Goal: Task Accomplishment & Management: Use online tool/utility

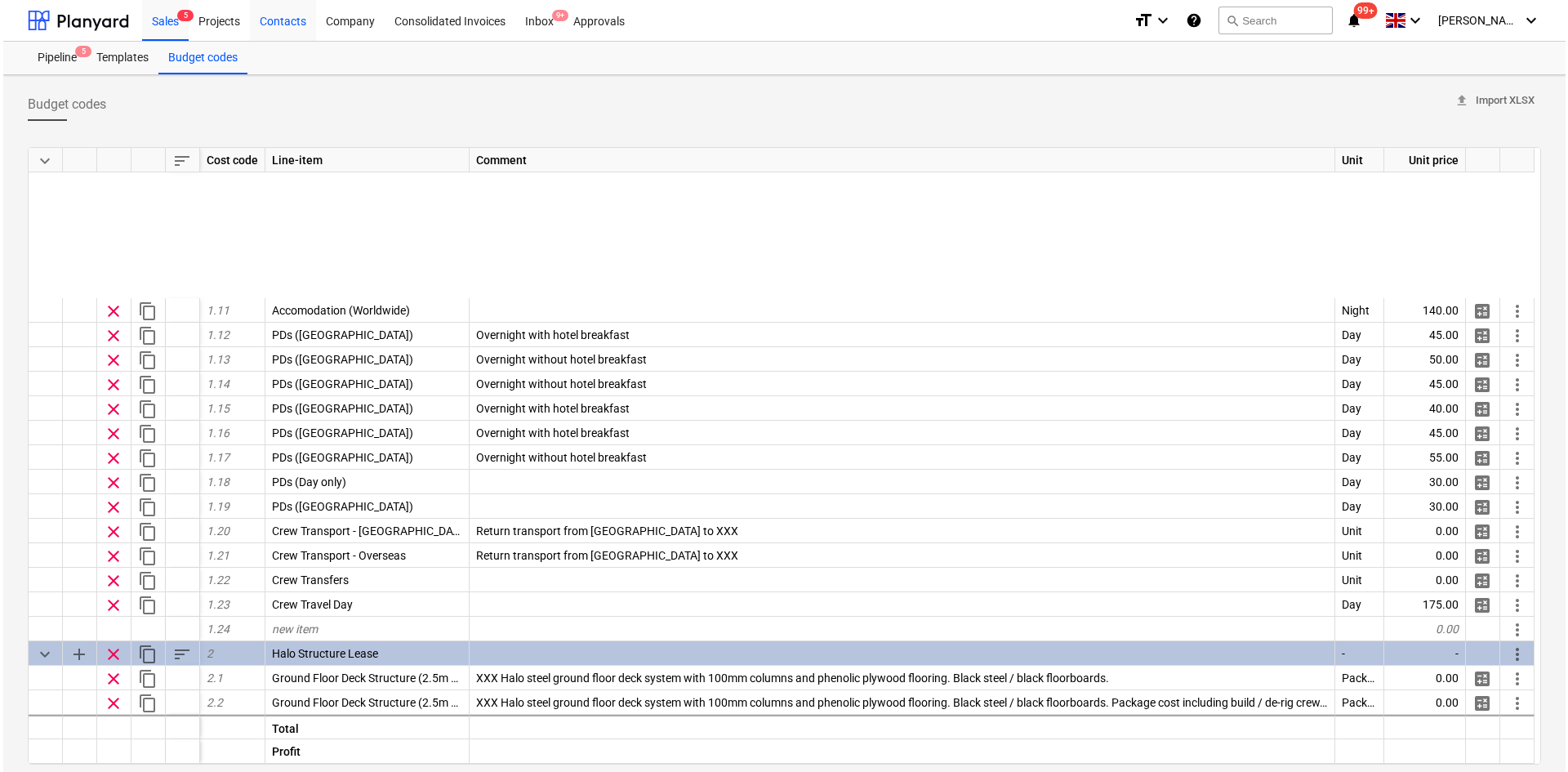
scroll to position [409, 0]
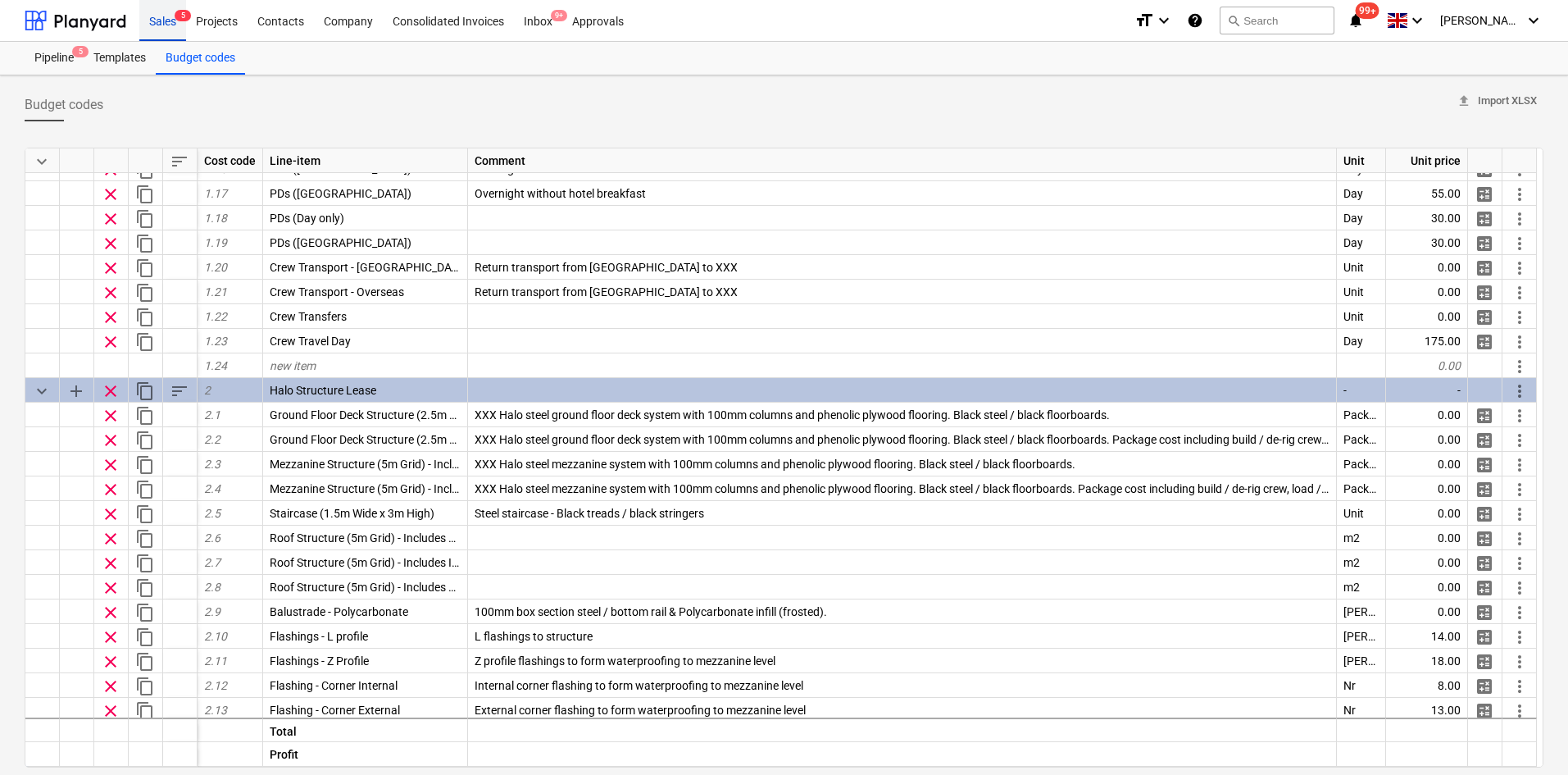
click at [169, 20] on div "Sales 5" at bounding box center [162, 20] width 46 height 42
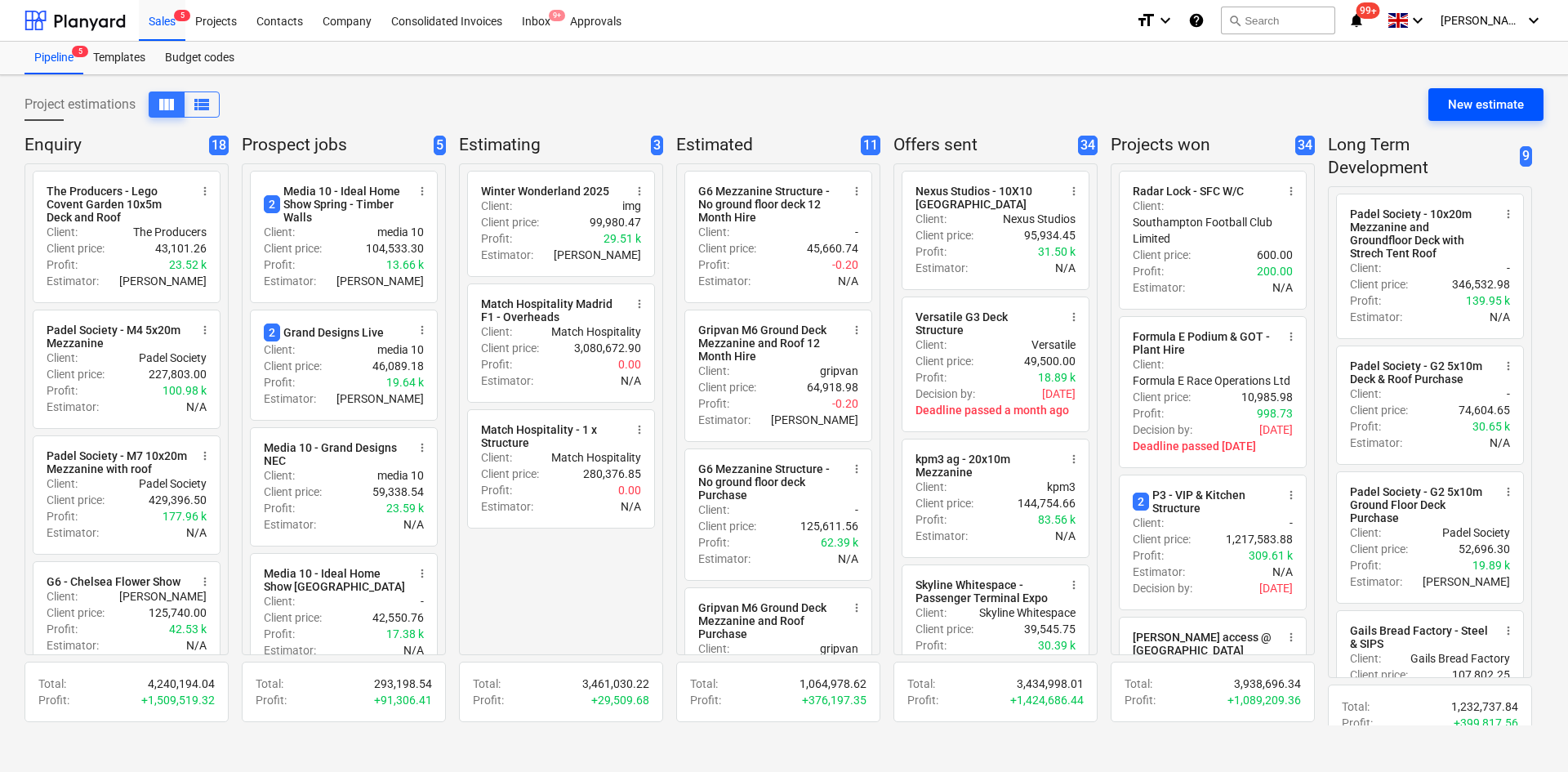
click at [1504, 103] on div "New estimate" at bounding box center [1486, 104] width 76 height 21
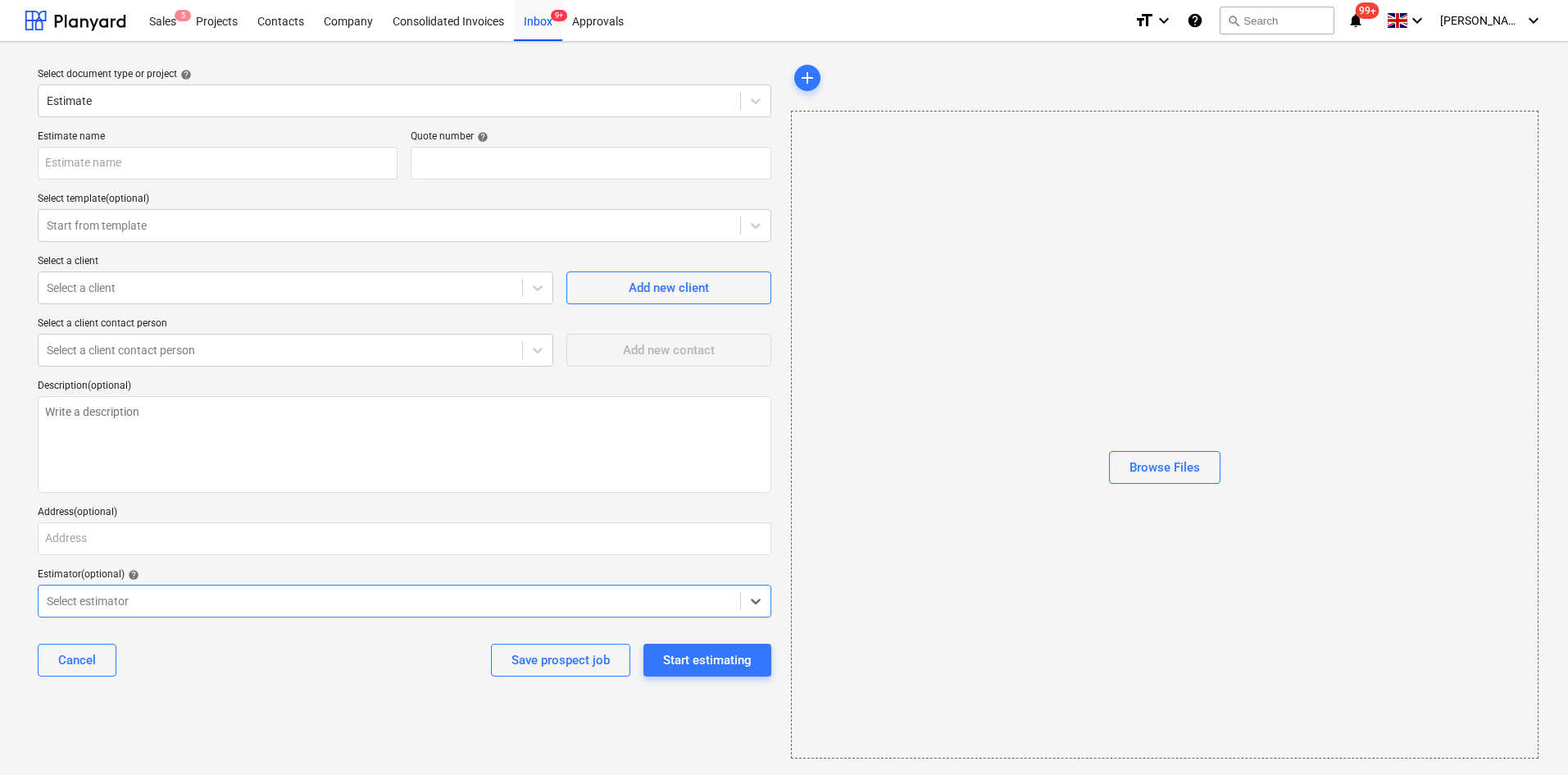
type textarea "x"
type input "QU-0214"
click at [163, 86] on div "Estimate" at bounding box center [404, 100] width 733 height 33
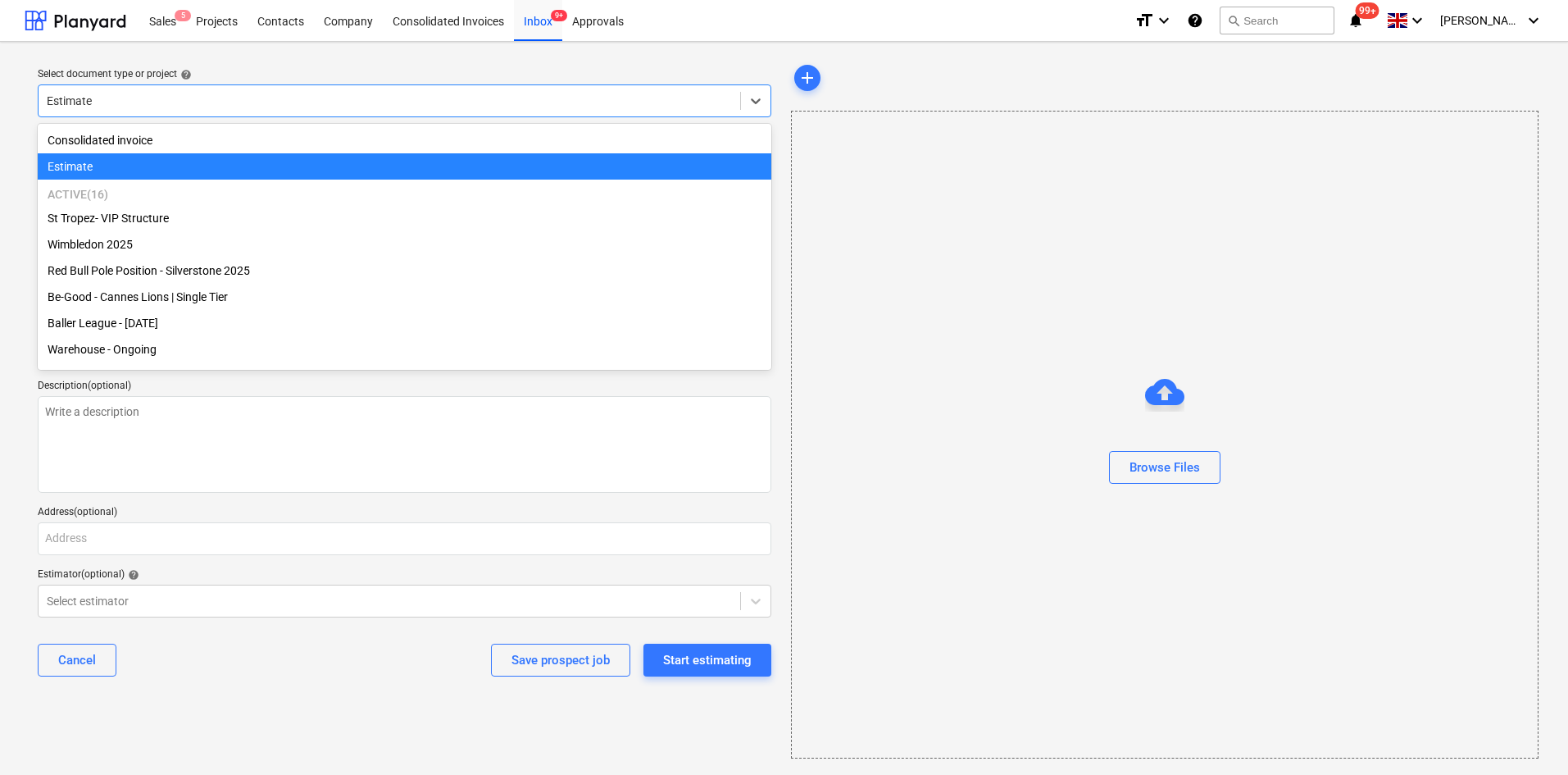
click at [153, 112] on div "Estimate" at bounding box center [389, 100] width 701 height 23
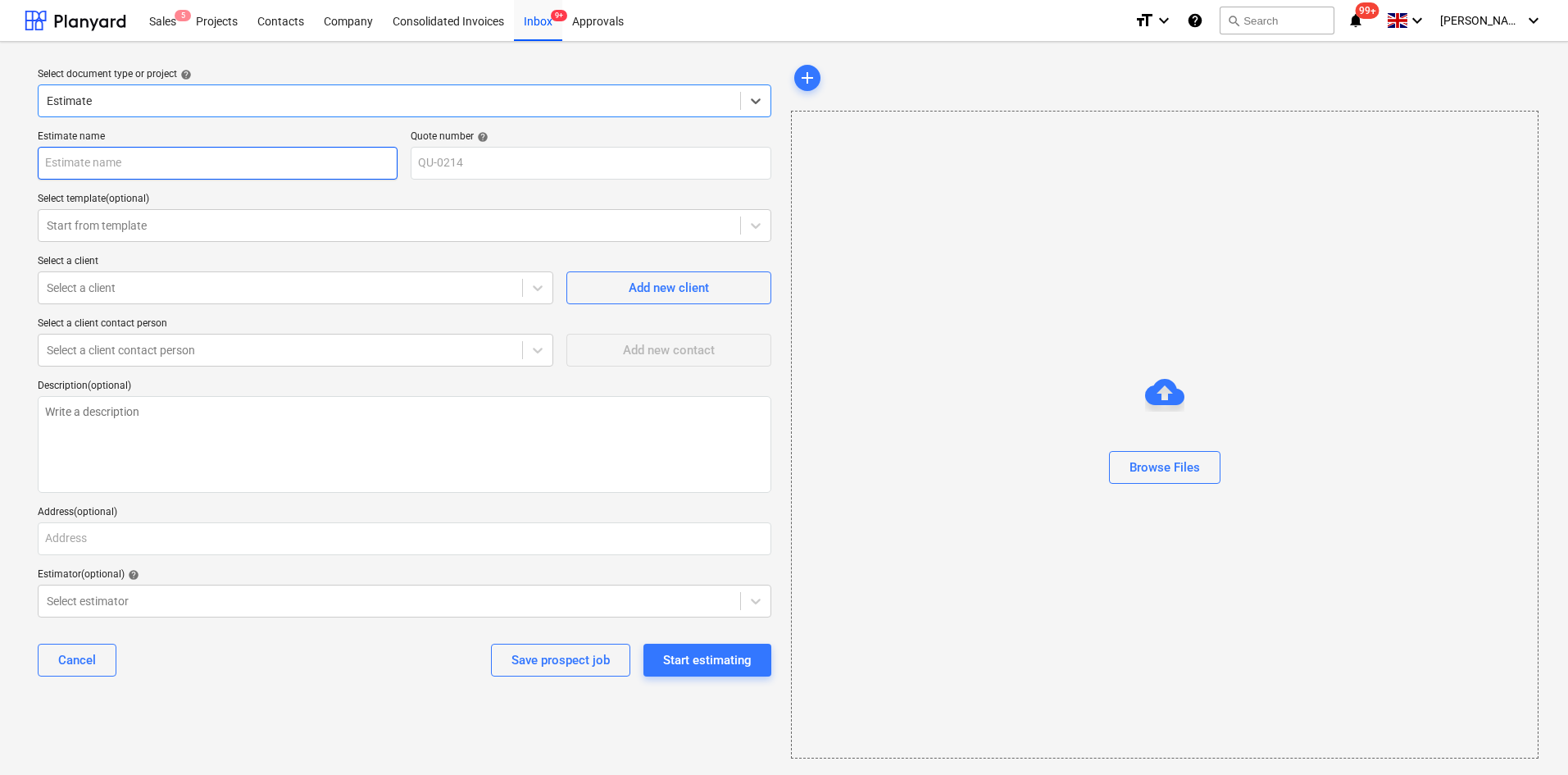
click at [146, 168] on input "text" at bounding box center [217, 163] width 360 height 33
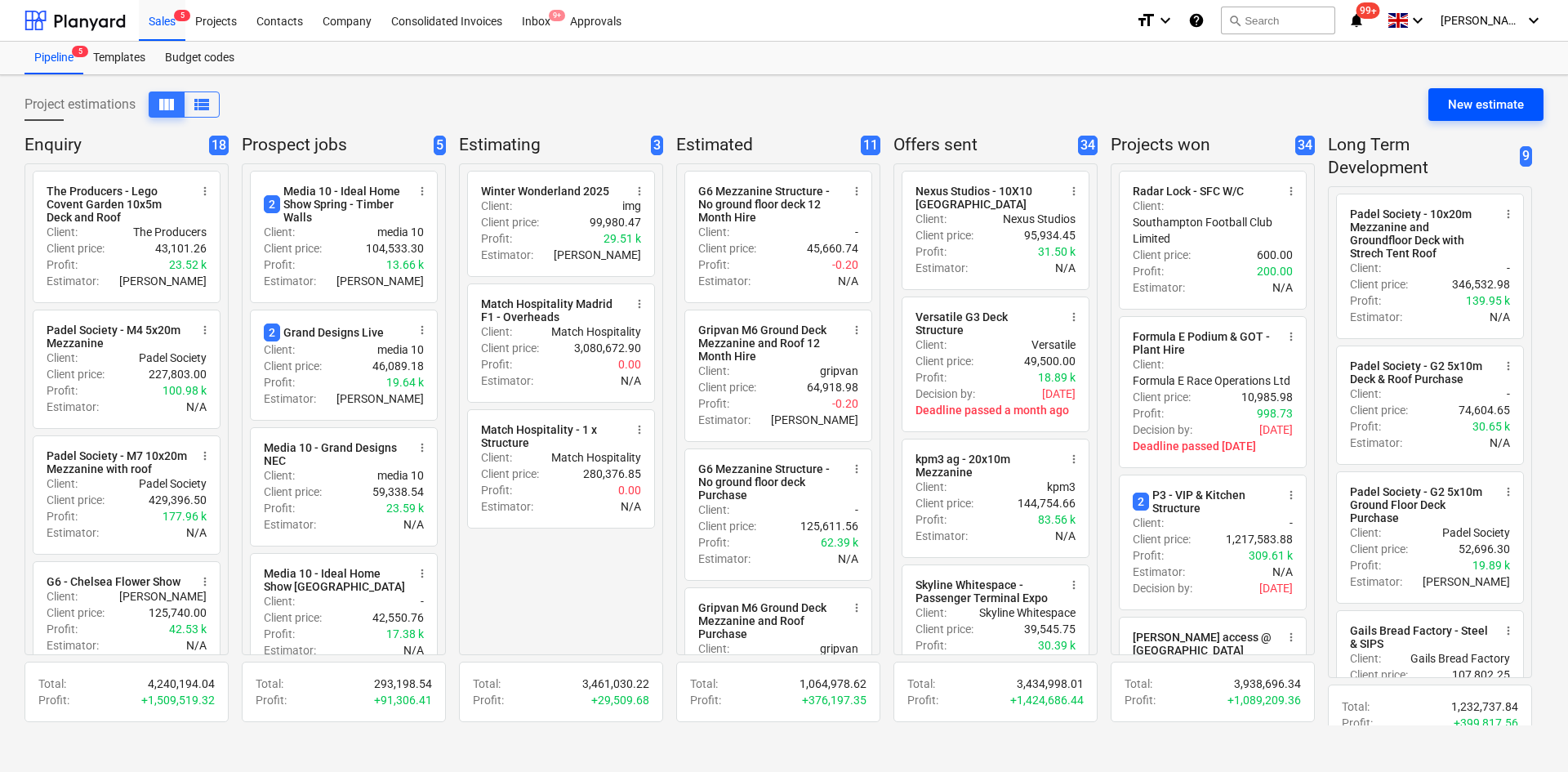
click at [1516, 112] on div "New estimate" at bounding box center [1486, 104] width 76 height 21
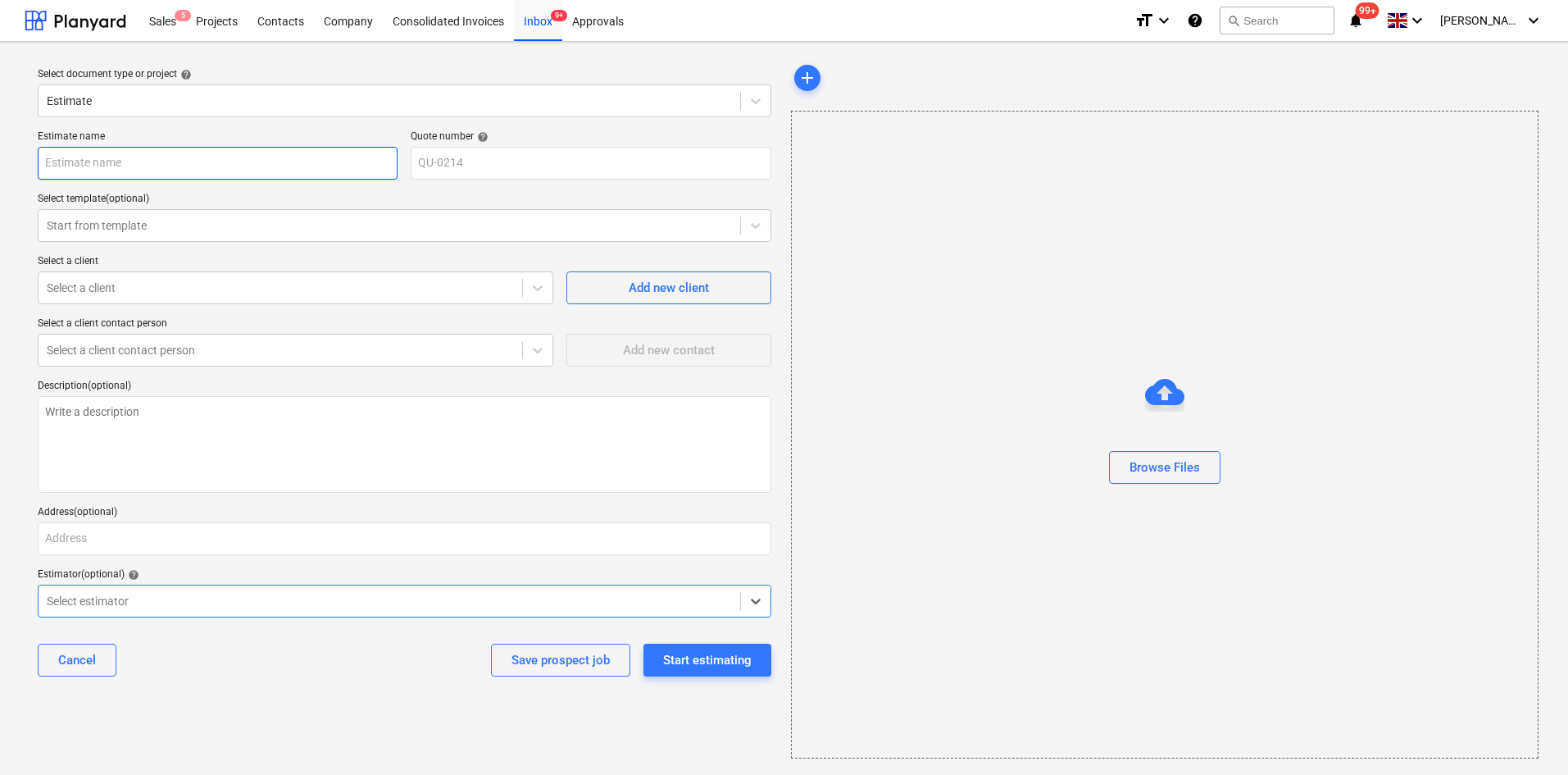
click at [130, 151] on input "text" at bounding box center [217, 163] width 360 height 33
type textarea "x"
type input "P"
type textarea "x"
type input "Pa"
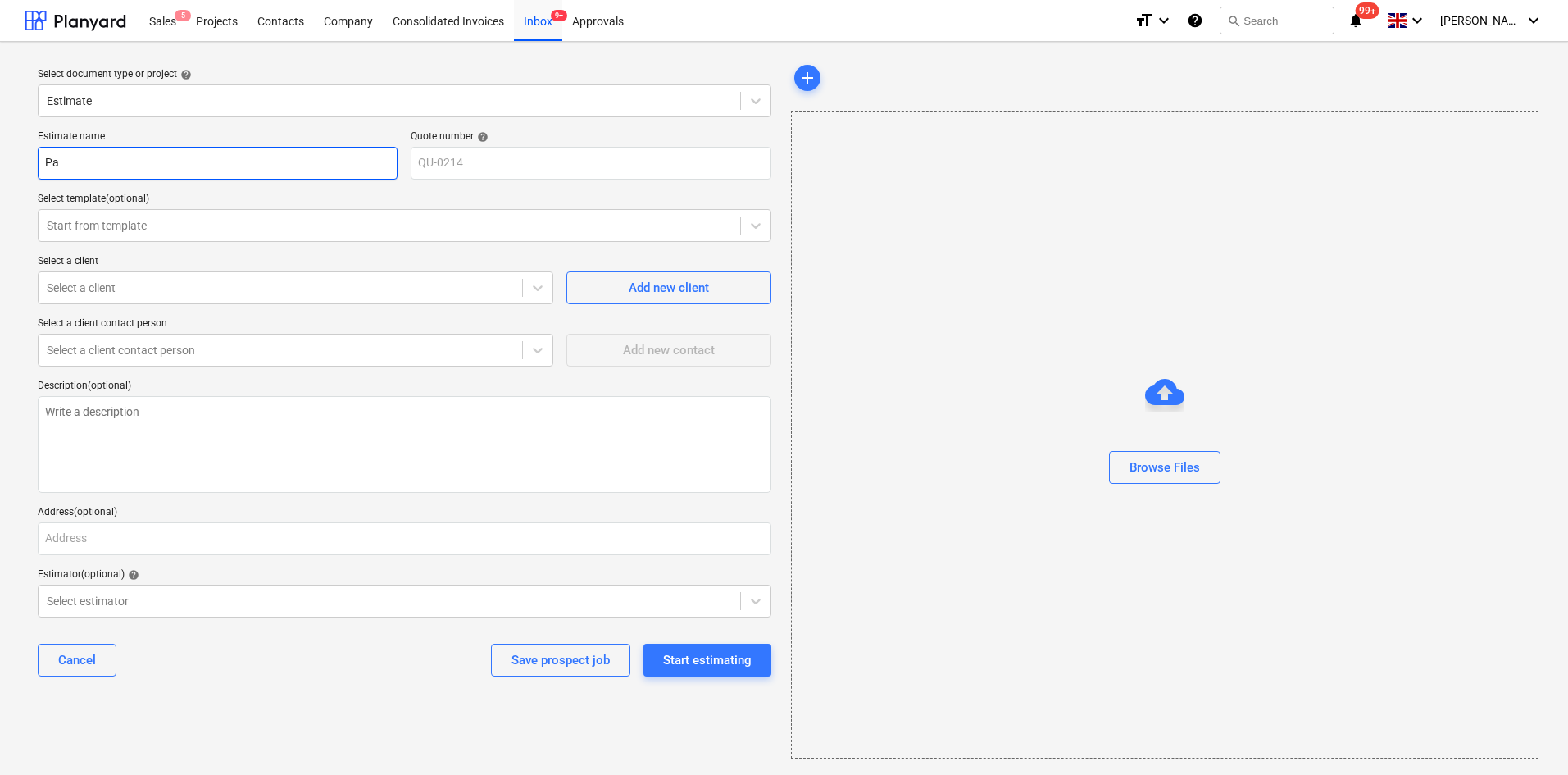
type textarea "x"
type input "Pad"
type textarea "x"
type input "Pade"
type textarea "x"
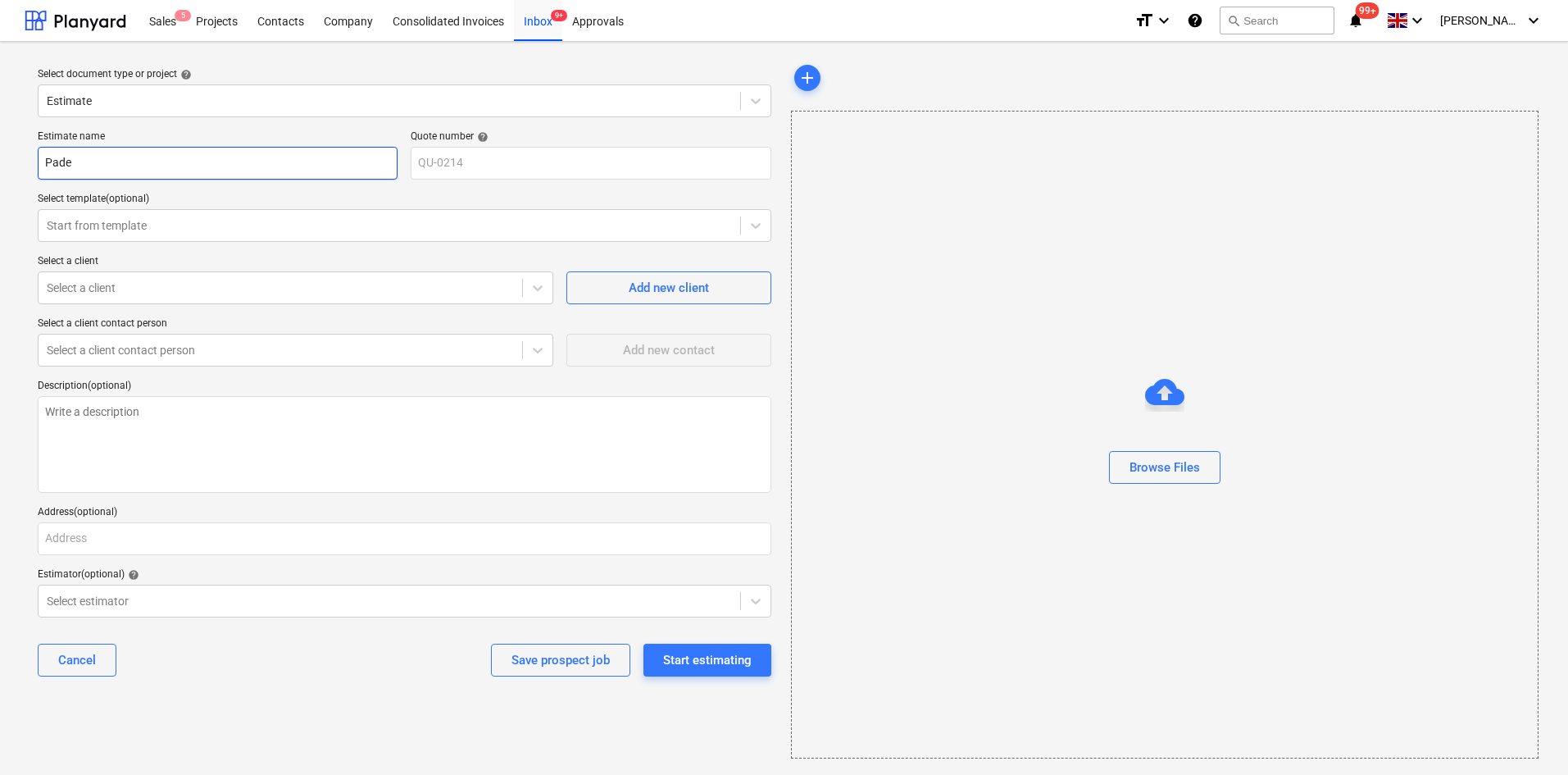
type input "Padel"
type textarea "x"
type input "Padel"
type textarea "x"
type input "Padel S"
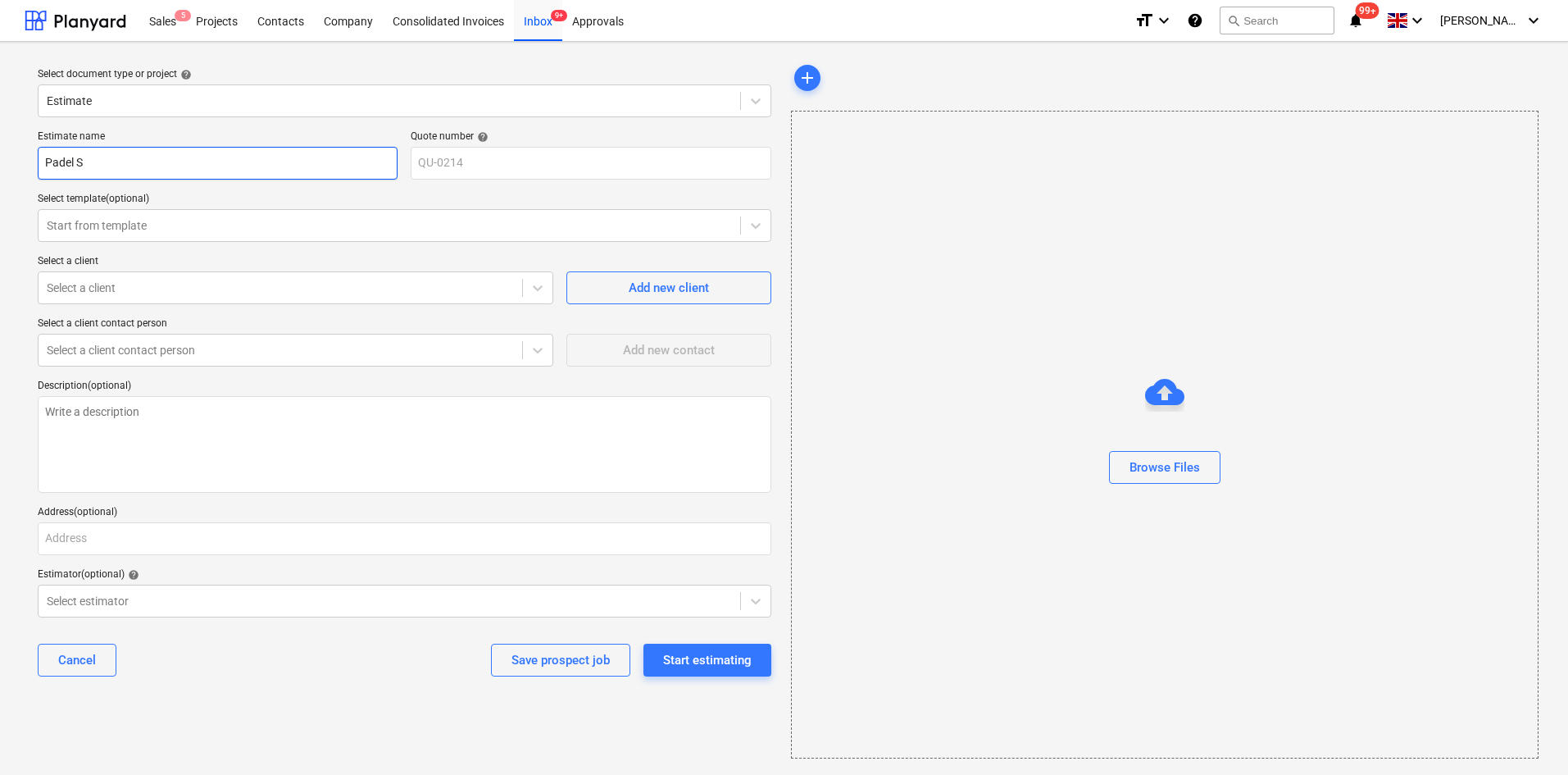
type textarea "x"
type input "Padel So"
type textarea "x"
type input "Padel Soc"
type textarea "x"
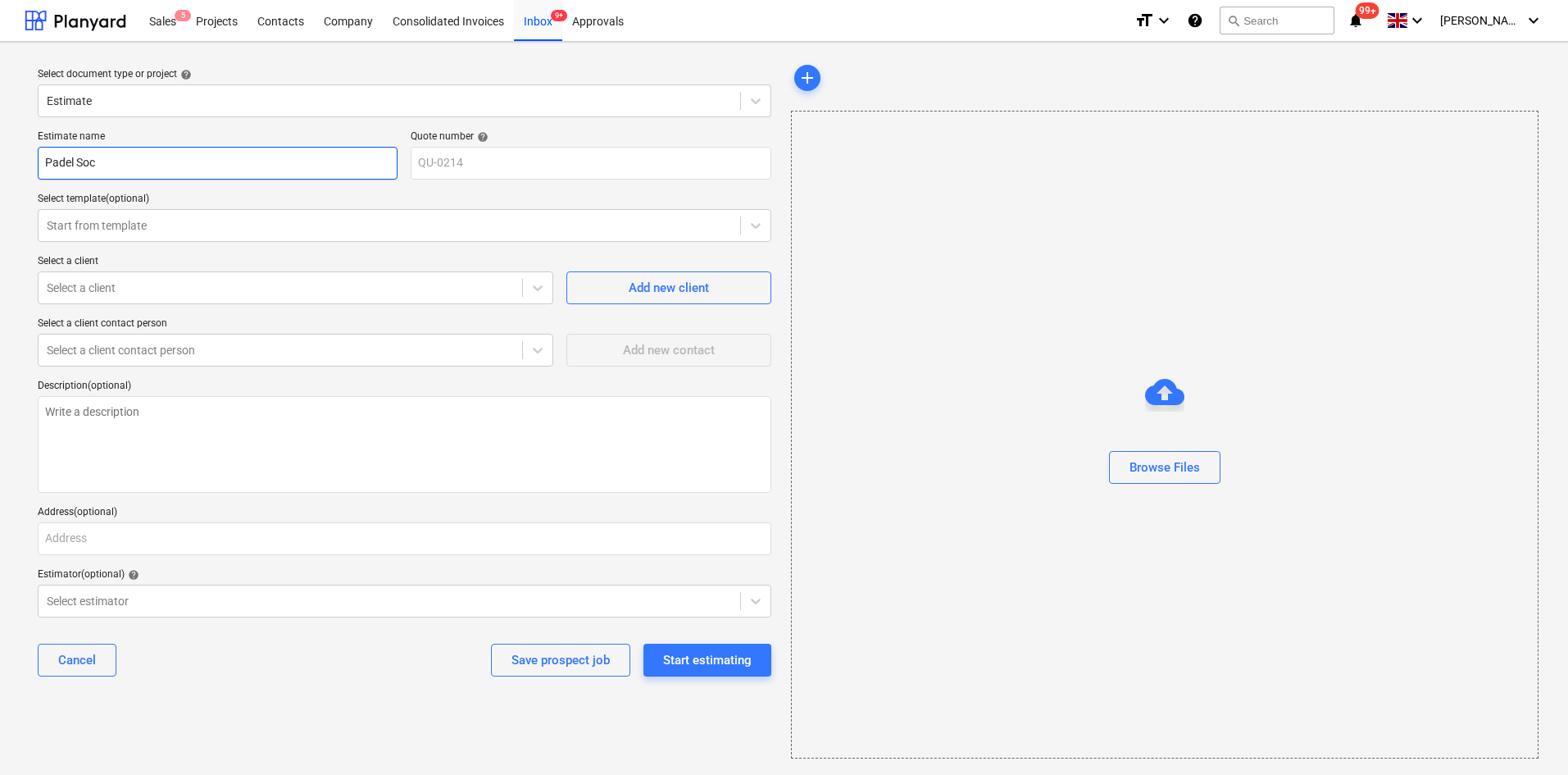
type input "Padel Soci"
type textarea "x"
type input "Padel Socie"
type textarea "x"
type input "Padel Societ"
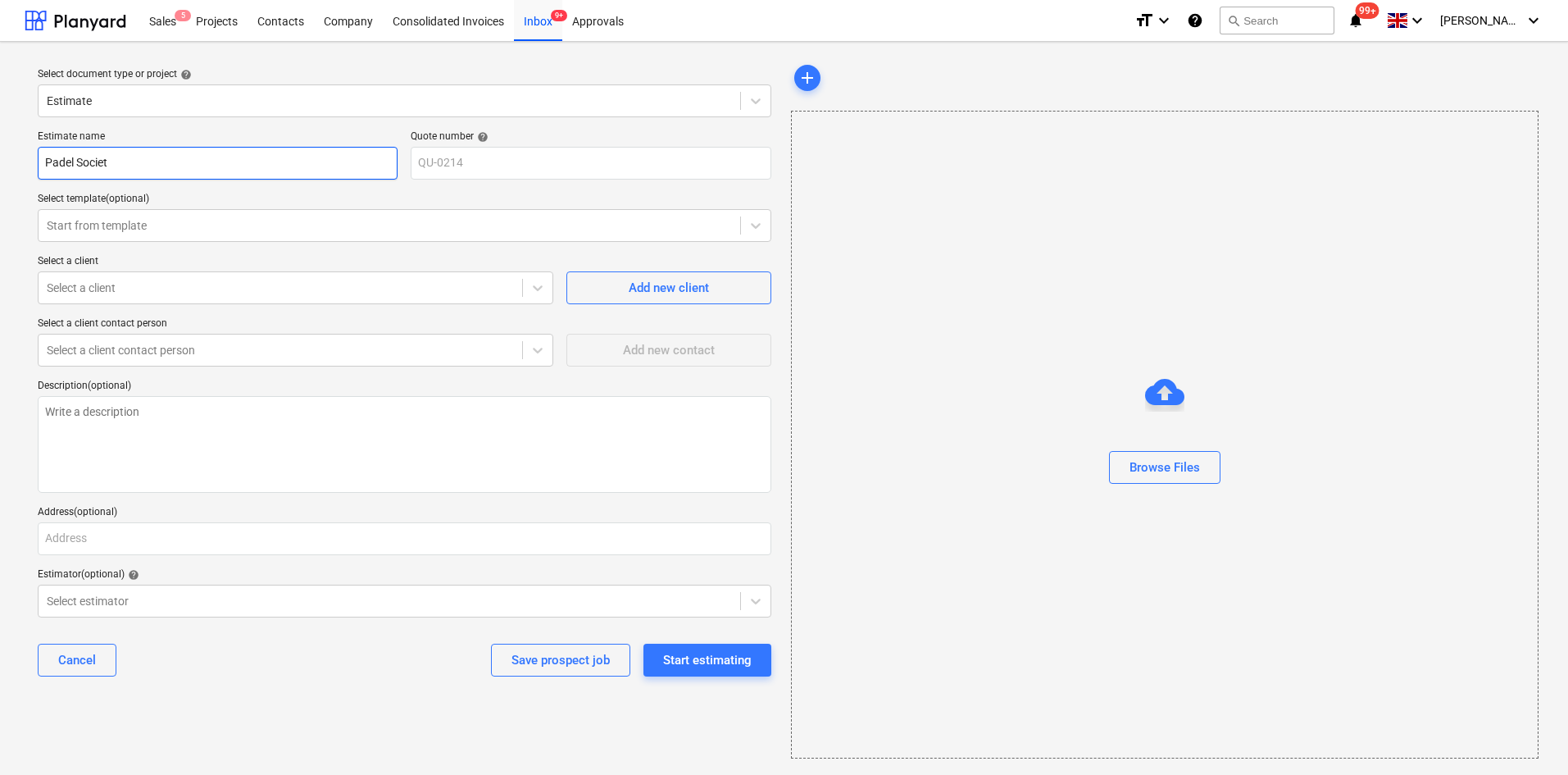
type textarea "x"
type input "Padel Society"
type textarea "x"
type input "Padel Society"
type textarea "x"
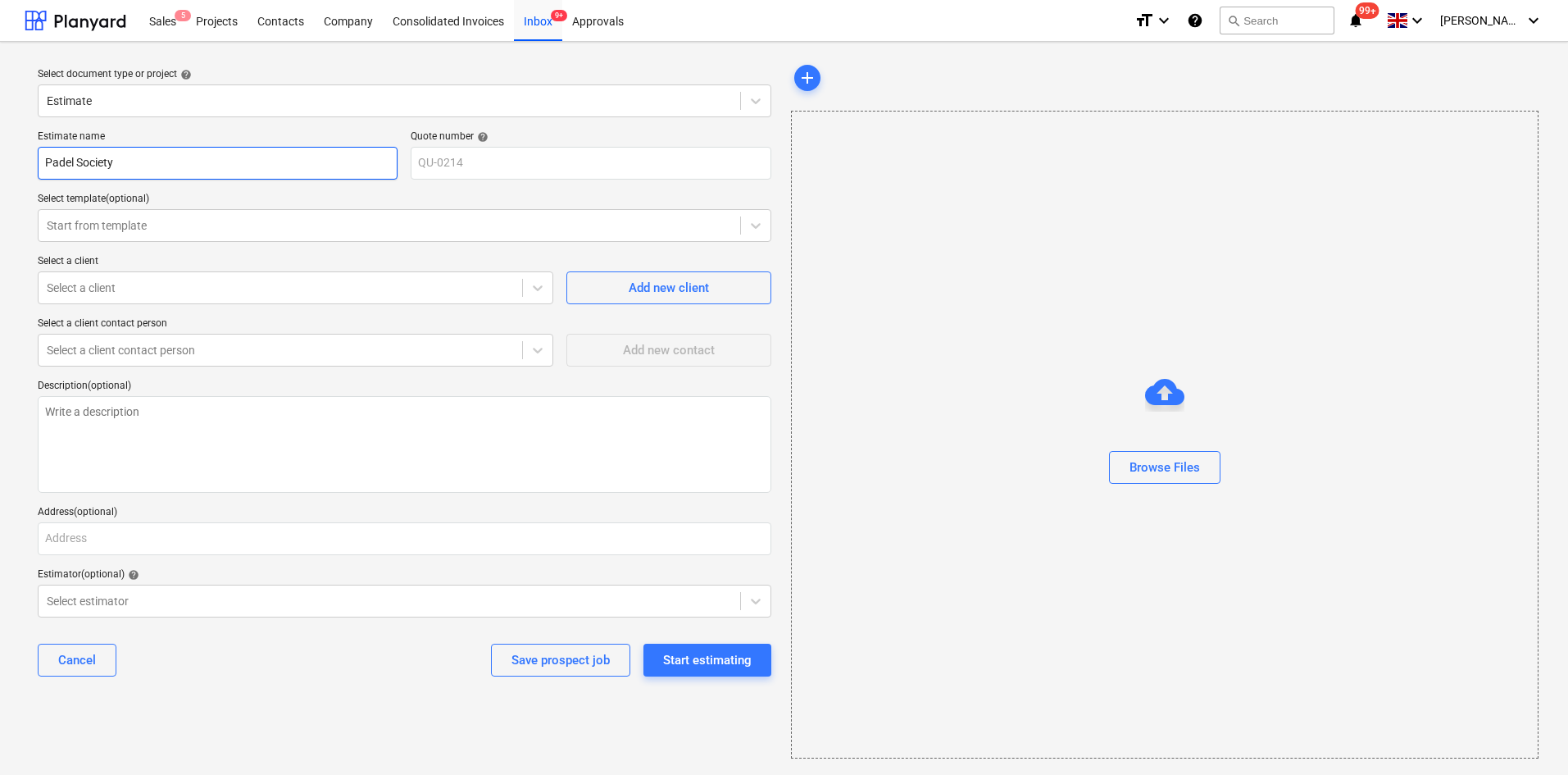
type input "Padel Society ="
type textarea "x"
type input "Padel Society ="
type textarea "x"
type input "Padel Society ="
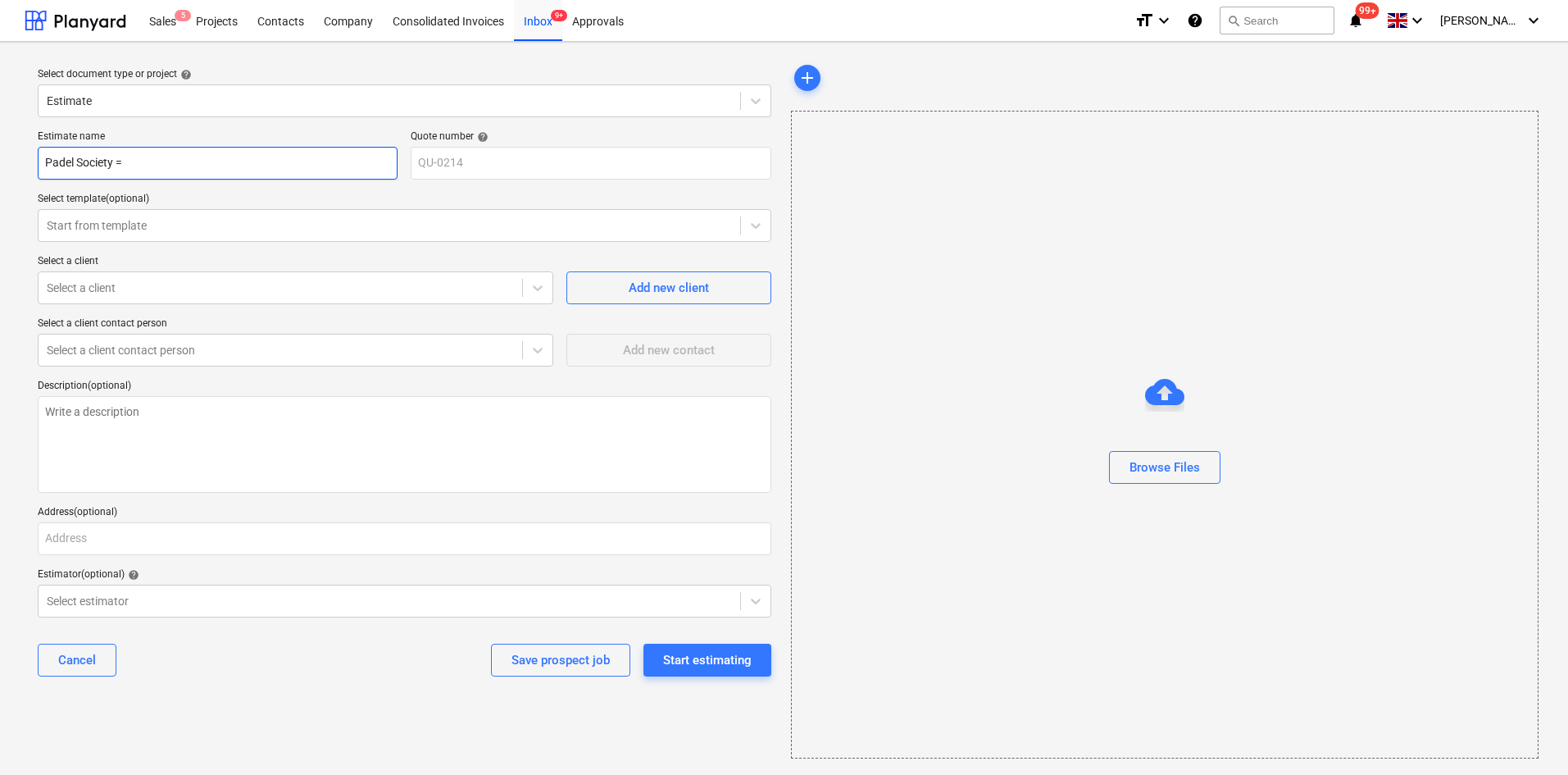
type textarea "x"
type input "Padel Society"
type textarea "x"
type input "Padel Society -"
type textarea "x"
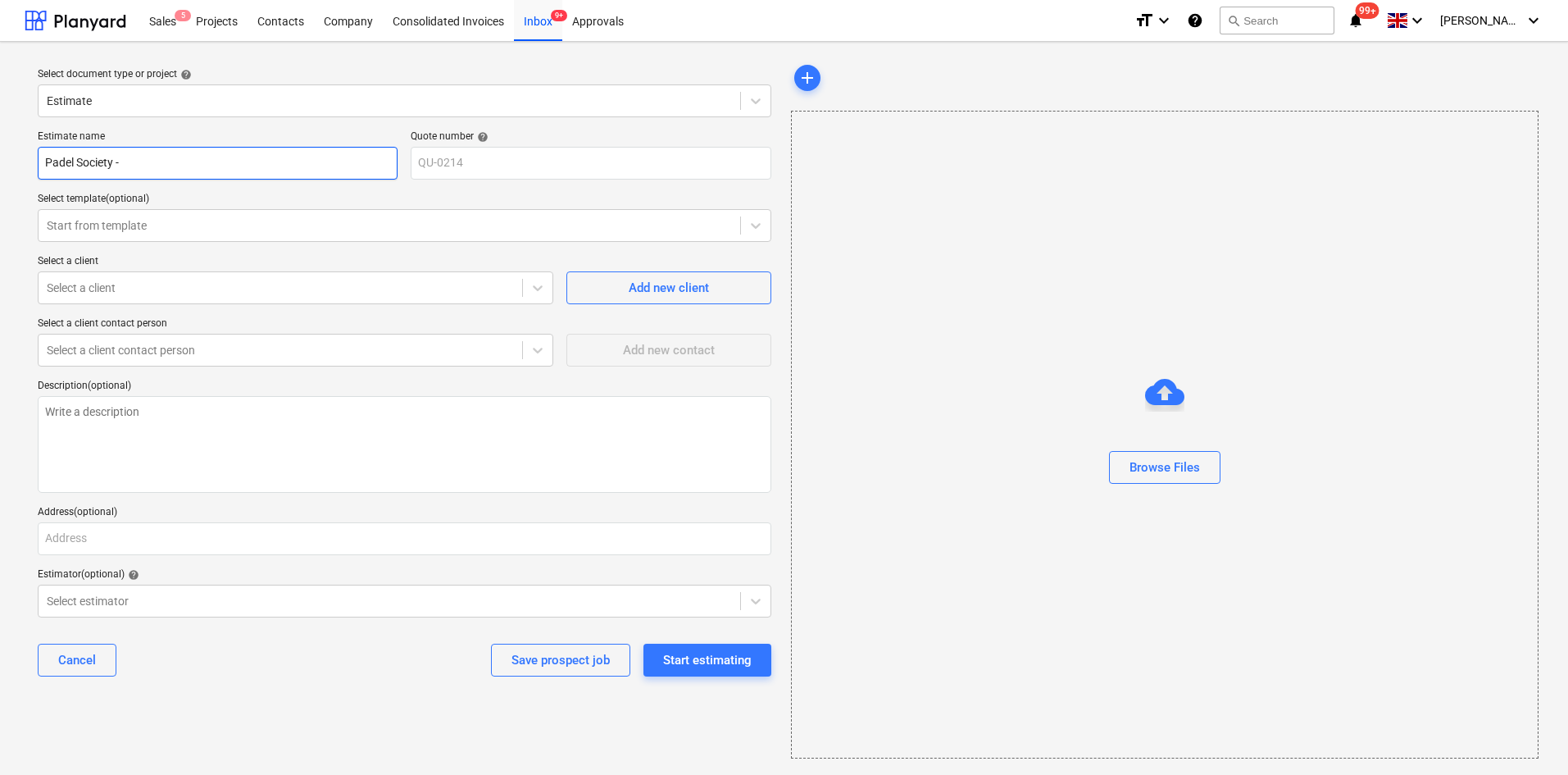
type input "Padel Society -"
type textarea "x"
type input "Padel Society - P"
type textarea "x"
type input "Padel Society - Ph"
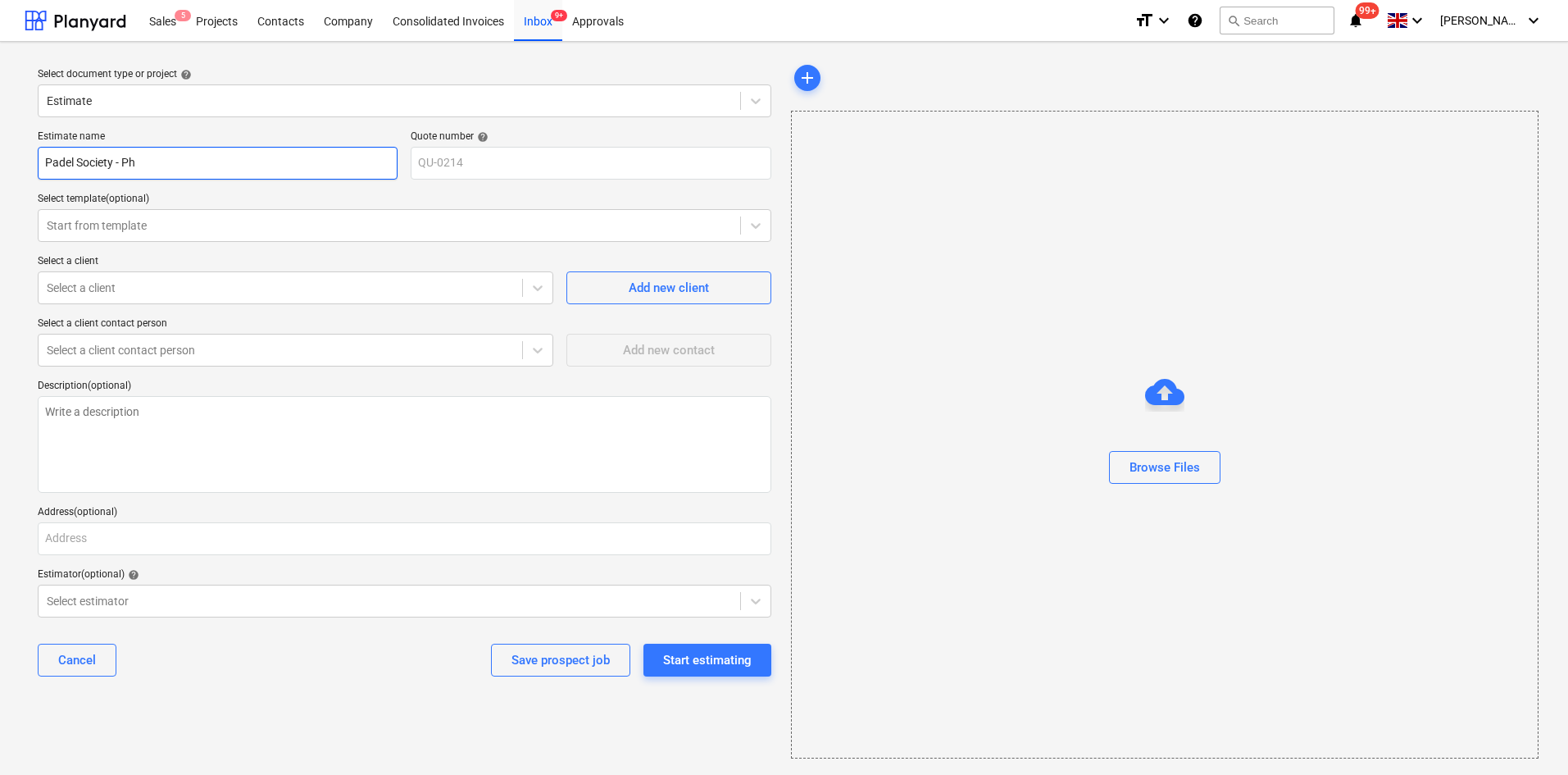
type textarea "x"
type input "Padel Society - Pha"
type textarea "x"
type input "Padel Society - Phas"
type textarea "x"
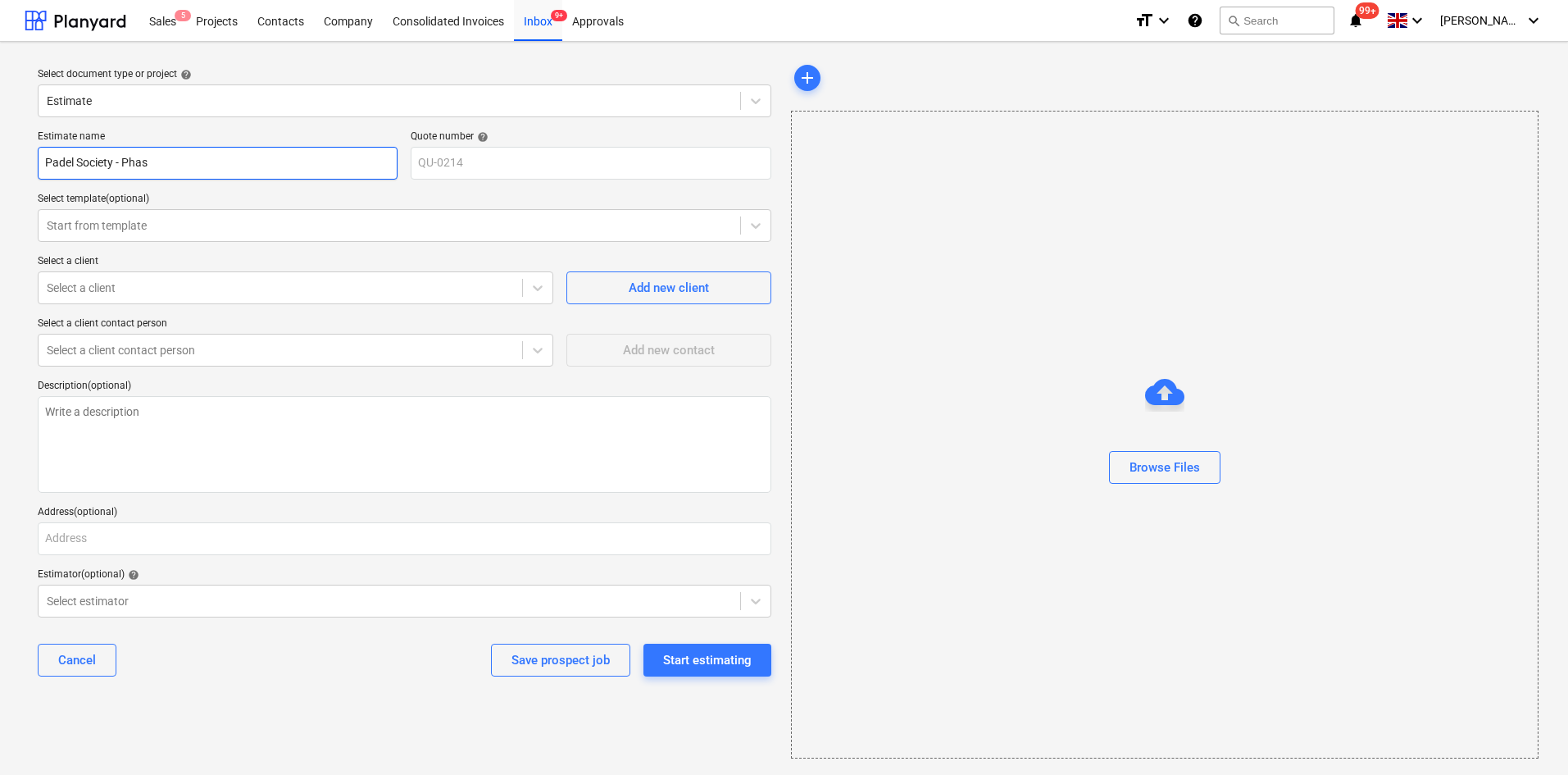
type input "Padel Society - Phase"
type textarea "x"
type input "Padel Society - Phase"
type textarea "x"
type input "Padel Society - Phase 1"
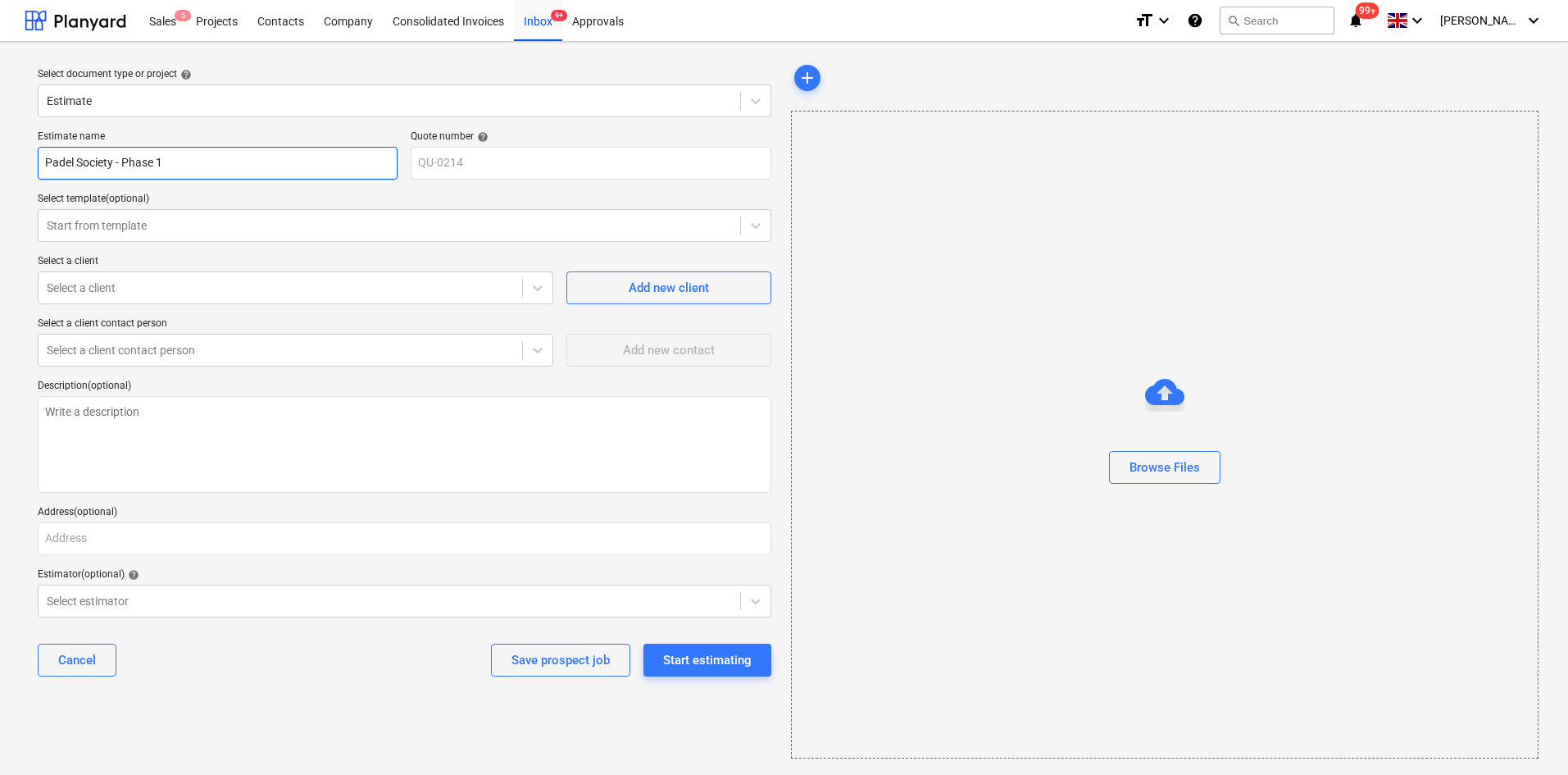
type textarea "x"
type input "Padel Society - Phase 1"
type textarea "x"
type input "Padel Society - Phase 1 1"
type textarea "x"
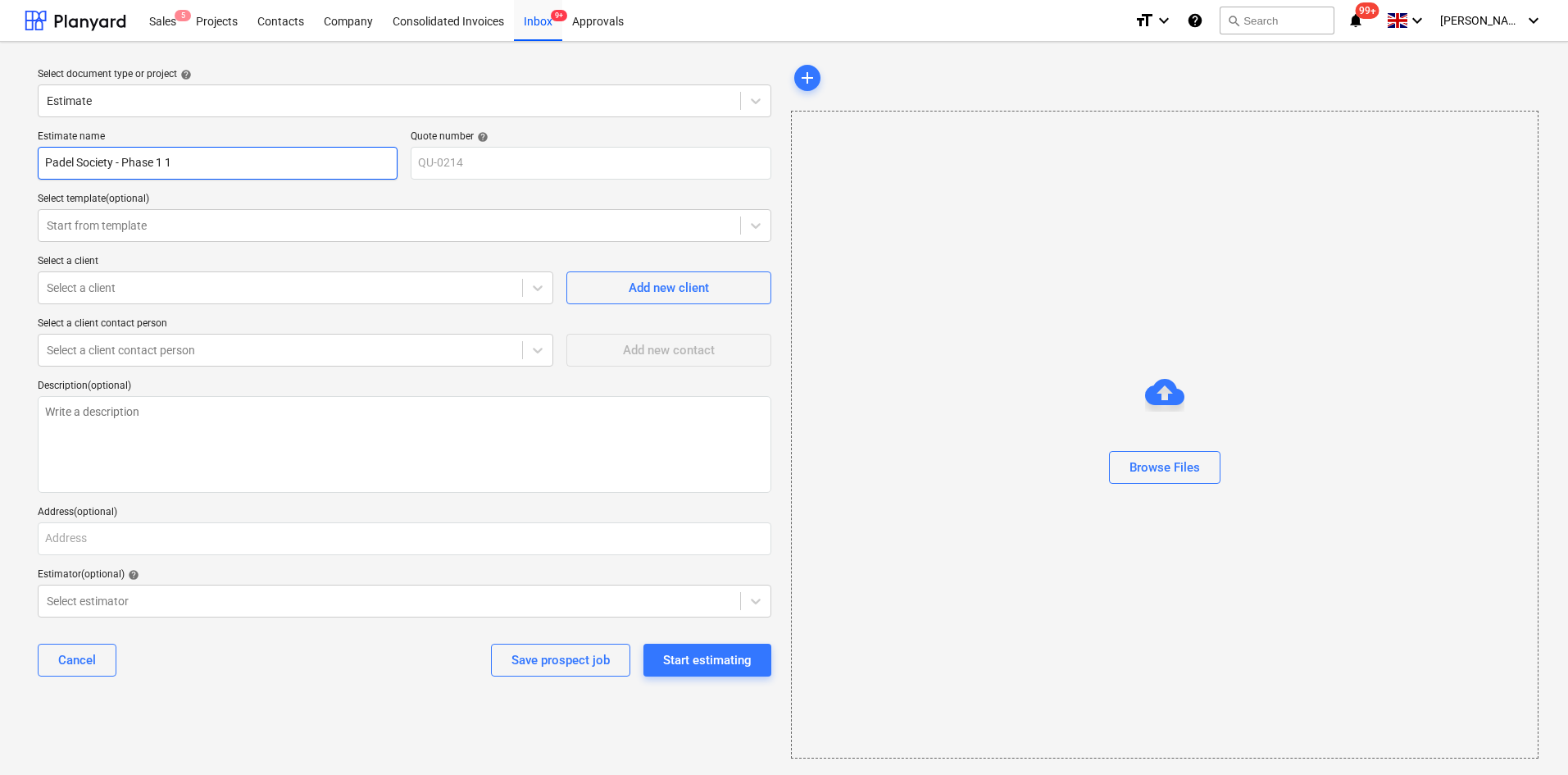
type input "Padel Society - Phase 1 10"
type textarea "x"
type input "Padel Society - Phase 1 10x"
type textarea "x"
type input "Padel Society - Phase 1 10x1"
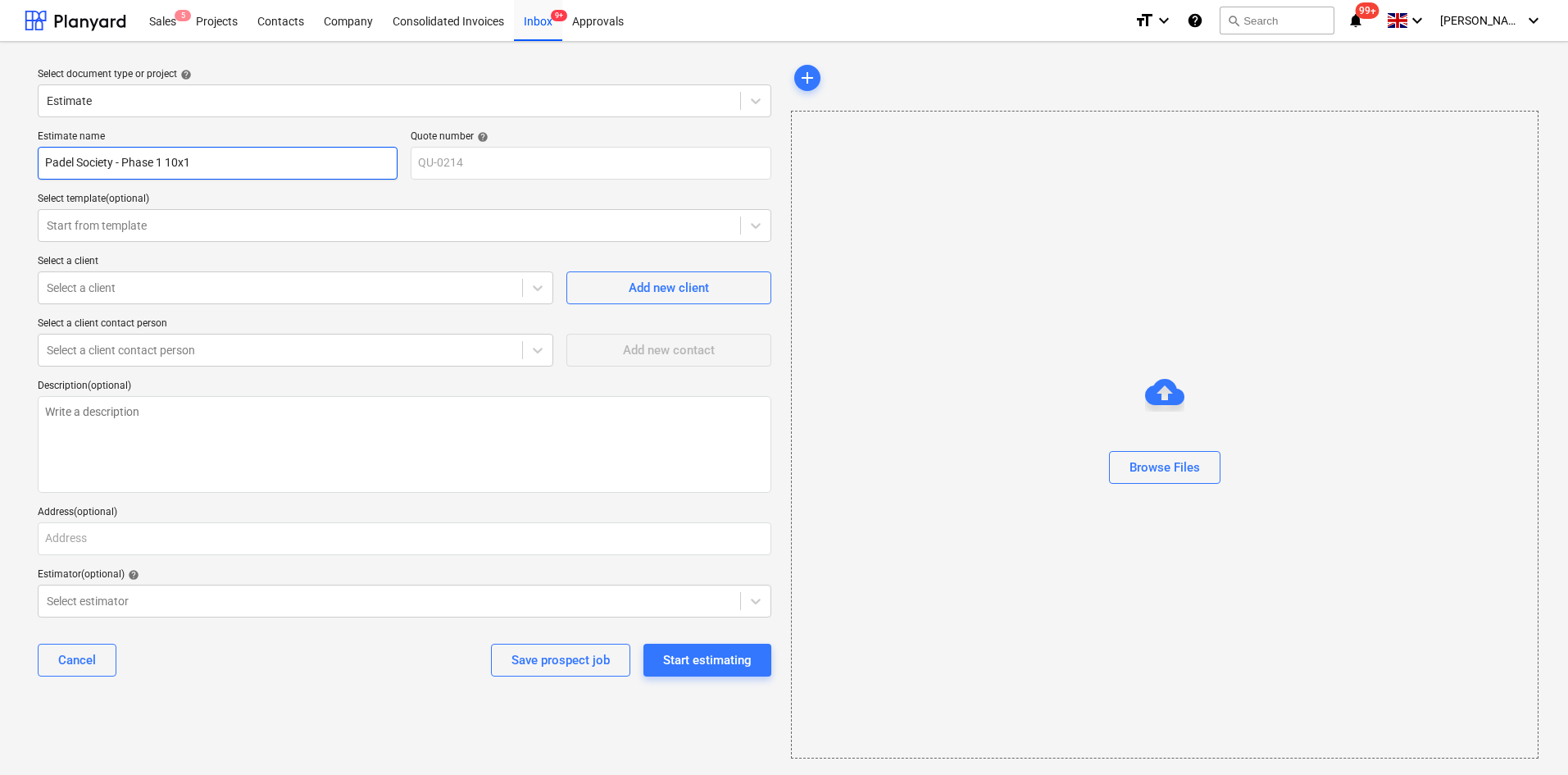
type textarea "x"
type input "Padel Society - Phase 1 10x15"
type textarea "x"
type input "Padel Society - Phase 1 10x15m"
type textarea "x"
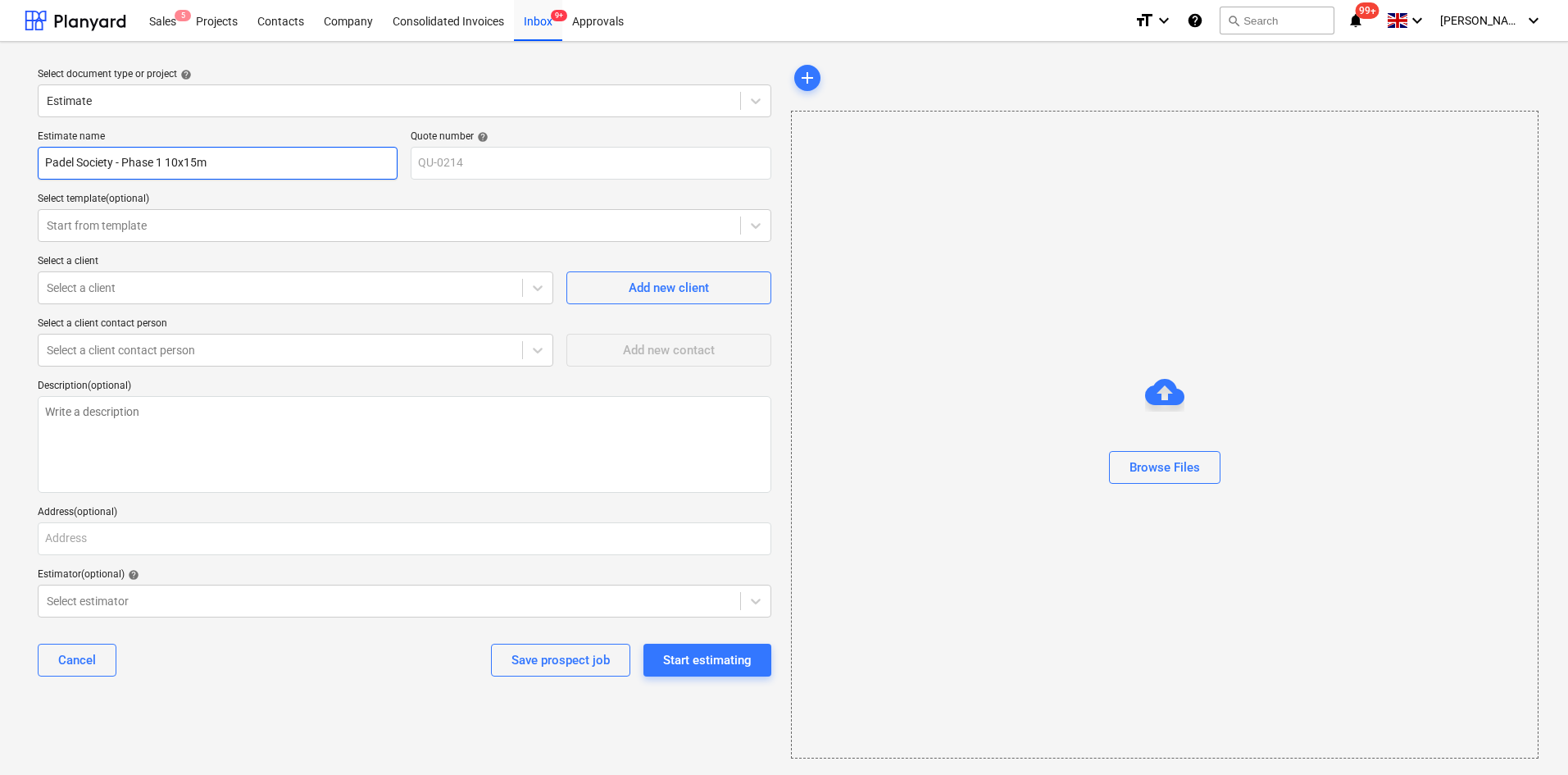
type input "Padel Society - Phase 1 10x15m"
type textarea "x"
type input "Padel Society - Phase 1 10x15m"
type textarea "x"
type input "Padel Society - Phase 1 10x15"
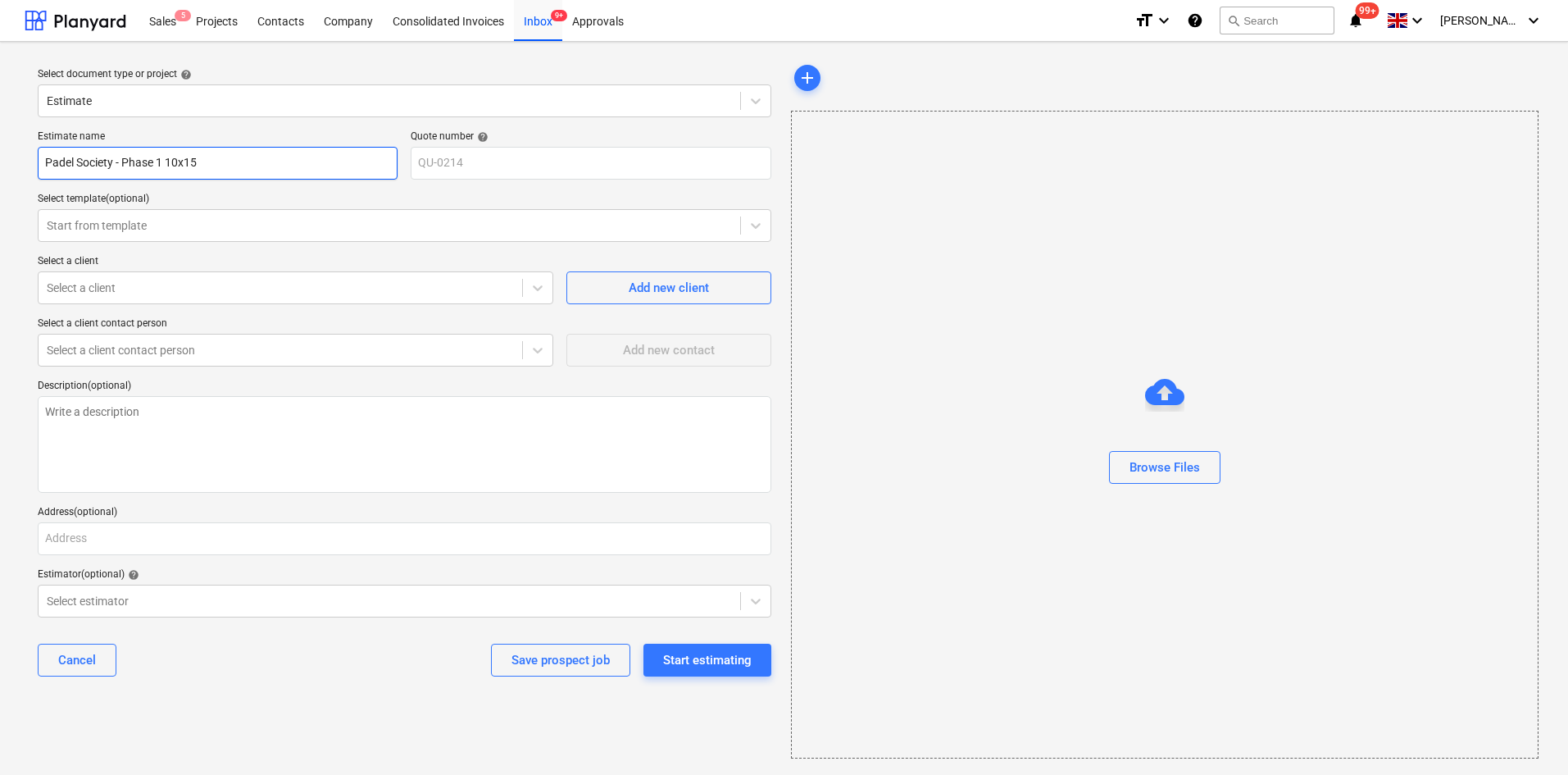
type textarea "x"
type input "Padel Society - Phase 1 10x1"
type textarea "x"
type input "Padel Society - Phase 1 10x"
type textarea "x"
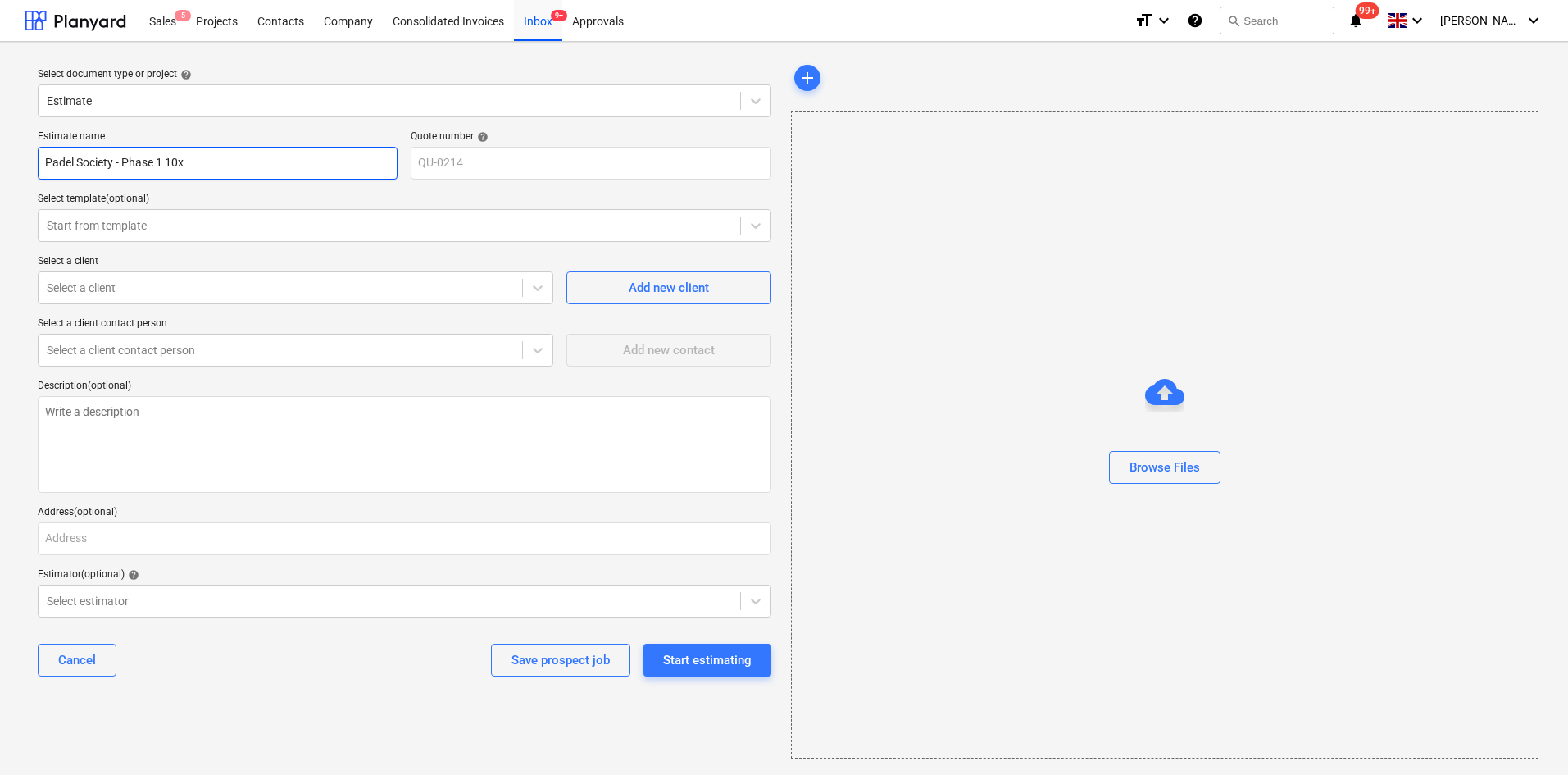
type input "Padel Society - Phase 1 10"
type textarea "x"
type input "Padel Society - Phase 1 1"
type textarea "x"
type input "Padel Society - Phase 1"
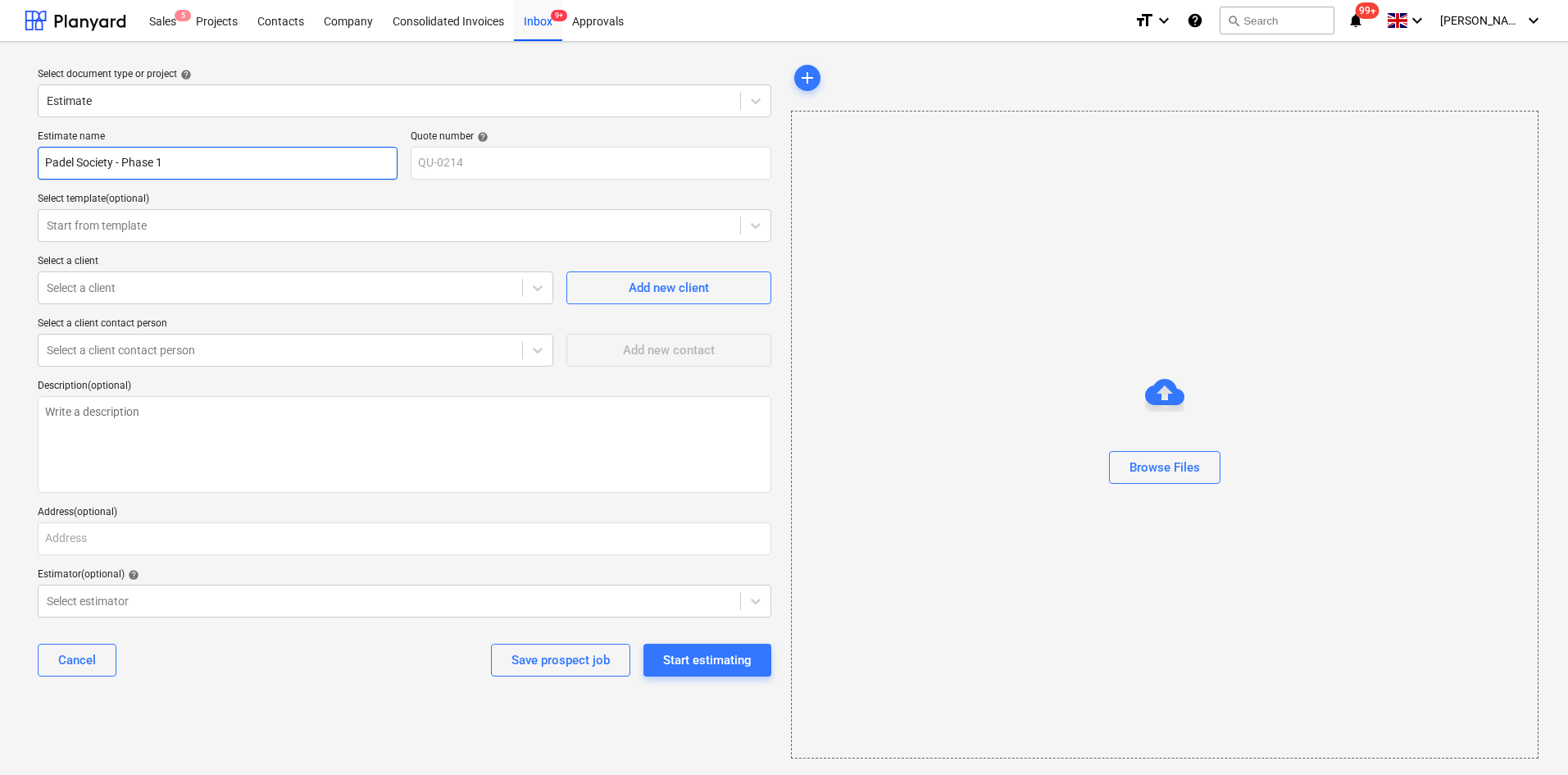
type textarea "x"
type input "Padel Society - Phase 1"
type textarea "x"
type input "Padel Society - Phase 1"
type textarea "x"
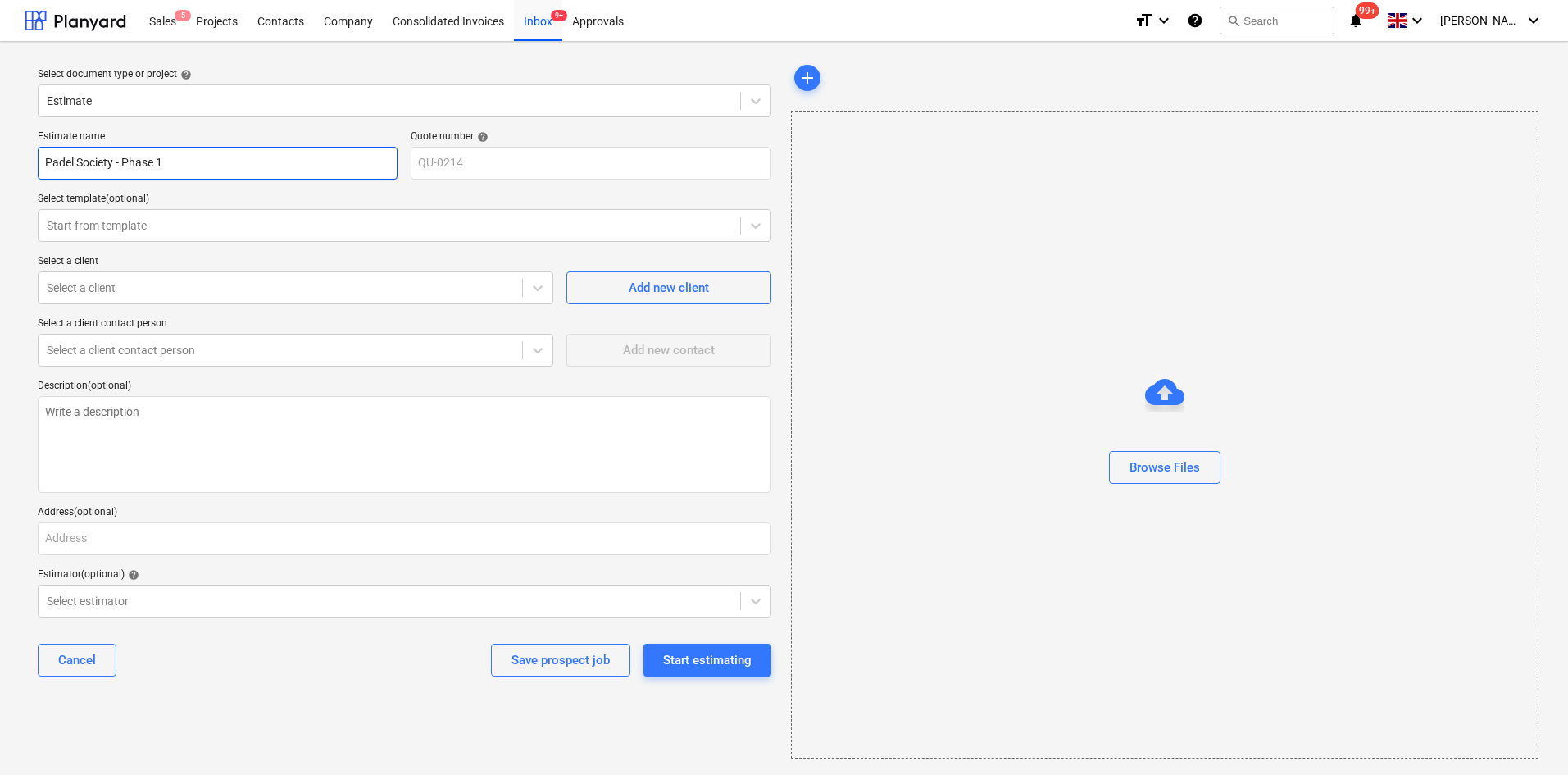
type input "Padel Society - Phase 1 1"
type textarea "x"
type input "Padel Society - Phase 1 15"
type textarea "x"
type input "Padel Society - Phase 1 15x"
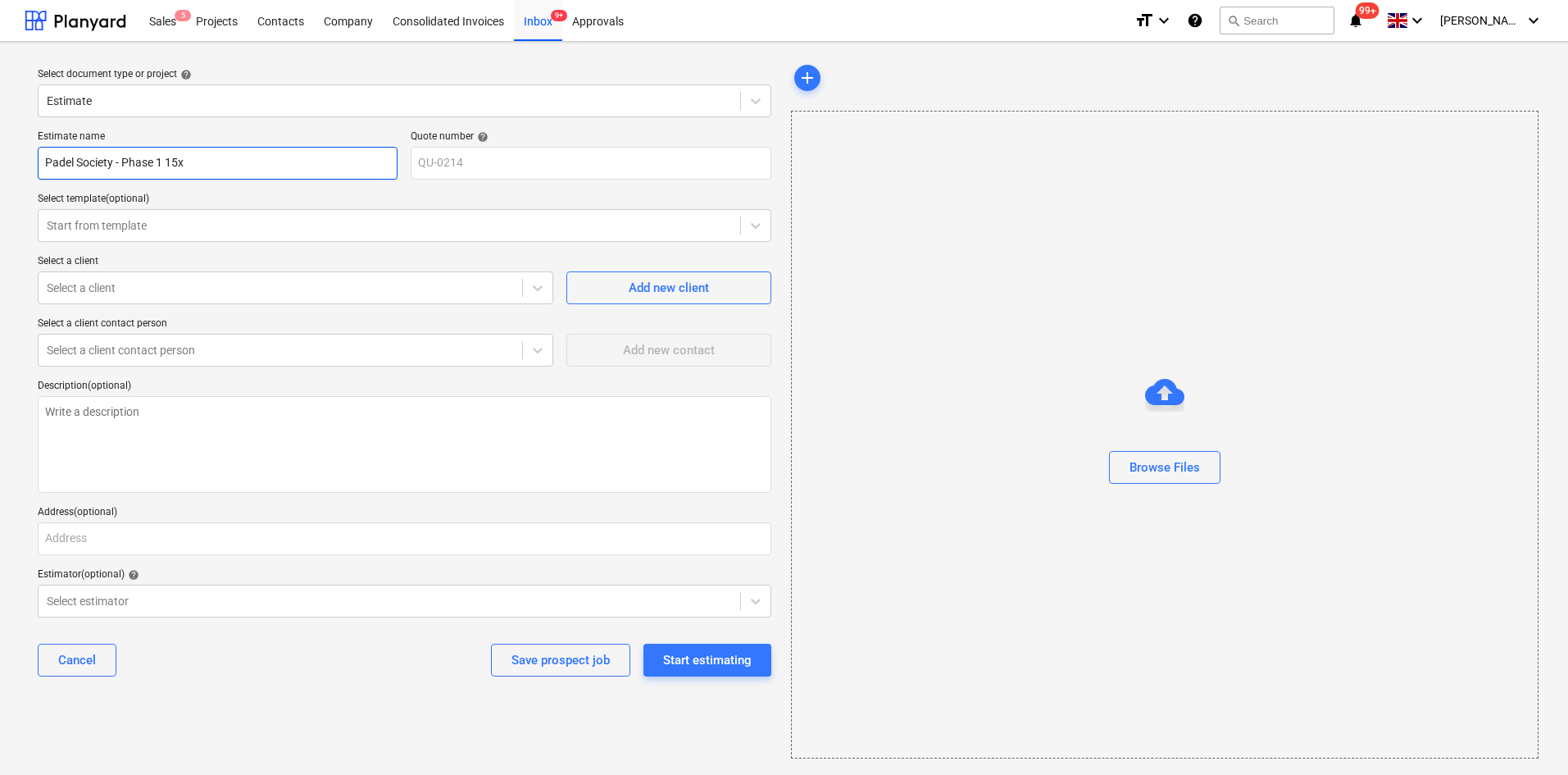
type textarea "x"
type input "Padel Society - Phase 1 15x1"
type textarea "x"
type input "Padel Society - Phase 1 15x10"
type textarea "x"
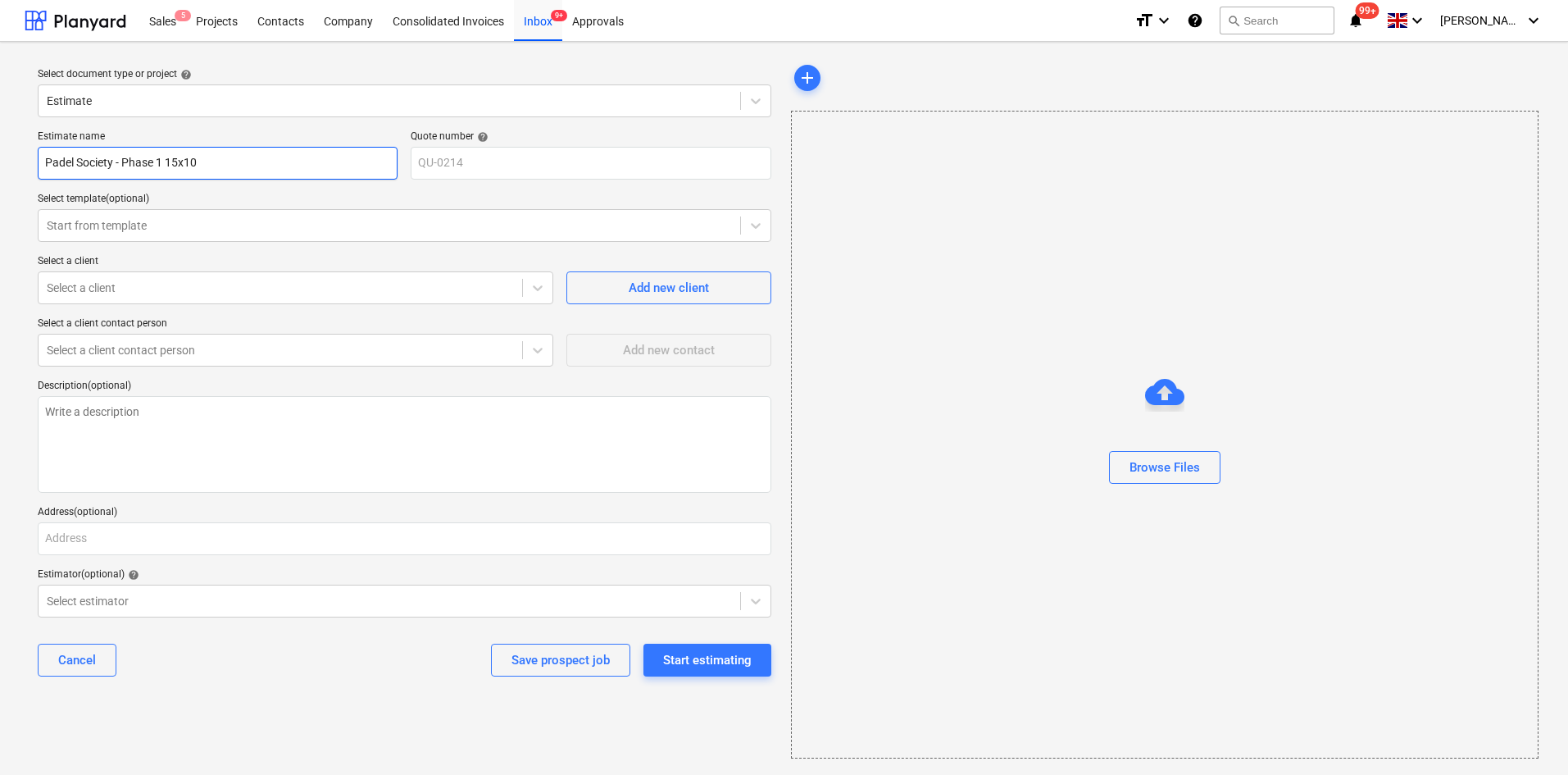
type input "Padel Society - Phase 1 15x10m"
type textarea "x"
type input "Padel Society - Phase 1 15x10m"
type textarea "x"
type input "Padel Society - Phase 1 15x10m S"
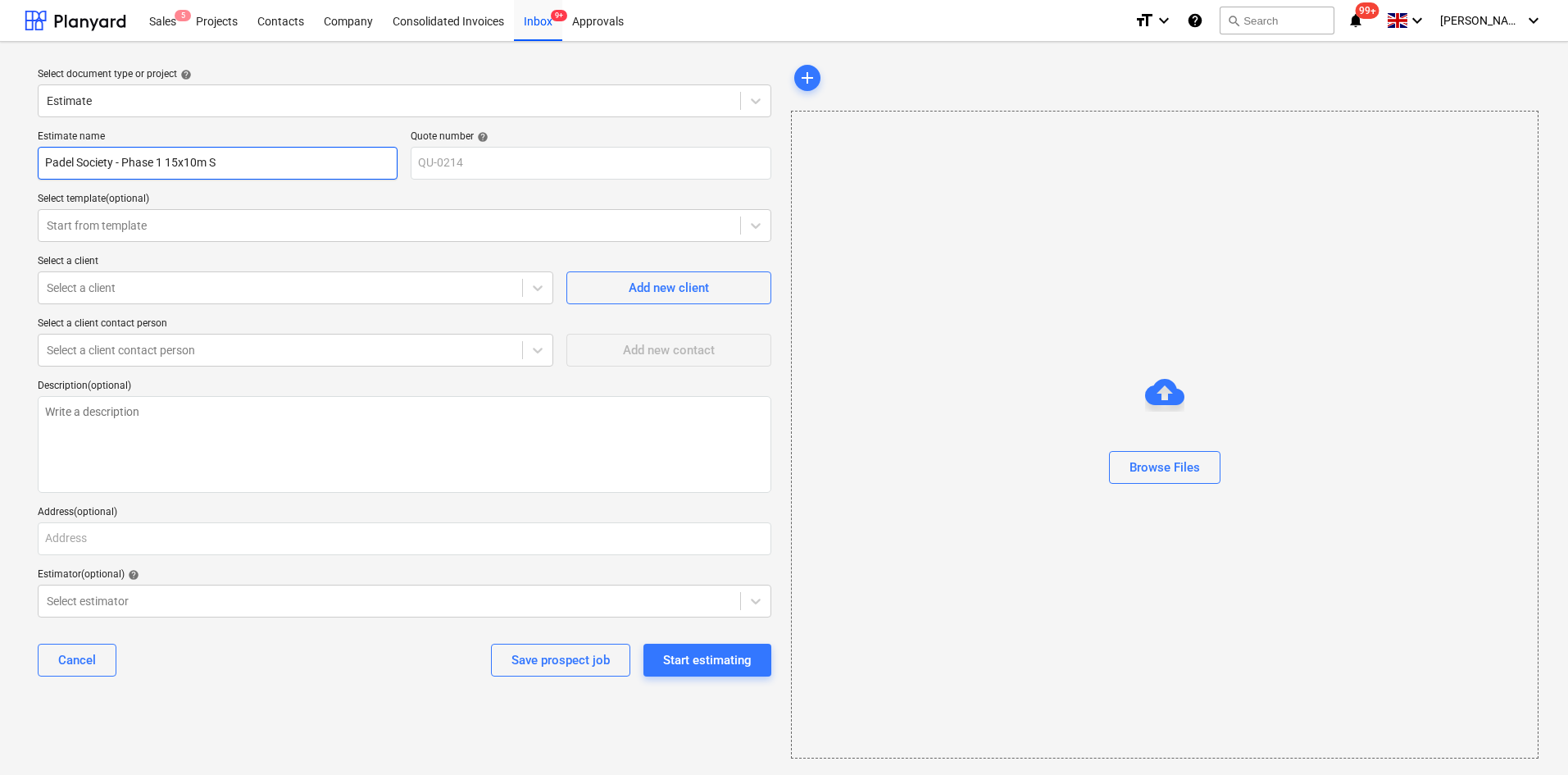
type textarea "x"
type input "Padel Society - Phase 1 15x10m St"
type textarea "x"
type input "Padel Society - Phase 1 15x10m Str"
type textarea "x"
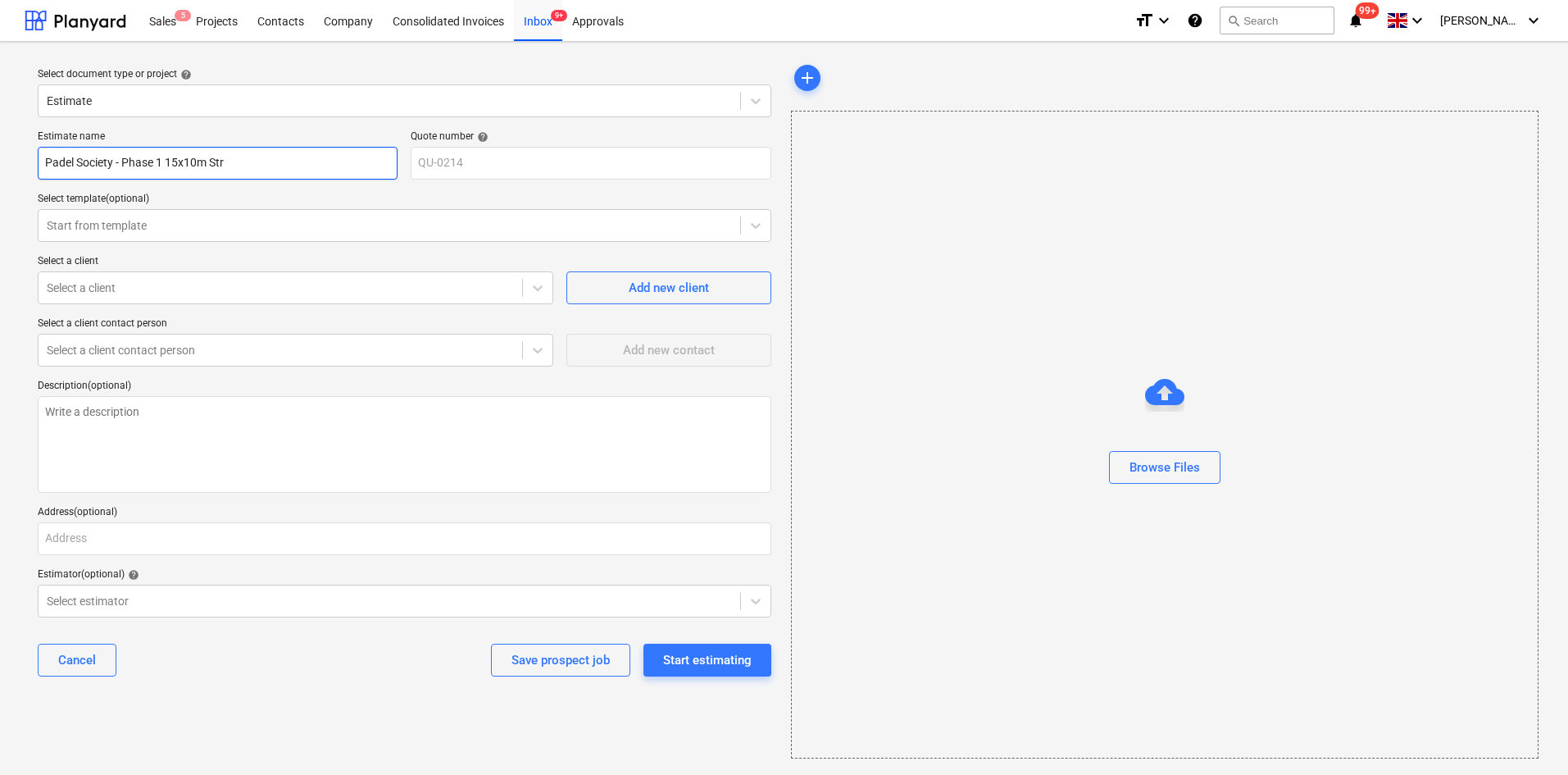
type input "Padel Society - Phase 1 15x10m St"
type textarea "x"
type input "Padel Society - Phase 1 15x10m S"
type textarea "x"
type input "Padel Society - Phase 1 15x10m"
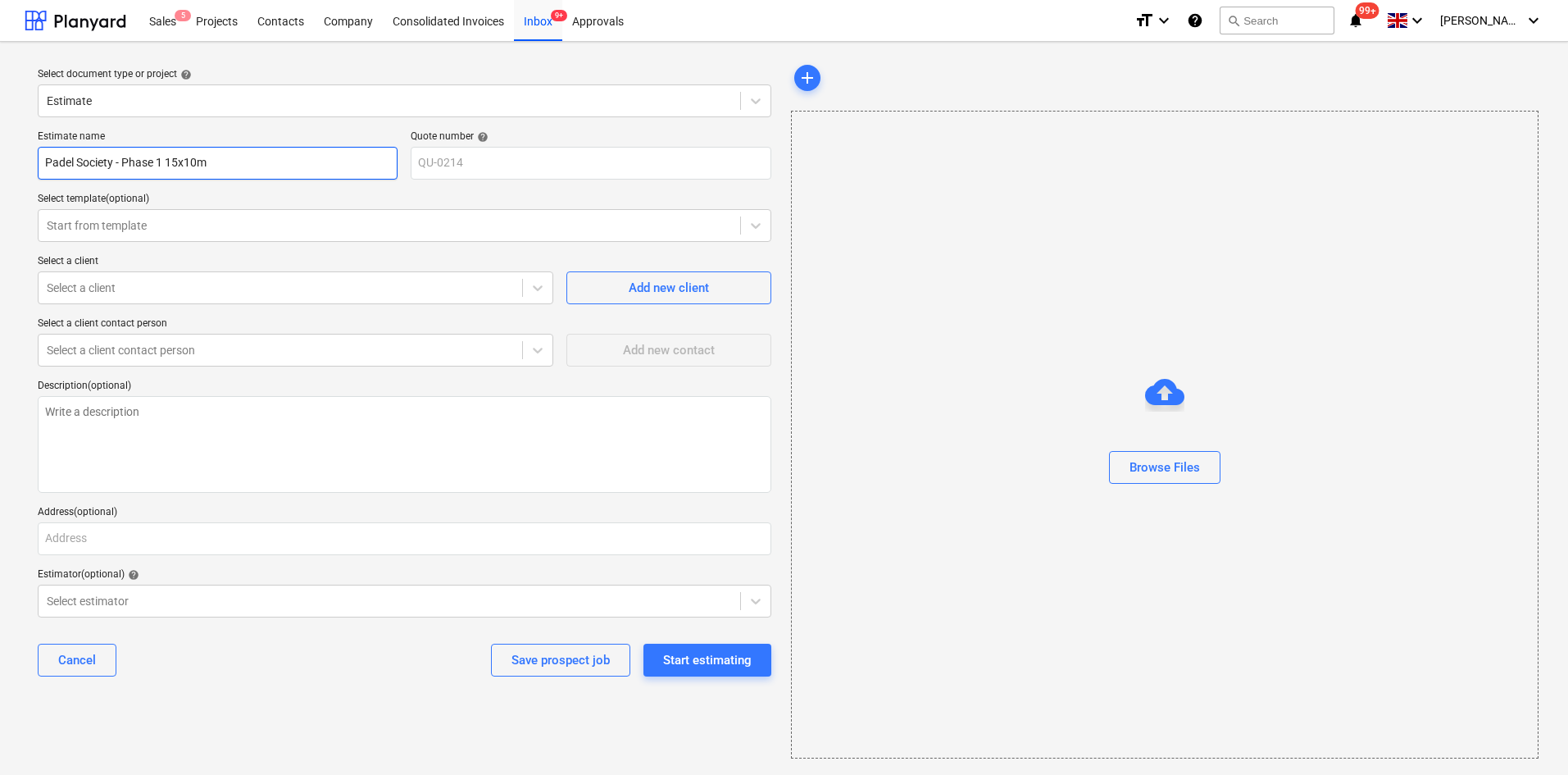
type textarea "x"
type input "Padel Society - Phase 1 15x10m G"
type textarea "x"
type input "Padel Society - Phase 1 15x10m Gr"
type textarea "x"
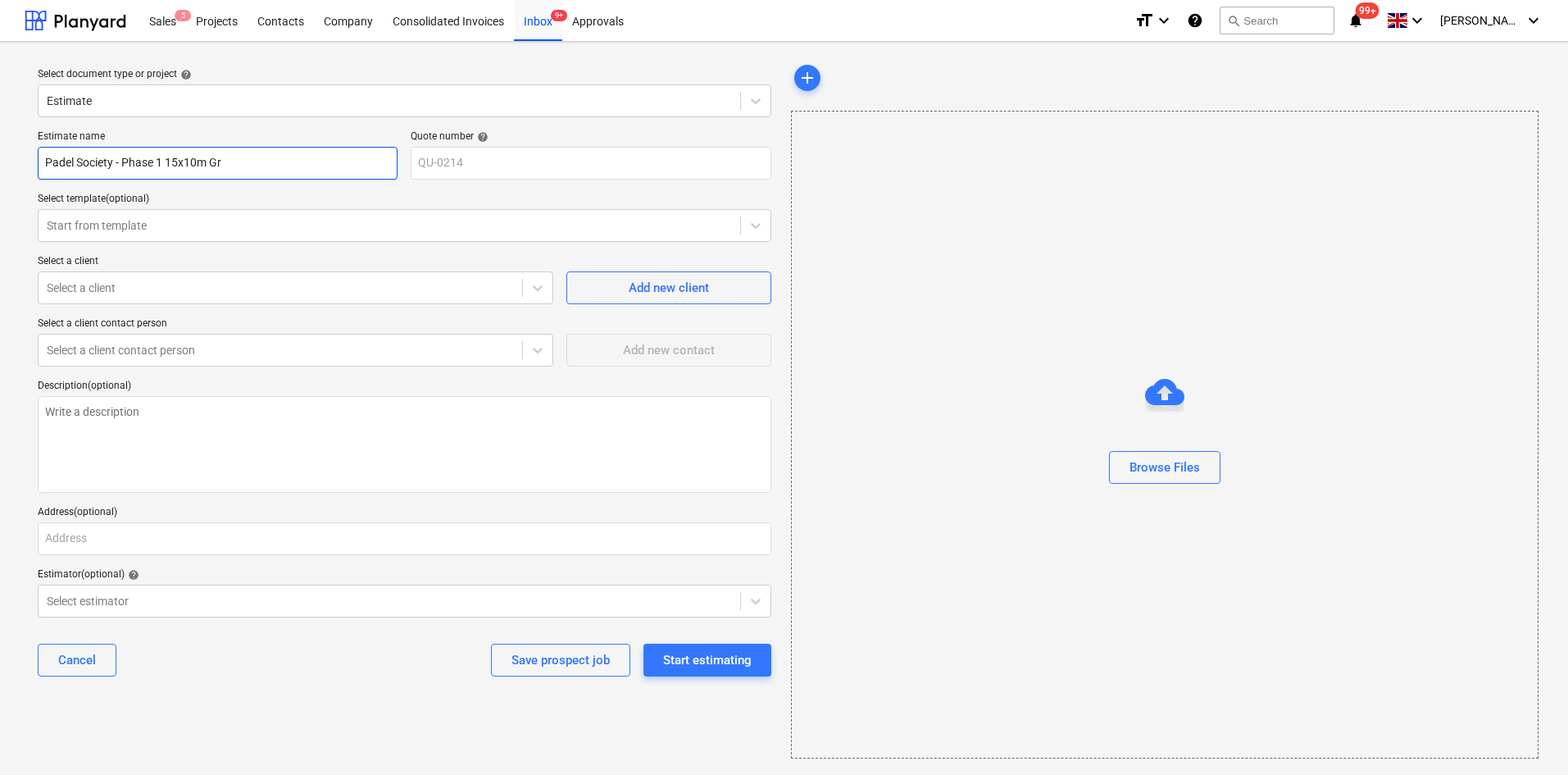
type input "Padel Society - Phase 1 15x10m Gro"
type textarea "x"
type input "Padel Society - Phase 1 15x10m Grou"
type textarea "x"
type input "Padel Society - Phase 1 15x10m Groun"
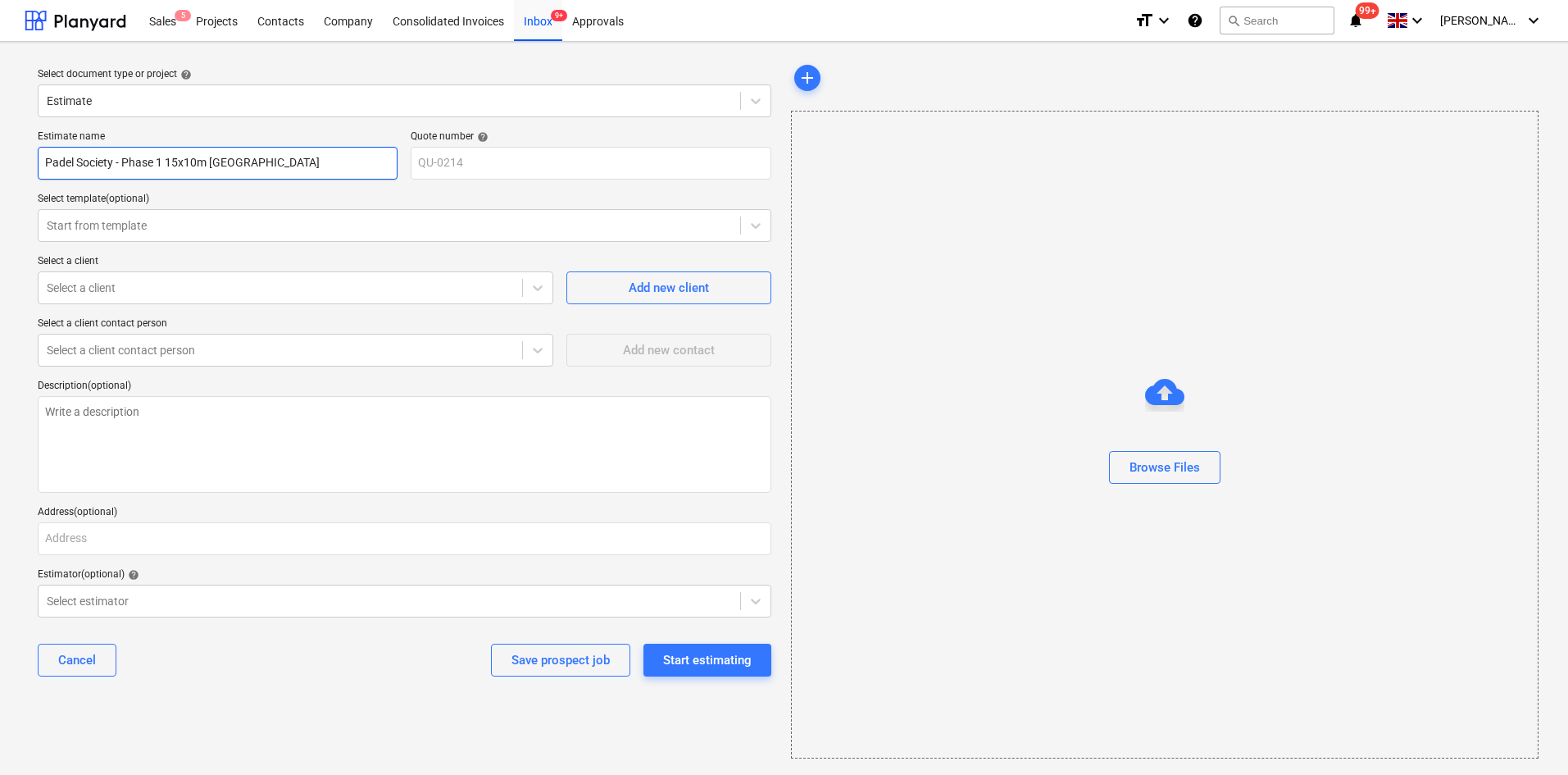
type textarea "x"
type input "Padel Society - Phase 1 15x10m Ground"
type textarea "x"
type input "Padel Society - Phase 1 15x10m Groun"
type textarea "x"
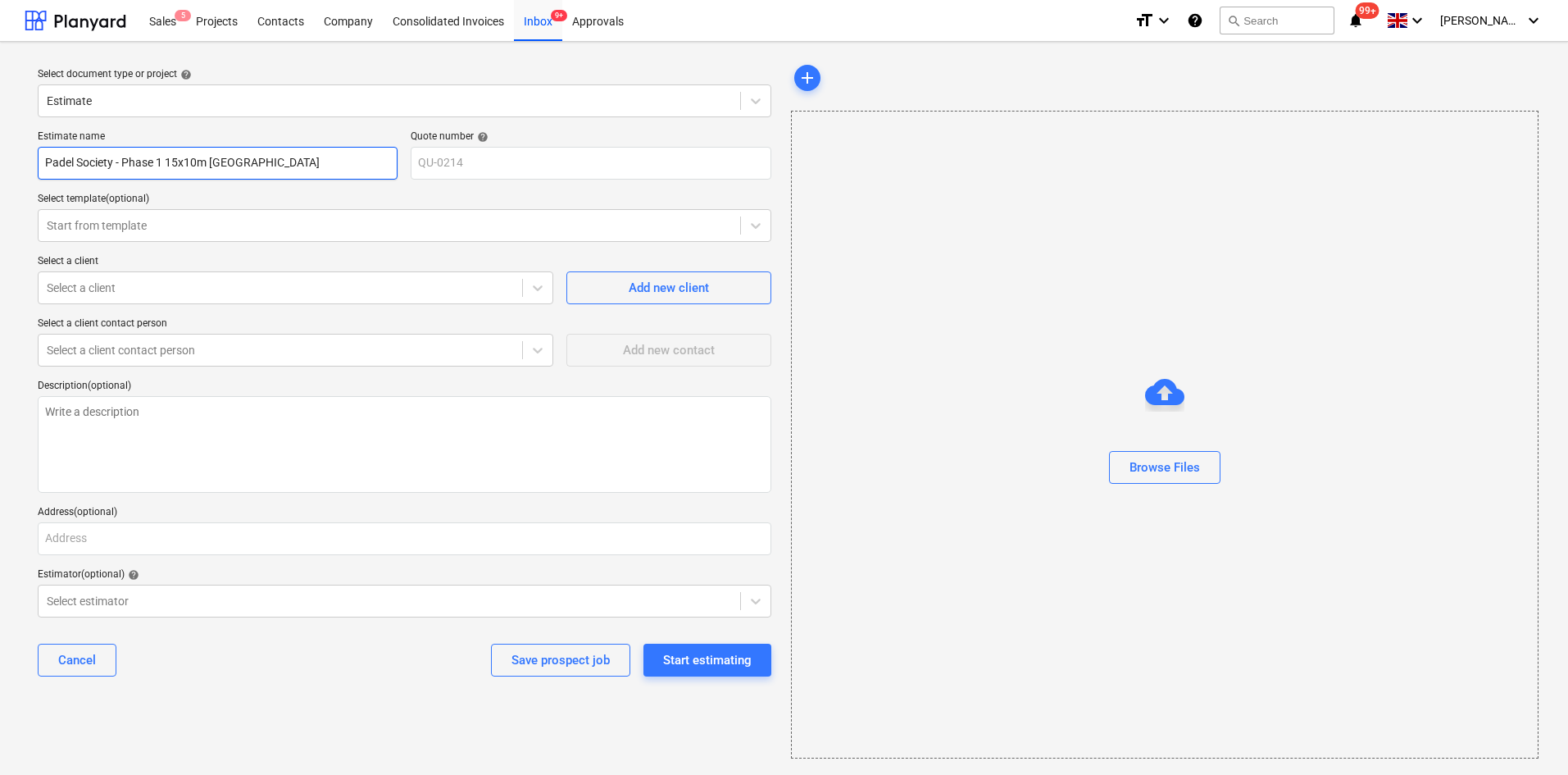
type input "Padel Society - Phase 1 15x10m Grou"
type textarea "x"
type input "Padel Society - Phase 1 15x10m Gro"
type textarea "x"
type input "Padel Society - Phase 1 15x10m Gr"
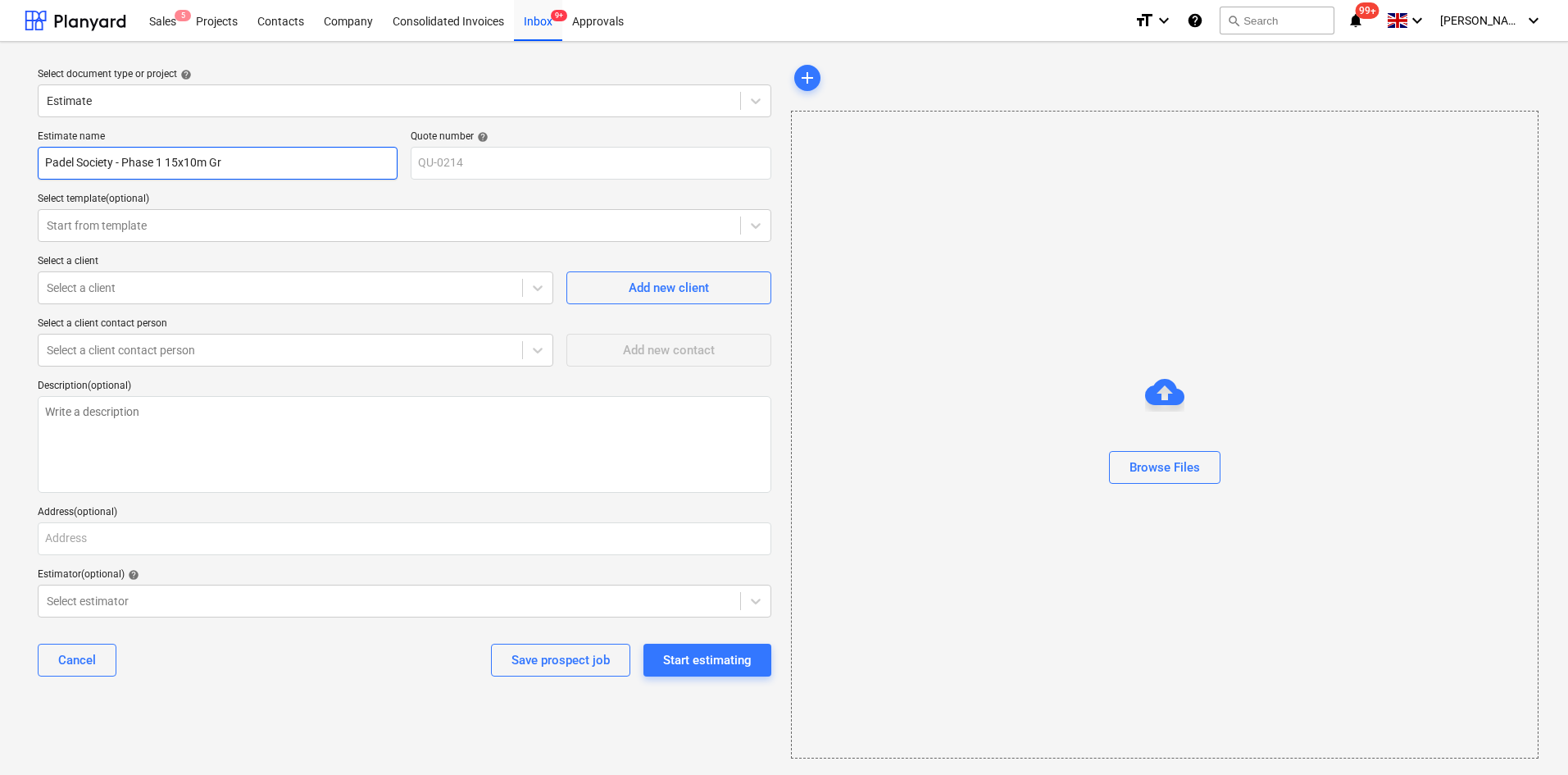
type textarea "x"
type input "Padel Society - Phase 1 15x10m G"
type textarea "x"
type input "Padel Society - Phase 1 15x10m"
type textarea "x"
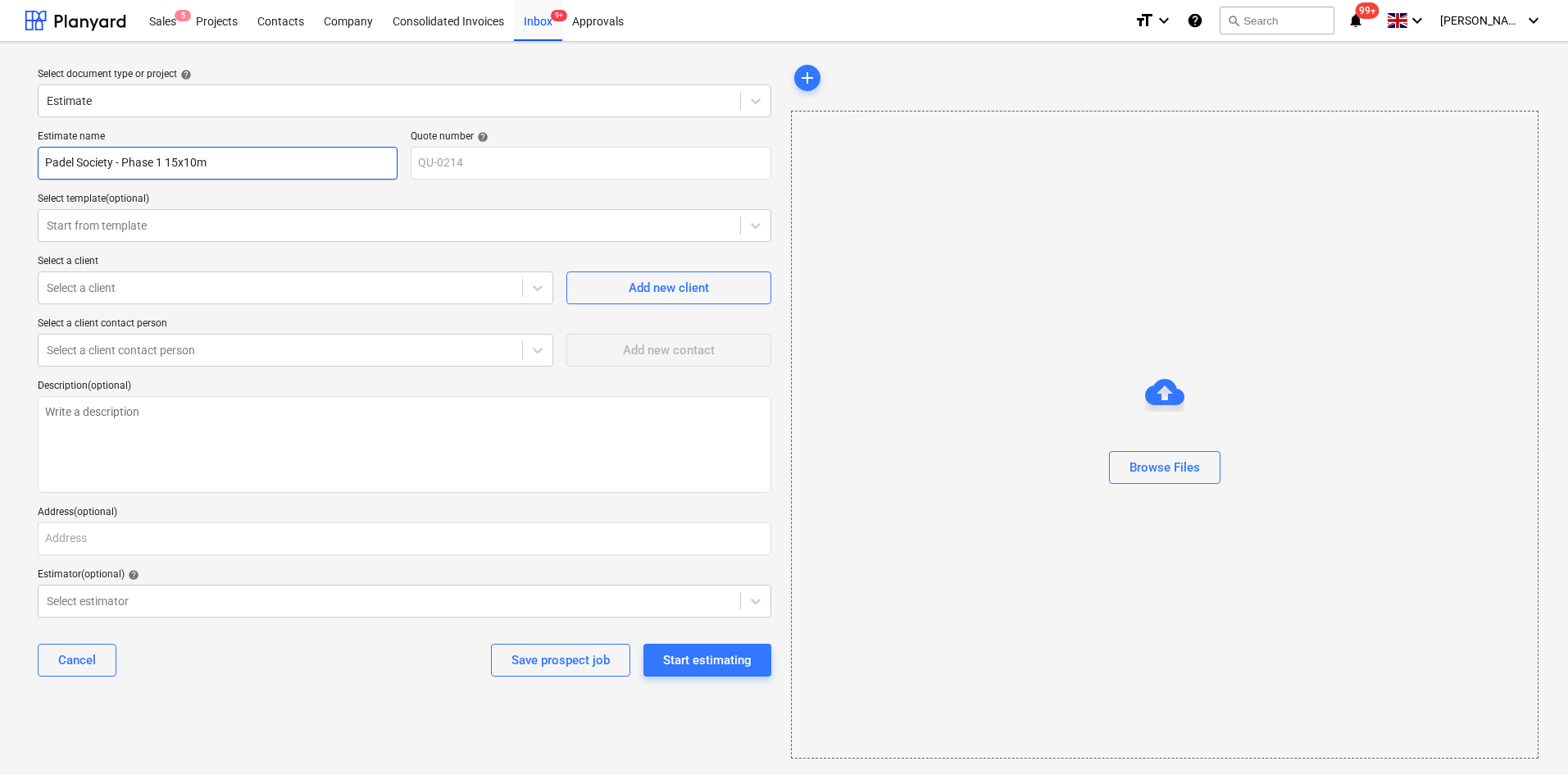
type input "Padel Society - Phase 1 15x10m G"
type textarea "x"
type input "Padel Society - Phase 1 15x10m Gr"
type textarea "x"
type input "Padel Society - Phase 1 15x10m Gro"
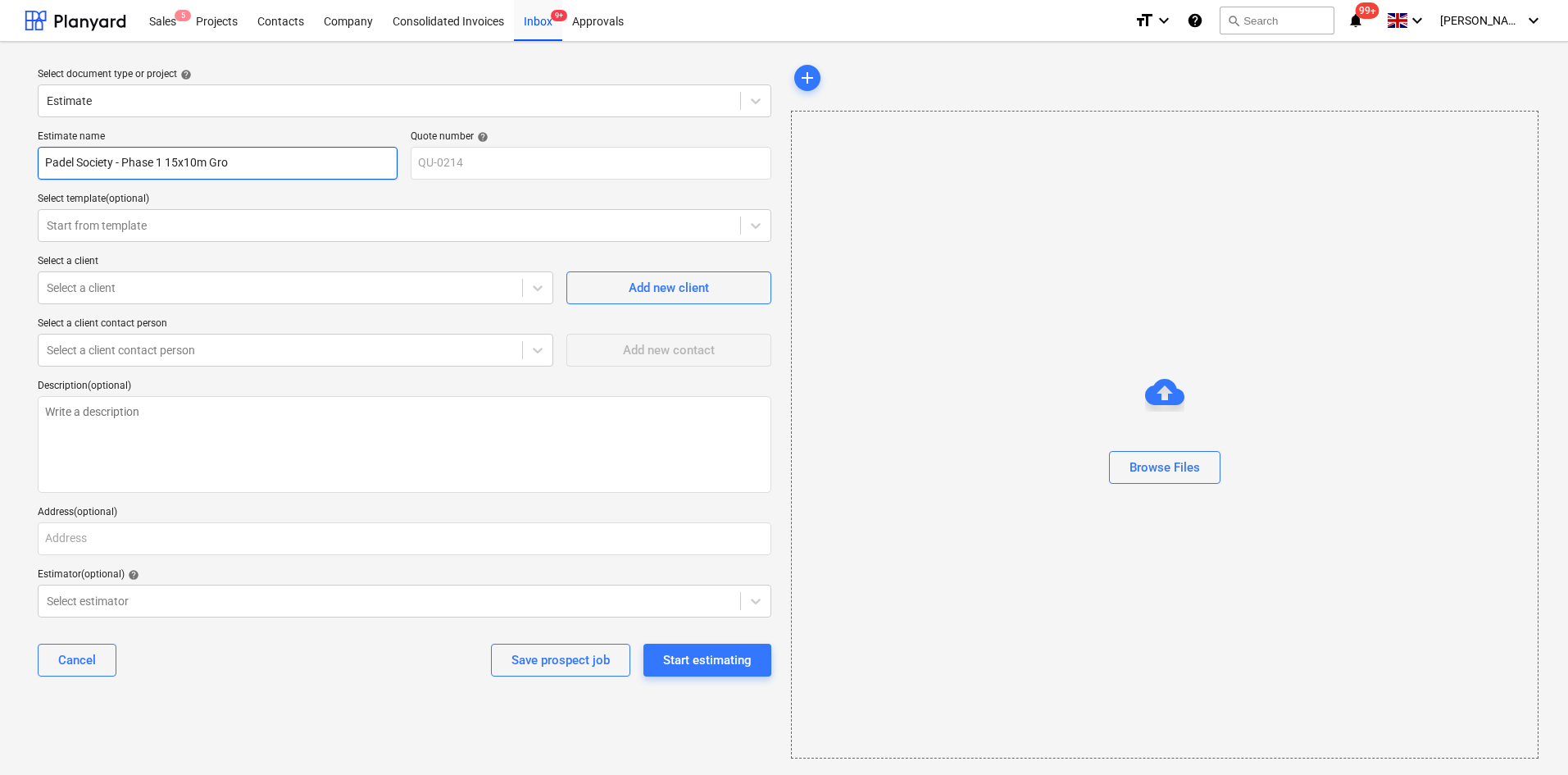
type textarea "x"
type input "Padel Society - Phase 1 15x10m Grou"
type textarea "x"
type input "Padel Society - Phase 1 15x10m Groun"
type textarea "x"
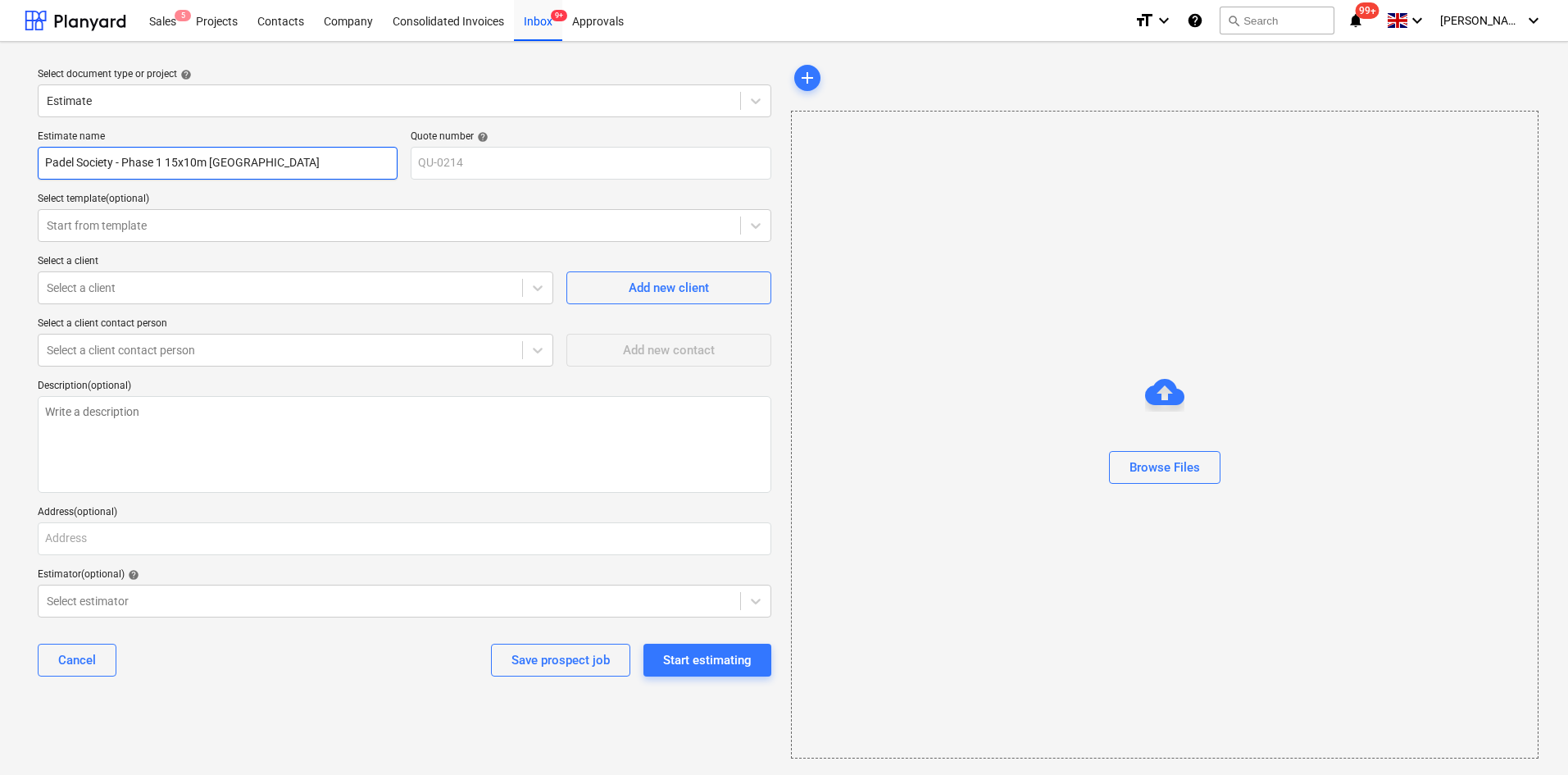
type input "Padel Society - Phase 1 15x10m Ground"
type textarea "x"
type input "Padel Society - Phase 1 15x10m Ground"
type textarea "x"
type input "Padel Society - Phase 1 15x10m Ground f"
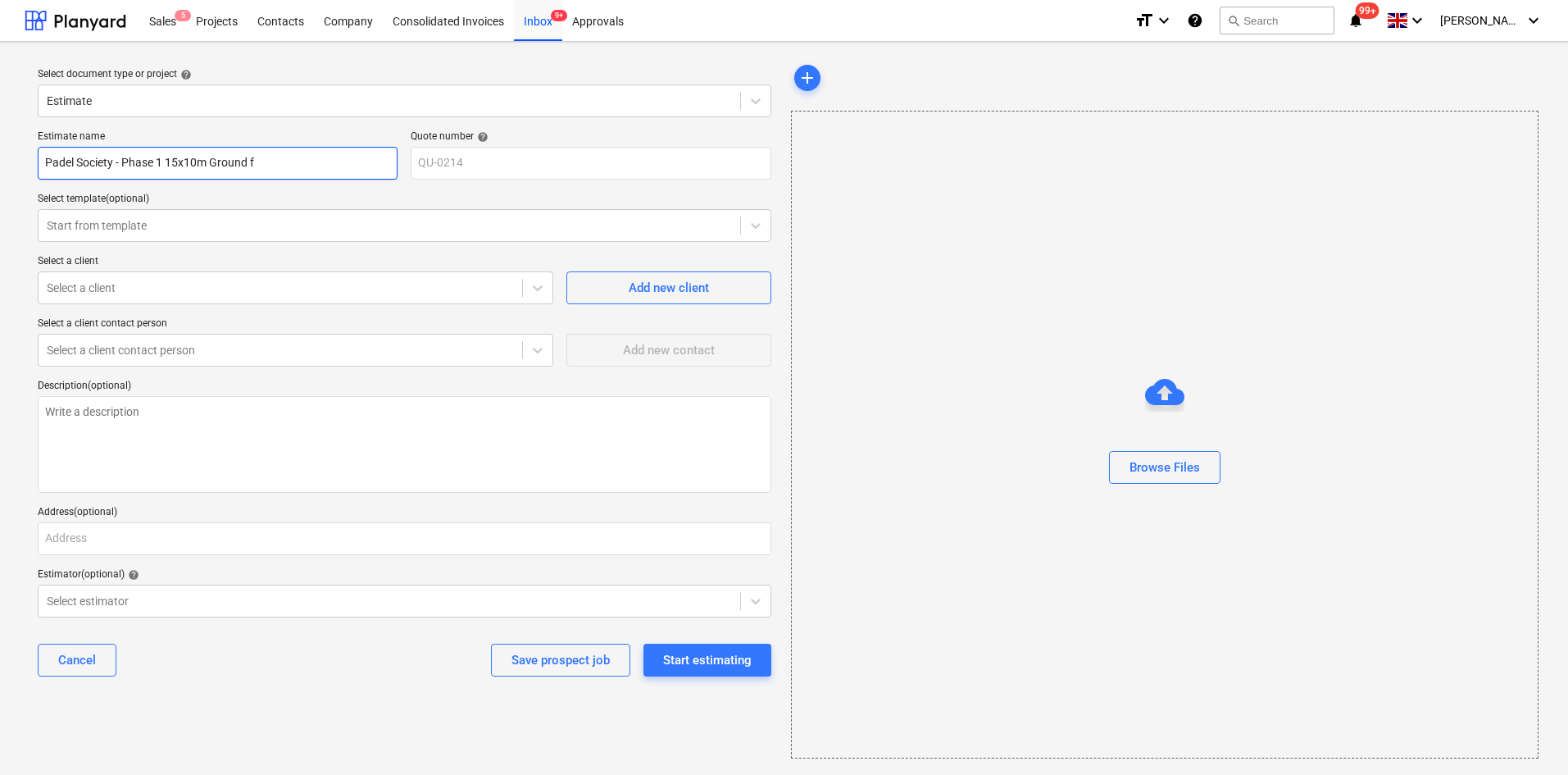
type textarea "x"
type input "Padel Society - Phase 1 15x10m Ground fl"
type textarea "x"
type input "Padel Society - Phase 1 15x10m Ground flo"
type textarea "x"
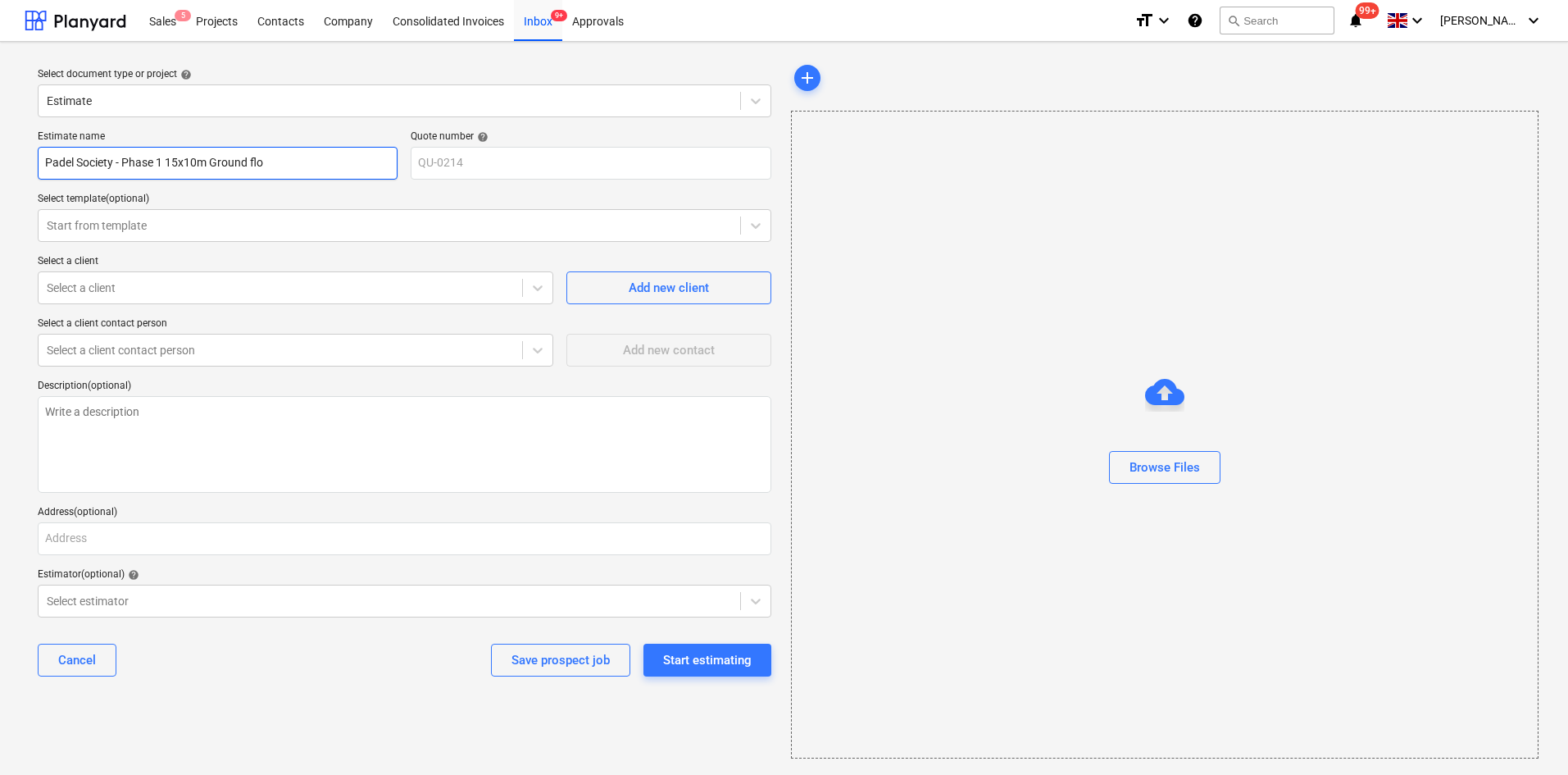
type input "Padel Society - Phase 1 15x10m Ground floo"
type textarea "x"
type input "Padel Society - Phase 1 15x10m Ground floor"
type textarea "x"
type input "Padel Society - Phase 1 15x10m Ground floor"
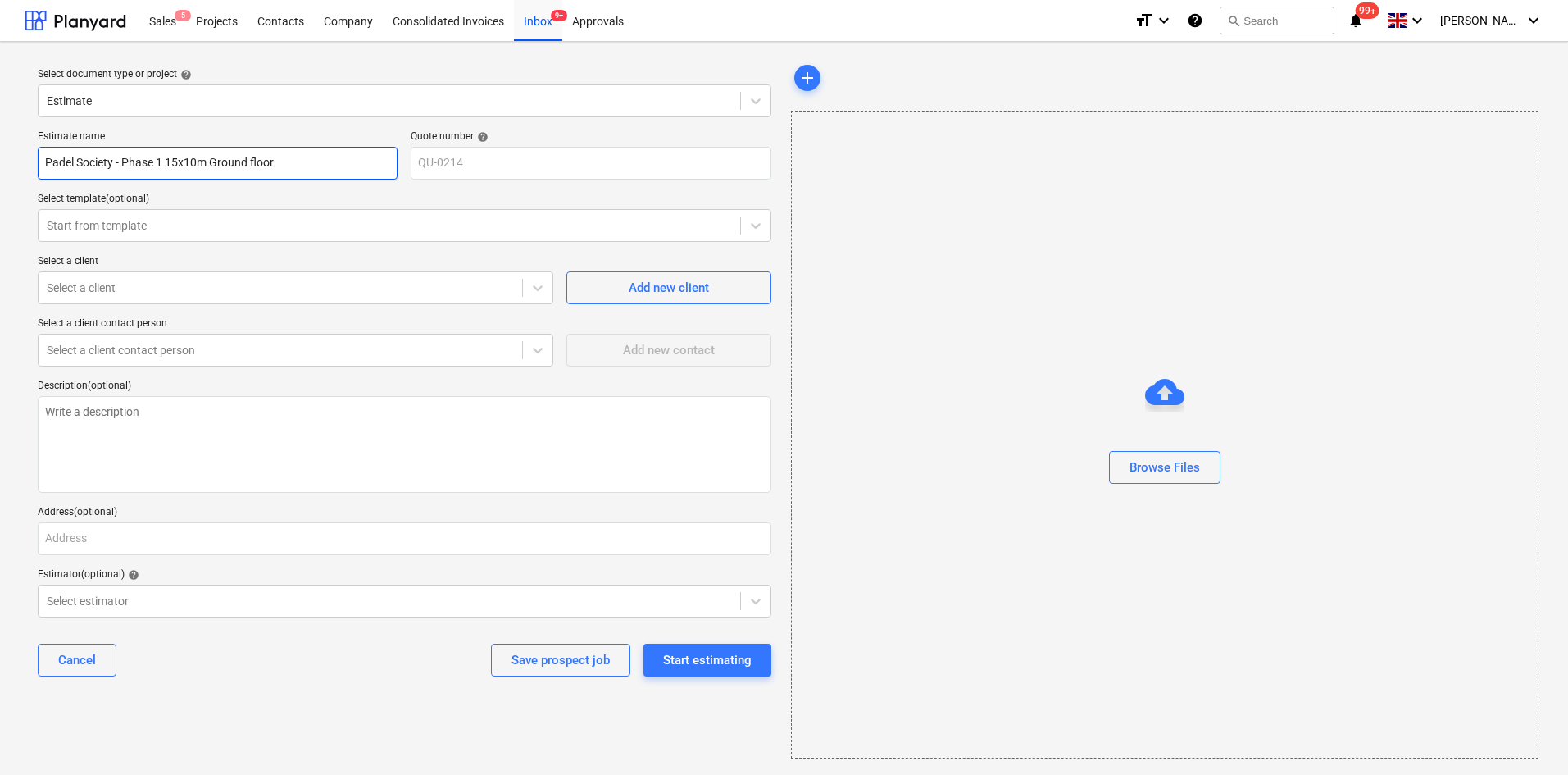
type textarea "x"
type input "Padel Society - Phase 1 15x10m Ground floor d"
type textarea "x"
type input "Padel Society - Phase 1 15x10m Ground floor de"
type textarea "x"
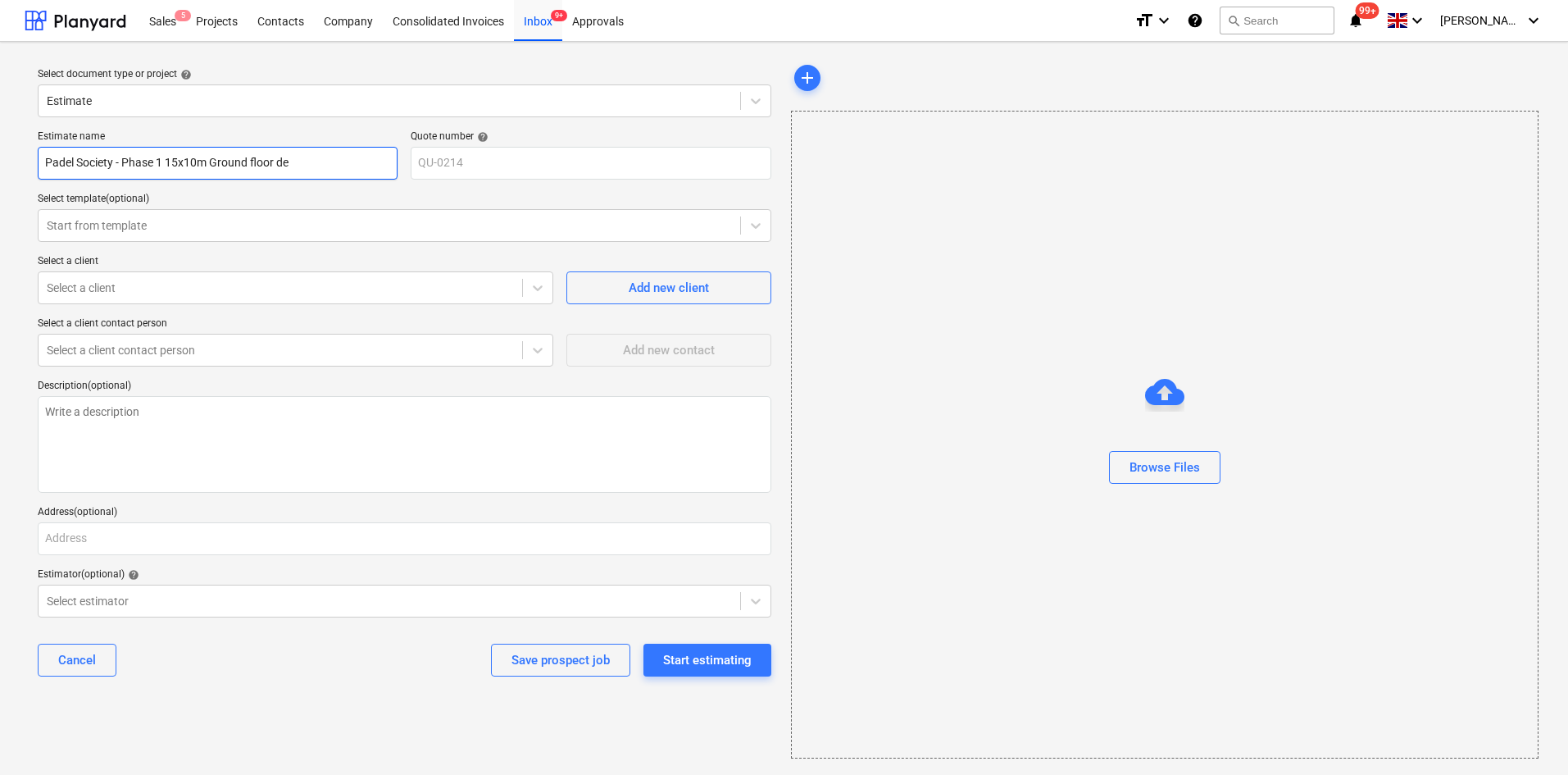
type input "Padel Society - Phase 1 15x10m Ground floor dec"
type textarea "x"
type input "Padel Society - Phase 1 15x10m Ground floor deck"
type textarea "x"
type input "Padel Society - Phase 1 15x10m Ground floor deck"
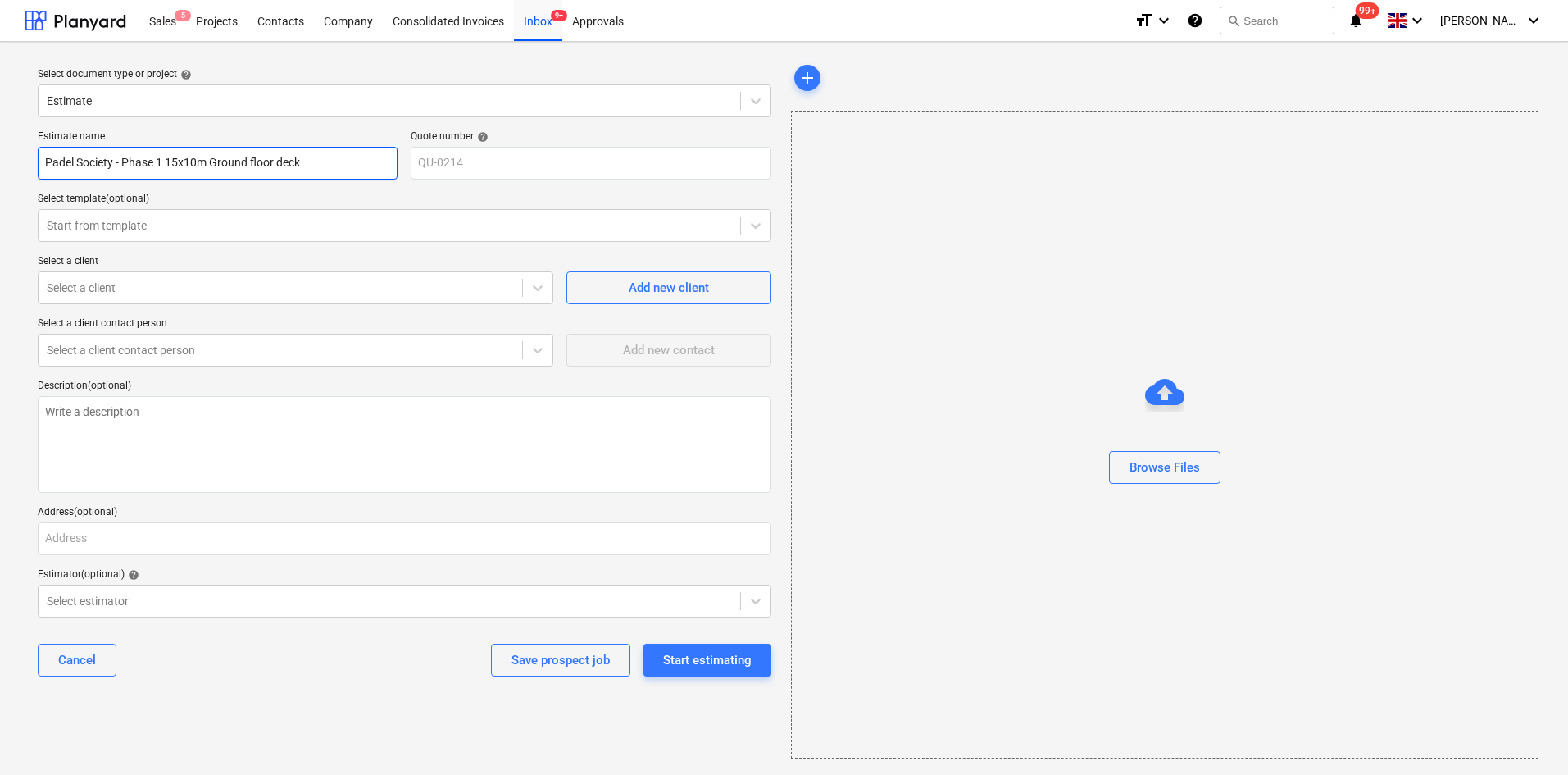
type textarea "x"
type input "Padel Society - Phase 1 15x10m Ground floor deck &"
type textarea "x"
type input "Padel Society - Phase 1 15x10m Ground floor deck &"
type textarea "x"
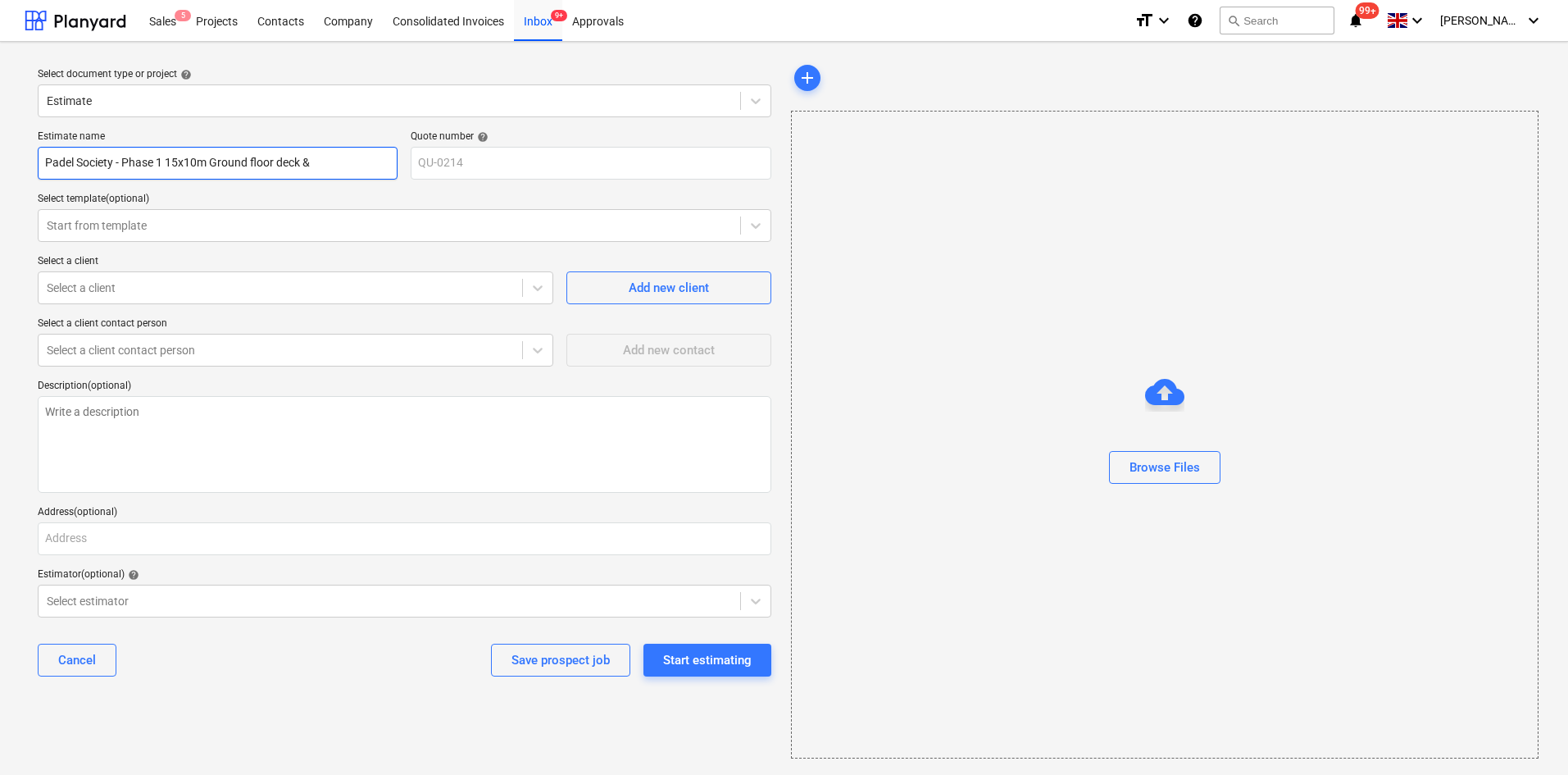
type input "Padel Society - Phase 1 15x10m Ground floor deck & R"
type textarea "x"
type input "Padel Society - Phase 1 15x10m Ground floor deck & Ro"
type textarea "x"
type input "Padel Society - Phase 1 15x10m Ground floor deck & Roo"
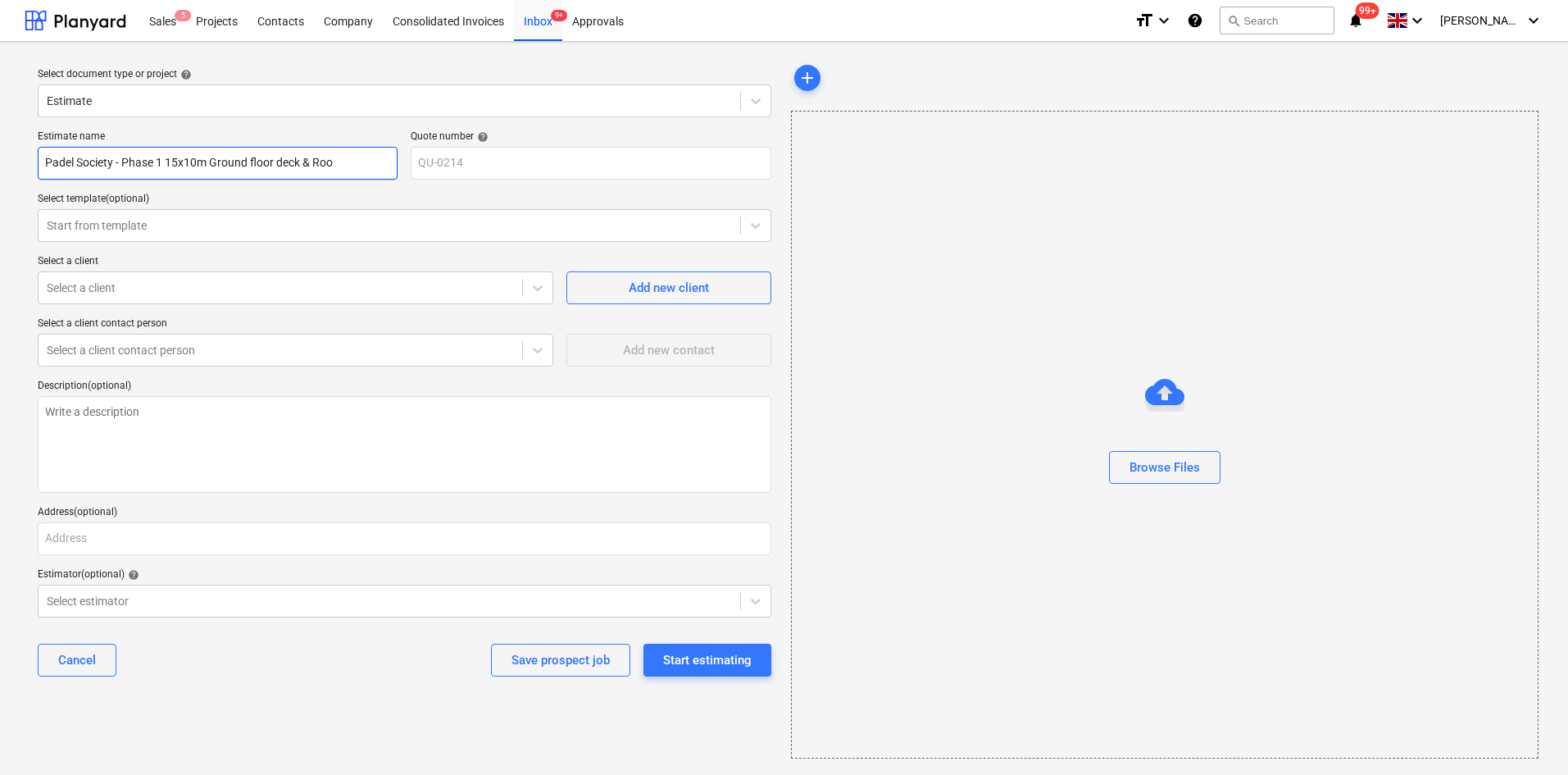
type textarea "x"
type input "Padel Society - Phase 1 15x10m Ground floor deck & Roof"
type textarea "x"
click at [175, 280] on div at bounding box center [280, 287] width 467 height 16
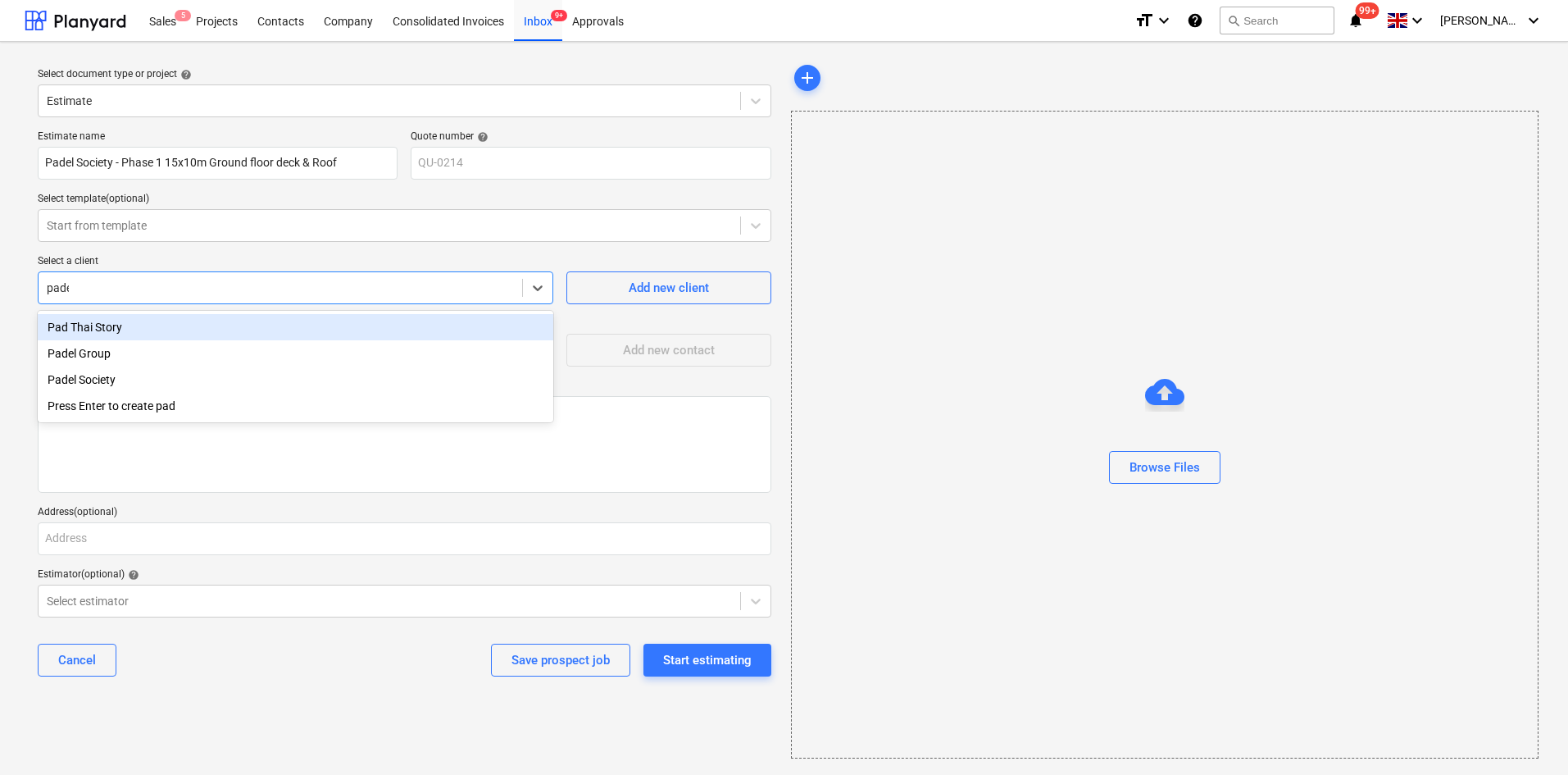
type input "padel"
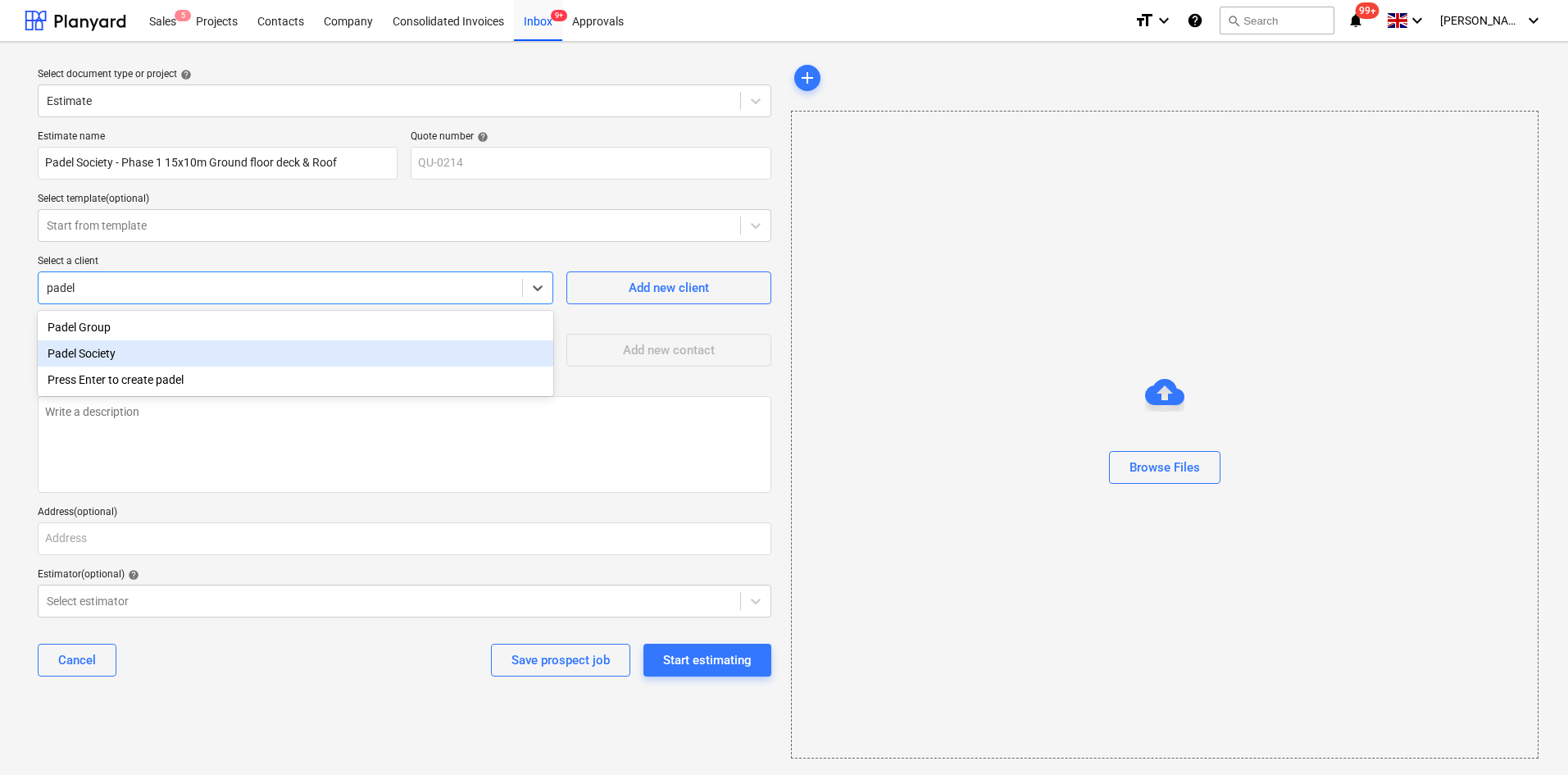
click at [163, 347] on div "Padel Society" at bounding box center [296, 353] width 515 height 26
type textarea "x"
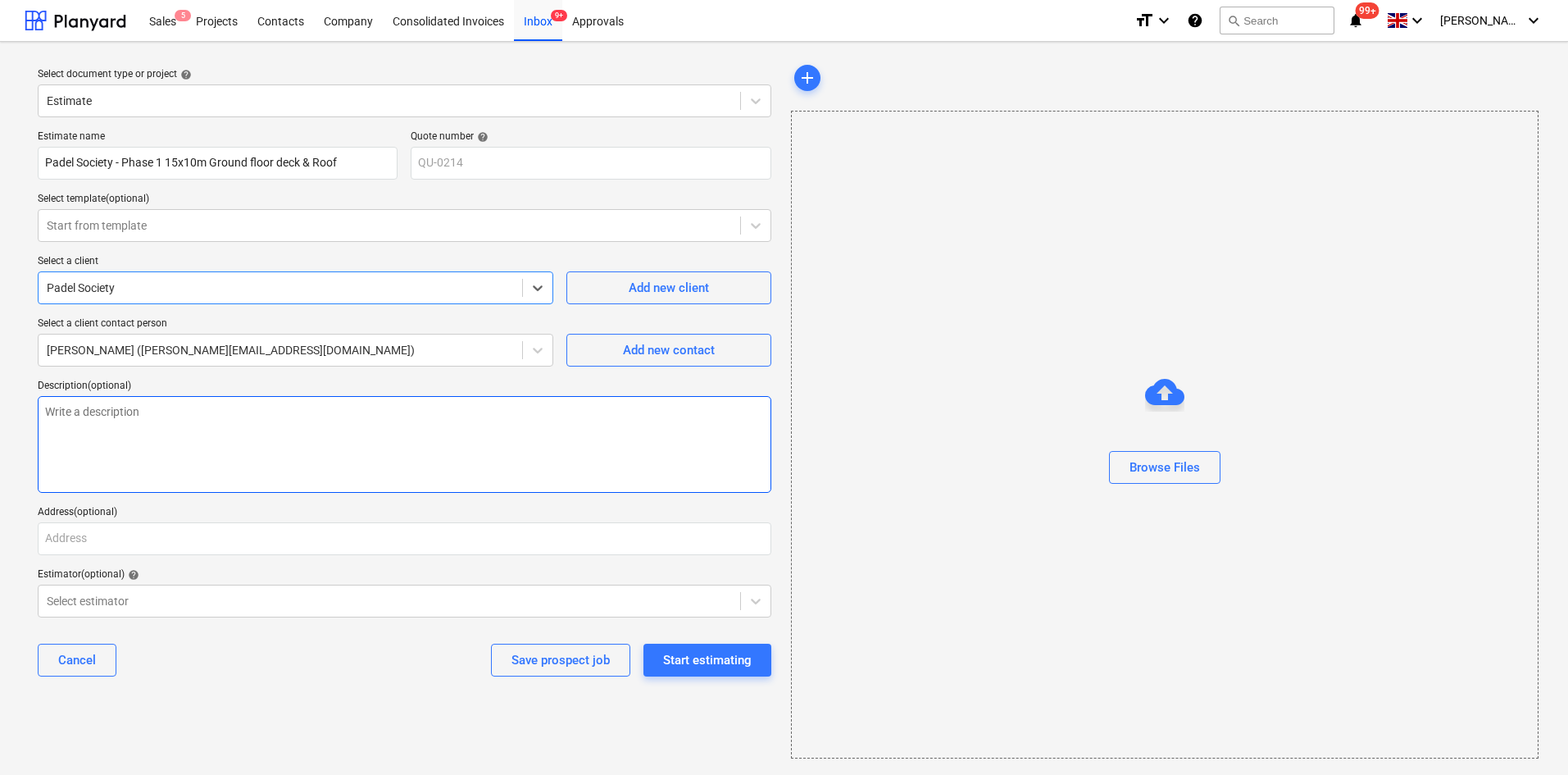
click at [220, 441] on textarea at bounding box center [404, 444] width 733 height 97
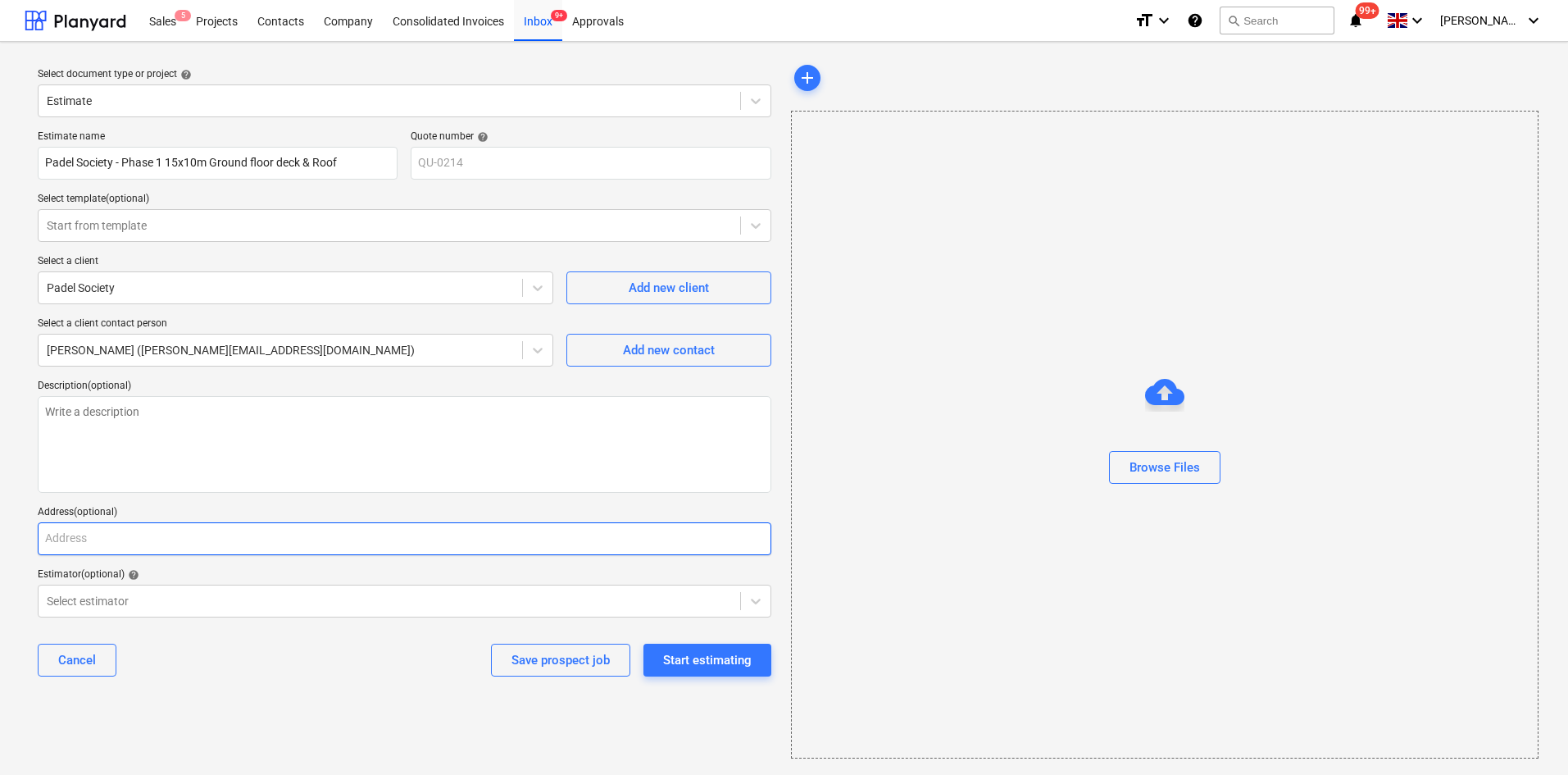
click at [157, 548] on input "text" at bounding box center [404, 538] width 733 height 33
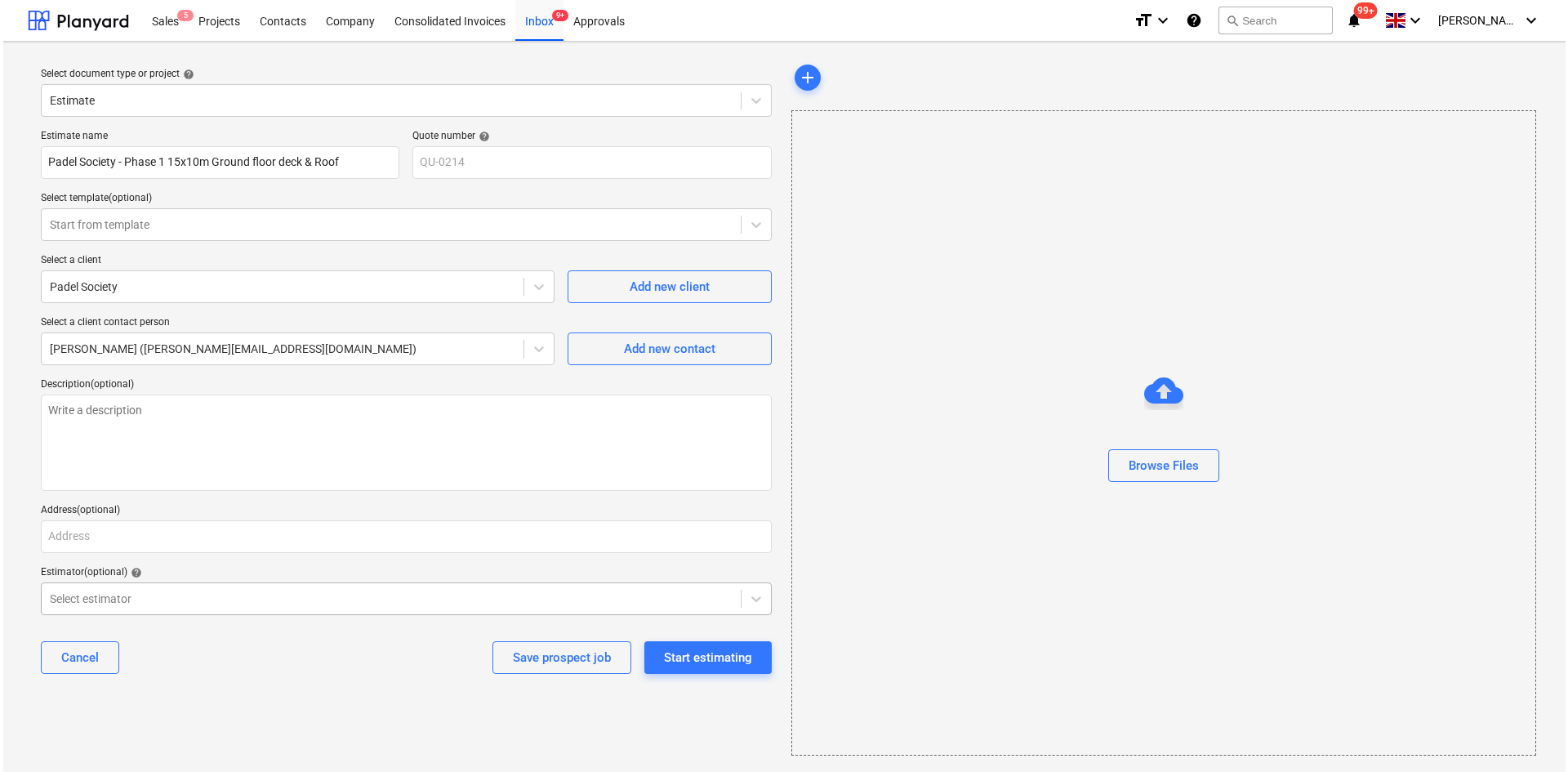
scroll to position [3, 0]
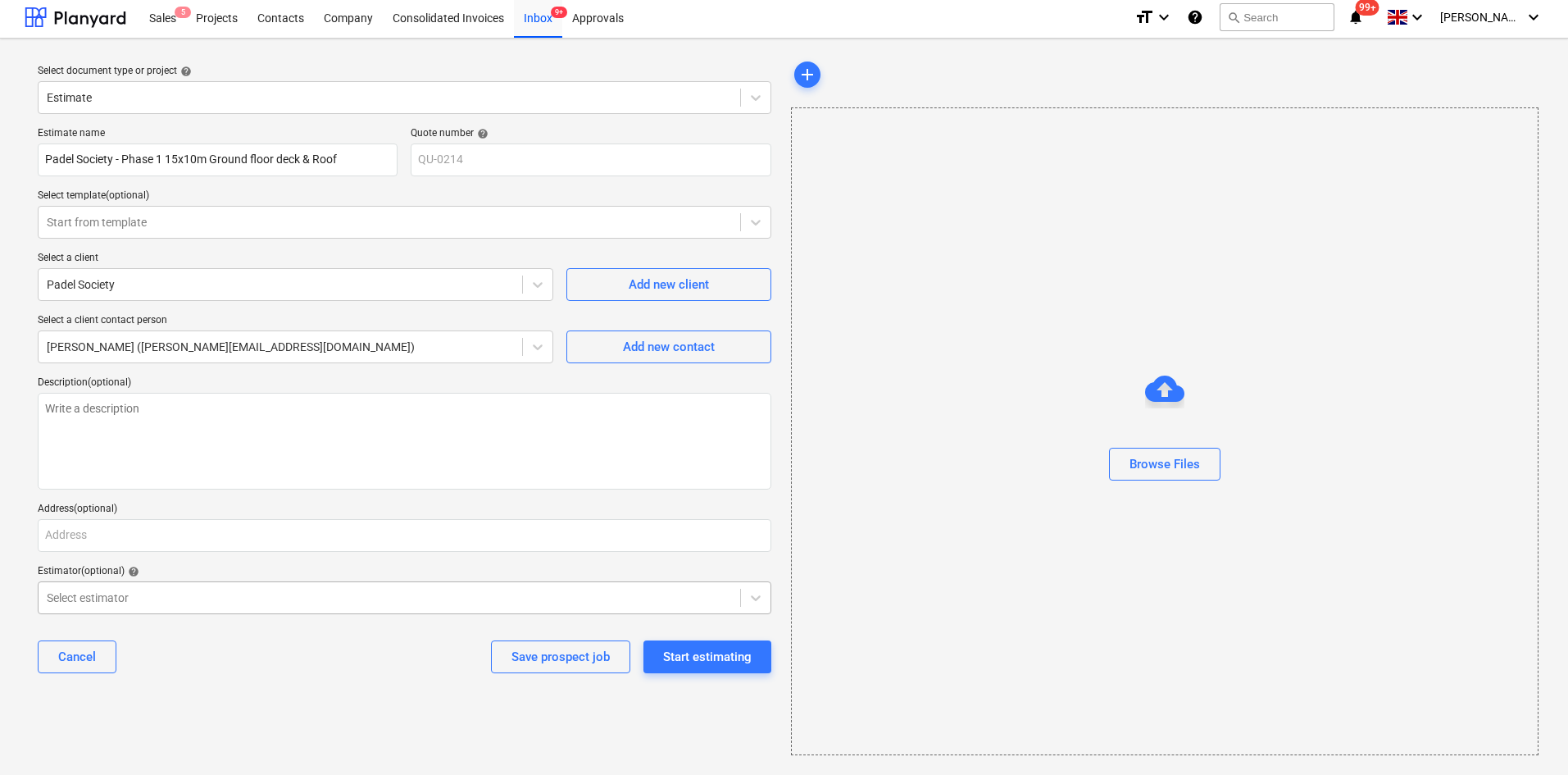
click at [163, 602] on div at bounding box center [389, 597] width 685 height 16
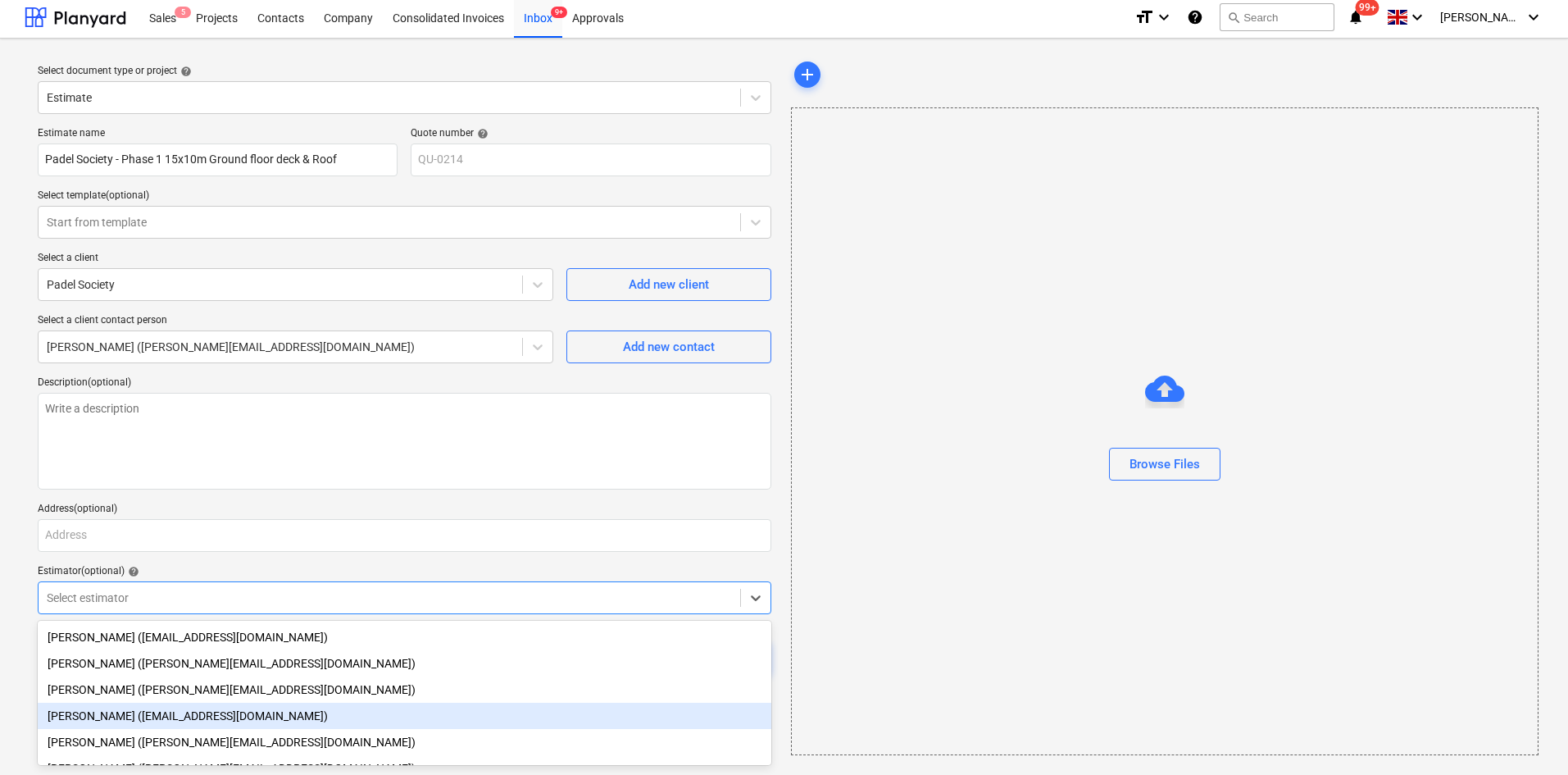
drag, startPoint x: 115, startPoint y: 716, endPoint x: 124, endPoint y: 715, distance: 9.1
click at [116, 716] on div "Aidan Munro (aidan@thehalogroup.co.uk)" at bounding box center [404, 715] width 733 height 26
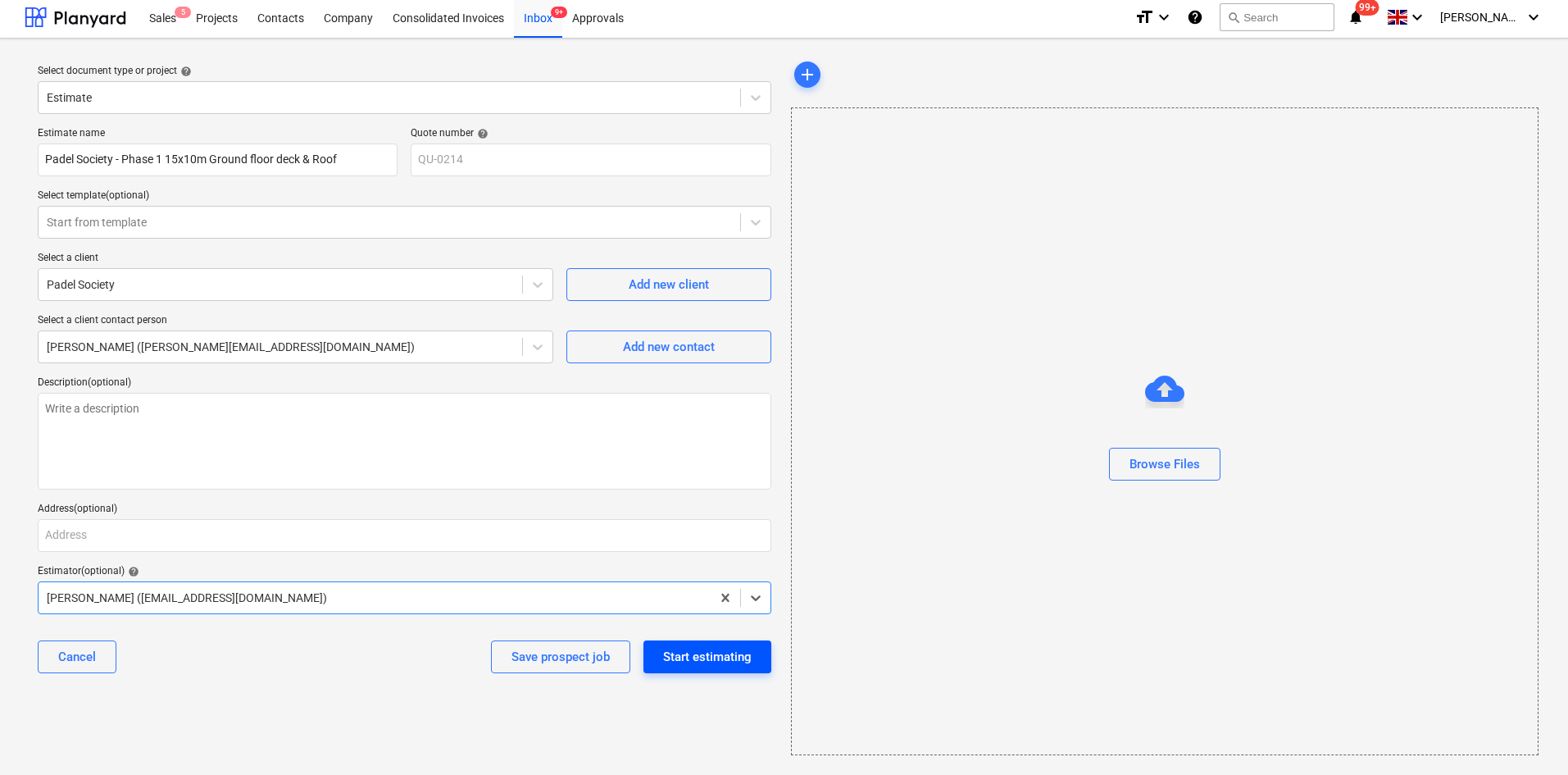
click at [691, 657] on div "Start estimating" at bounding box center [707, 656] width 88 height 21
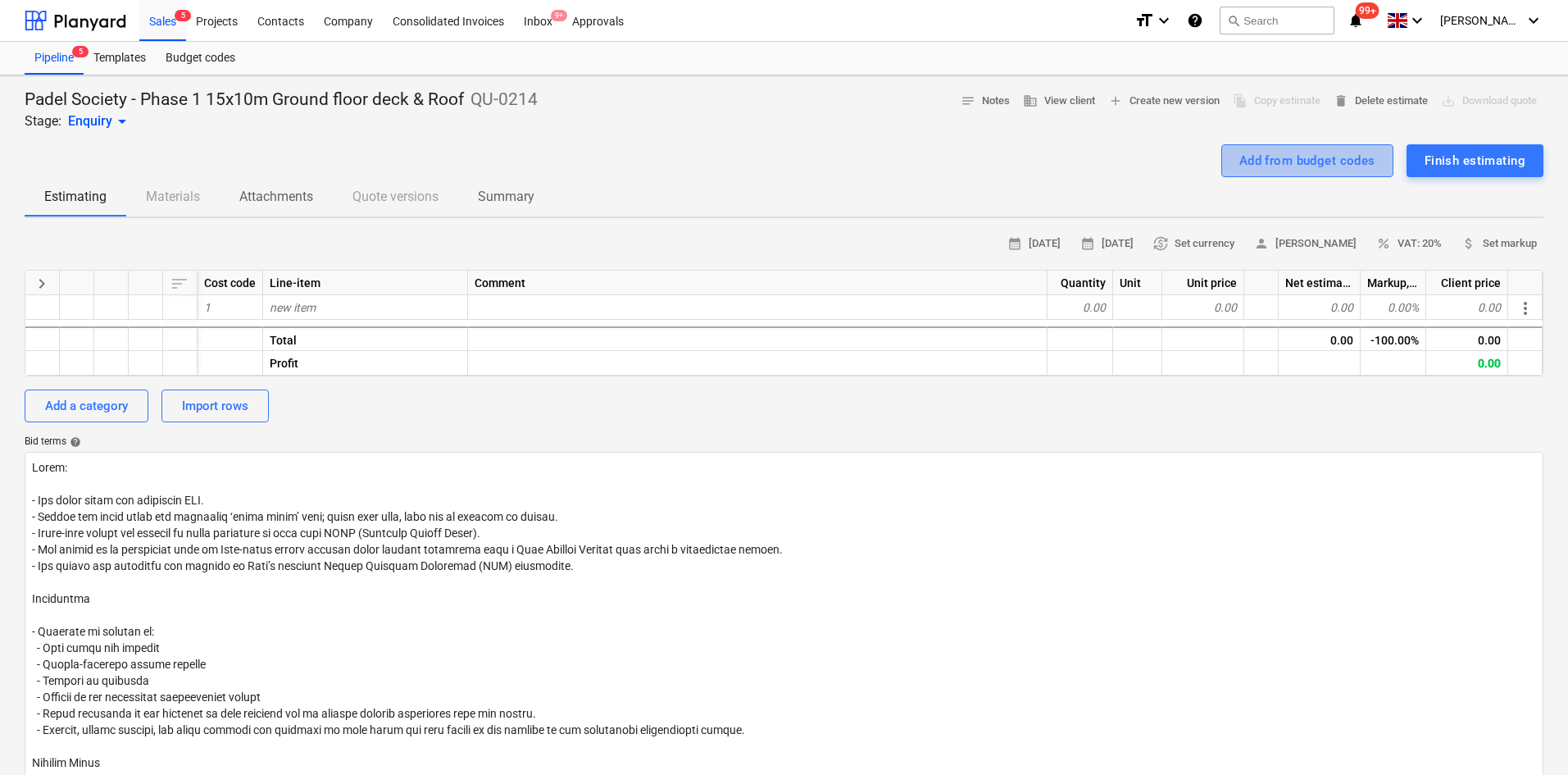
click at [1241, 173] on button "Add from budget codes" at bounding box center [1307, 160] width 172 height 33
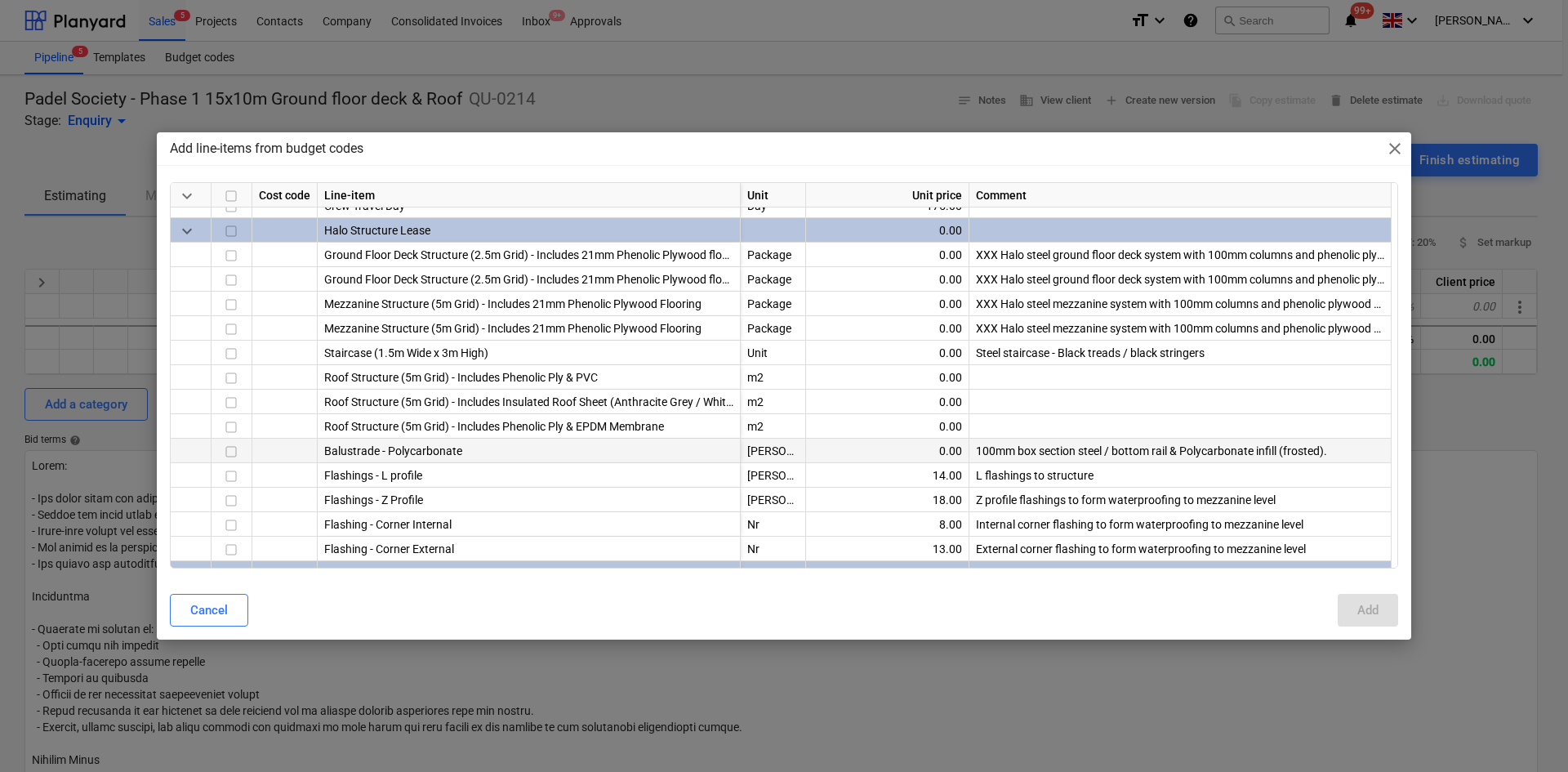
scroll to position [571, 0]
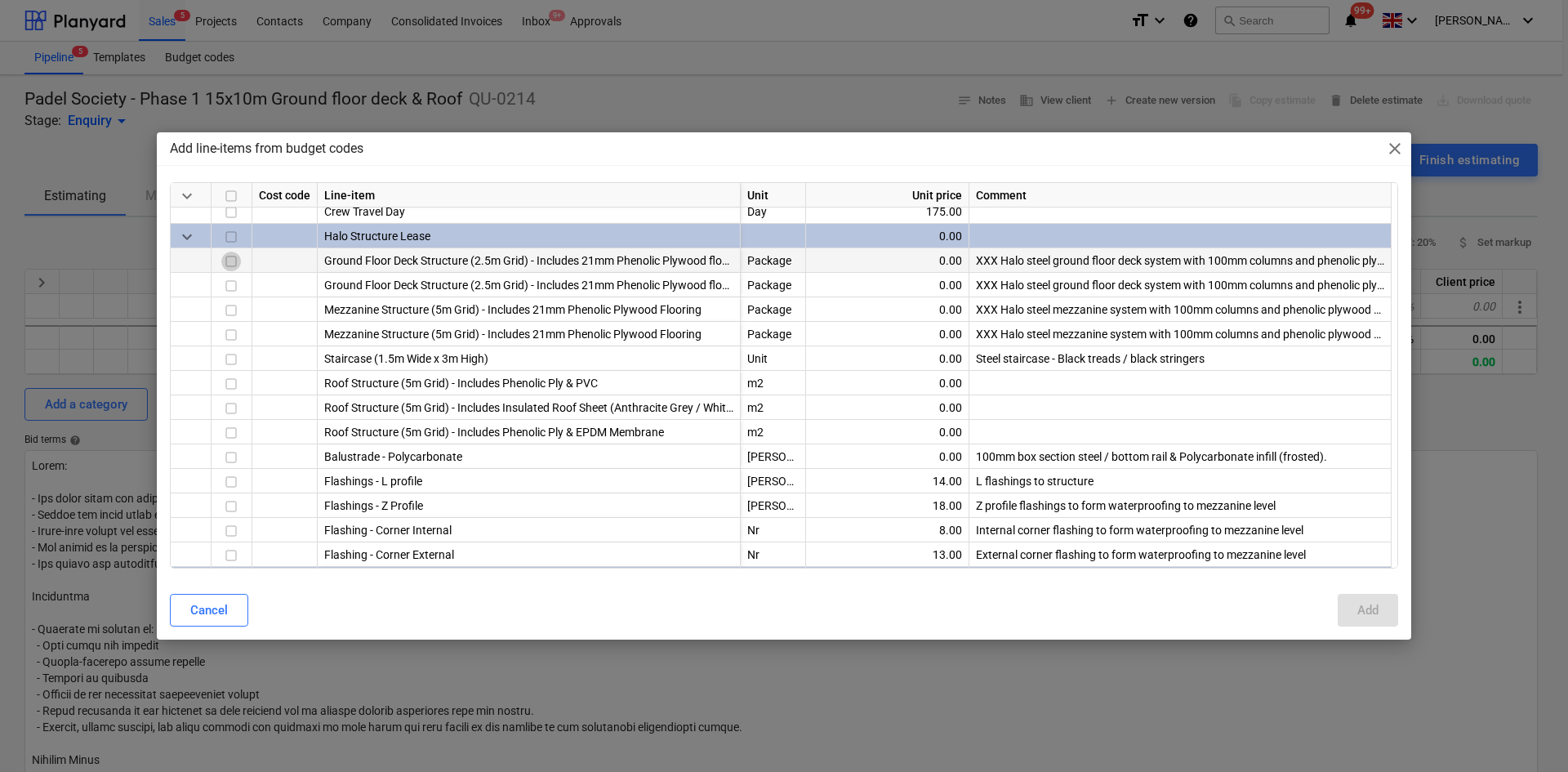
click at [229, 263] on input "checkbox" at bounding box center [231, 261] width 19 height 19
click at [229, 310] on input "checkbox" at bounding box center [231, 310] width 19 height 19
click at [230, 311] on input "checkbox" at bounding box center [231, 310] width 19 height 19
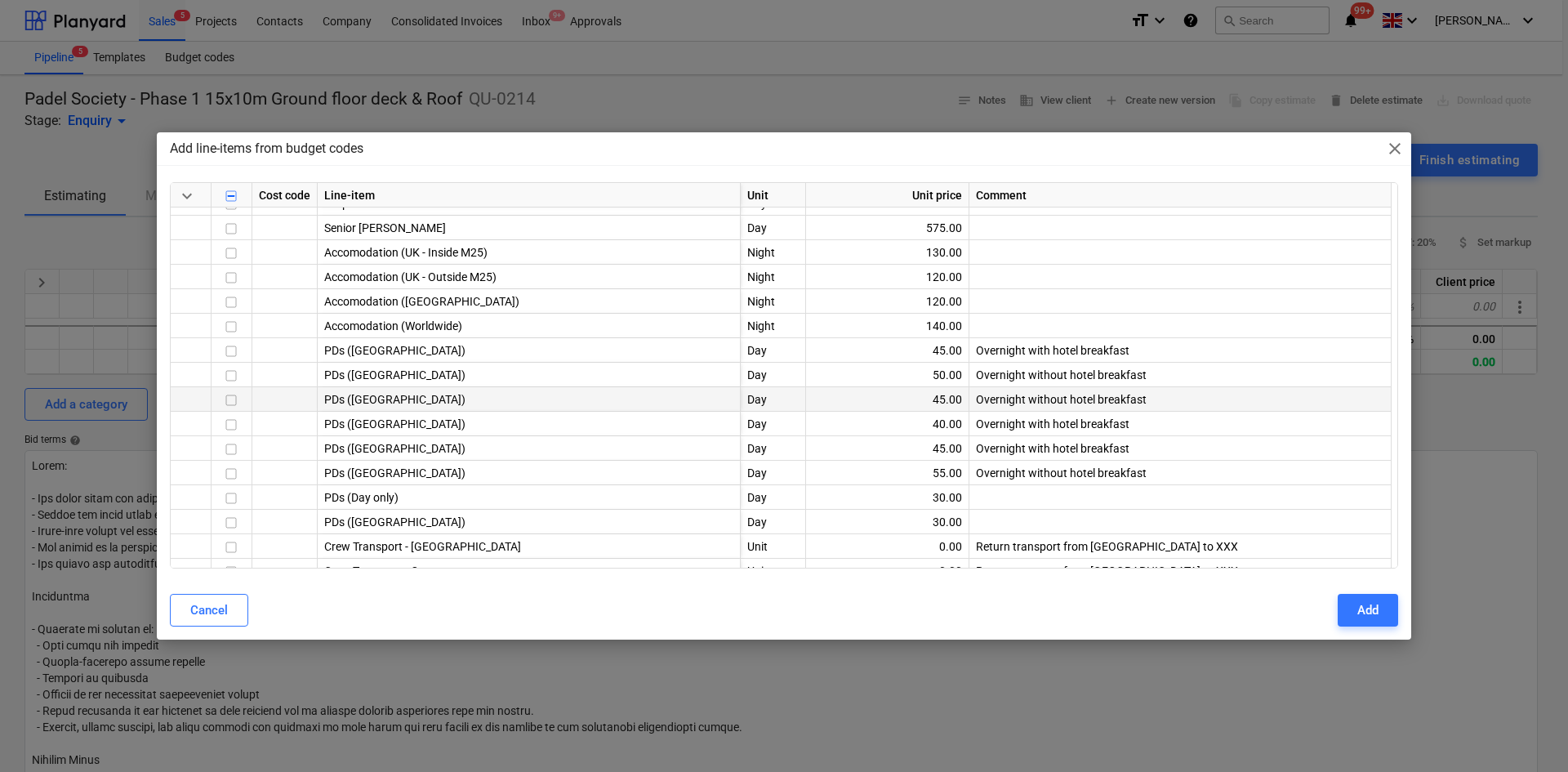
scroll to position [0, 0]
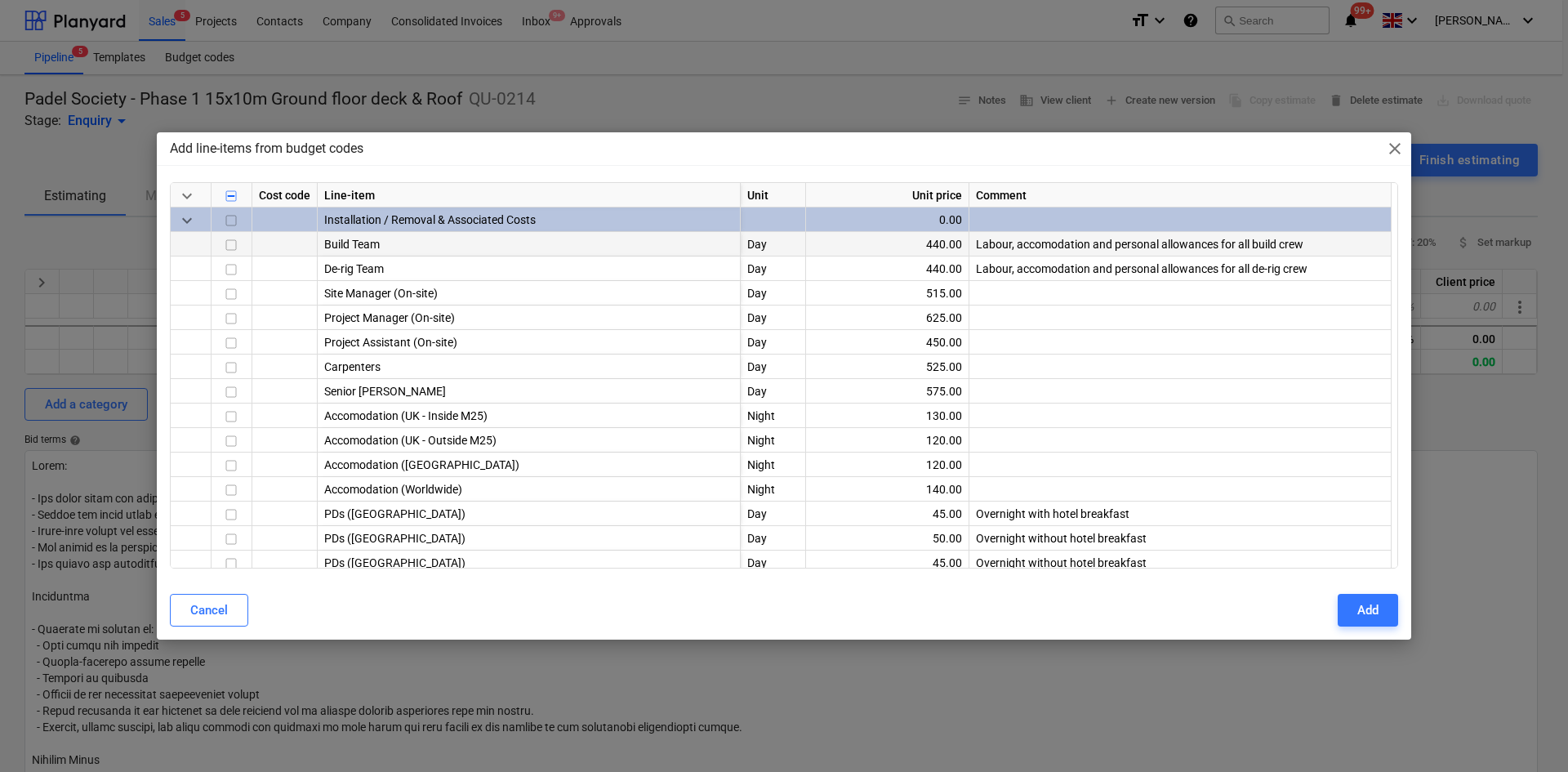
click at [232, 254] on input "checkbox" at bounding box center [231, 244] width 19 height 19
click at [233, 274] on input "checkbox" at bounding box center [231, 269] width 19 height 19
click at [237, 264] on input "checkbox" at bounding box center [231, 269] width 19 height 19
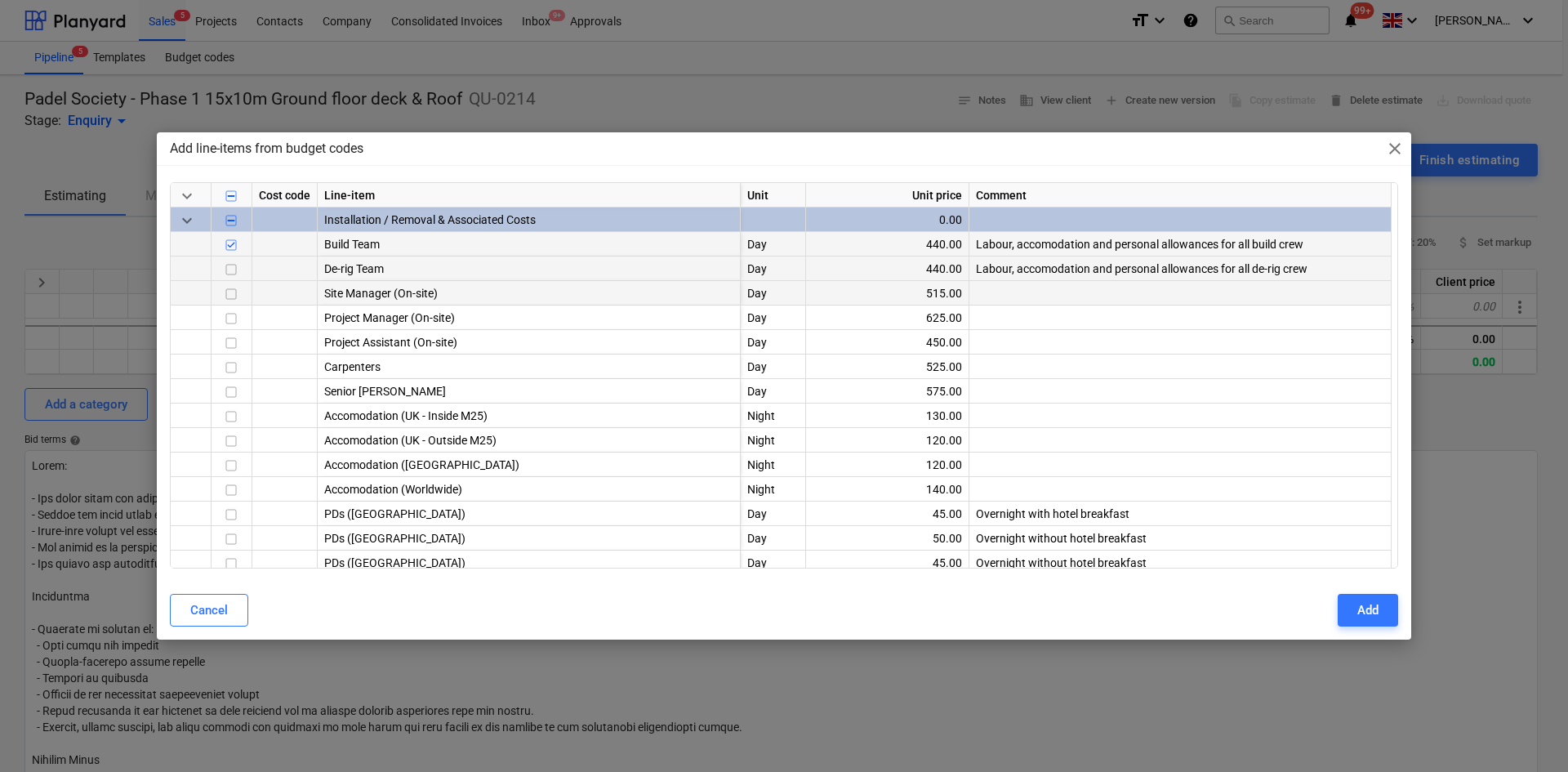
click at [232, 294] on input "checkbox" at bounding box center [231, 294] width 19 height 19
click at [230, 318] on input "checkbox" at bounding box center [231, 318] width 19 height 19
click at [230, 420] on input "checkbox" at bounding box center [231, 416] width 19 height 19
click at [235, 519] on input "checkbox" at bounding box center [231, 514] width 19 height 19
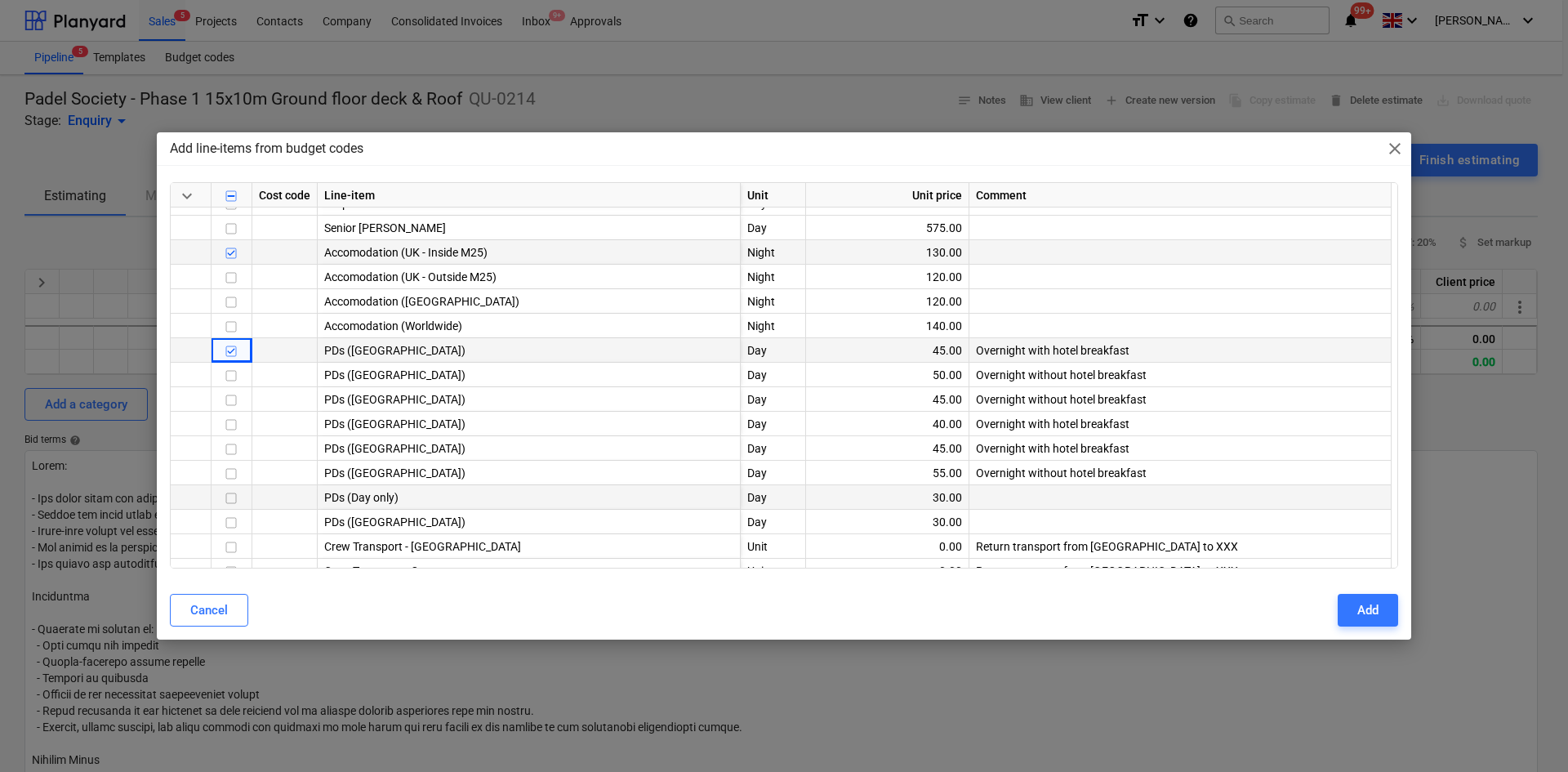
scroll to position [245, 0]
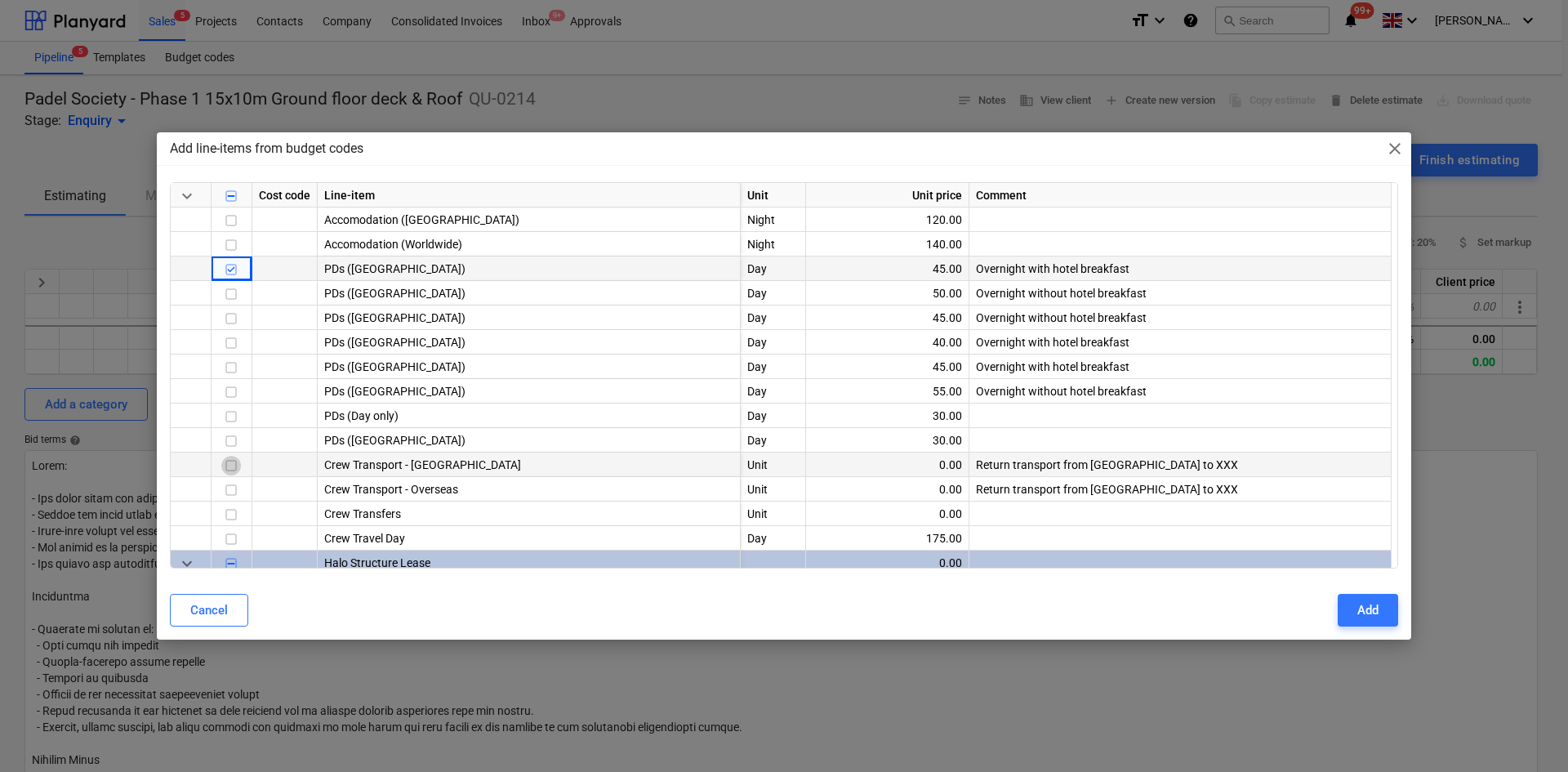
click at [232, 465] on input "checkbox" at bounding box center [231, 465] width 19 height 19
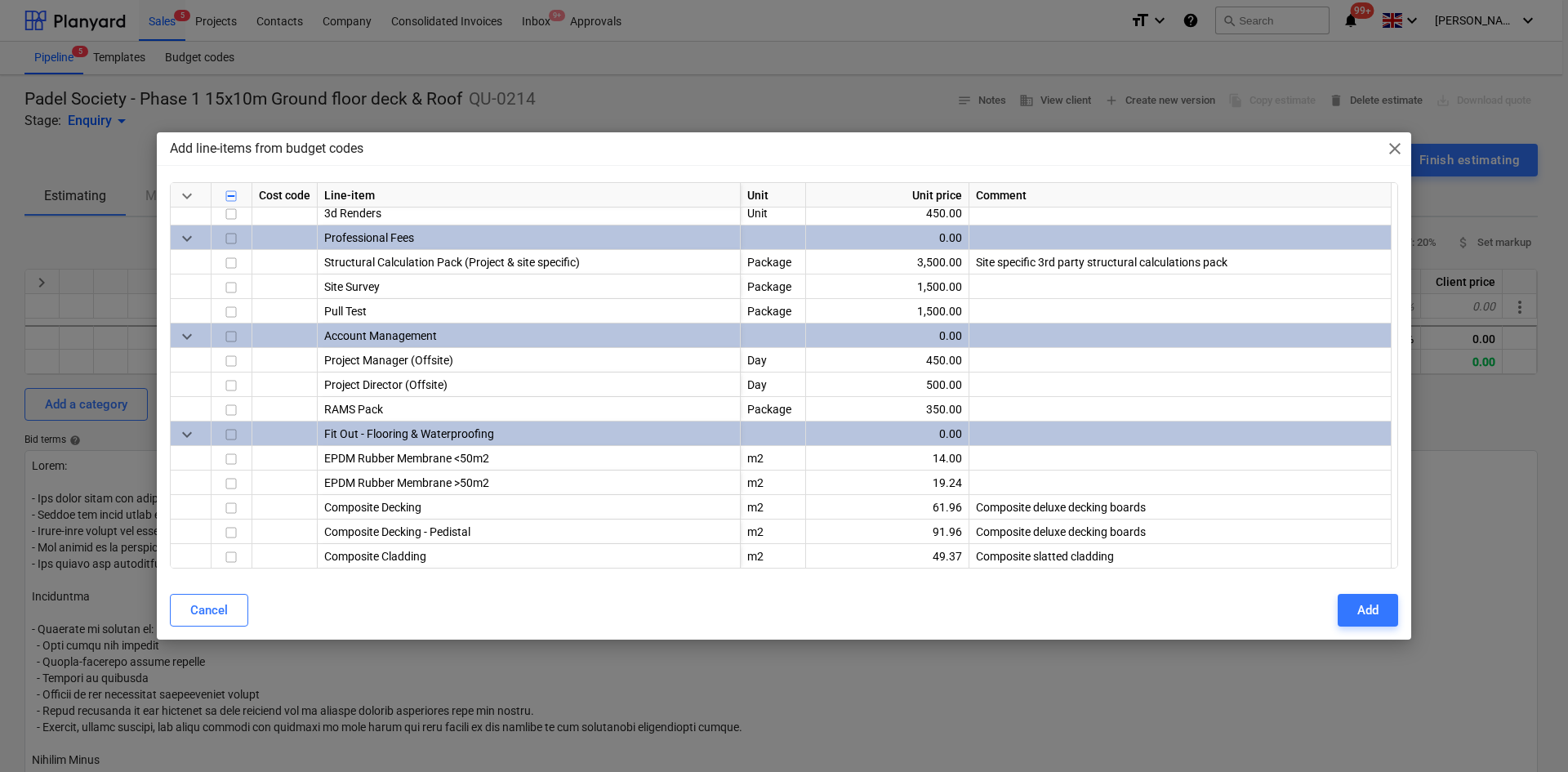
scroll to position [1225, 0]
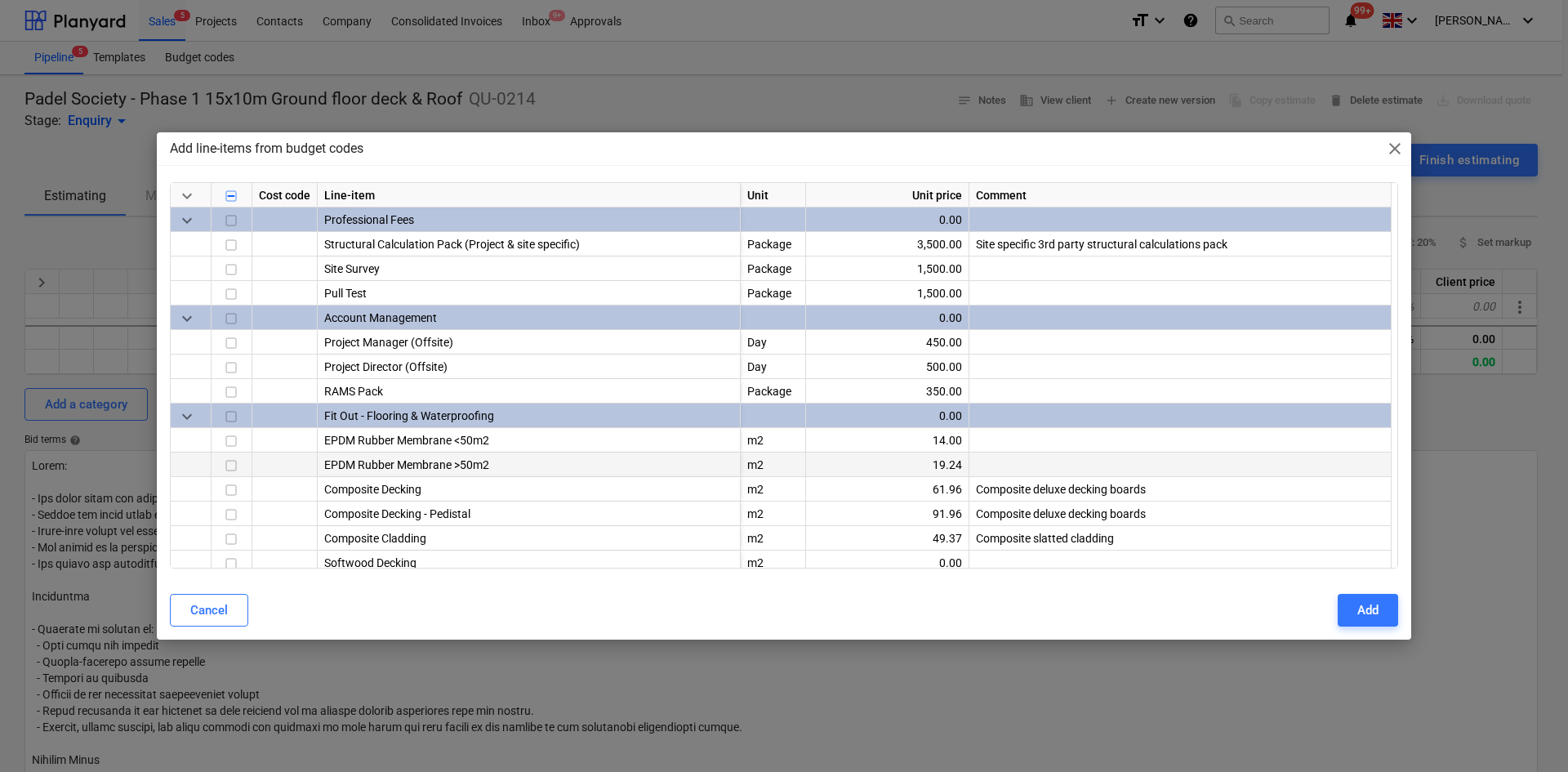
click at [232, 465] on input "checkbox" at bounding box center [231, 465] width 19 height 19
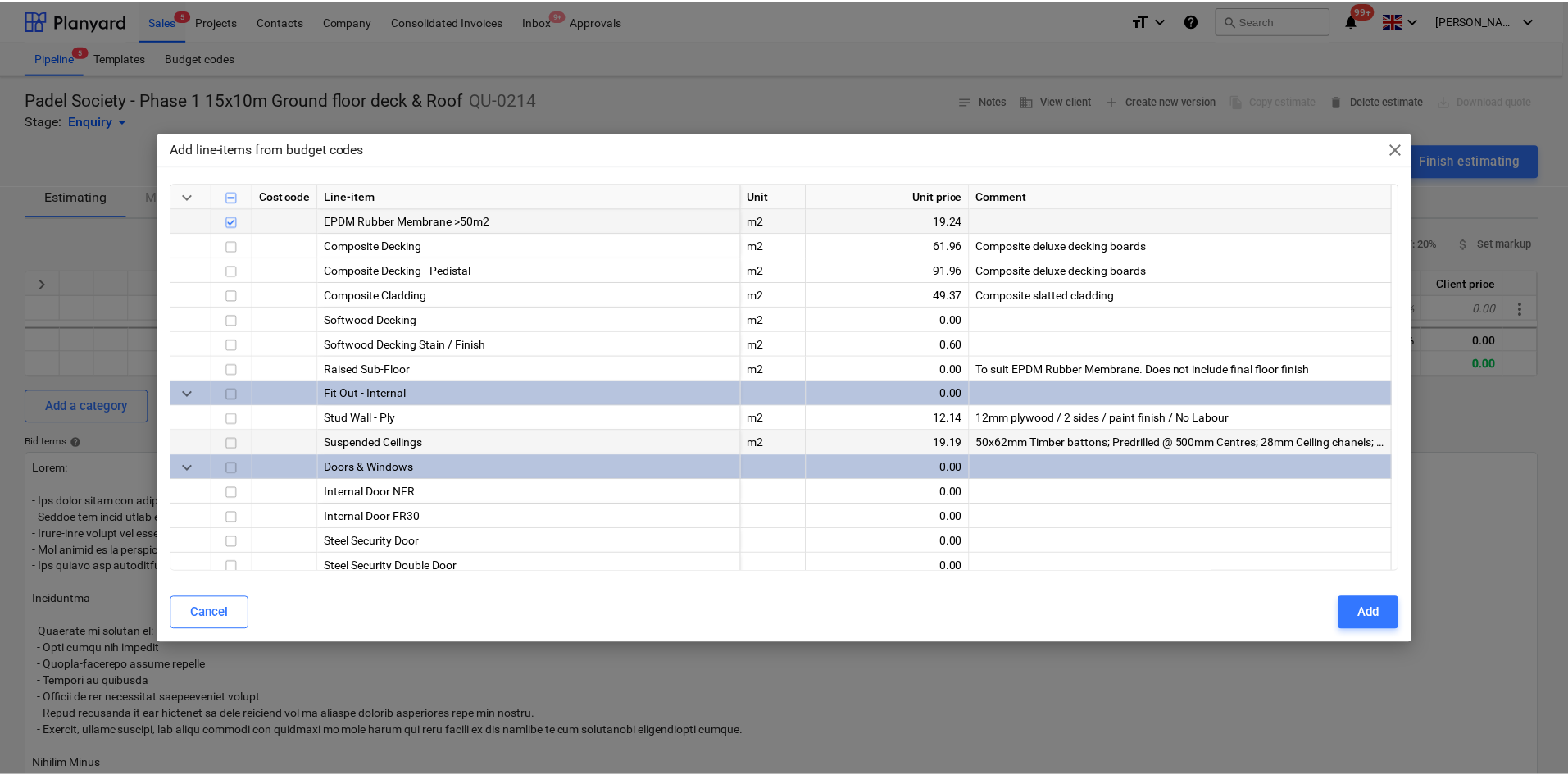
scroll to position [1508, 0]
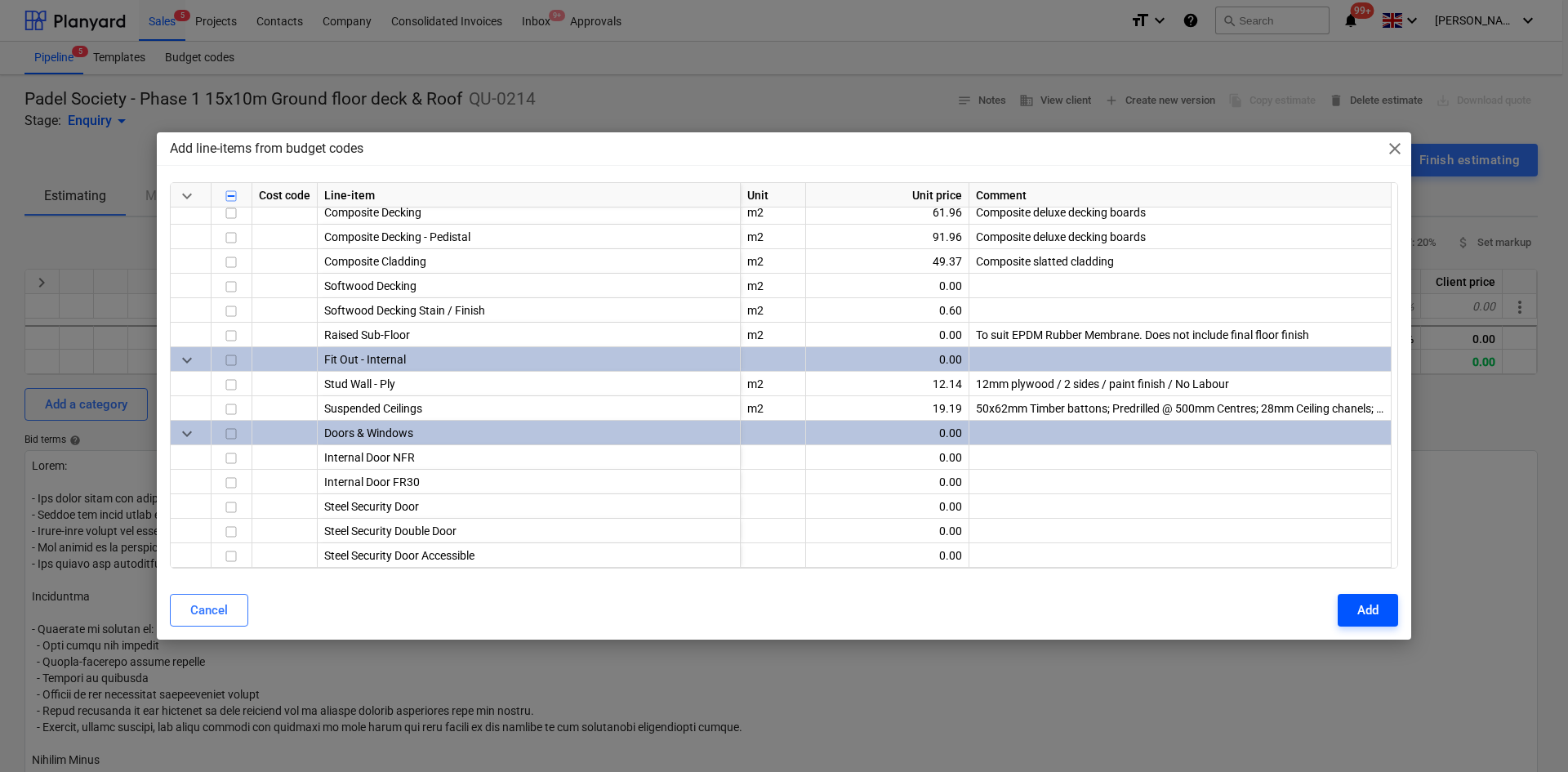
click at [1382, 619] on button "Add" at bounding box center [1367, 610] width 60 height 33
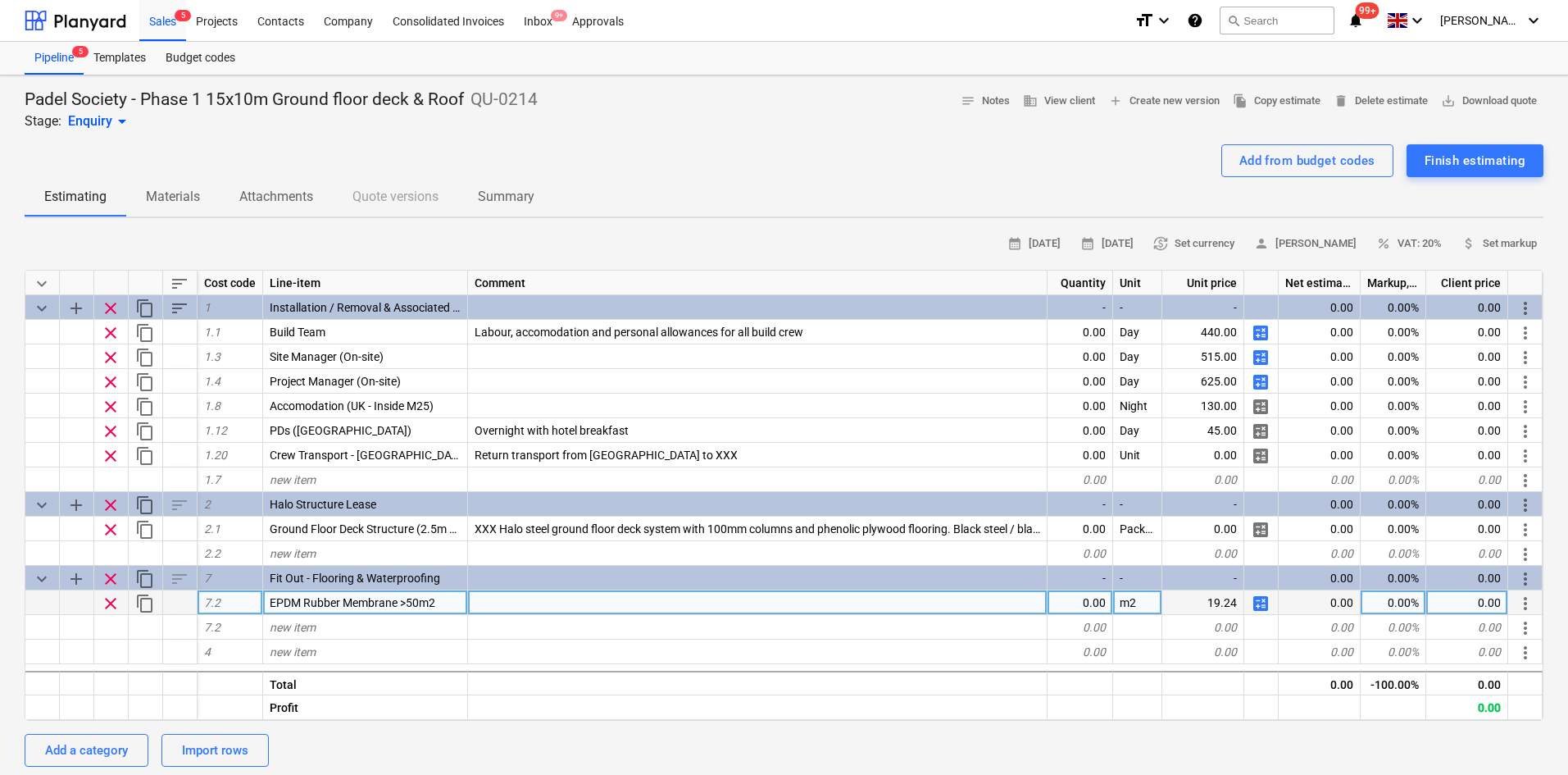
click at [108, 607] on span "clear" at bounding box center [110, 603] width 19 height 19
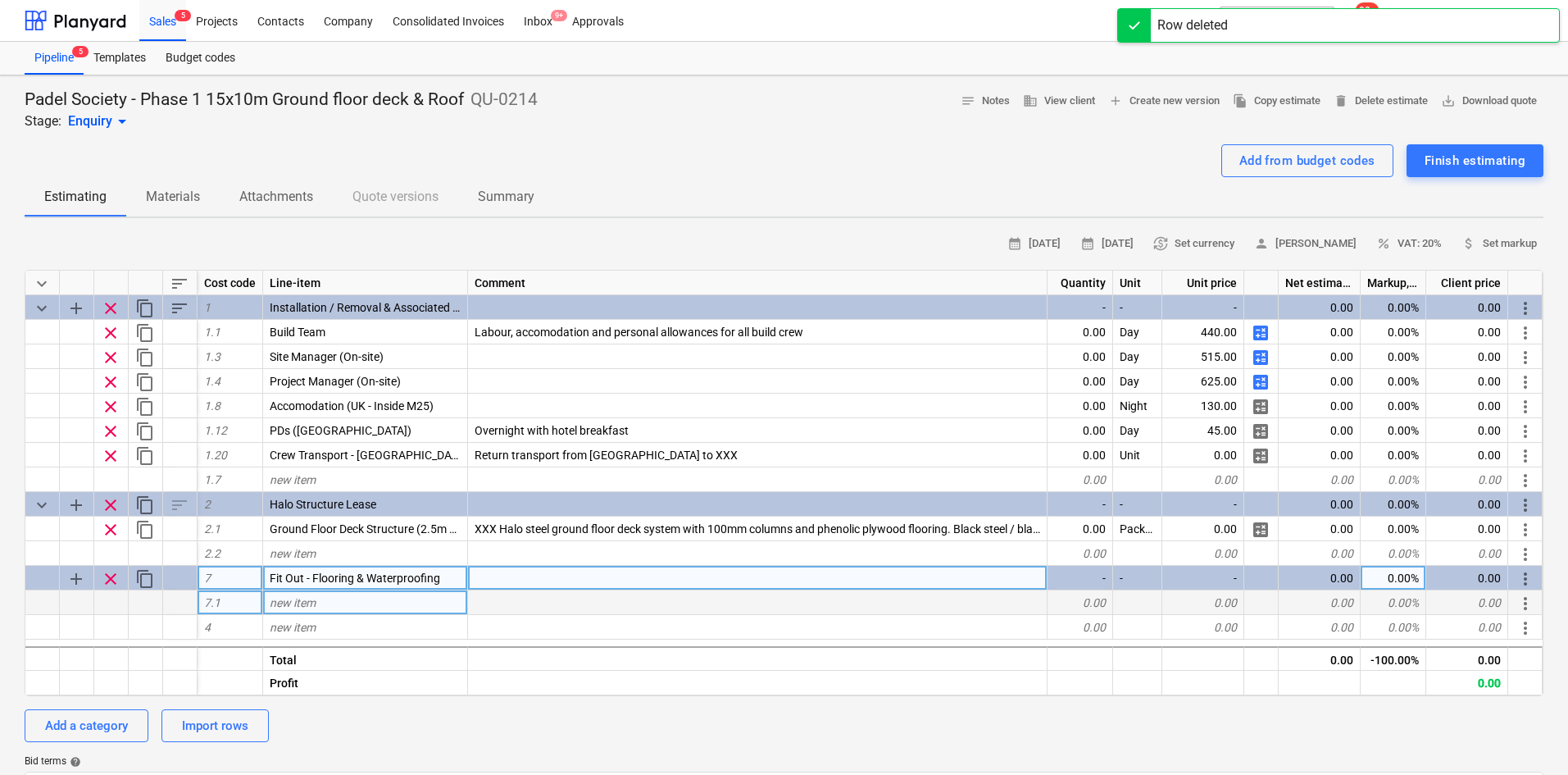
click at [109, 578] on span "clear" at bounding box center [110, 578] width 19 height 19
type textarea "x"
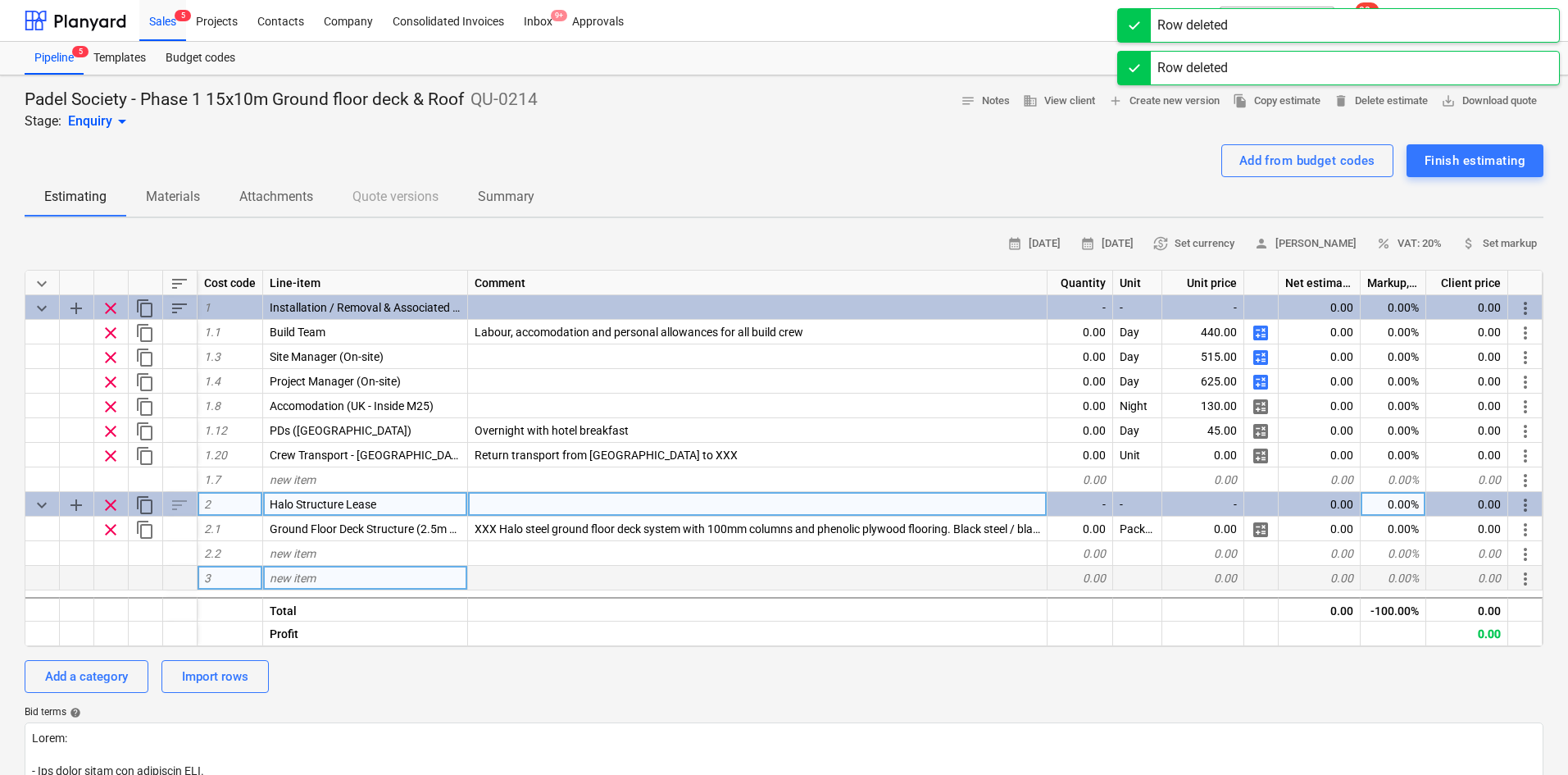
click at [392, 498] on div "Halo Structure Lease" at bounding box center [365, 504] width 205 height 24
click at [392, 499] on input "Halo Structure Lease" at bounding box center [365, 504] width 204 height 24
click at [391, 505] on input "Halo Structure Lease" at bounding box center [365, 504] width 204 height 24
drag, startPoint x: 391, startPoint y: 505, endPoint x: 342, endPoint y: 502, distance: 49.1
click at [342, 502] on input "Halo Structure Lease" at bounding box center [365, 504] width 204 height 24
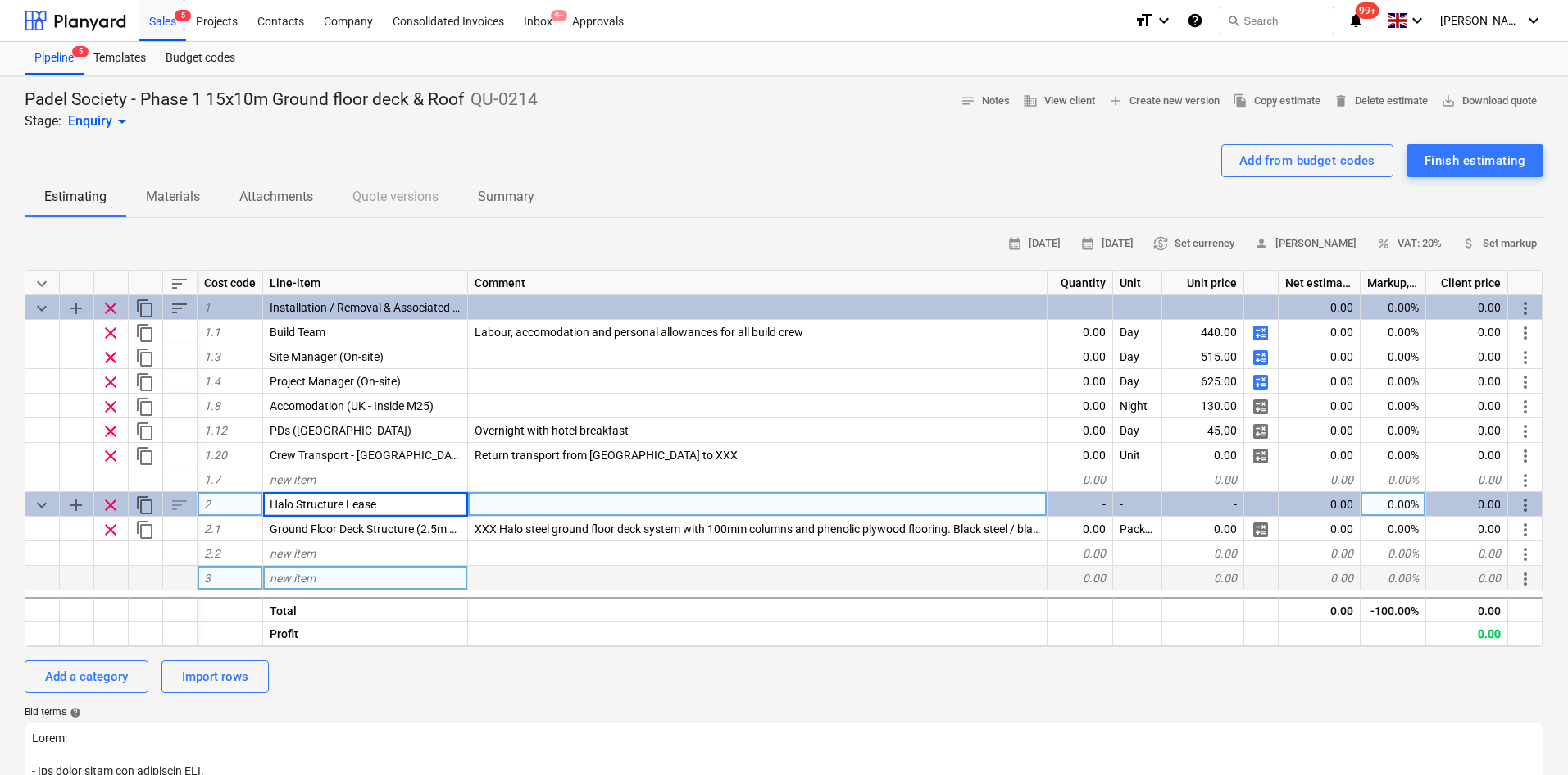
type input "Halo Structure"
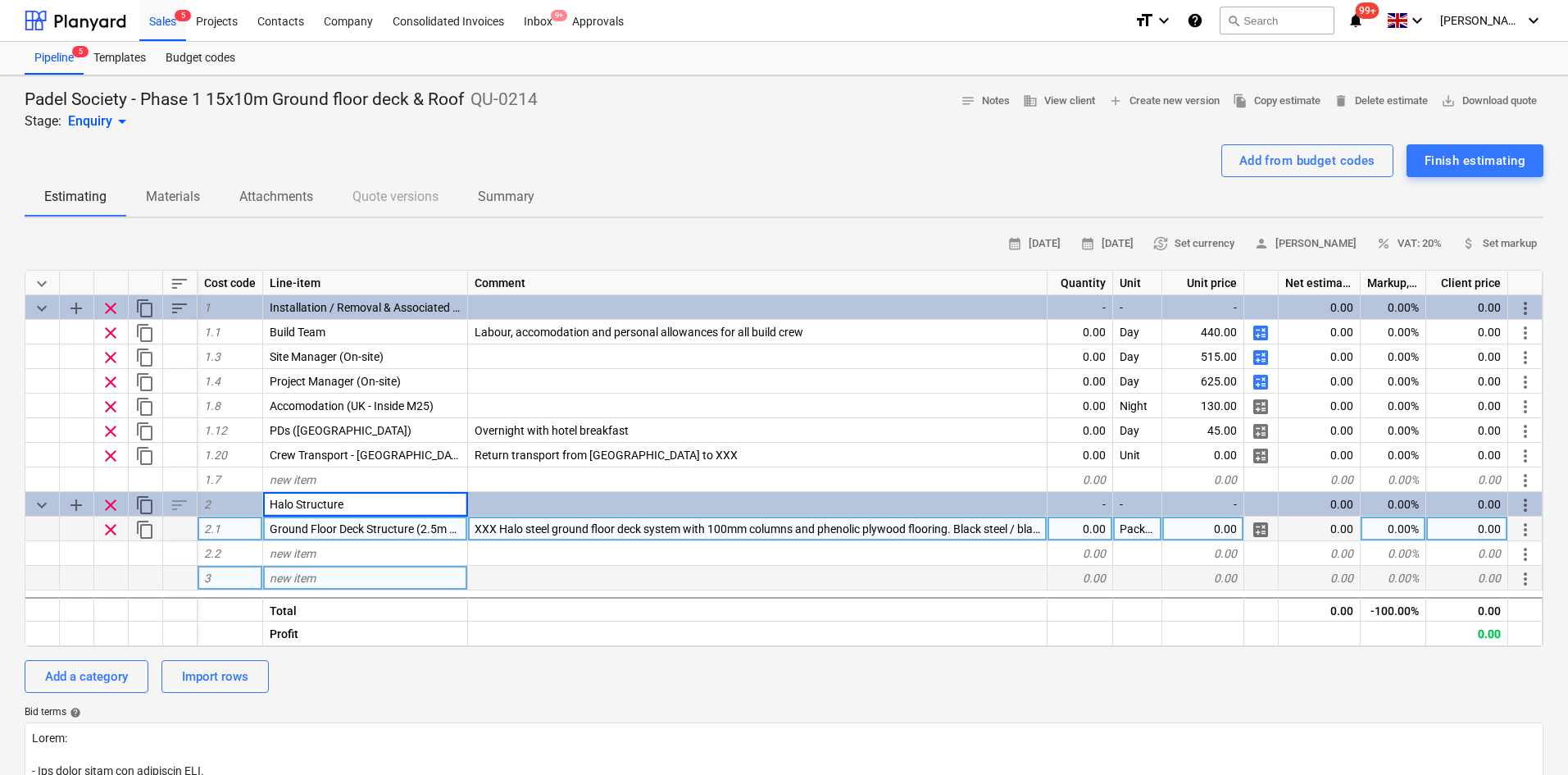
type textarea "x"
click at [691, 526] on span "XXX Halo steel ground floor deck system with 100mm columns and phenolic plywood…" at bounding box center [792, 529] width 635 height 13
drag, startPoint x: 600, startPoint y: 696, endPoint x: 585, endPoint y: 658, distance: 40.9
click at [595, 692] on div "calendar_month 12 Sep 2025 calendar_month 26 Sep 2025 currency_exchange Set cur…" at bounding box center [784, 672] width 1519 height 883
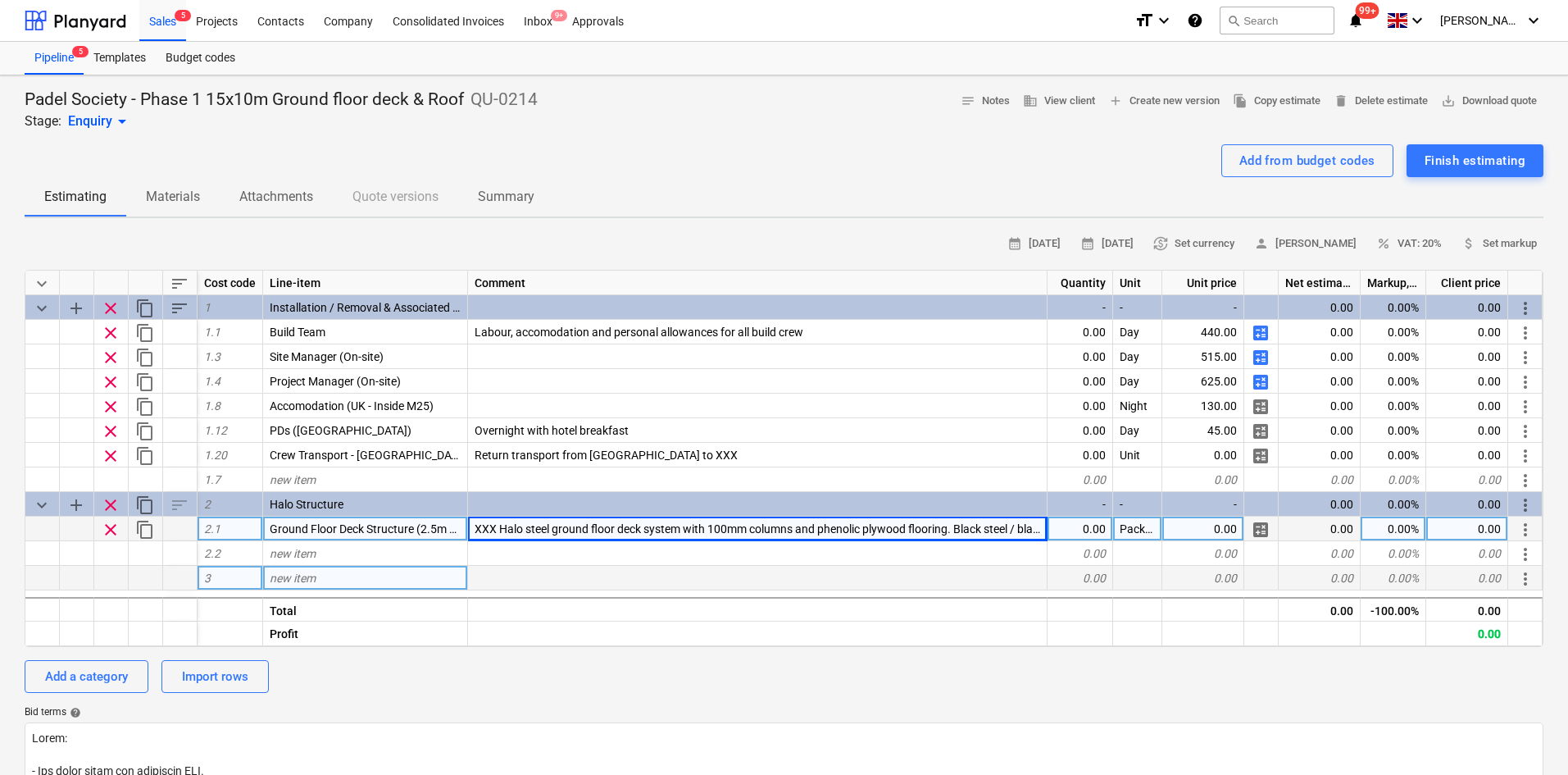
click at [495, 533] on span "XXX Halo steel ground floor deck system with 100mm columns and phenolic plywood…" at bounding box center [792, 529] width 635 height 13
click at [499, 528] on input "XXX Halo steel ground floor deck system with 100mm columns and phenolic plywood…" at bounding box center [757, 528] width 579 height 24
type input "15x10m Halo steel ground floor deck system with 100mm columns and phenolic plyw…"
click at [1246, 159] on div "Add from budget codes" at bounding box center [1308, 160] width 136 height 21
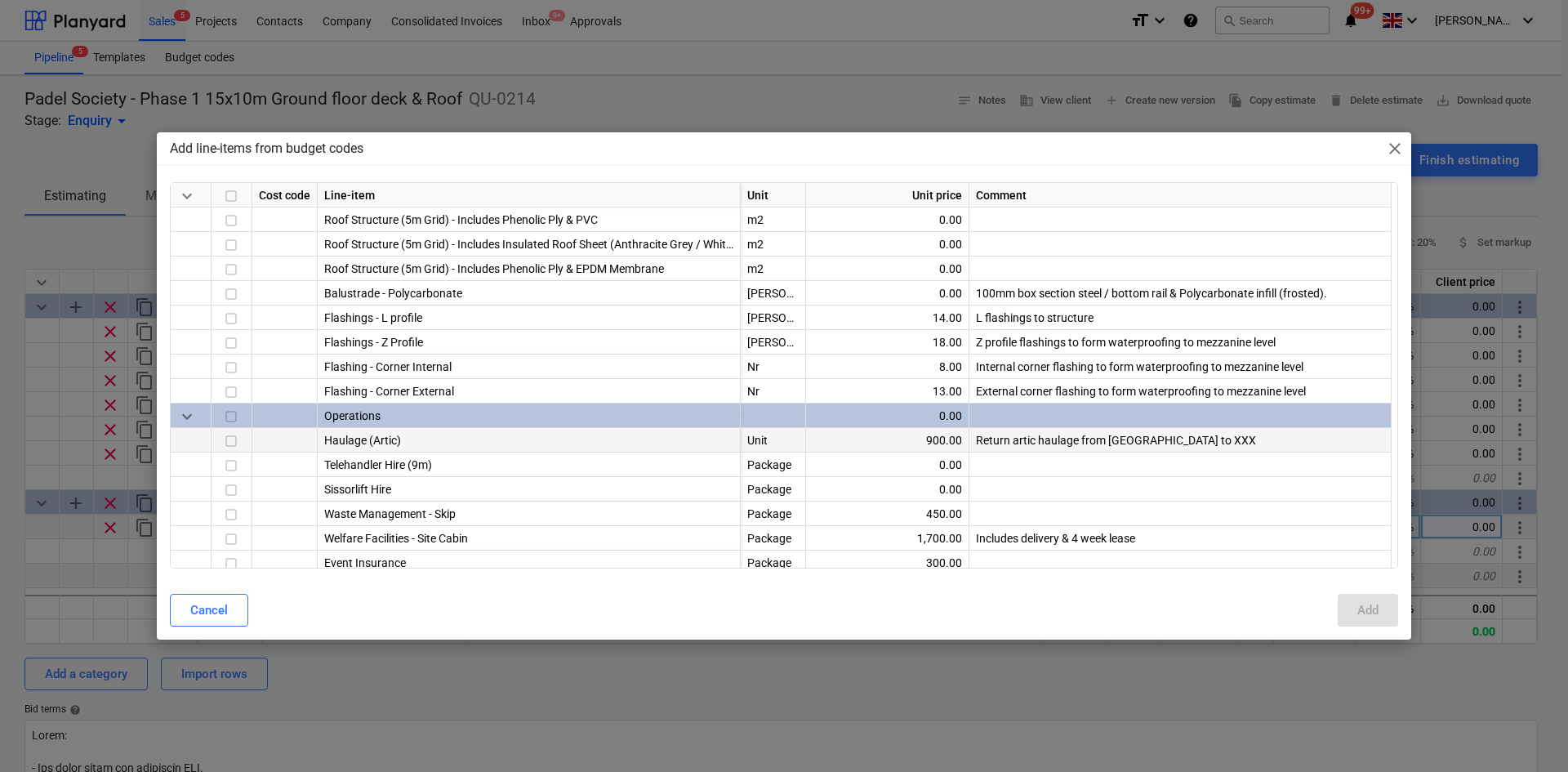
click at [221, 438] on div at bounding box center [232, 440] width 41 height 24
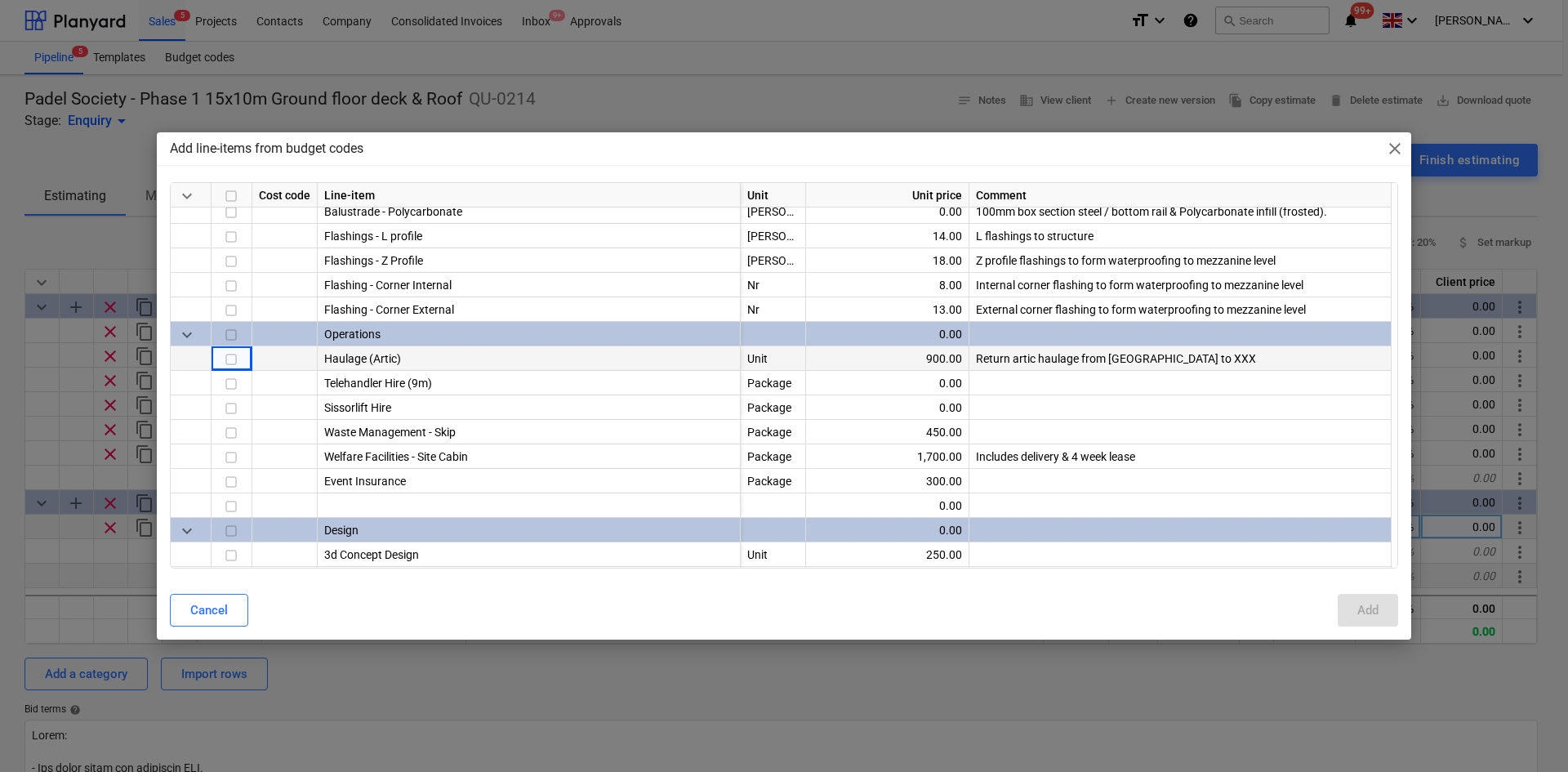
click at [227, 352] on input "checkbox" at bounding box center [231, 359] width 19 height 19
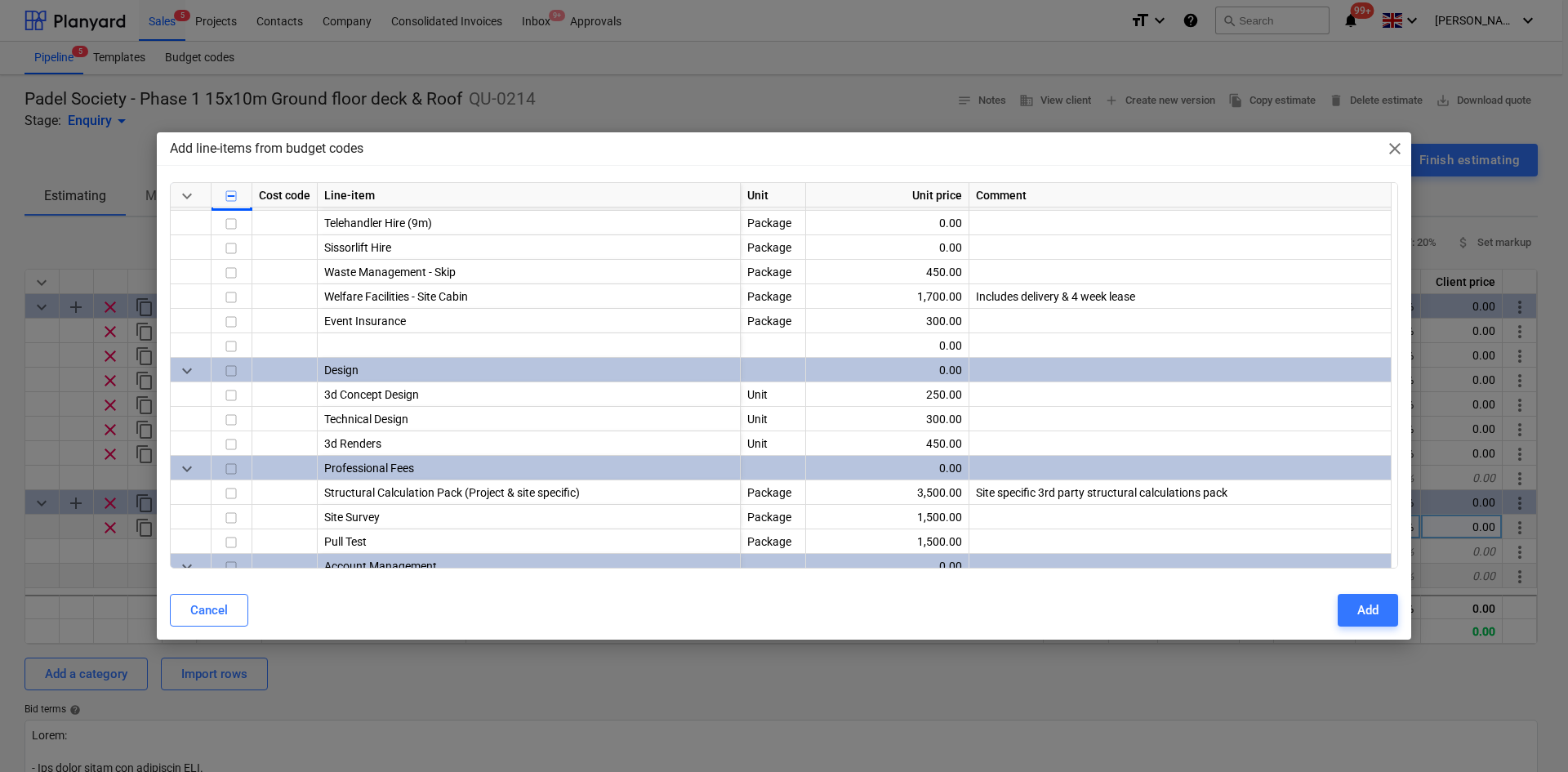
scroll to position [980, 0]
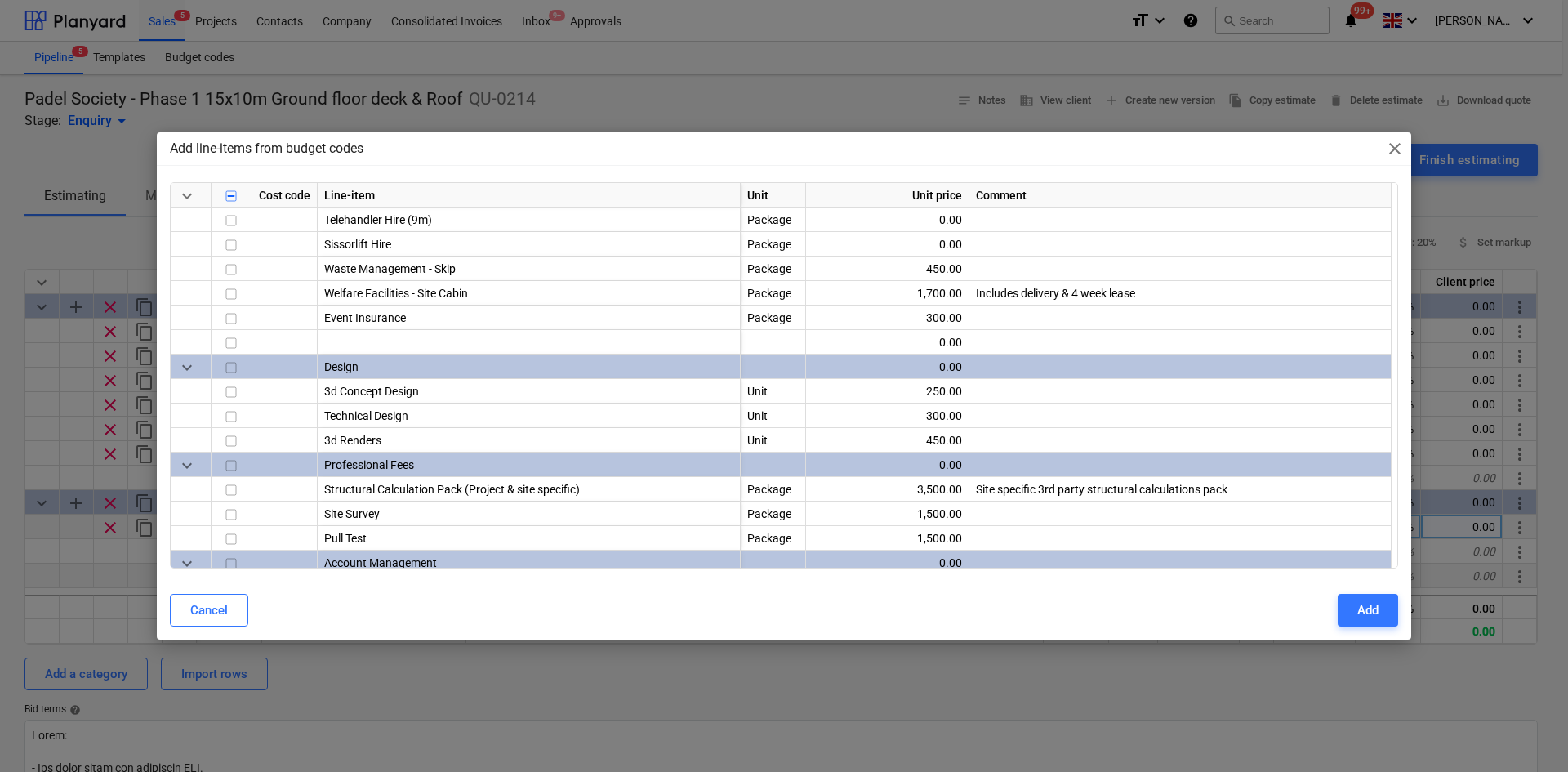
click at [76, 311] on div "Add line-items from budget codes close keyboard_arrow_down Cost code Line-item …" at bounding box center [784, 386] width 1568 height 772
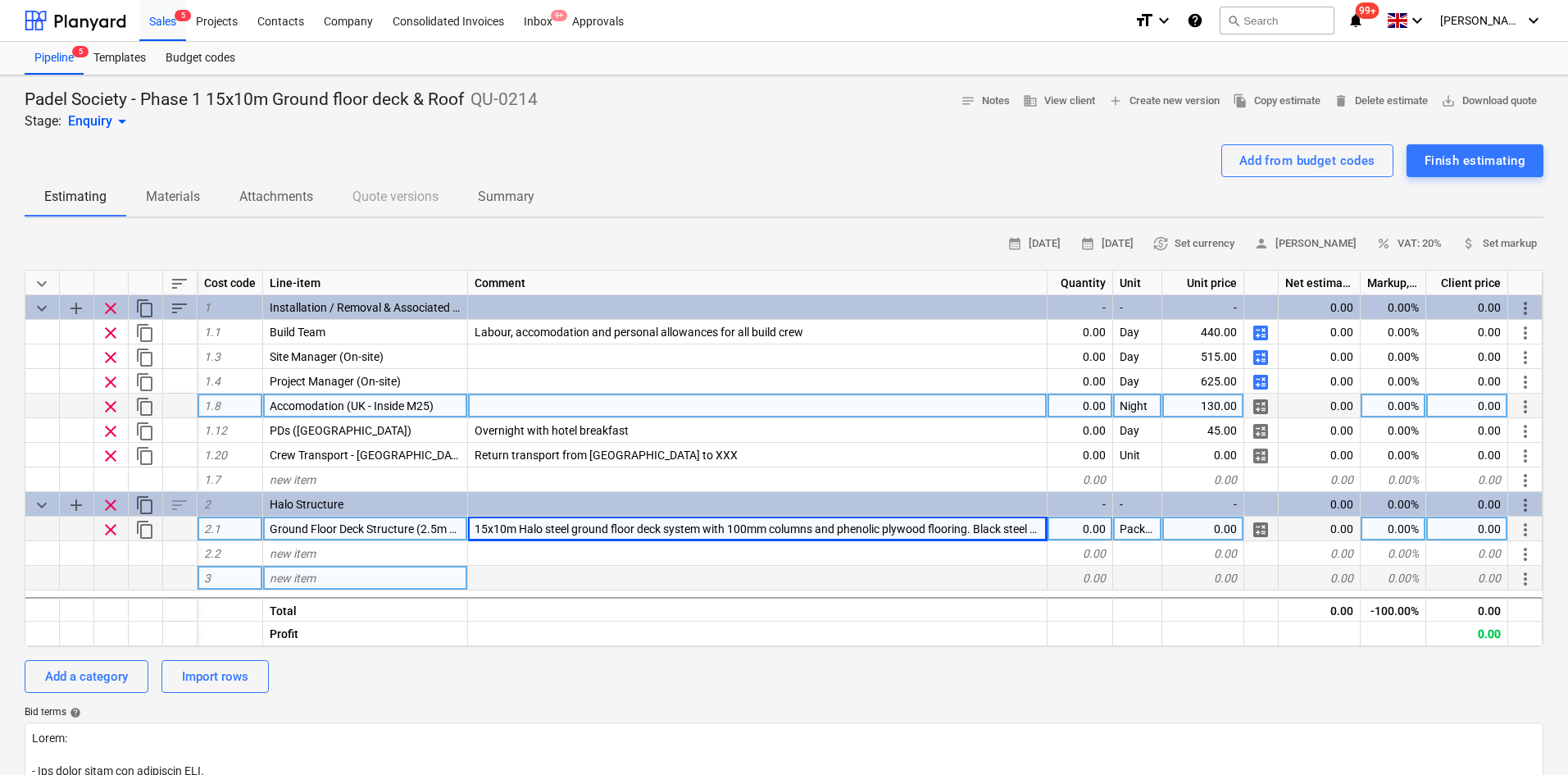
click at [112, 404] on span "clear" at bounding box center [110, 406] width 19 height 19
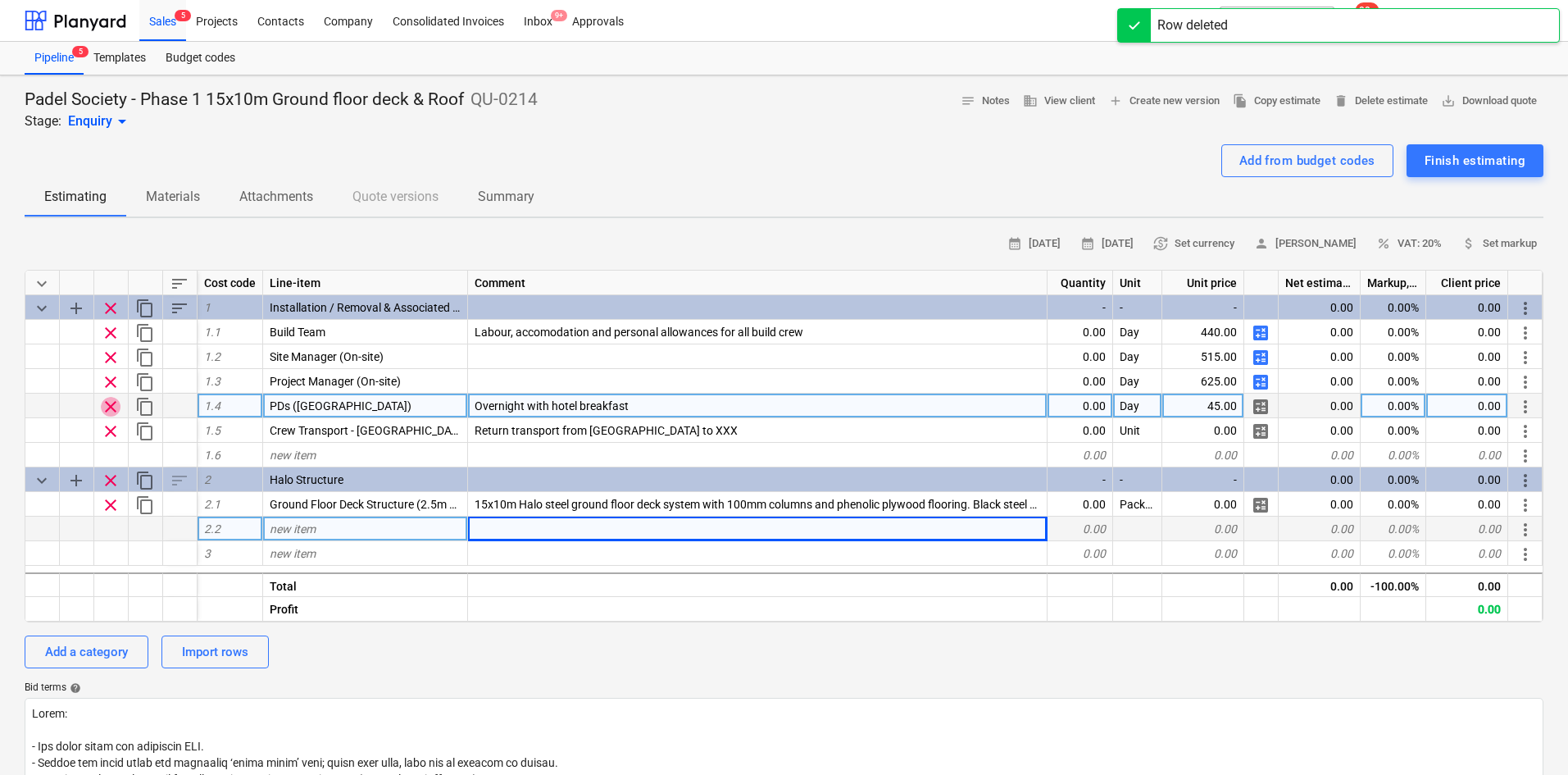
click at [112, 404] on span "clear" at bounding box center [110, 406] width 19 height 19
type textarea "x"
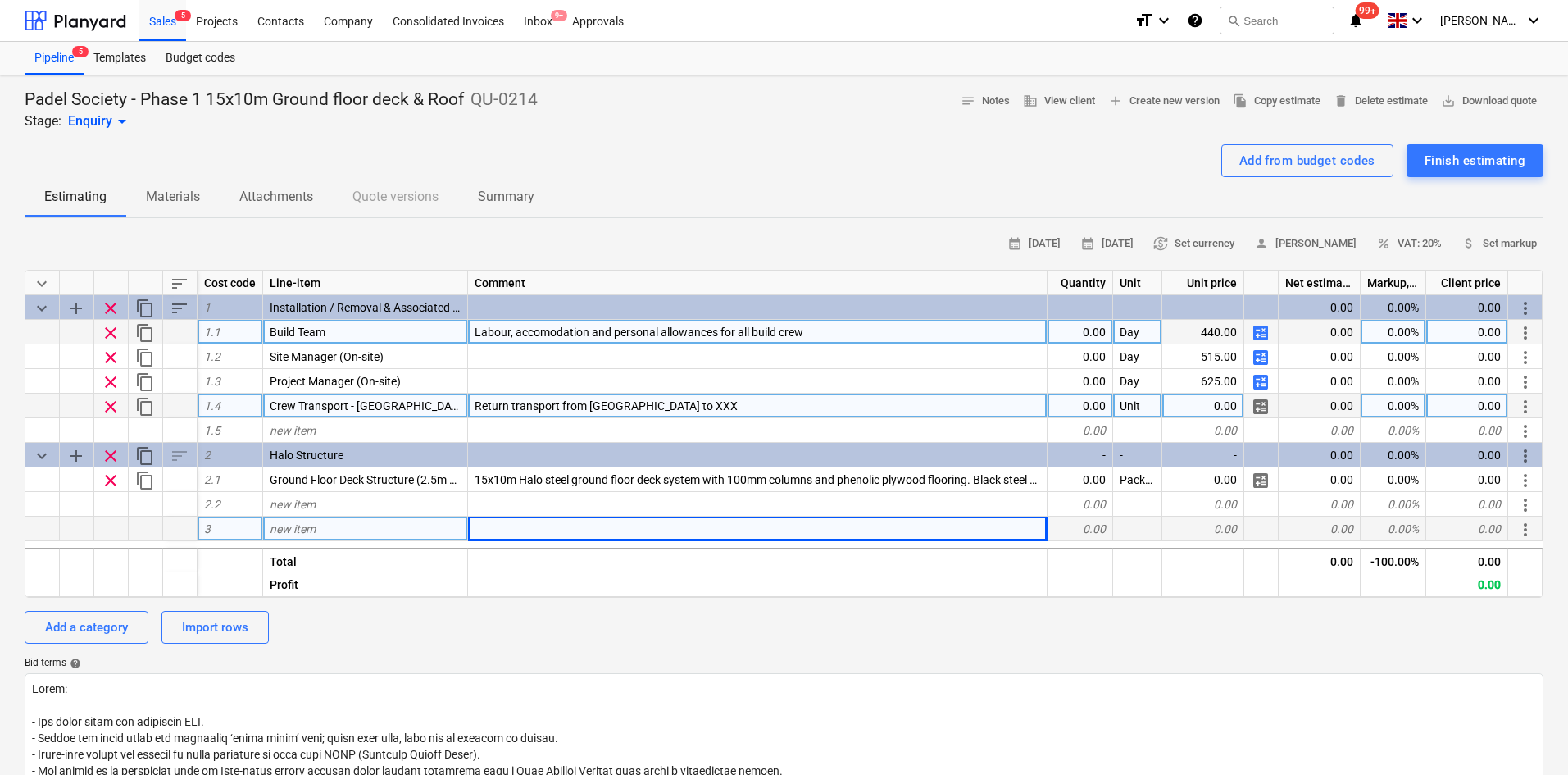
click at [503, 334] on span "Labour, accomodation and personal allowances for all build crew" at bounding box center [639, 332] width 328 height 13
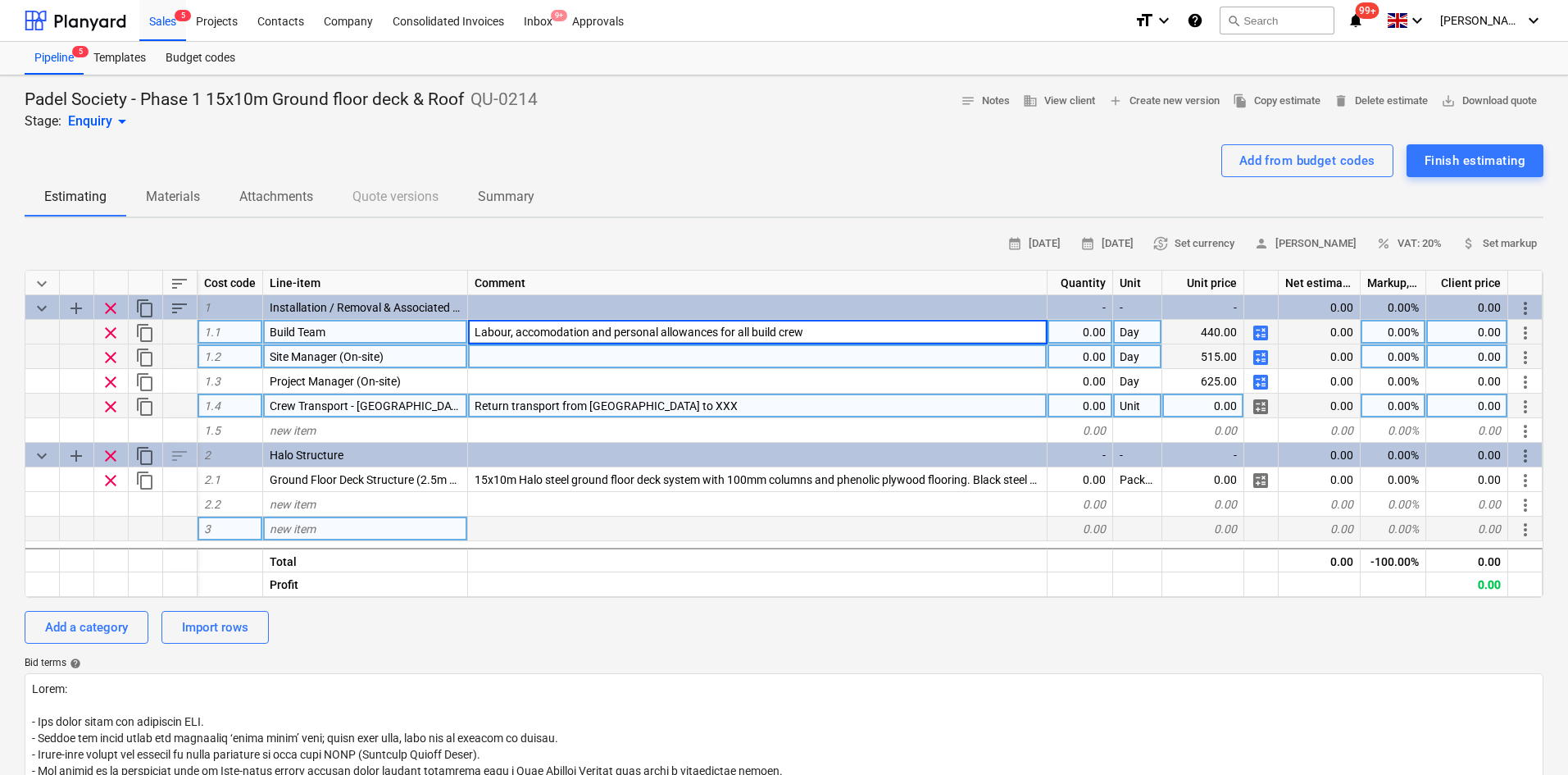
click at [500, 362] on div at bounding box center [758, 356] width 579 height 24
drag, startPoint x: 835, startPoint y: 354, endPoint x: 737, endPoint y: 366, distance: 98.7
click at [737, 366] on input "Labour, accomodation and personal allowances for all build crew" at bounding box center [757, 356] width 579 height 24
click at [764, 358] on input "Labour, accomodation and personal allowances for the site manager" at bounding box center [757, 356] width 579 height 24
click at [784, 359] on input "Labour, accomodation and personal allowances for the Site manager" at bounding box center [757, 356] width 579 height 24
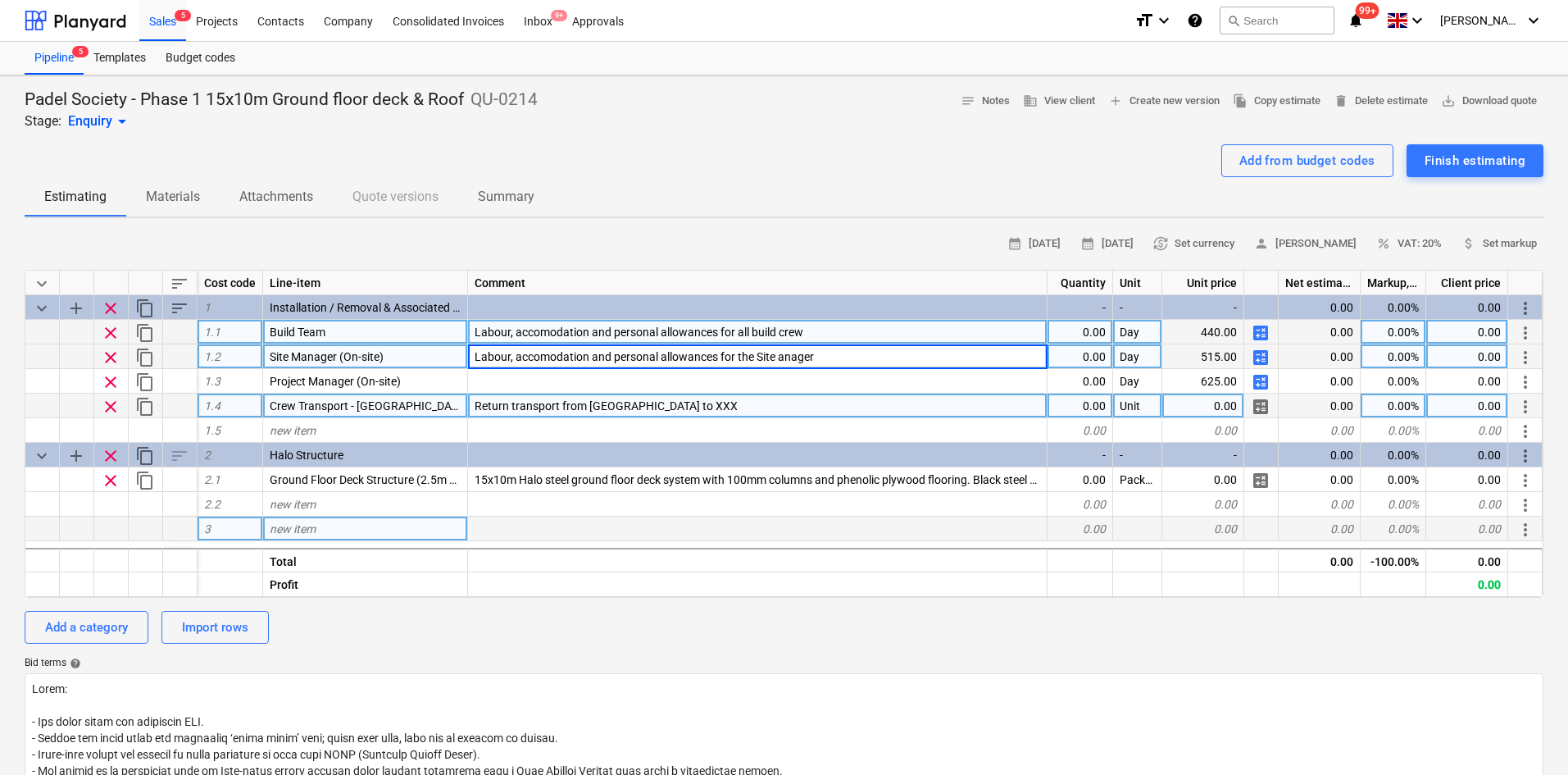
type input "Labour, accomodation and personal allowances for the Site Manager"
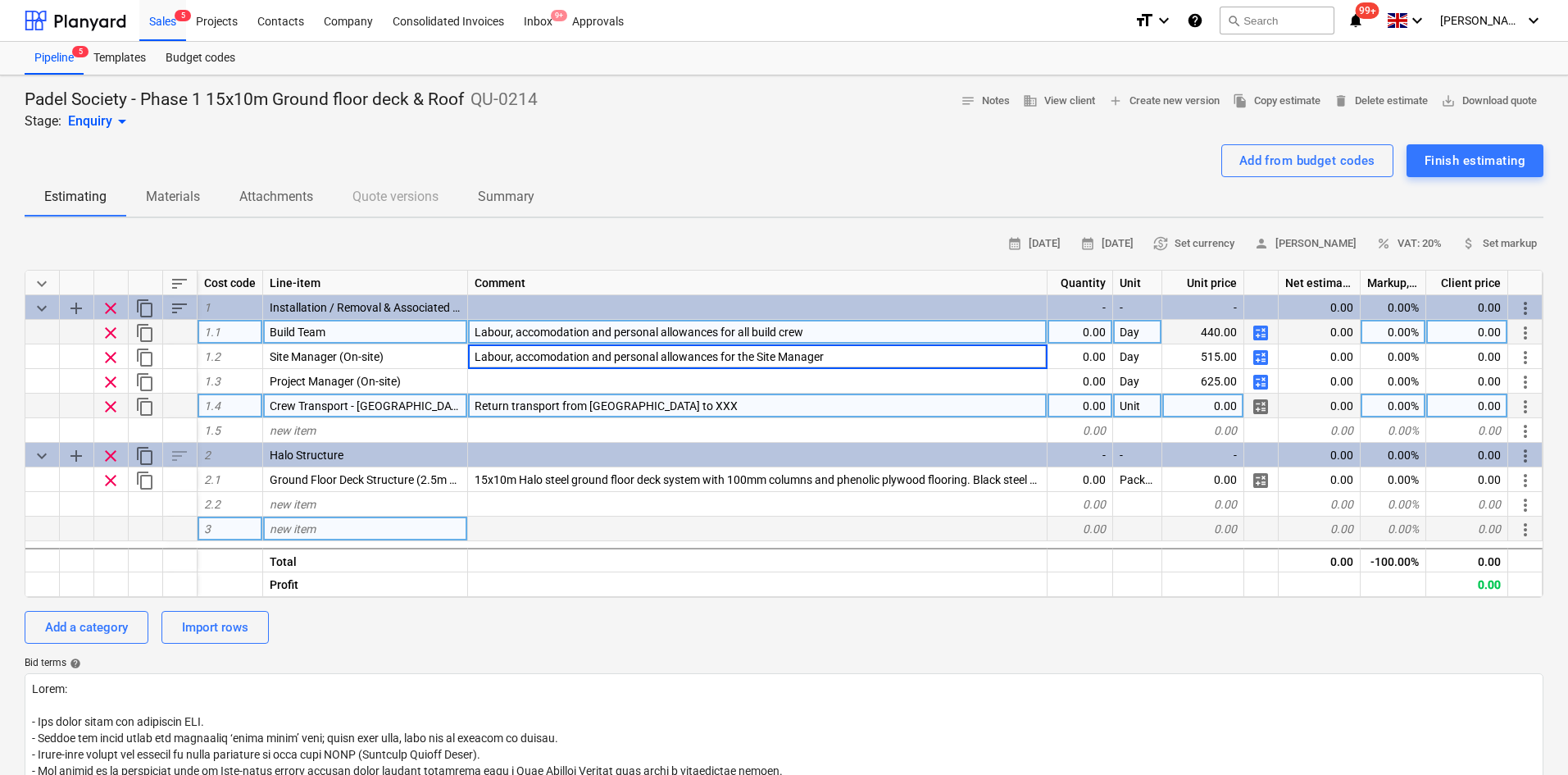
click at [600, 238] on div "calendar_month 12 Sep 2025 calendar_month 26 Sep 2025 currency_exchange Set cur…" at bounding box center [784, 243] width 1519 height 25
click at [1243, 155] on div "Add from budget codes" at bounding box center [1308, 160] width 136 height 21
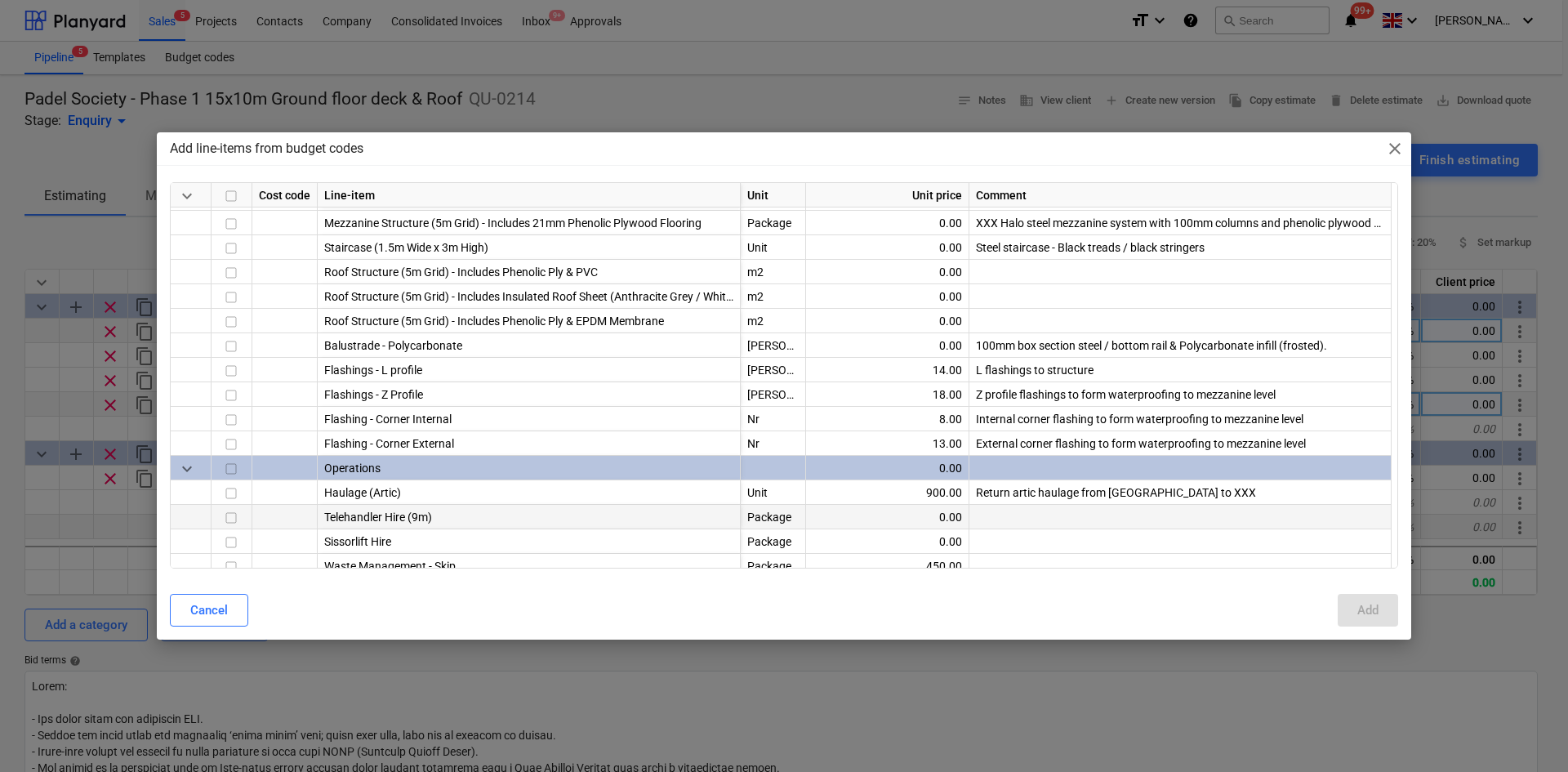
scroll to position [571, 0]
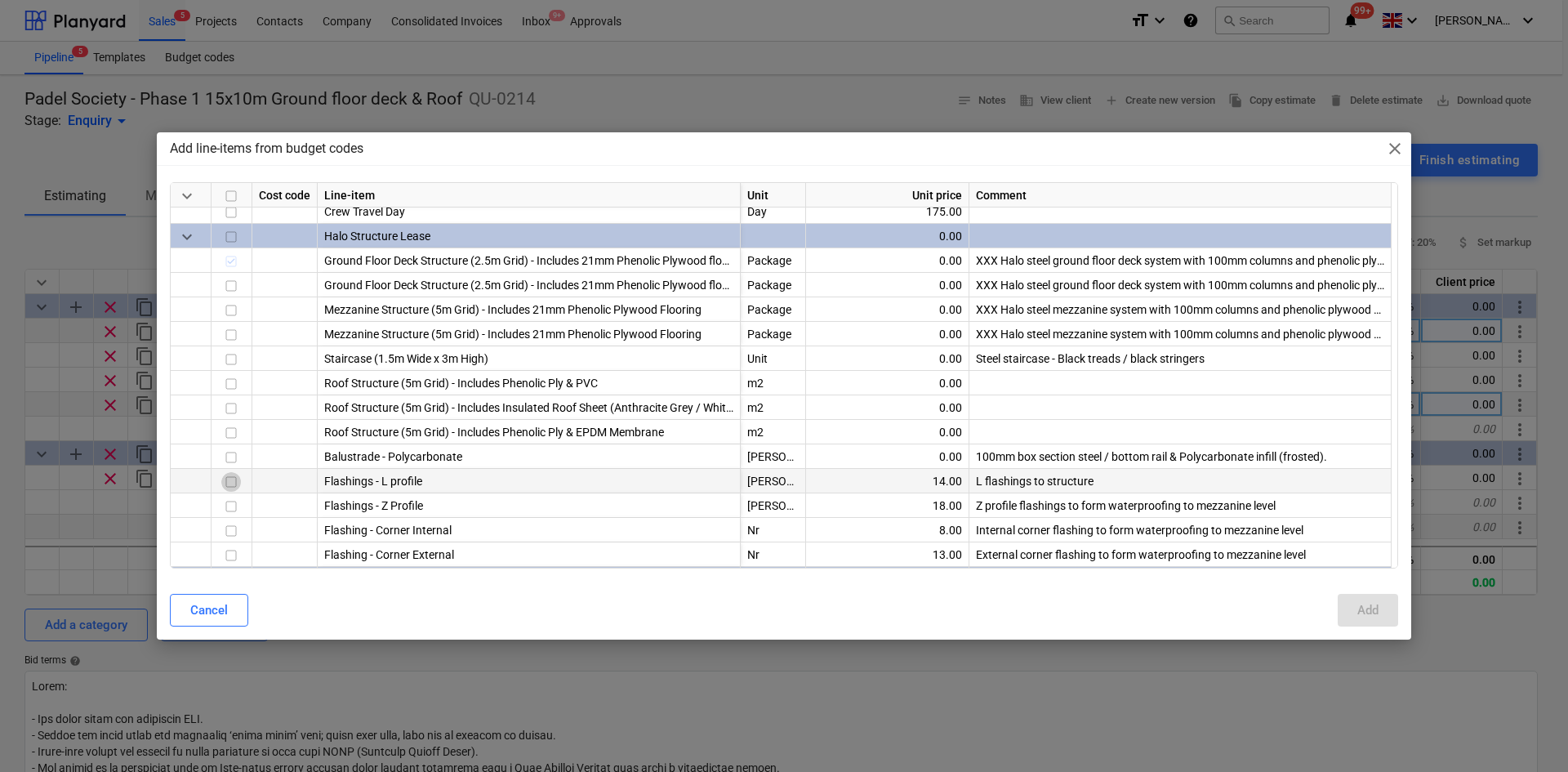
click at [236, 488] on input "checkbox" at bounding box center [231, 482] width 19 height 19
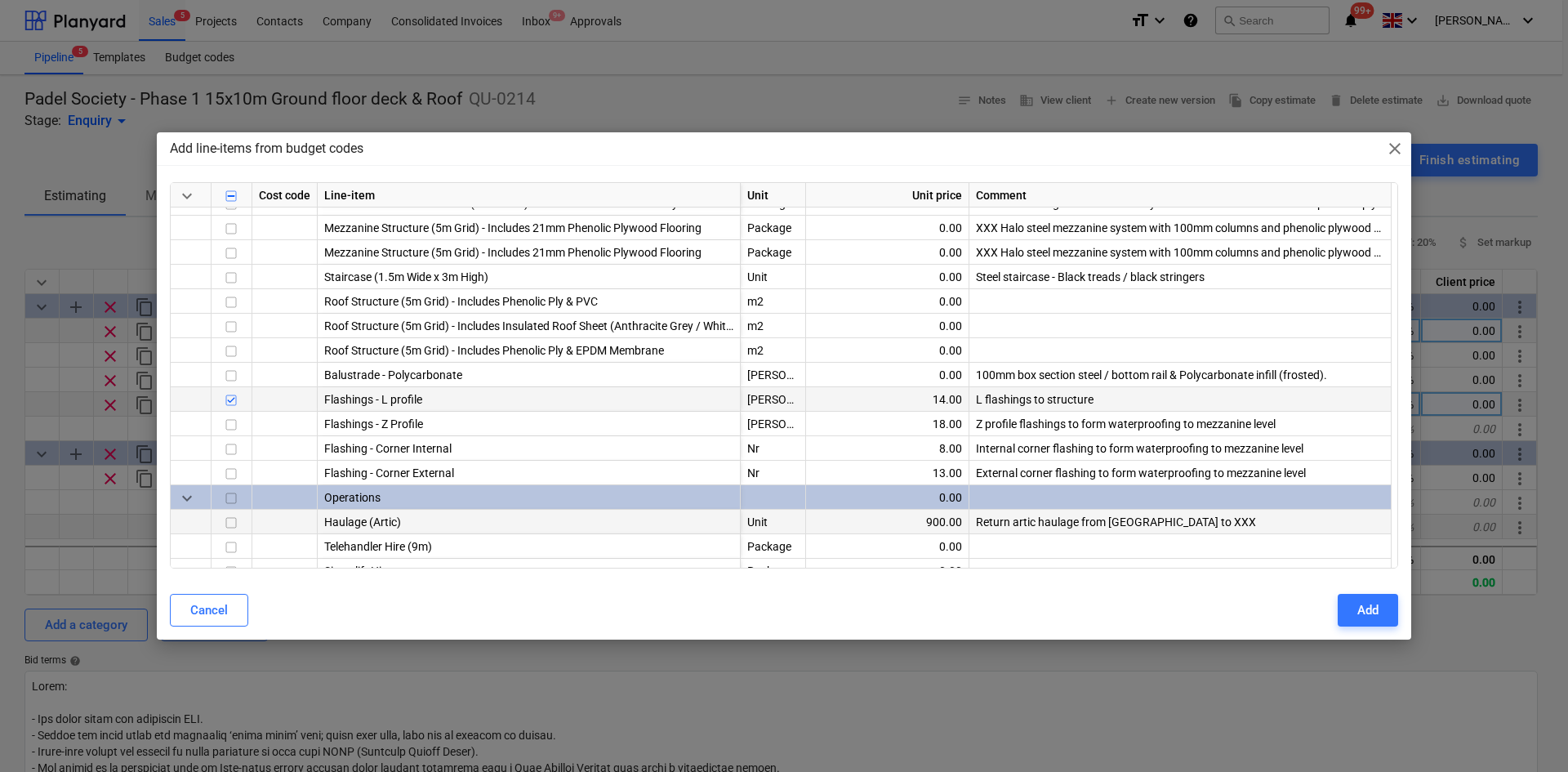
click at [235, 524] on input "checkbox" at bounding box center [231, 522] width 19 height 19
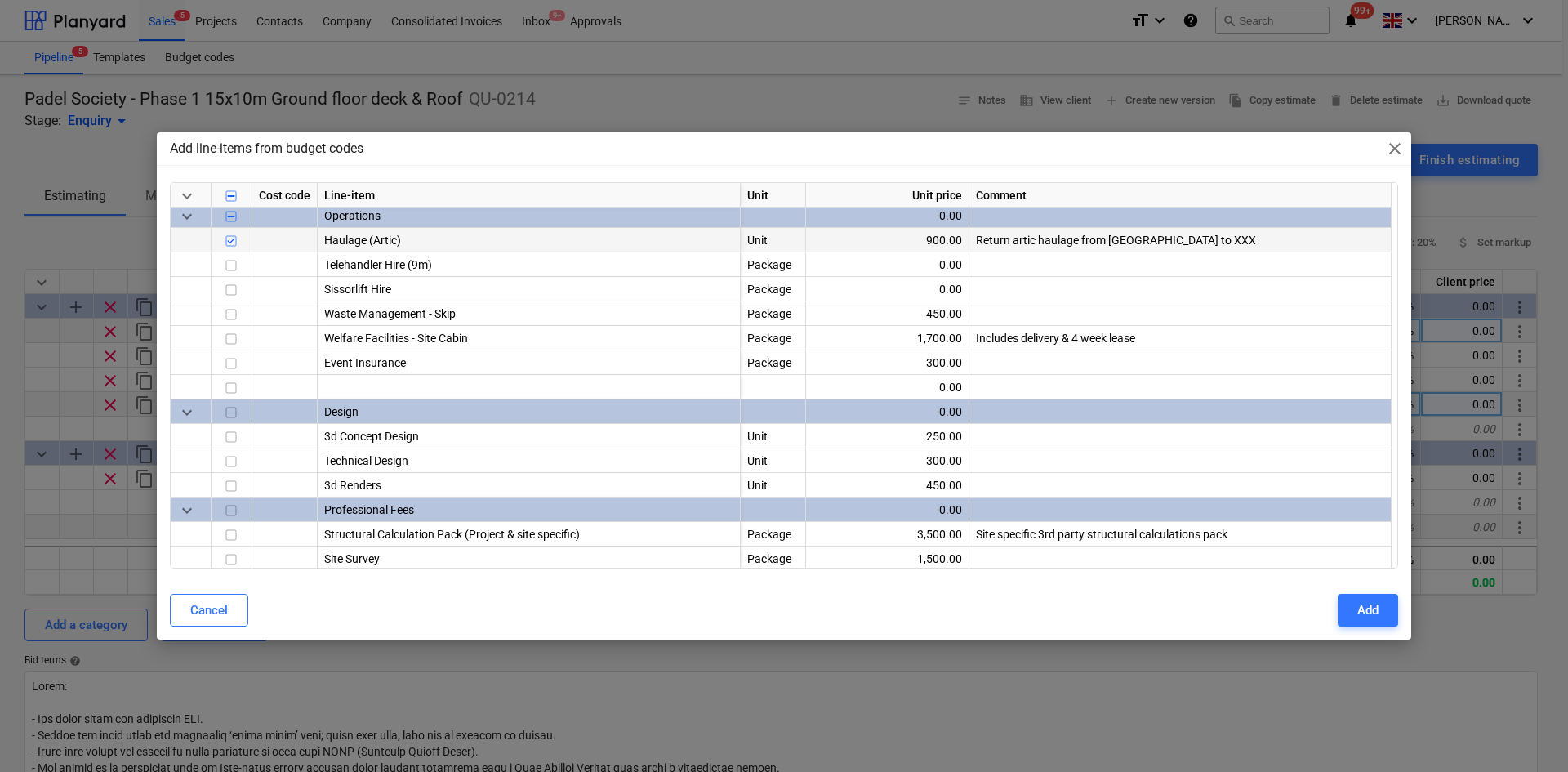
scroll to position [980, 0]
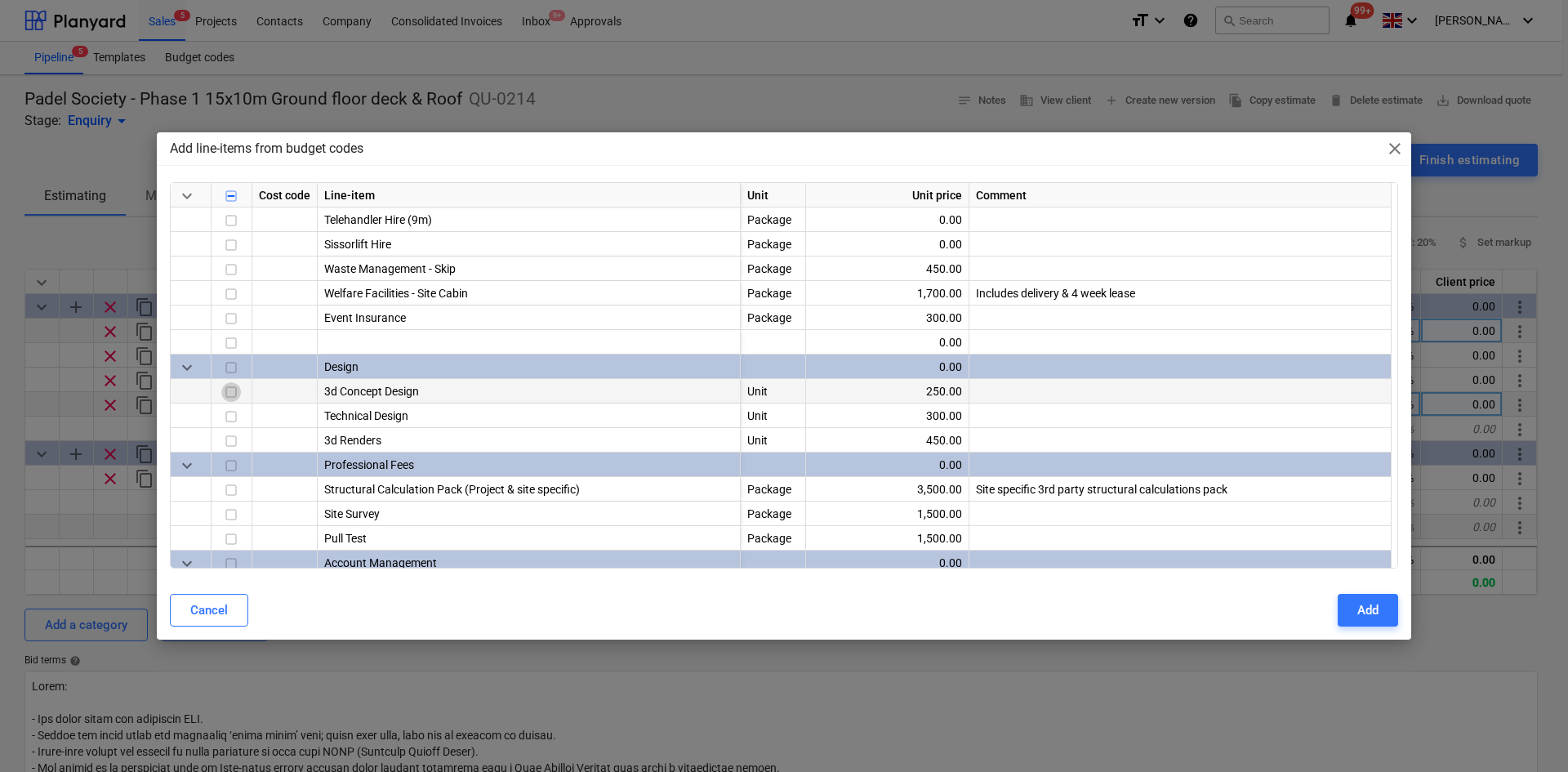
click at [233, 394] on input "checkbox" at bounding box center [231, 392] width 19 height 19
click at [229, 414] on input "checkbox" at bounding box center [231, 416] width 19 height 19
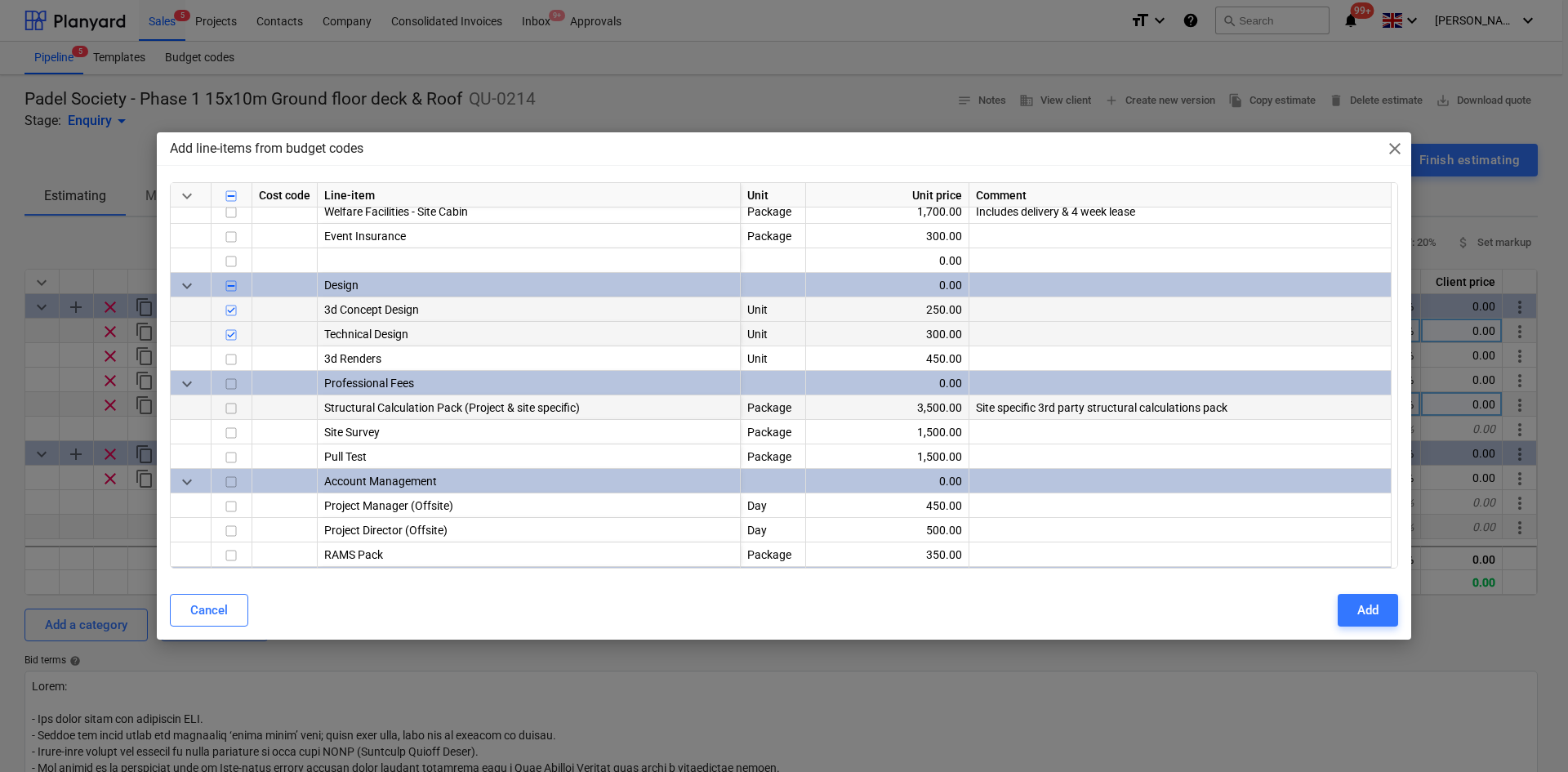
click at [232, 408] on input "checkbox" at bounding box center [231, 408] width 19 height 19
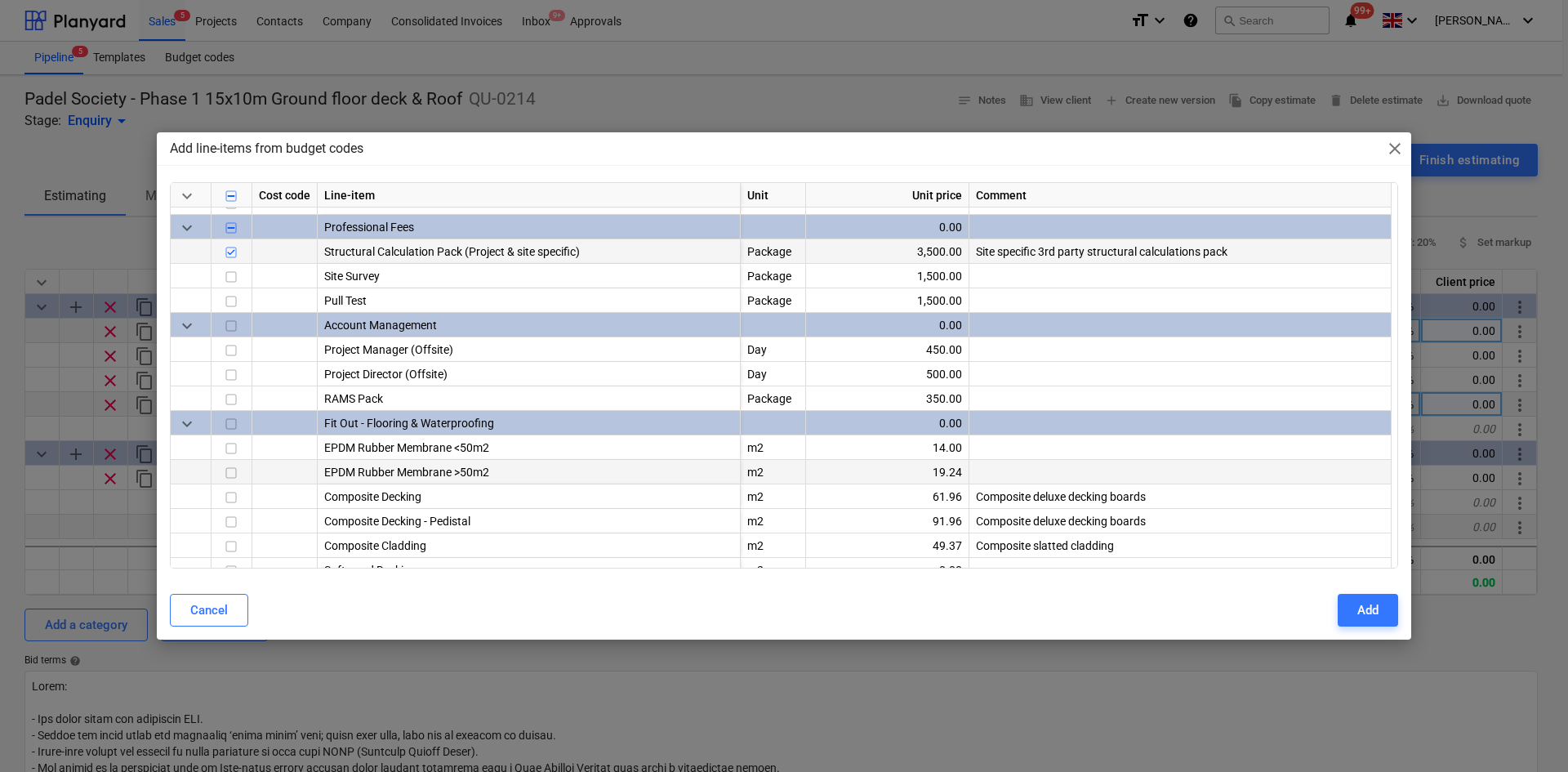
scroll to position [1225, 0]
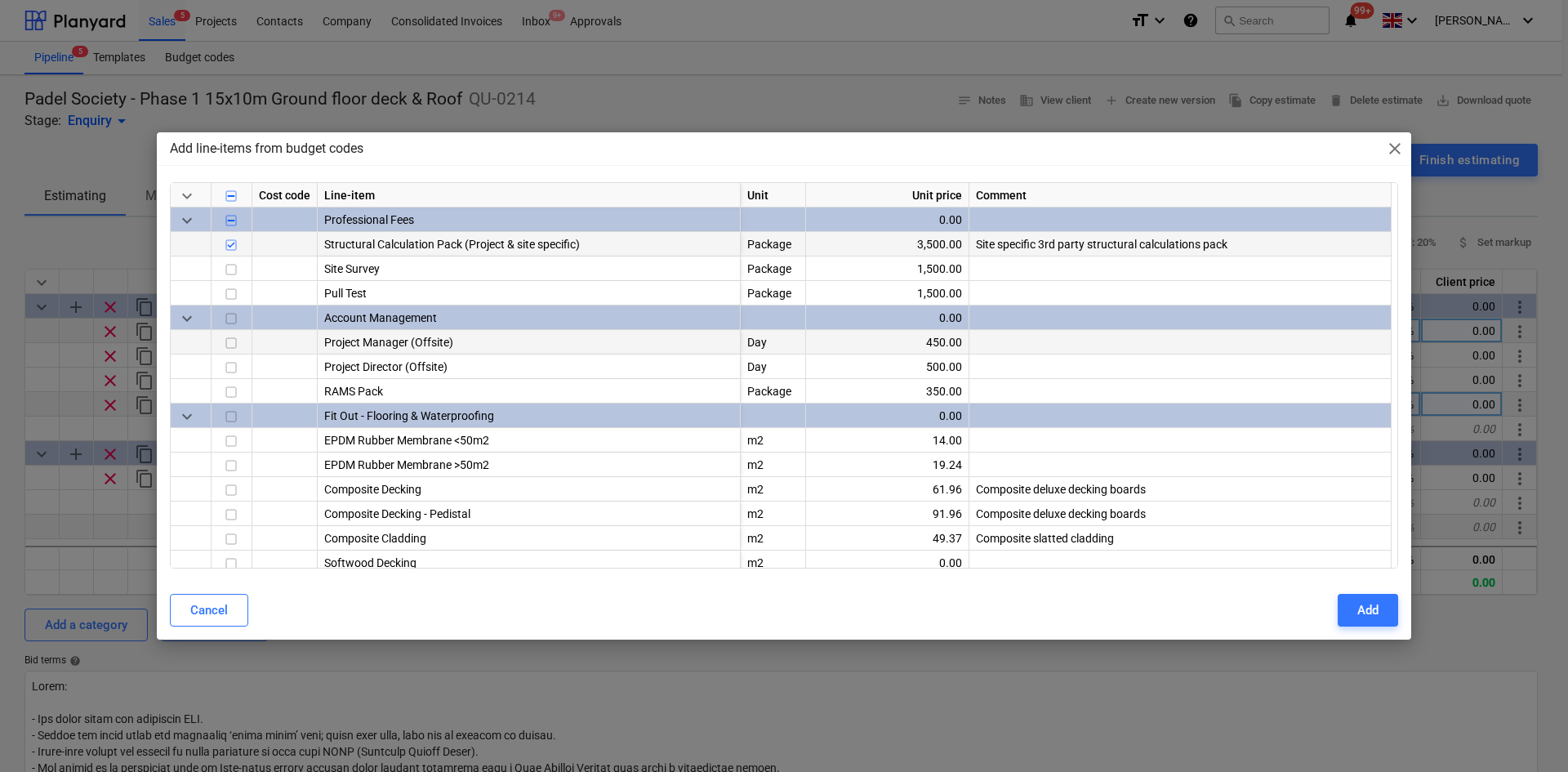
click at [230, 348] on input "checkbox" at bounding box center [231, 342] width 19 height 19
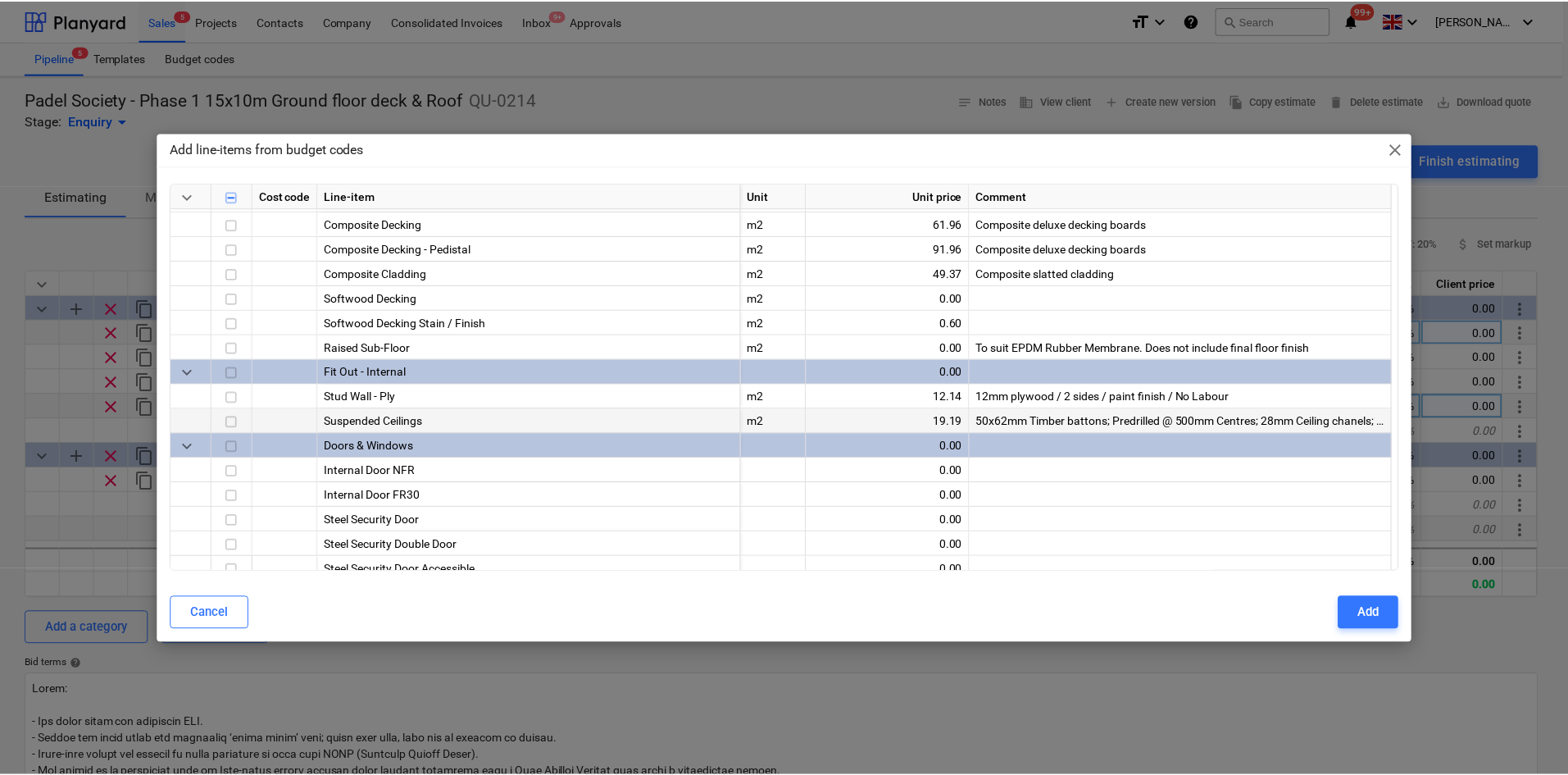
scroll to position [1508, 0]
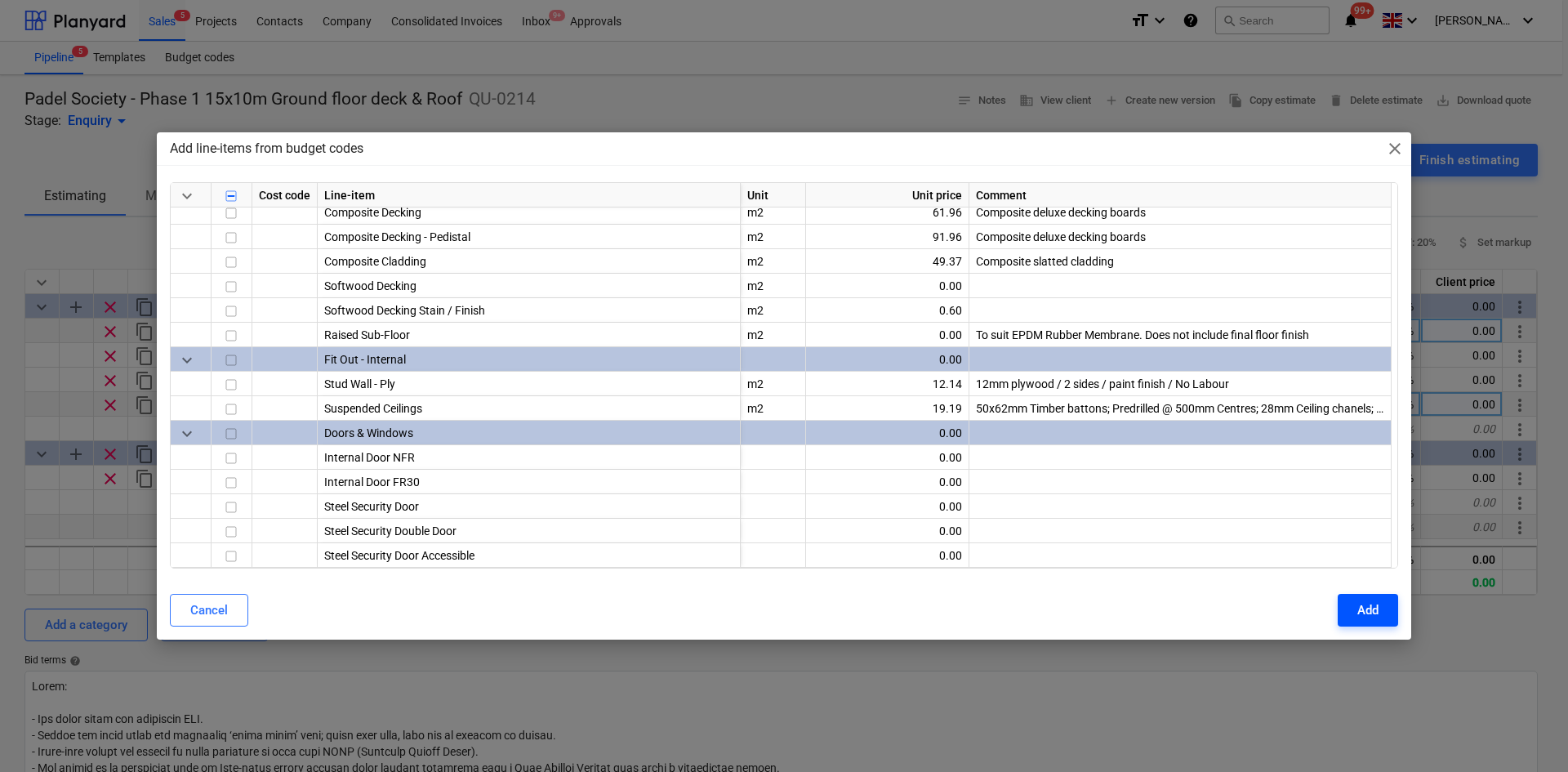
click at [1357, 607] on div "Add" at bounding box center [1367, 609] width 21 height 21
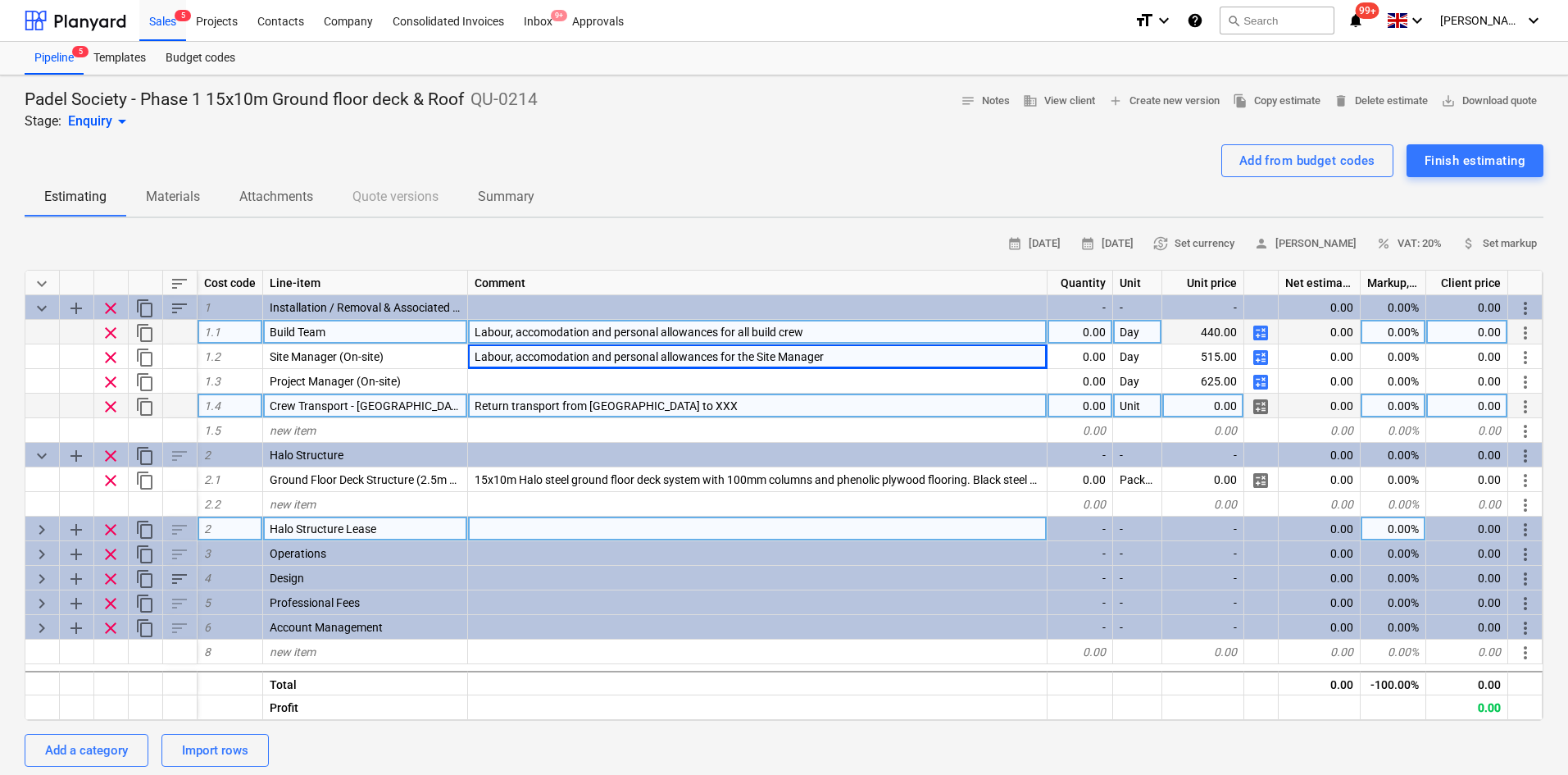
click at [40, 527] on span "keyboard_arrow_right" at bounding box center [41, 529] width 19 height 19
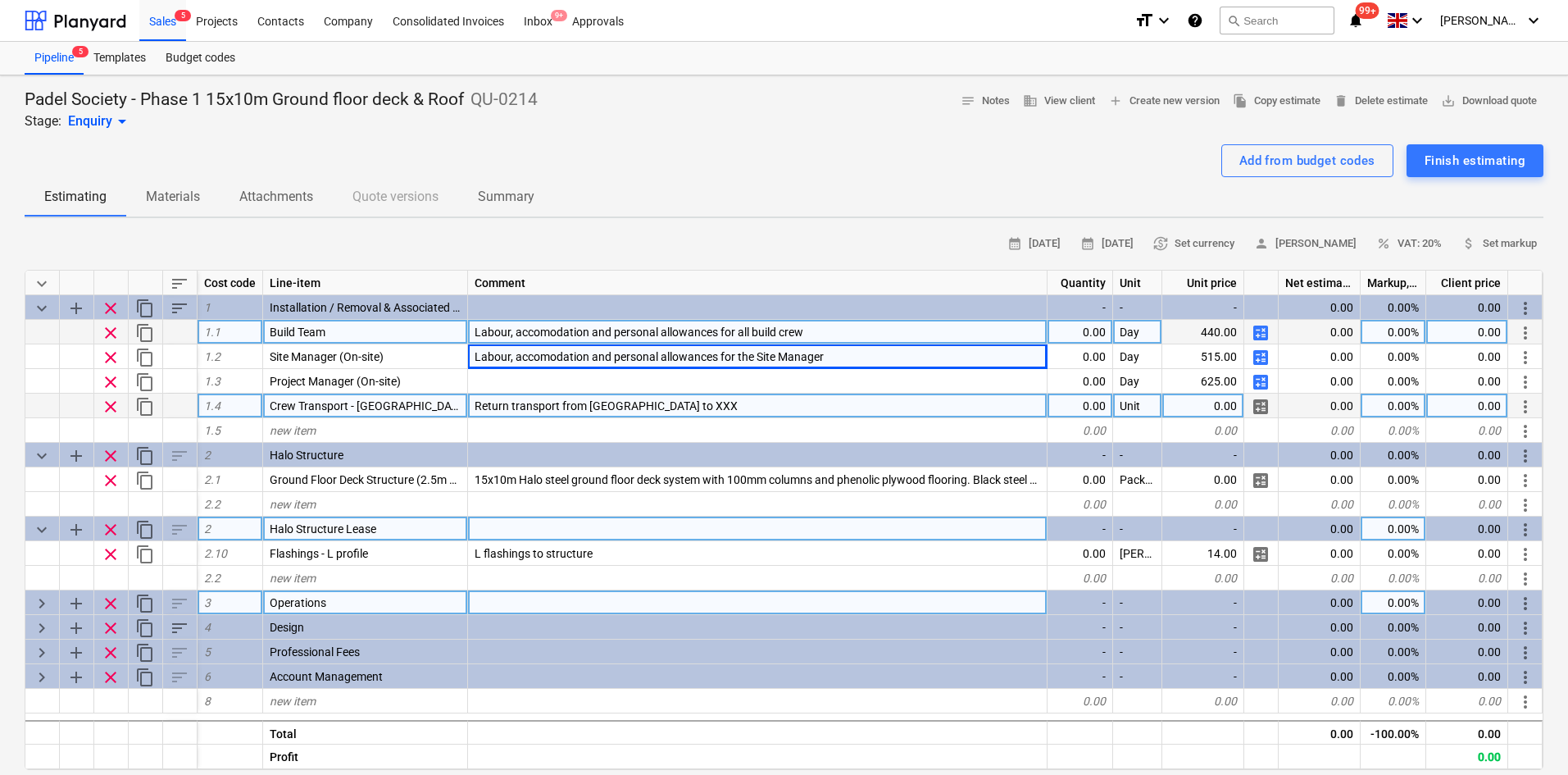
click at [40, 605] on span "keyboard_arrow_right" at bounding box center [41, 603] width 19 height 19
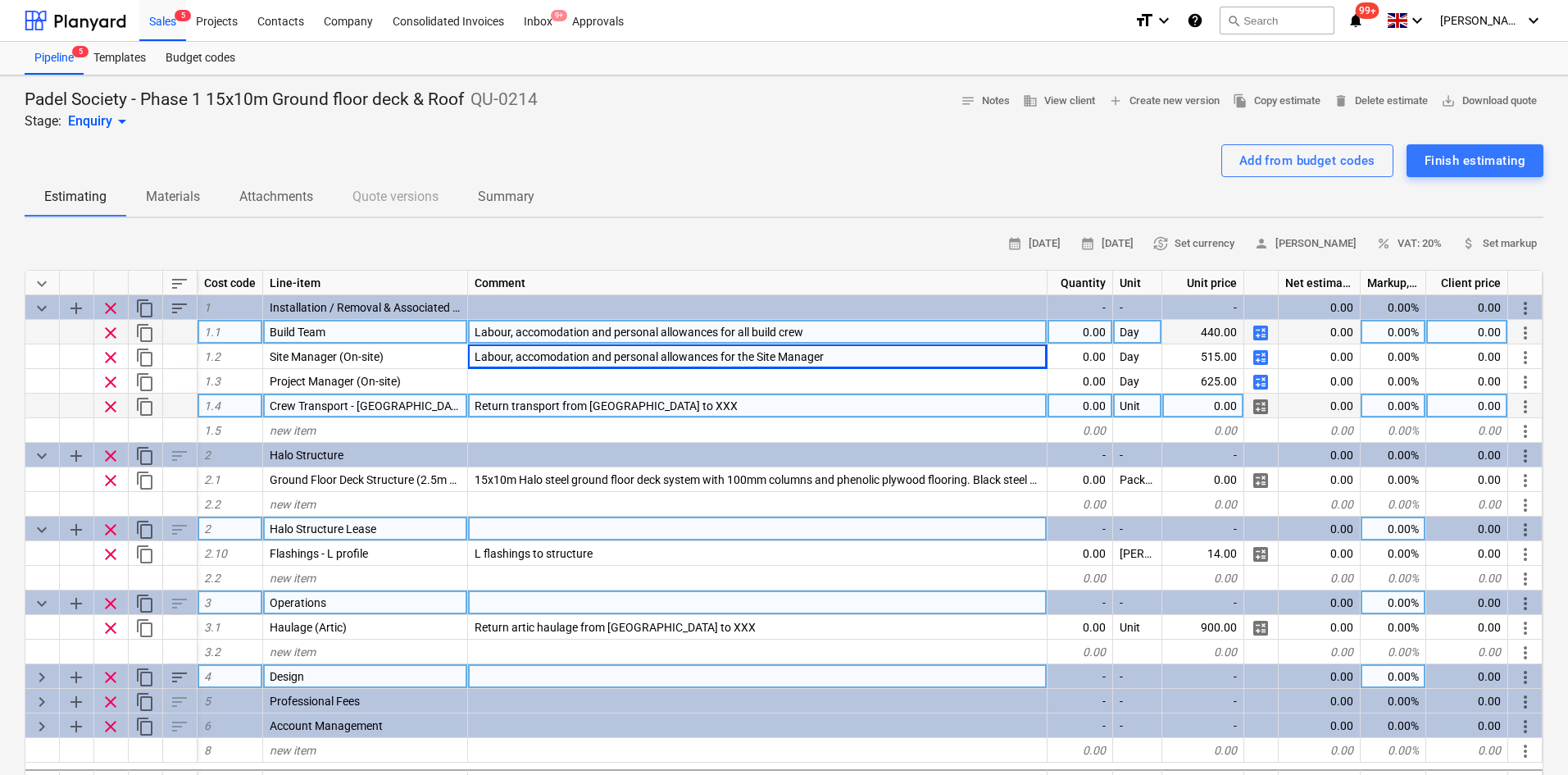
click at [40, 679] on span "keyboard_arrow_right" at bounding box center [41, 676] width 19 height 19
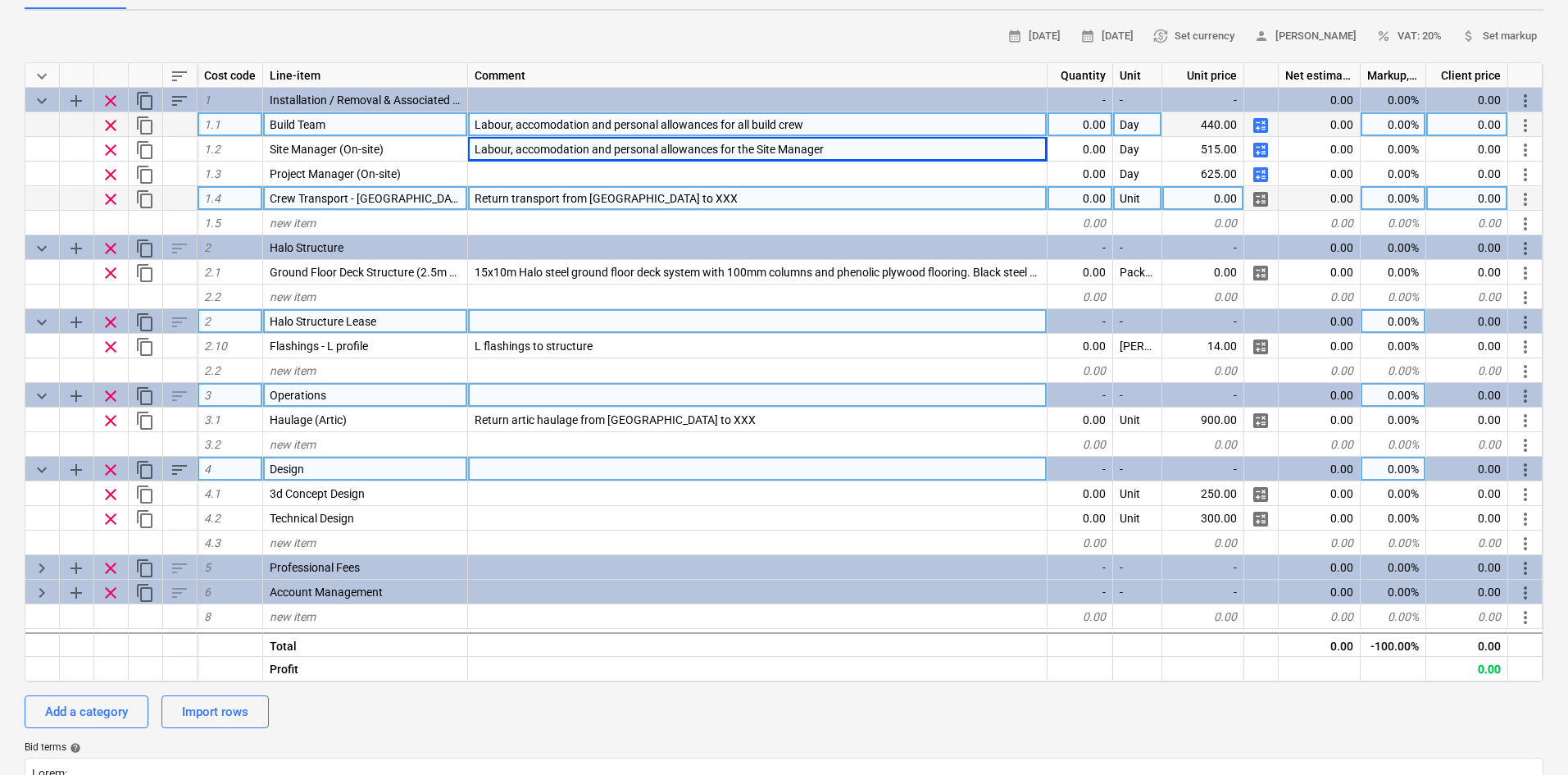
scroll to position [246, 0]
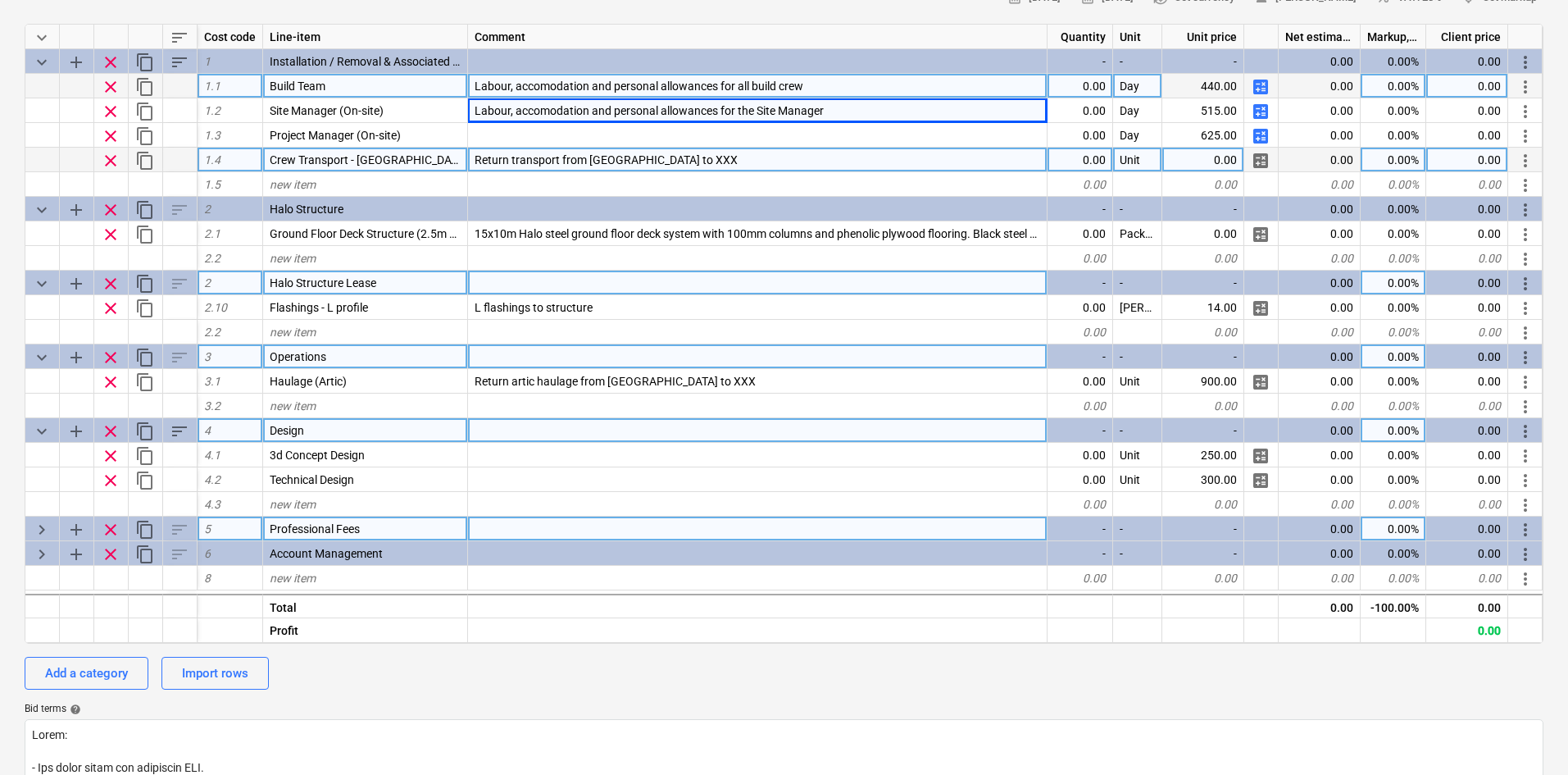
click at [45, 524] on span "keyboard_arrow_right" at bounding box center [41, 529] width 19 height 19
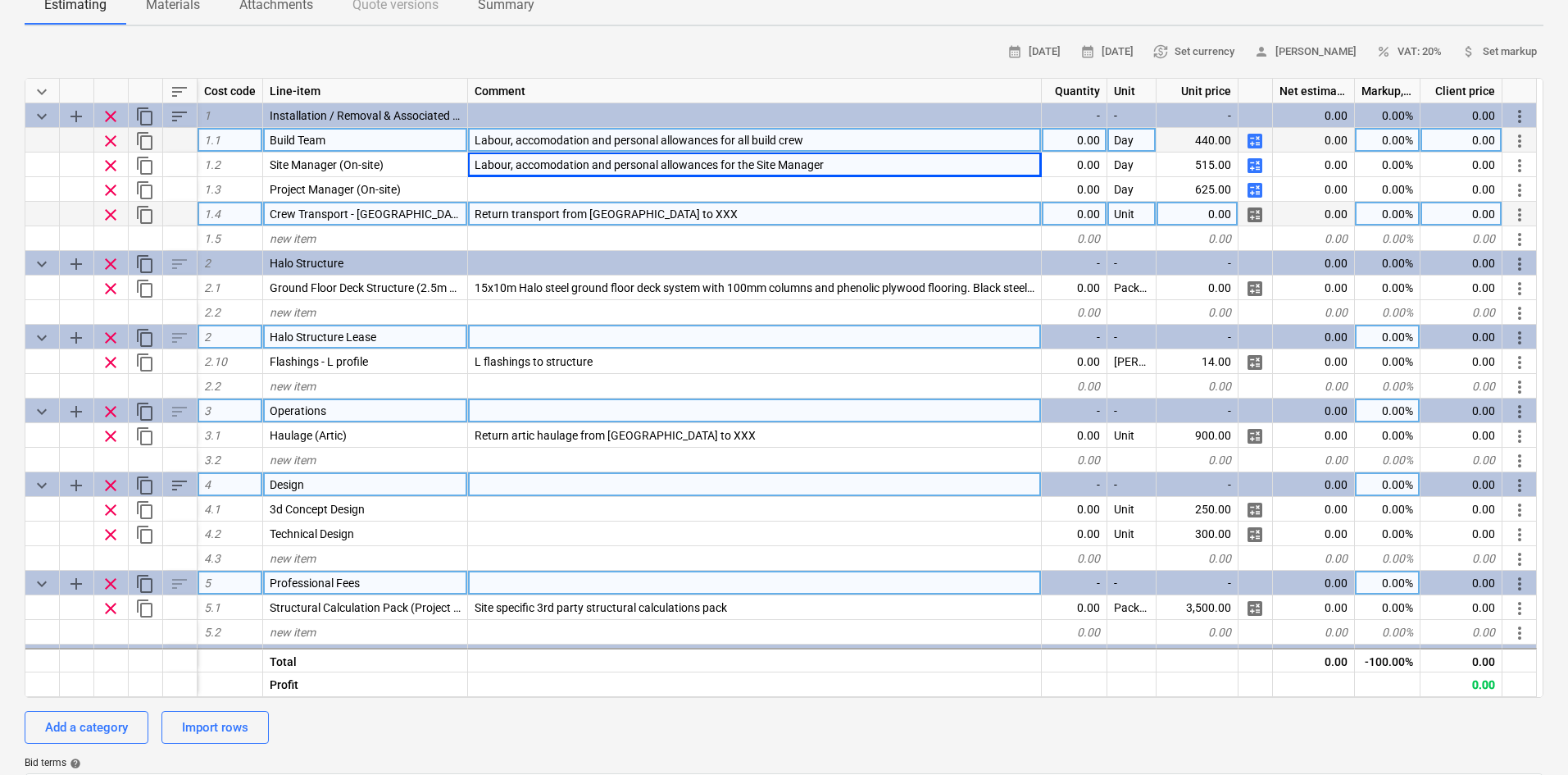
scroll to position [0, 0]
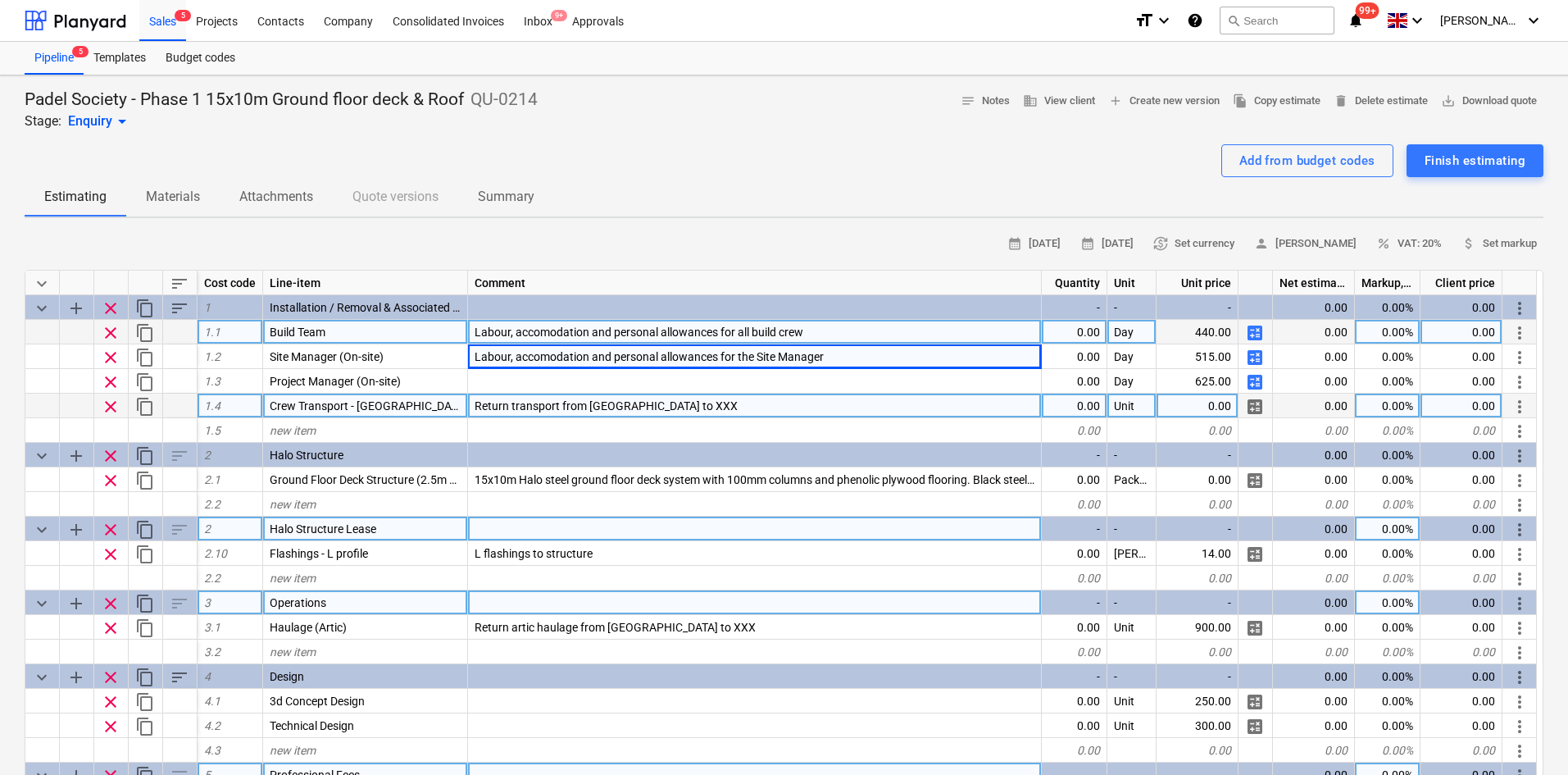
click at [166, 289] on div "sort" at bounding box center [180, 282] width 35 height 24
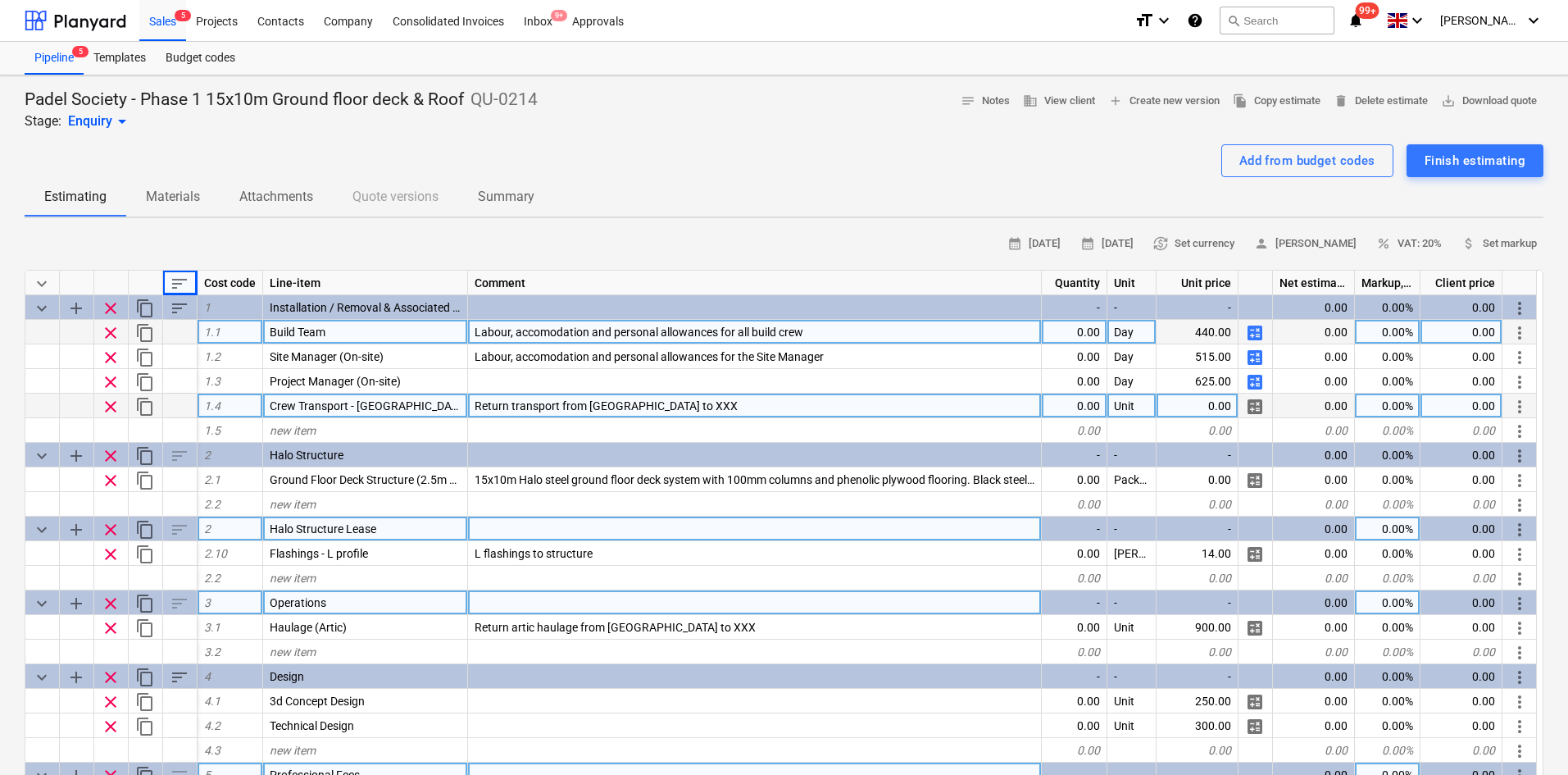
click at [183, 271] on div "sort" at bounding box center [180, 282] width 35 height 24
click at [179, 275] on span "sort" at bounding box center [179, 283] width 19 height 19
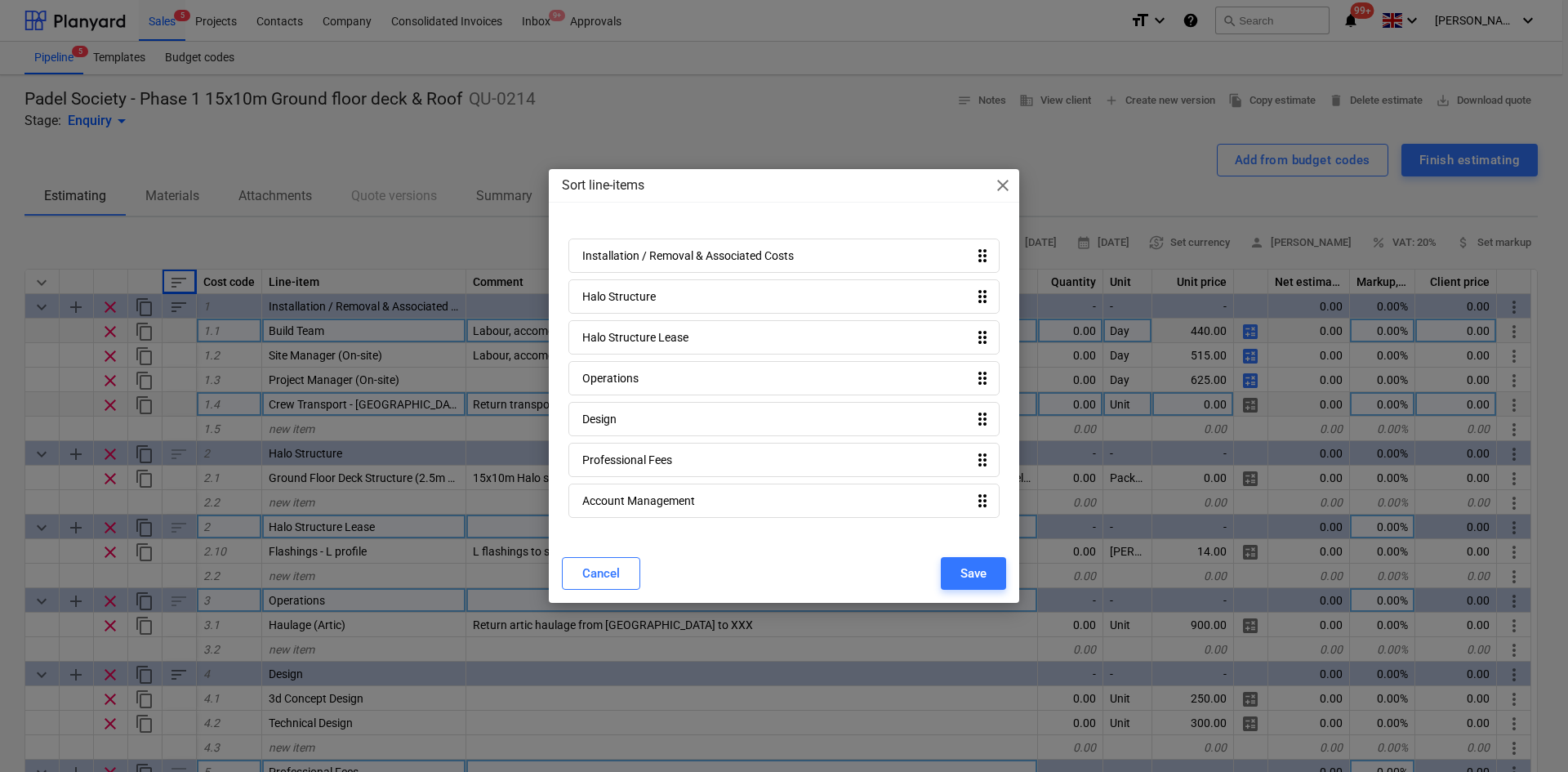
drag, startPoint x: 646, startPoint y: 314, endPoint x: 653, endPoint y: 256, distance: 58.4
click at [653, 256] on div "Installation / Removal & Associated Costs drag_indicator Halo Structure drag_in…" at bounding box center [784, 381] width 444 height 299
drag, startPoint x: 658, startPoint y: 297, endPoint x: 669, endPoint y: 239, distance: 59.0
click at [669, 239] on div "Installation / Removal & Associated Costs drag_indicator Halo Structure drag_in…" at bounding box center [784, 381] width 444 height 299
click at [992, 573] on button "Save" at bounding box center [973, 573] width 65 height 33
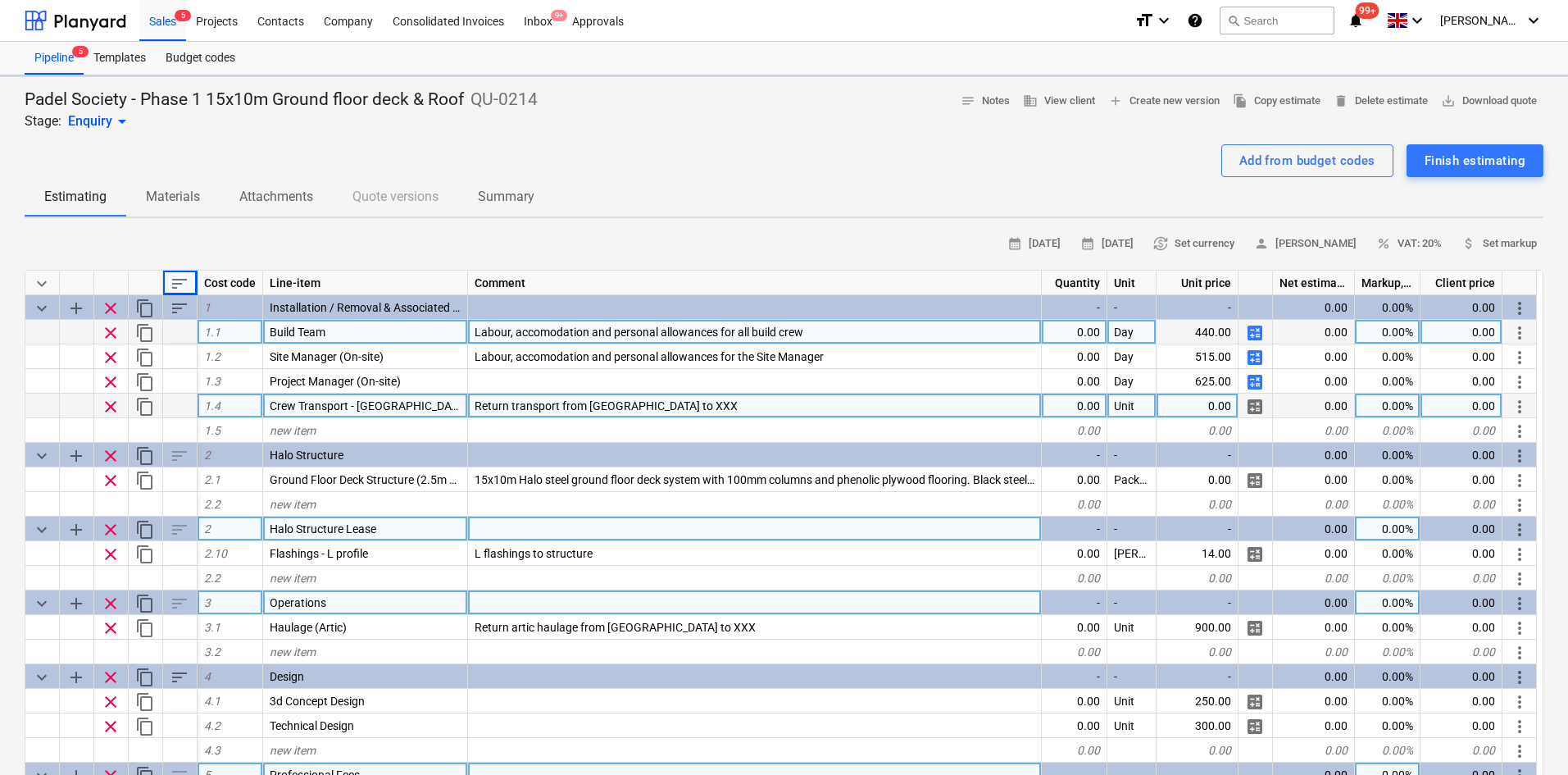
type textarea "x"
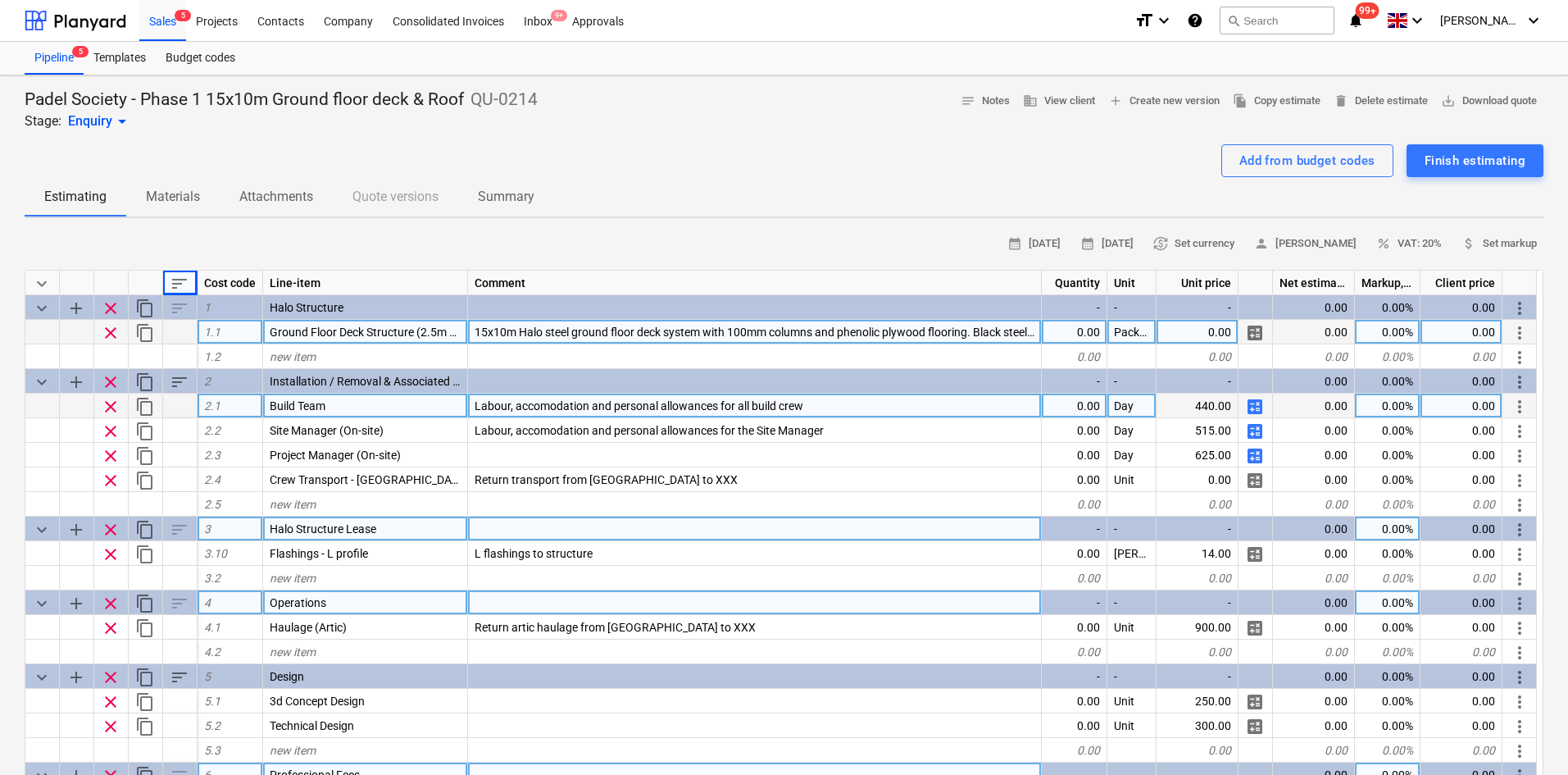
click at [1091, 331] on div "0.00" at bounding box center [1075, 332] width 66 height 24
type input "1"
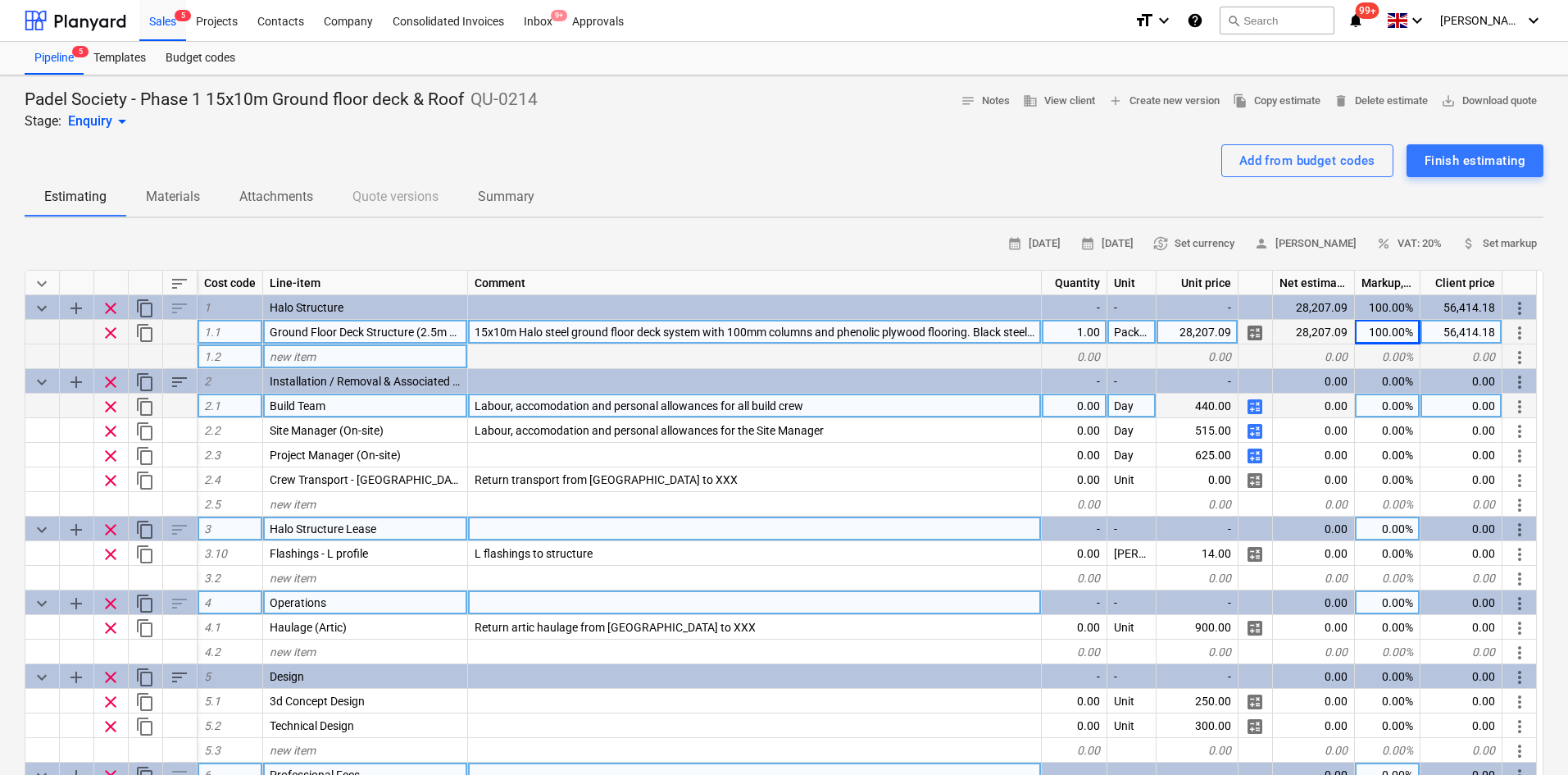
click at [291, 352] on span "new item" at bounding box center [292, 357] width 46 height 13
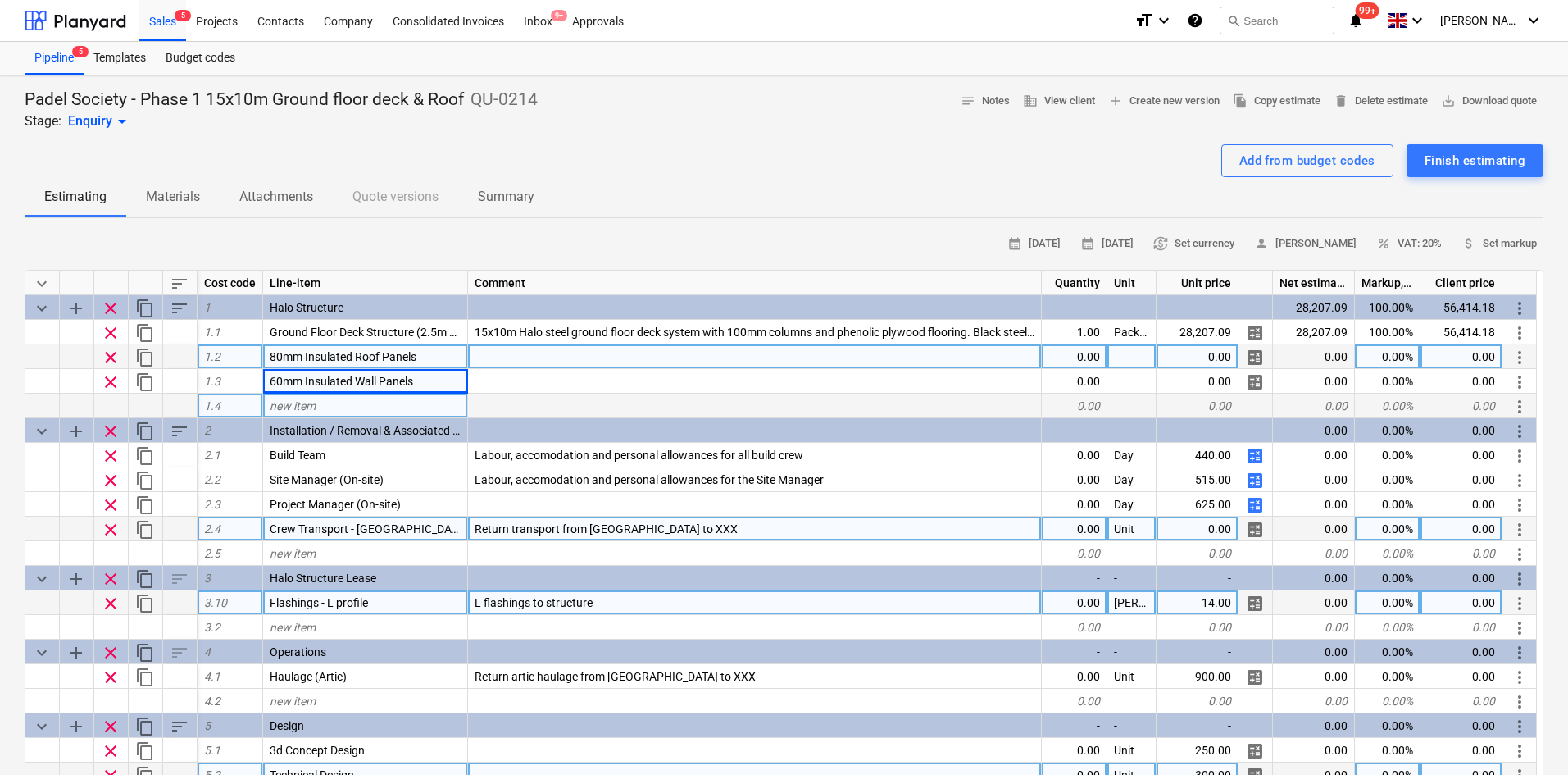
click at [1084, 355] on div "0.00" at bounding box center [1075, 356] width 66 height 24
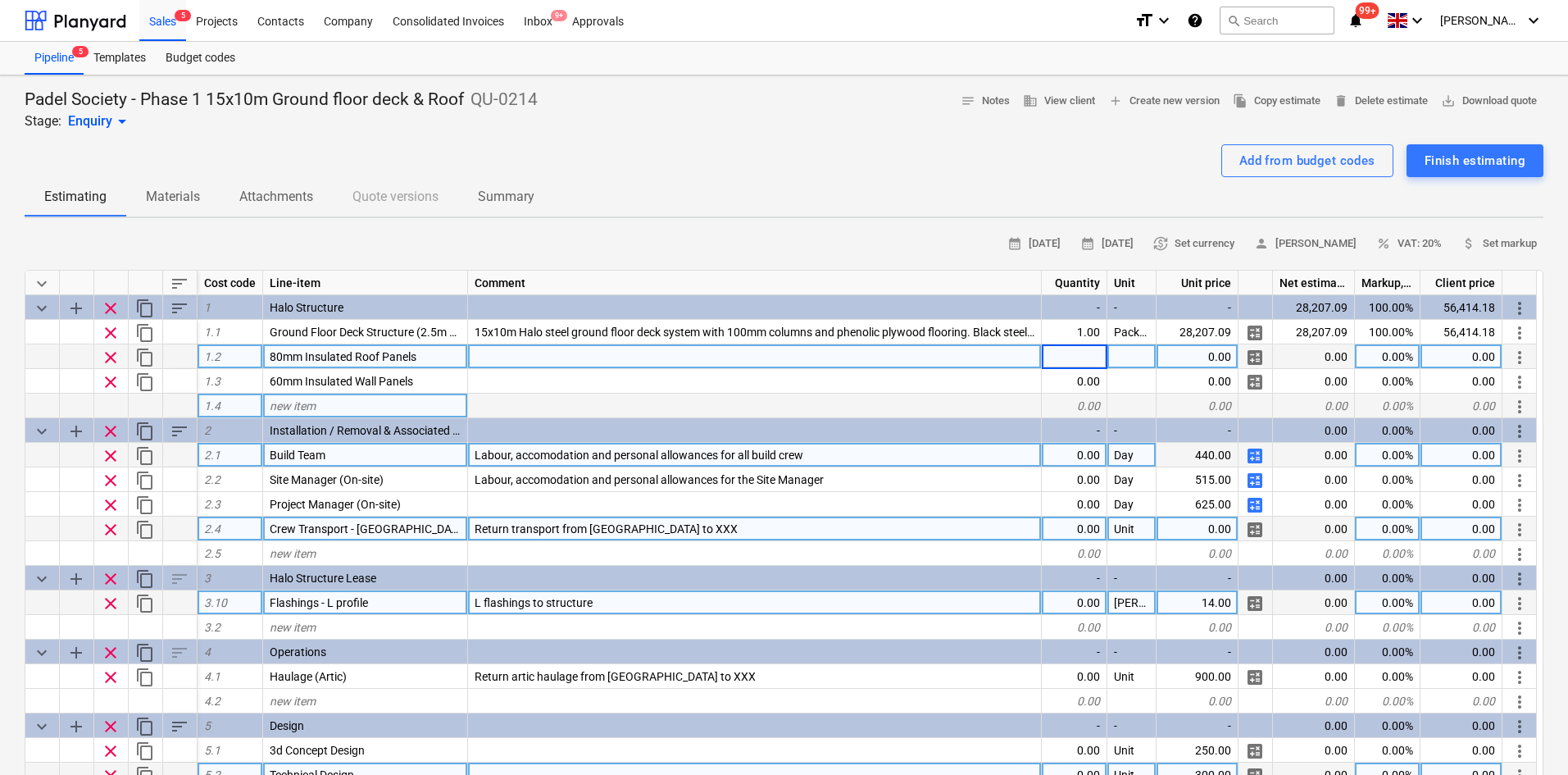
click at [1090, 457] on div "0.00" at bounding box center [1075, 455] width 66 height 24
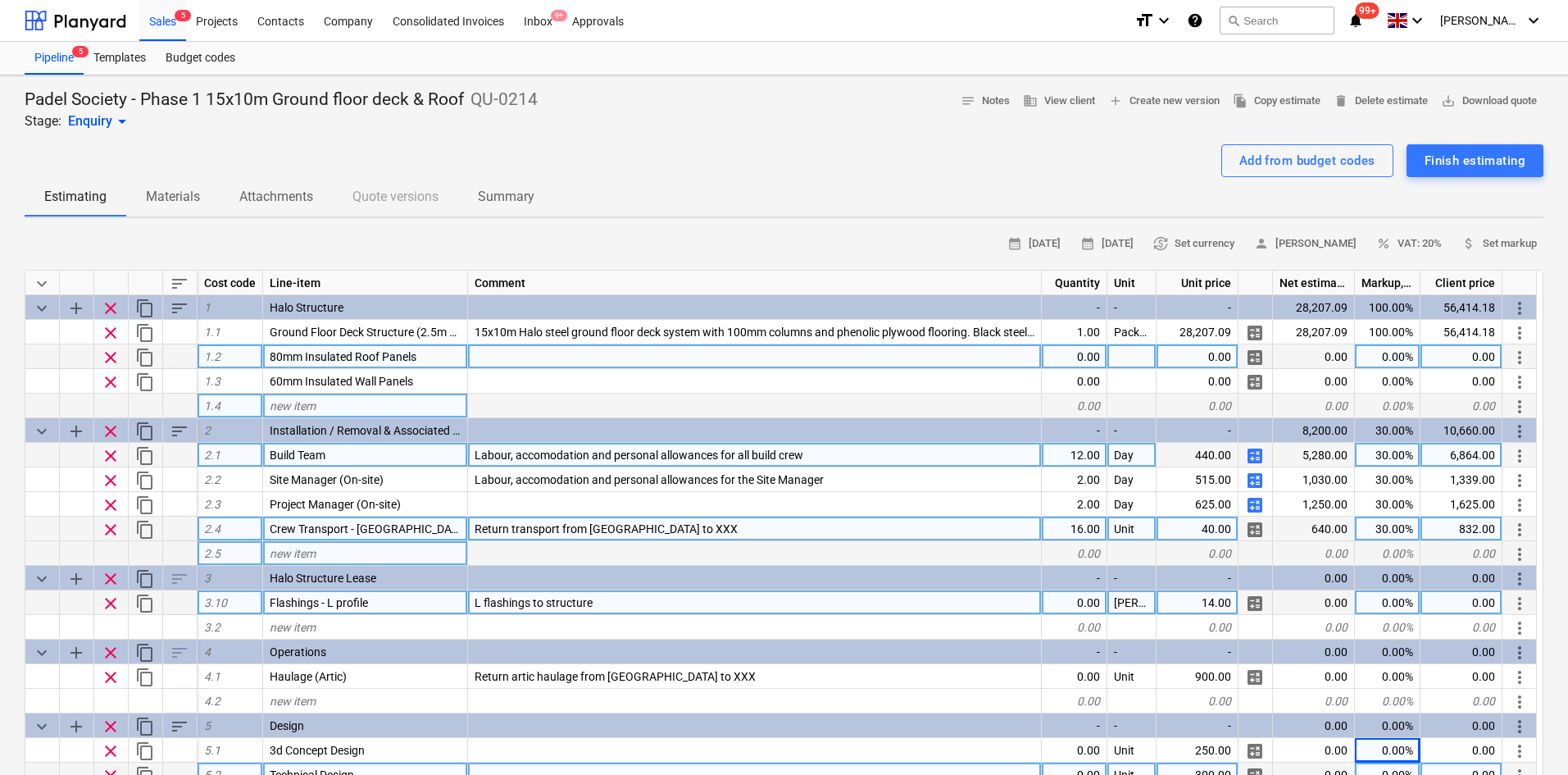
scroll to position [82, 0]
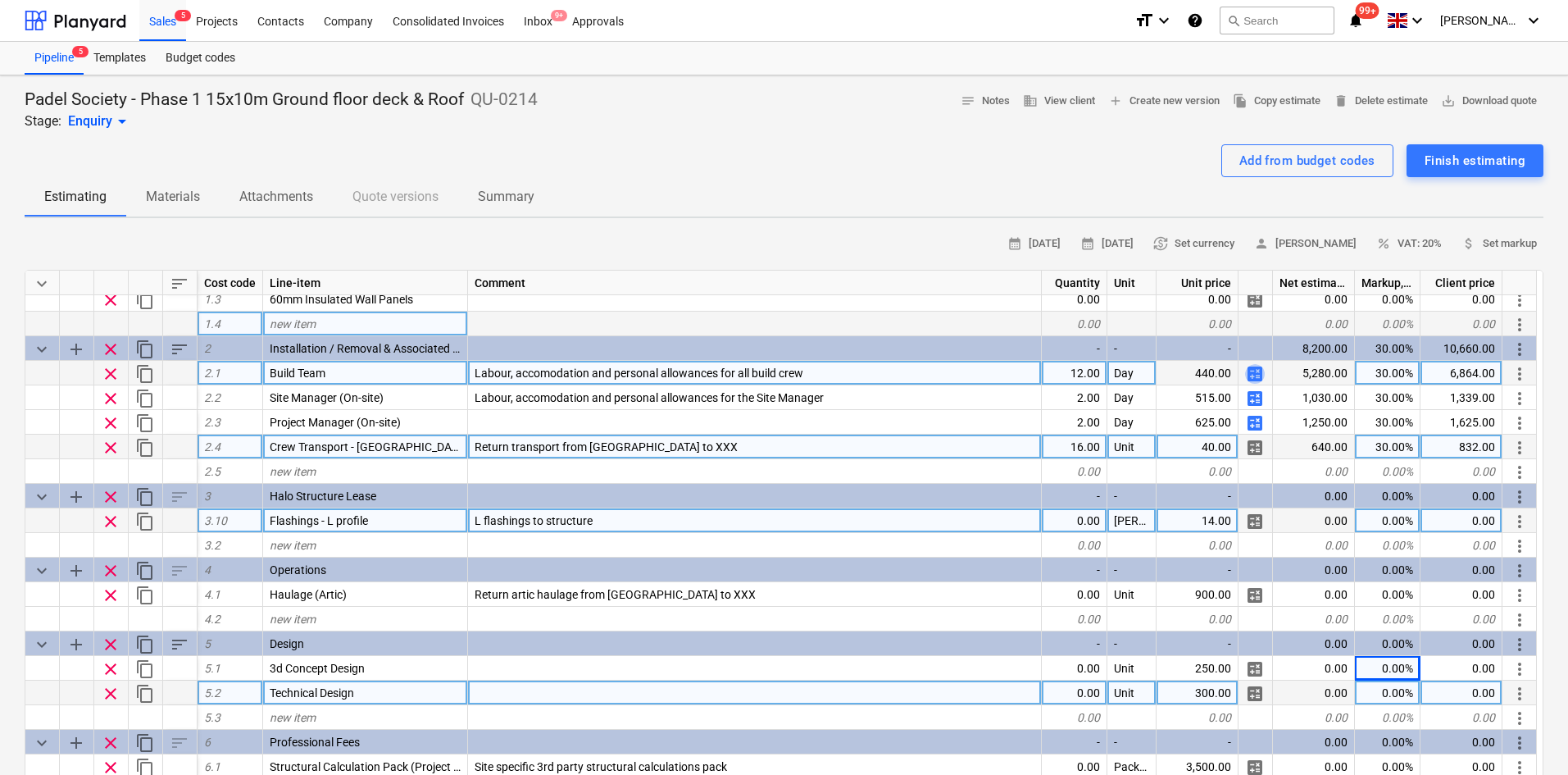
click at [1252, 381] on span "calculate" at bounding box center [1254, 373] width 19 height 19
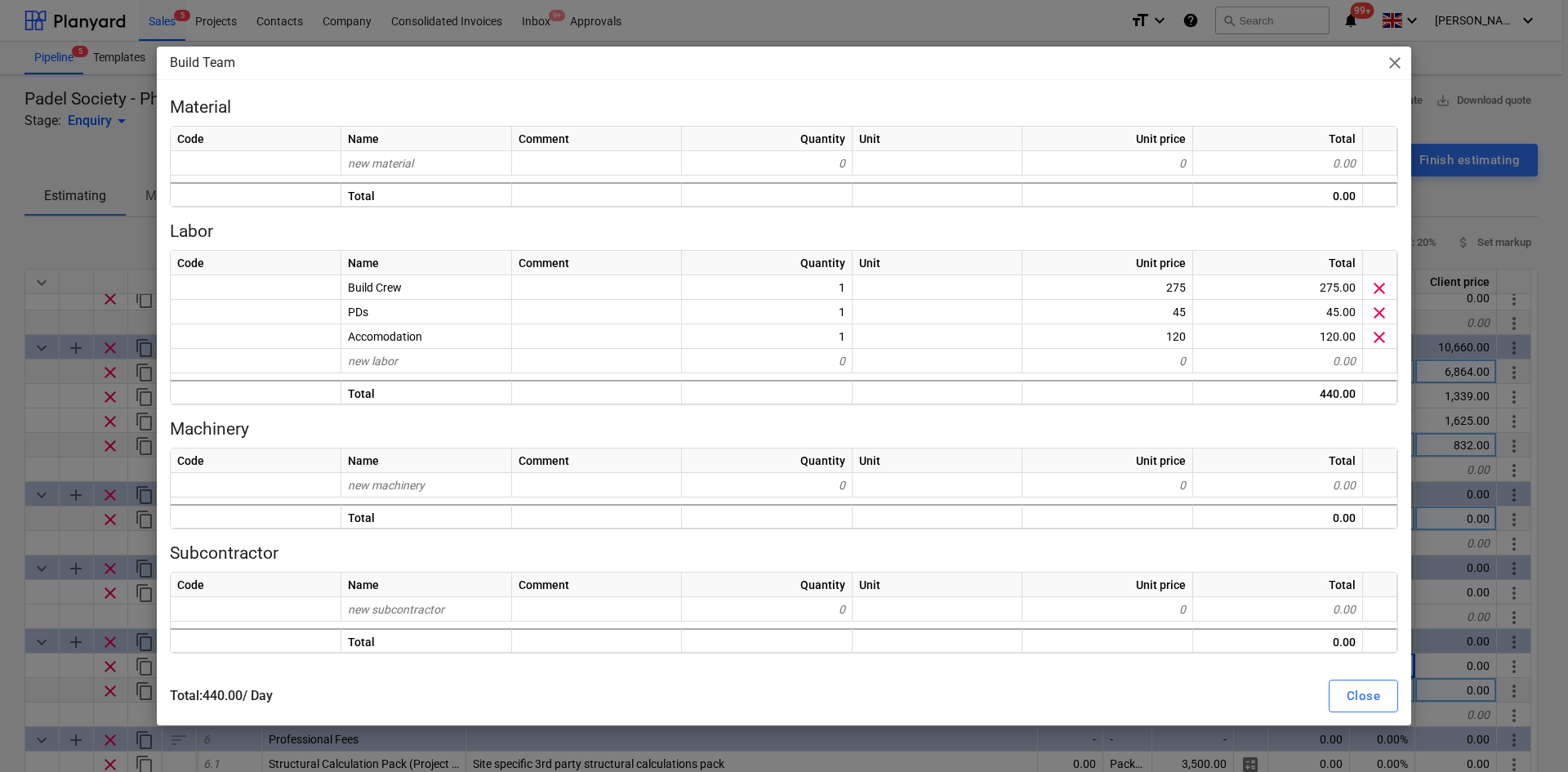
click at [1393, 66] on span "close" at bounding box center [1394, 62] width 19 height 19
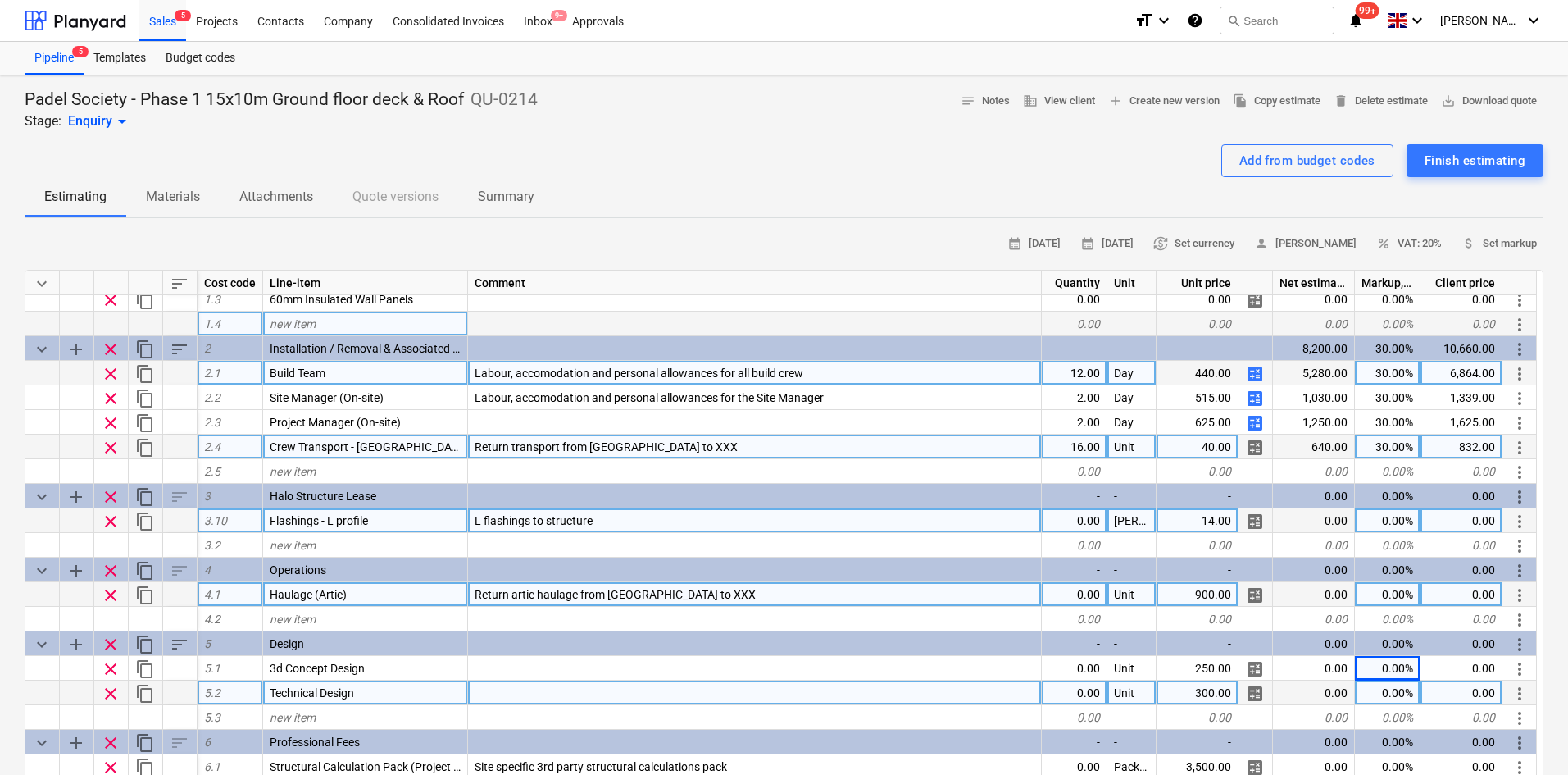
click at [719, 596] on div "Return artic haulage from Shrewsbury to XXX" at bounding box center [755, 594] width 573 height 24
click at [719, 596] on input "Return artic haulage from Shrewsbury to XXX" at bounding box center [755, 594] width 573 height 24
drag, startPoint x: 719, startPoint y: 596, endPoint x: 685, endPoint y: 587, distance: 35.2
click at [685, 587] on input "Return artic haulage from Shrewsbury to XXX" at bounding box center [755, 594] width 573 height 24
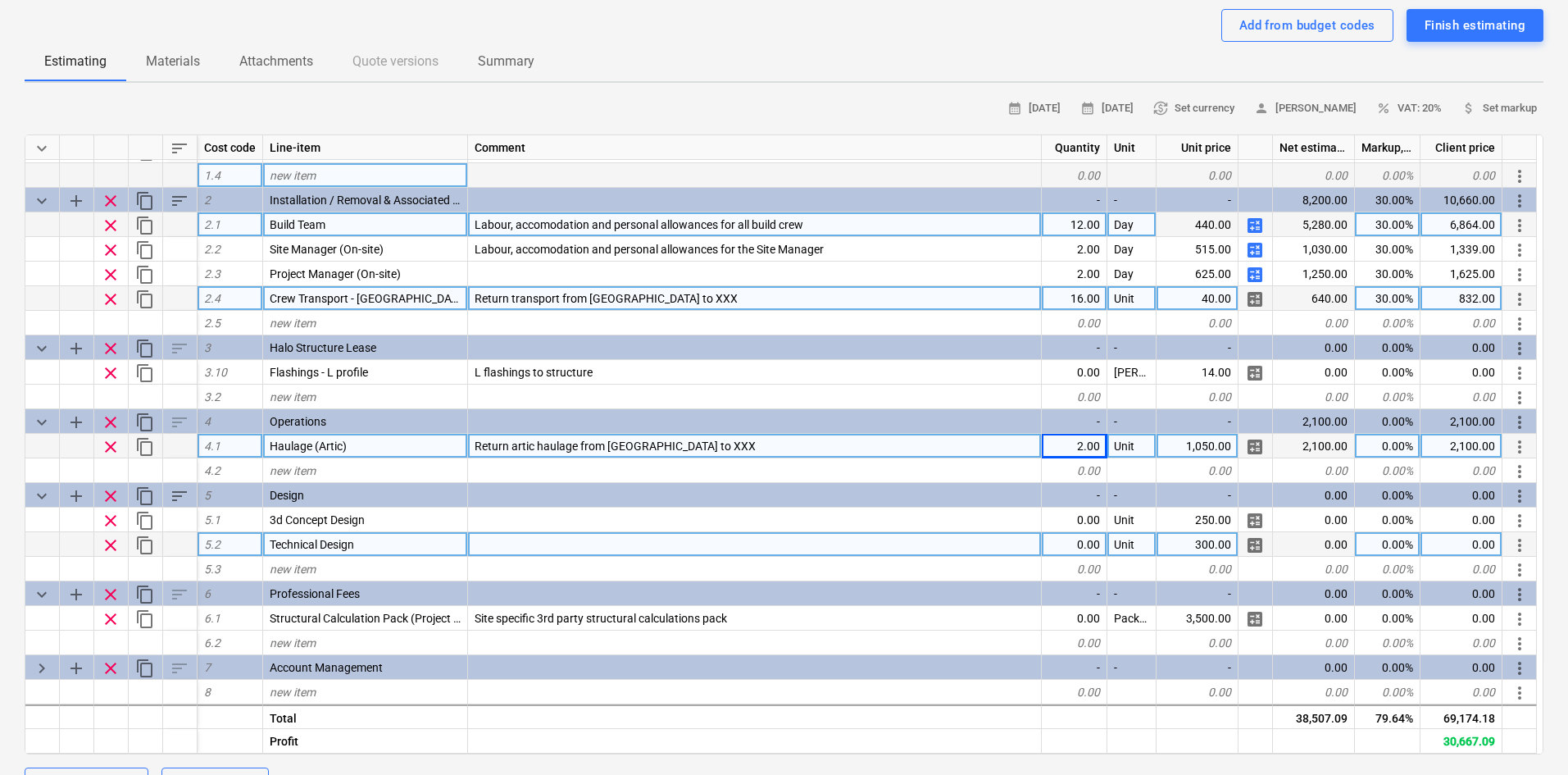
scroll to position [164, 0]
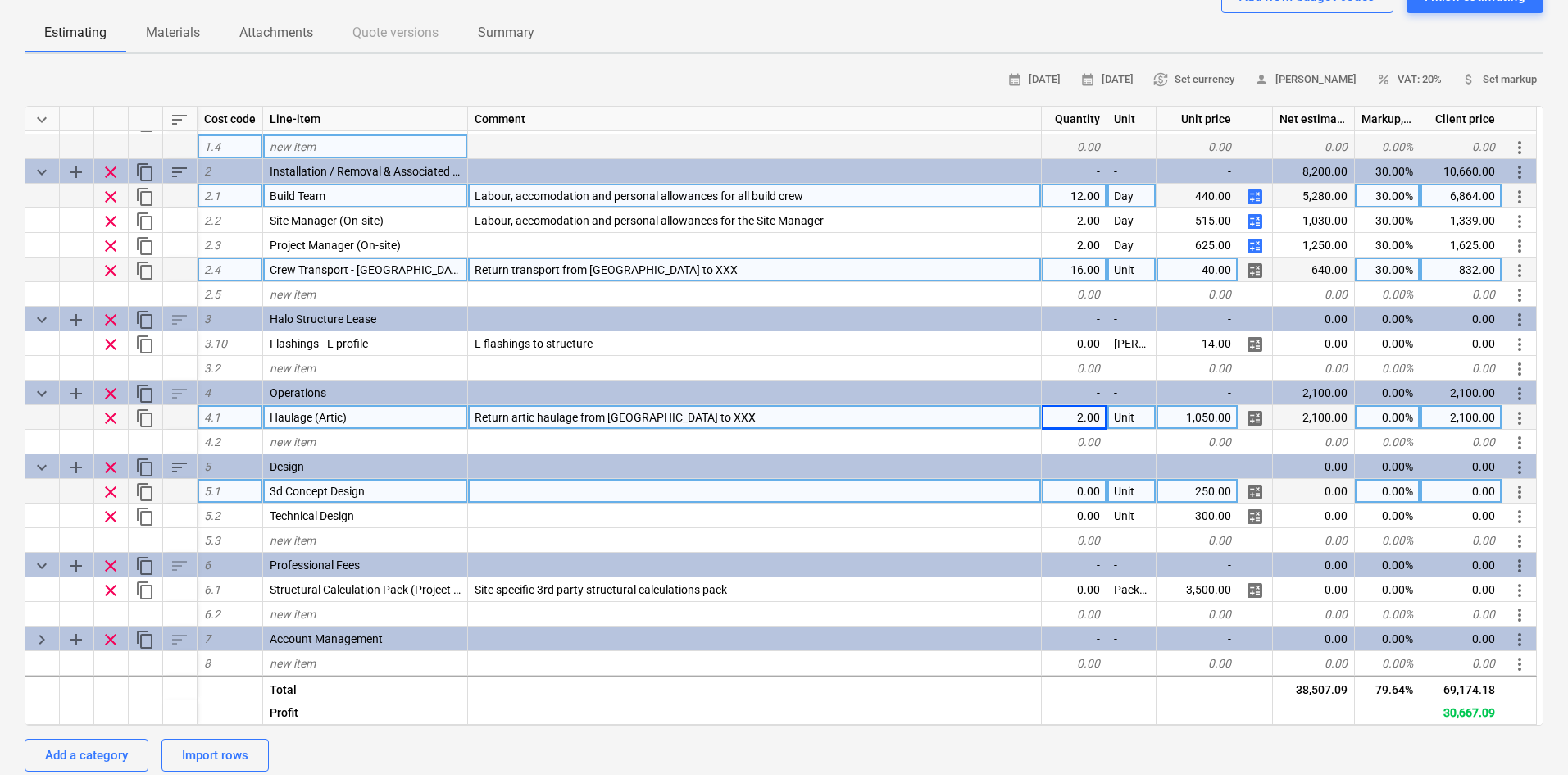
click at [1085, 480] on div "0.00" at bounding box center [1075, 490] width 66 height 24
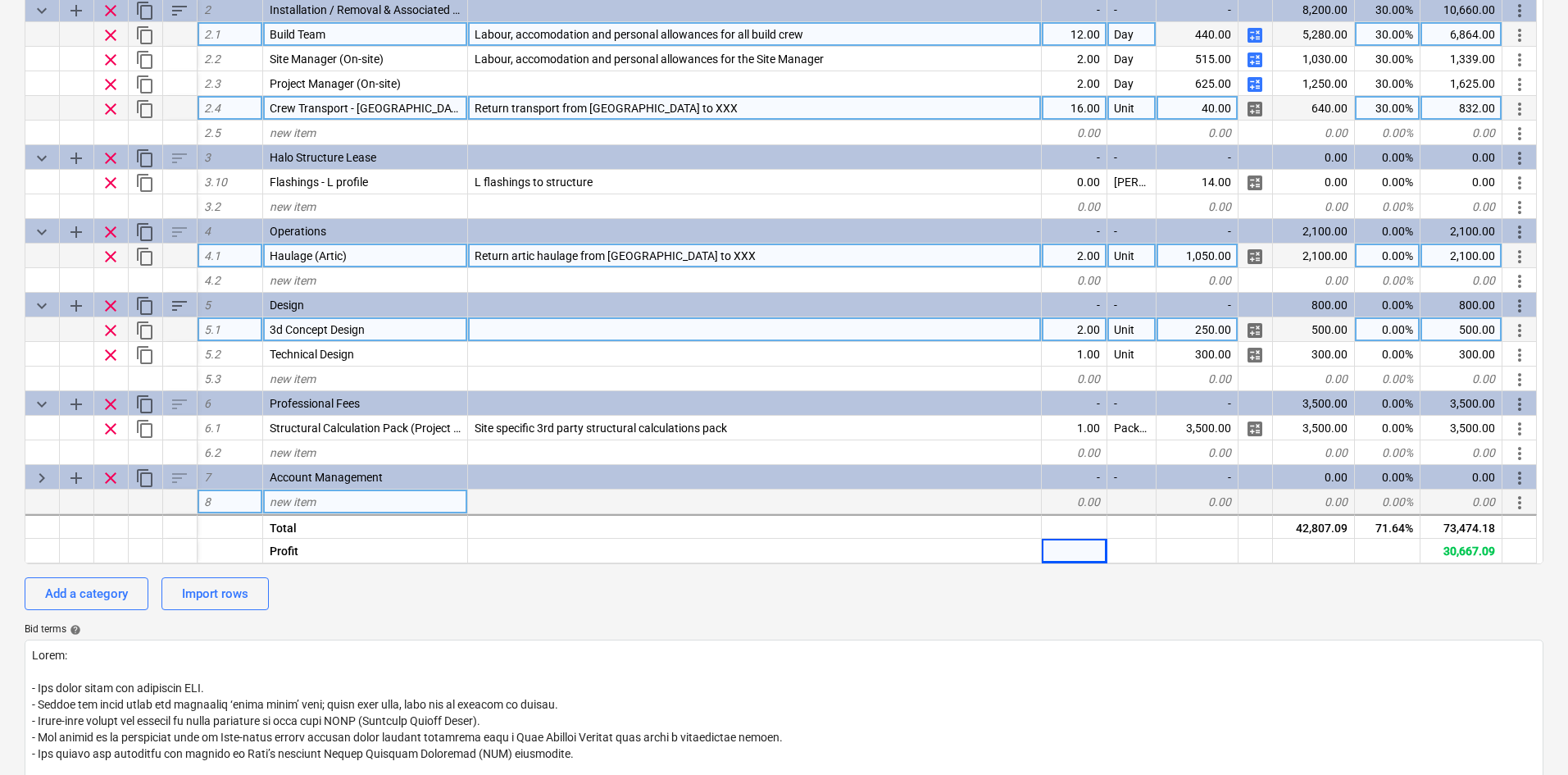
scroll to position [328, 0]
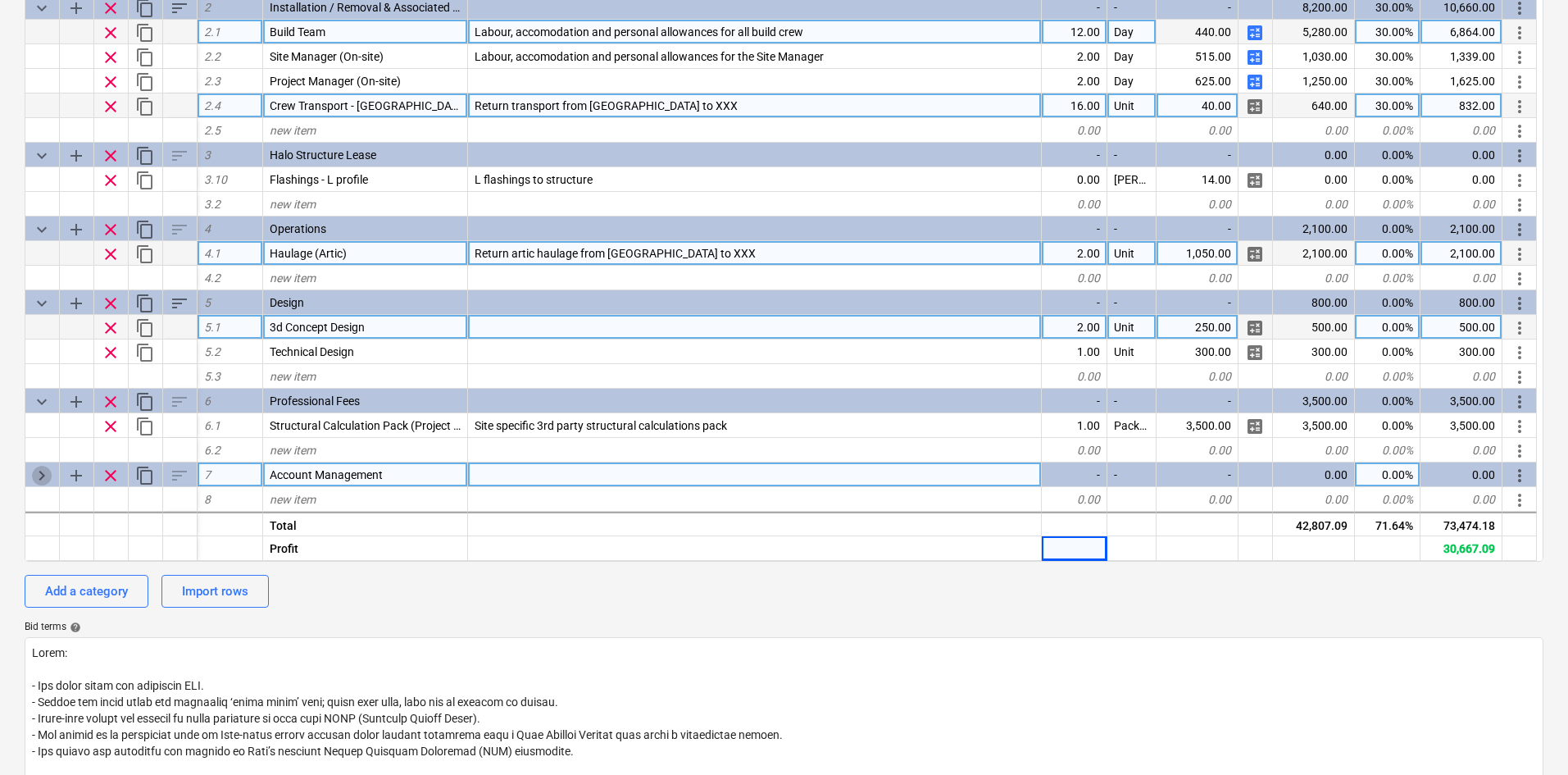
click at [36, 485] on span "keyboard_arrow_right" at bounding box center [41, 475] width 19 height 19
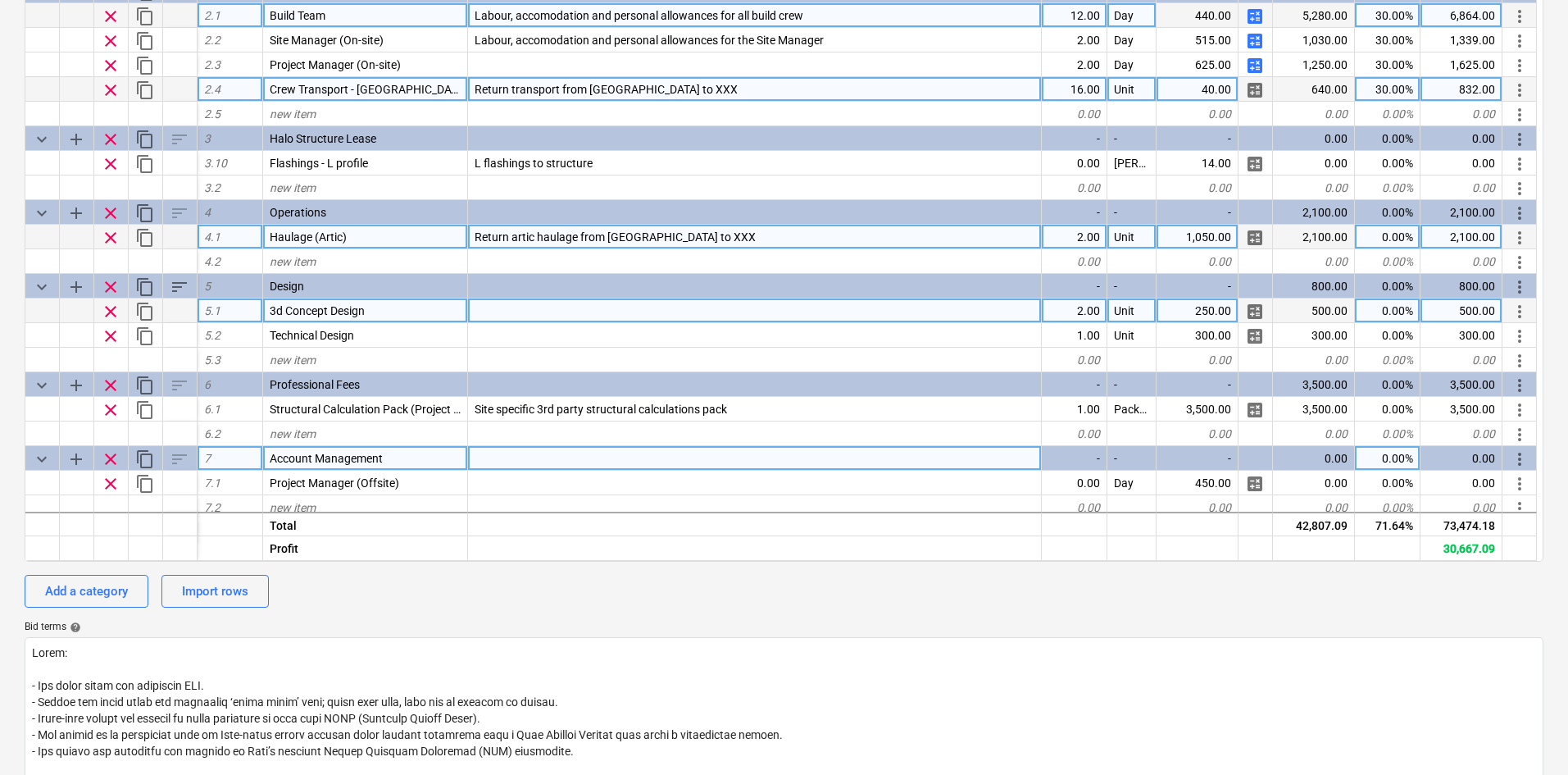
scroll to position [144, 0]
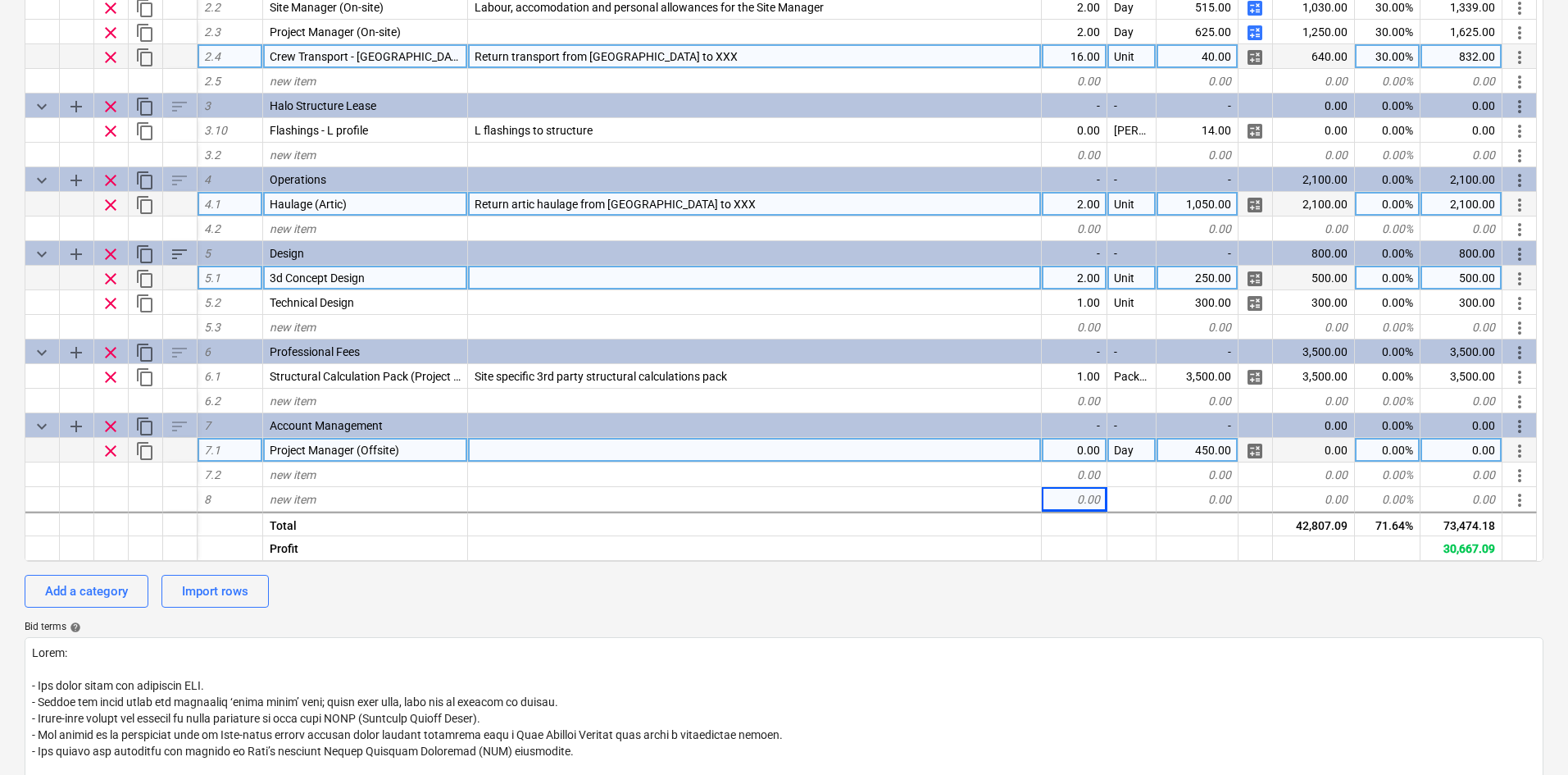
click at [1064, 444] on div "0.00" at bounding box center [1075, 450] width 66 height 24
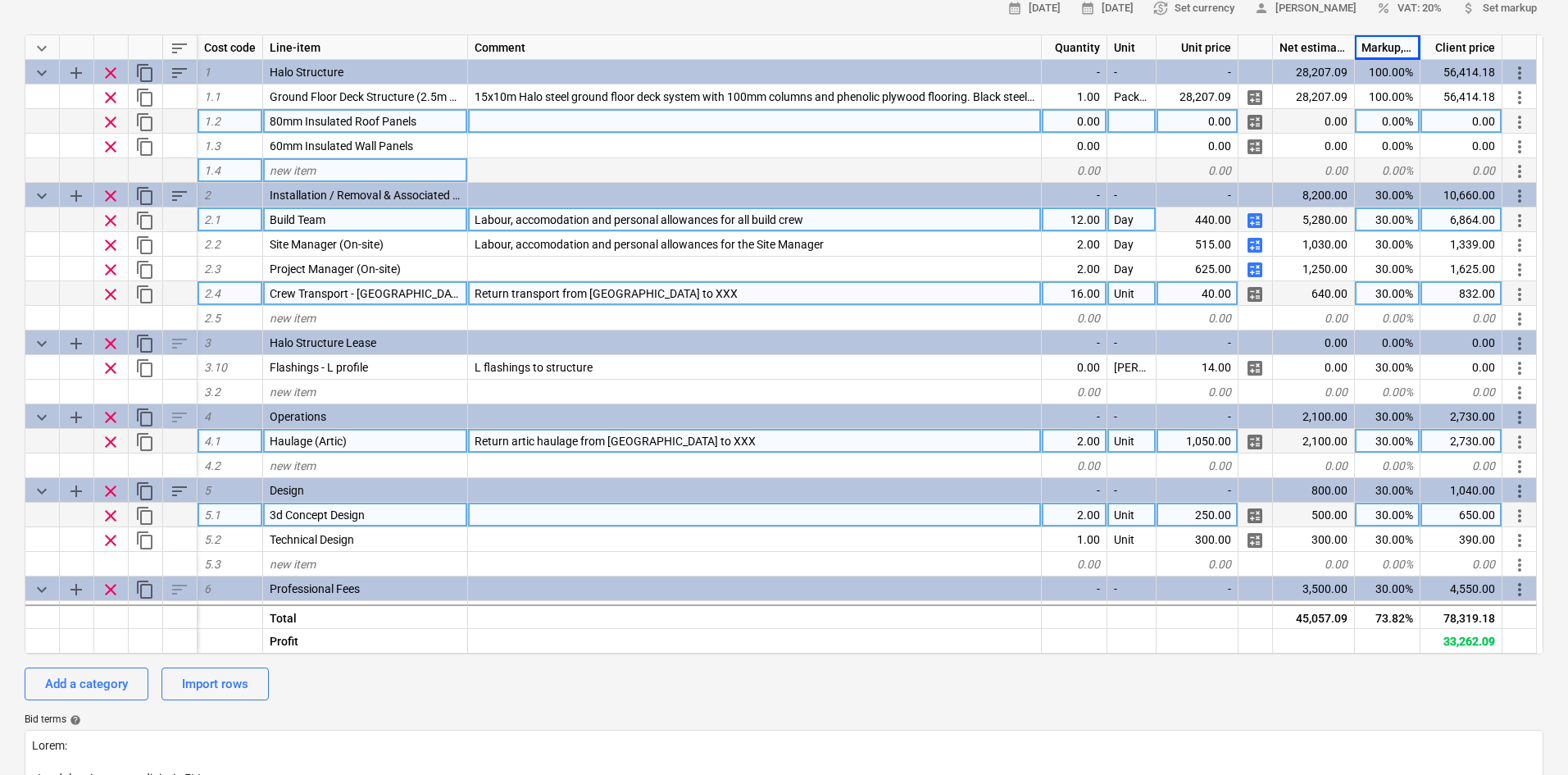
scroll to position [0, 0]
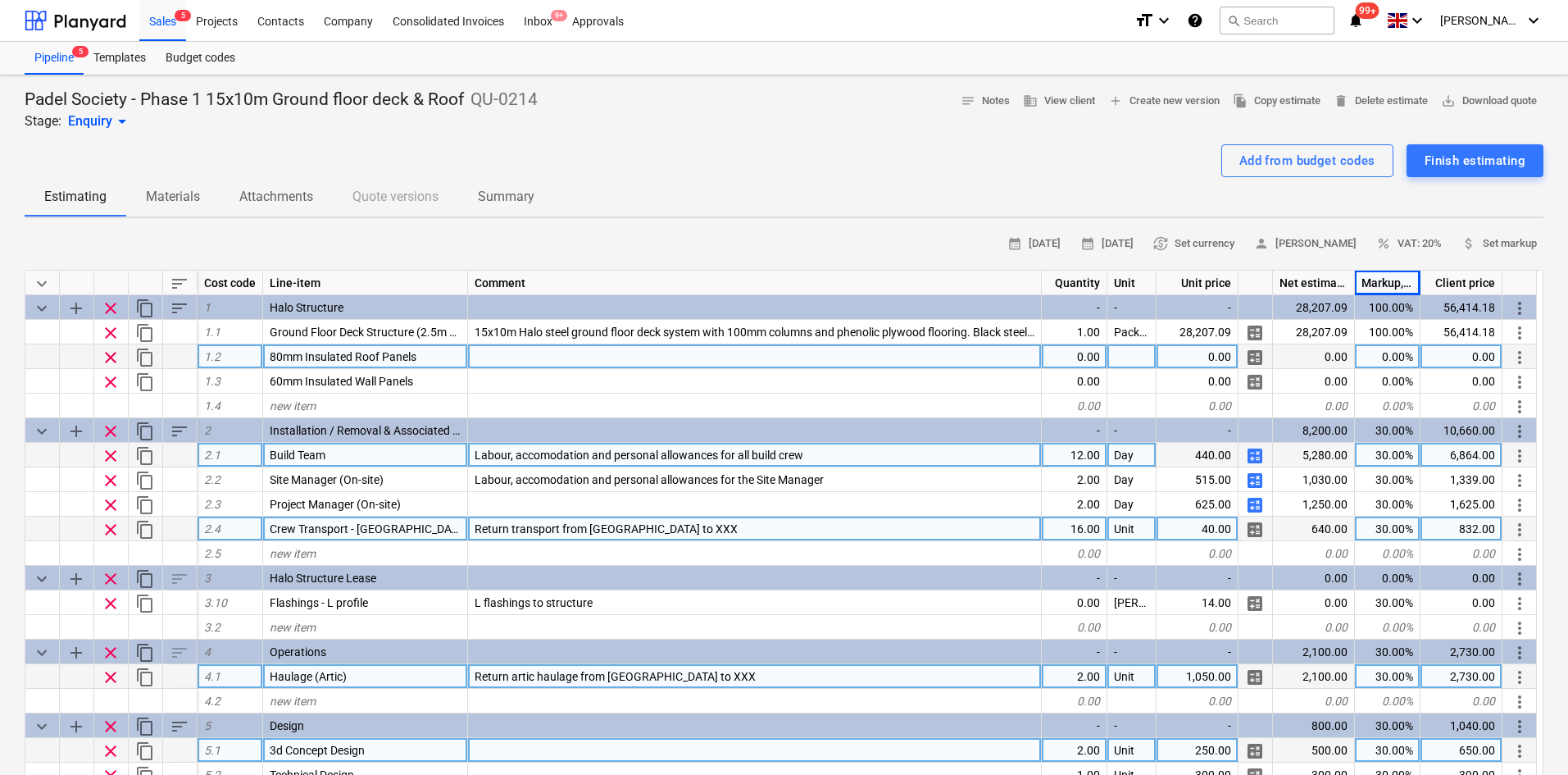
click at [1123, 366] on div at bounding box center [1132, 356] width 49 height 24
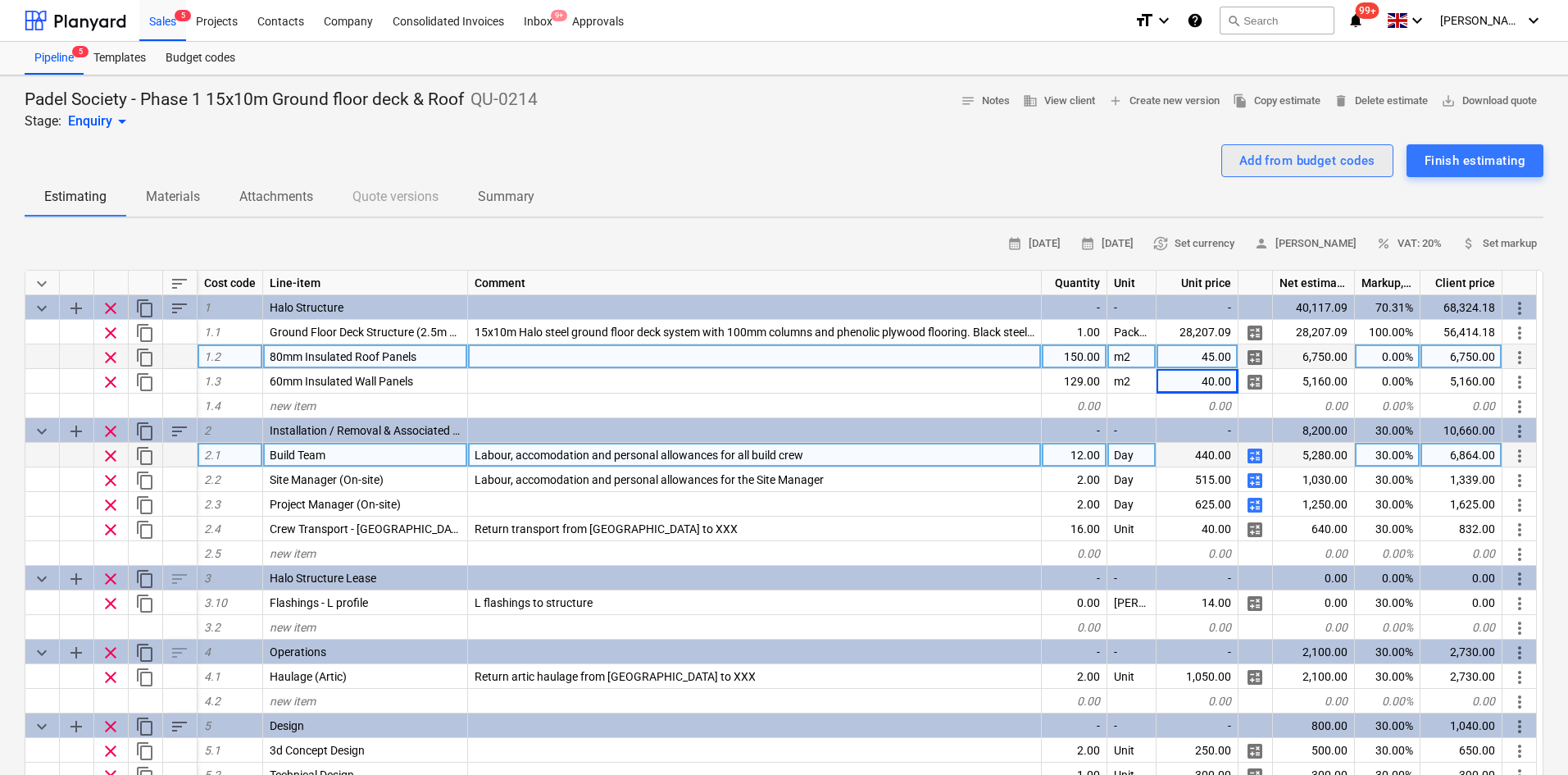
drag, startPoint x: 1291, startPoint y: 167, endPoint x: 1293, endPoint y: 177, distance: 10.2
click at [1299, 164] on div "Add from budget codes" at bounding box center [1308, 160] width 136 height 21
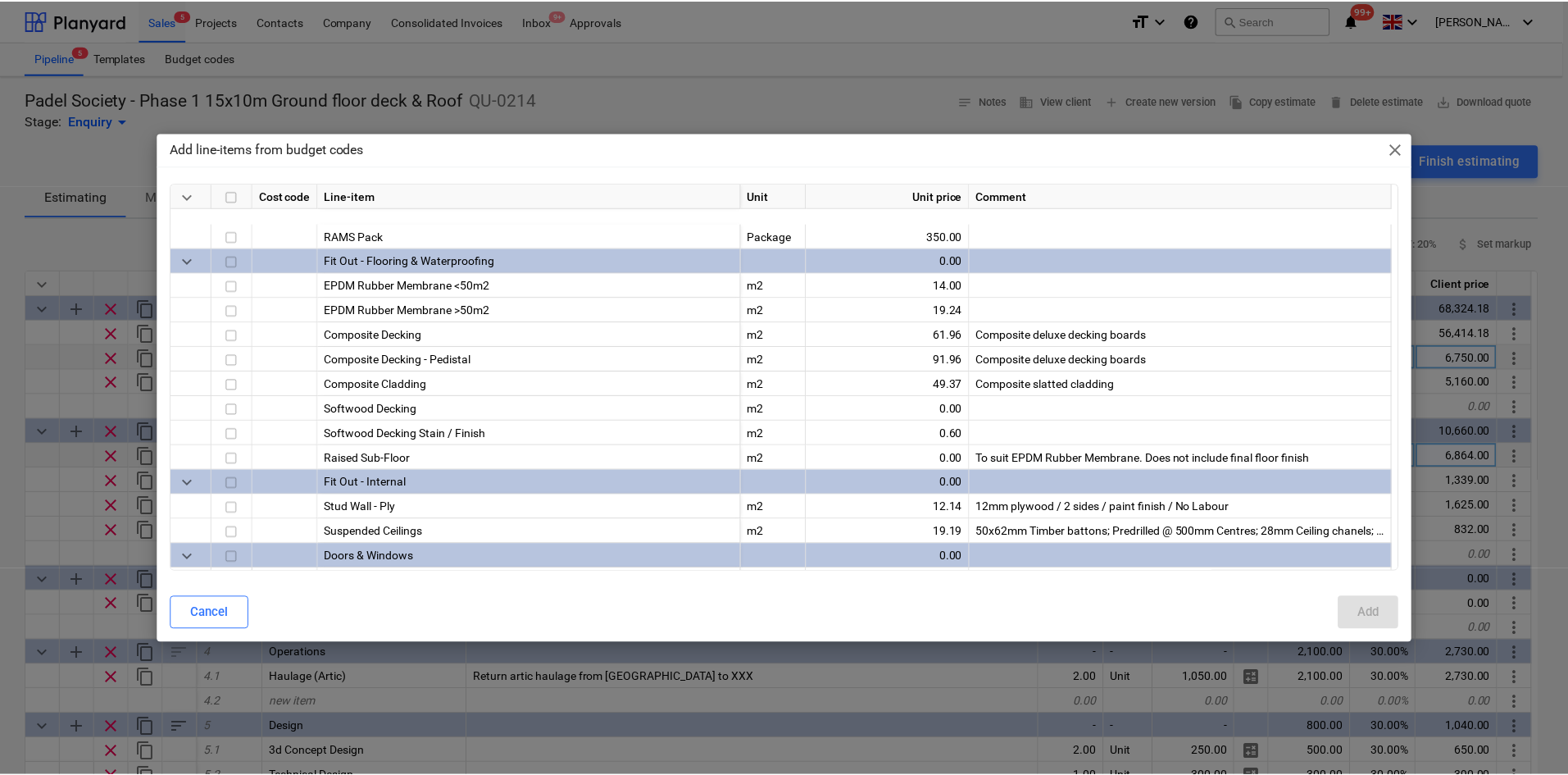
scroll to position [1508, 0]
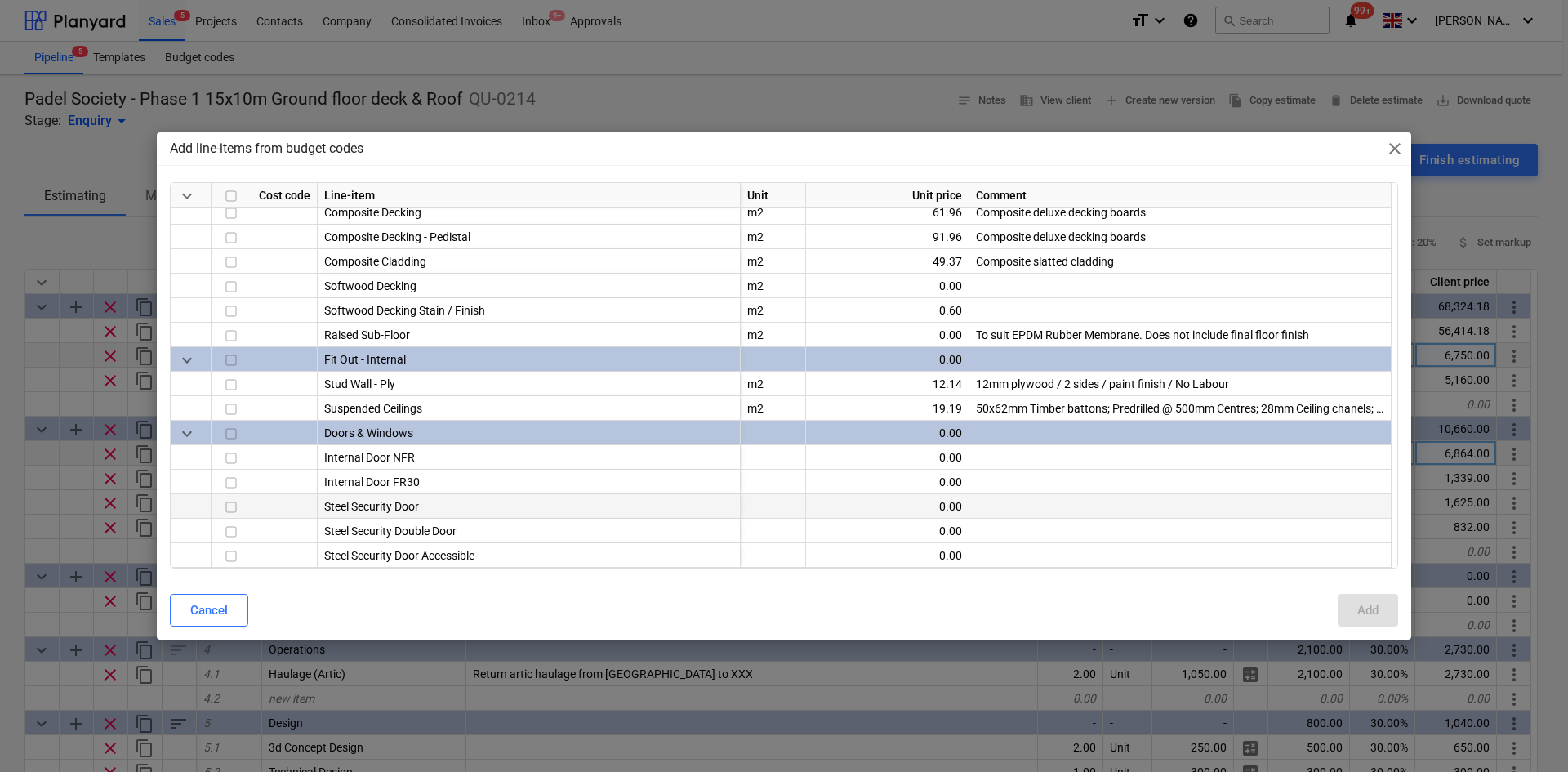
click at [230, 506] on input "checkbox" at bounding box center [231, 507] width 19 height 19
click at [1351, 614] on button "Add" at bounding box center [1367, 610] width 60 height 33
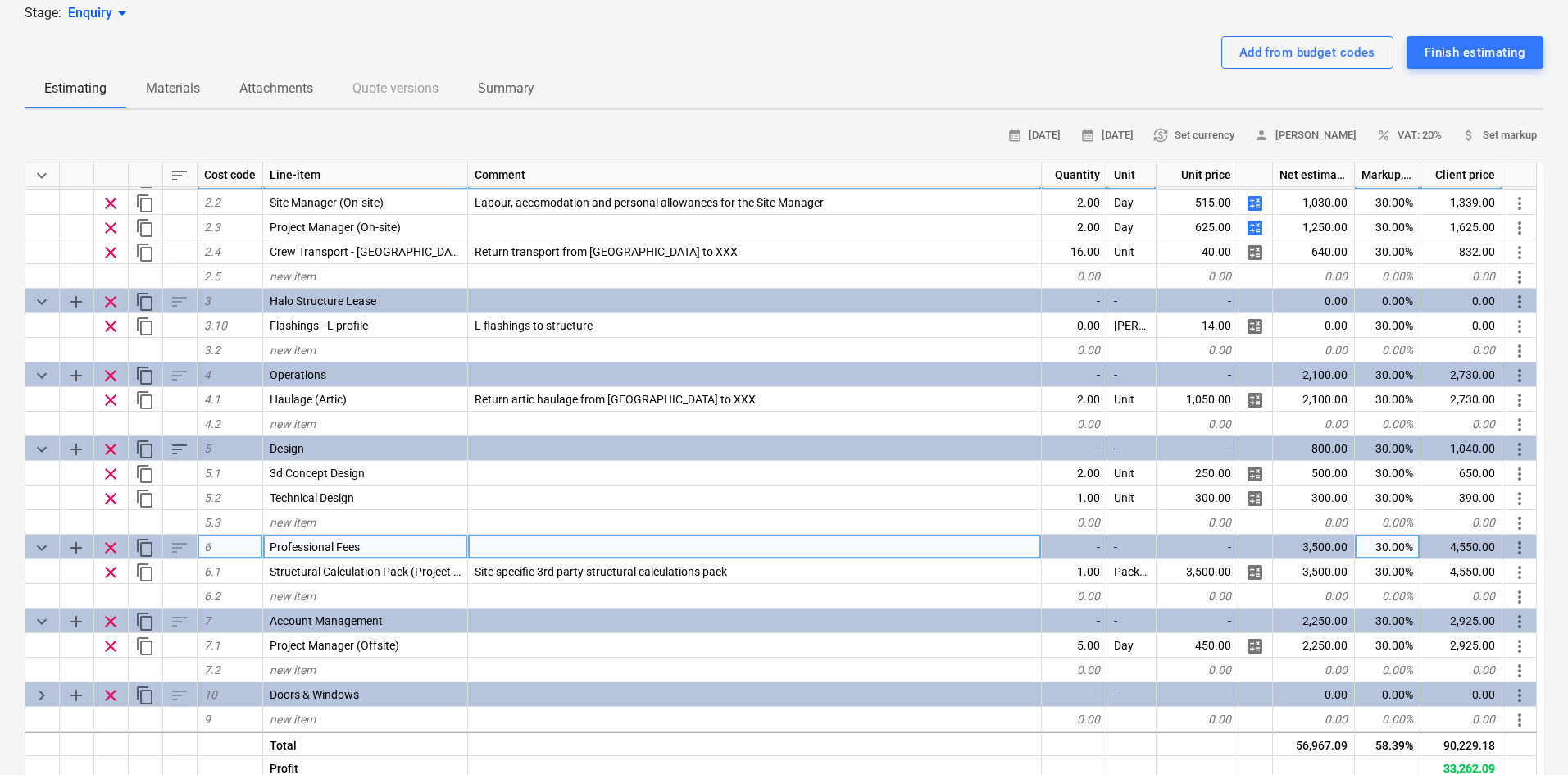
scroll to position [328, 0]
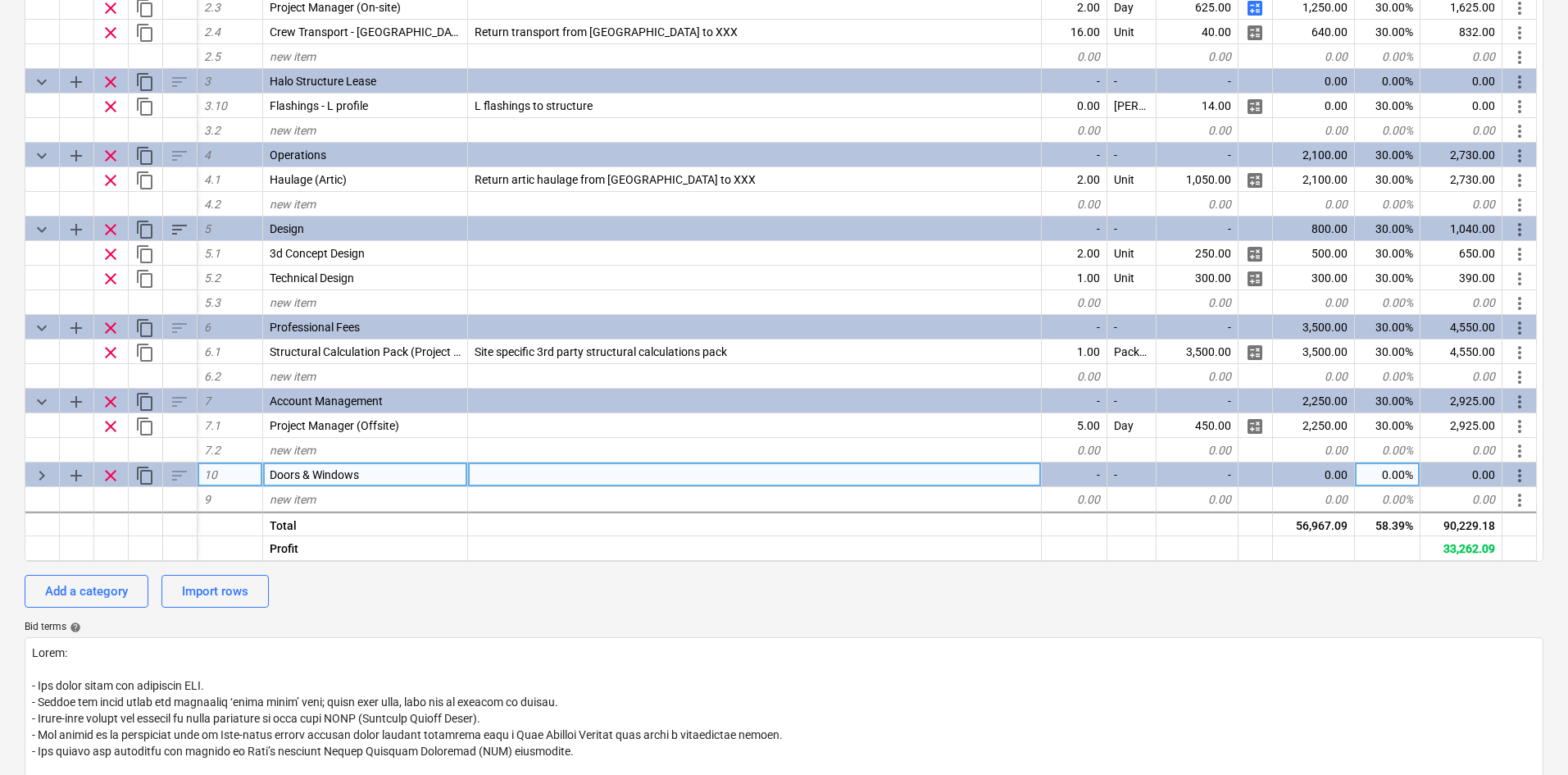
click at [40, 469] on span "keyboard_arrow_right" at bounding box center [41, 475] width 19 height 19
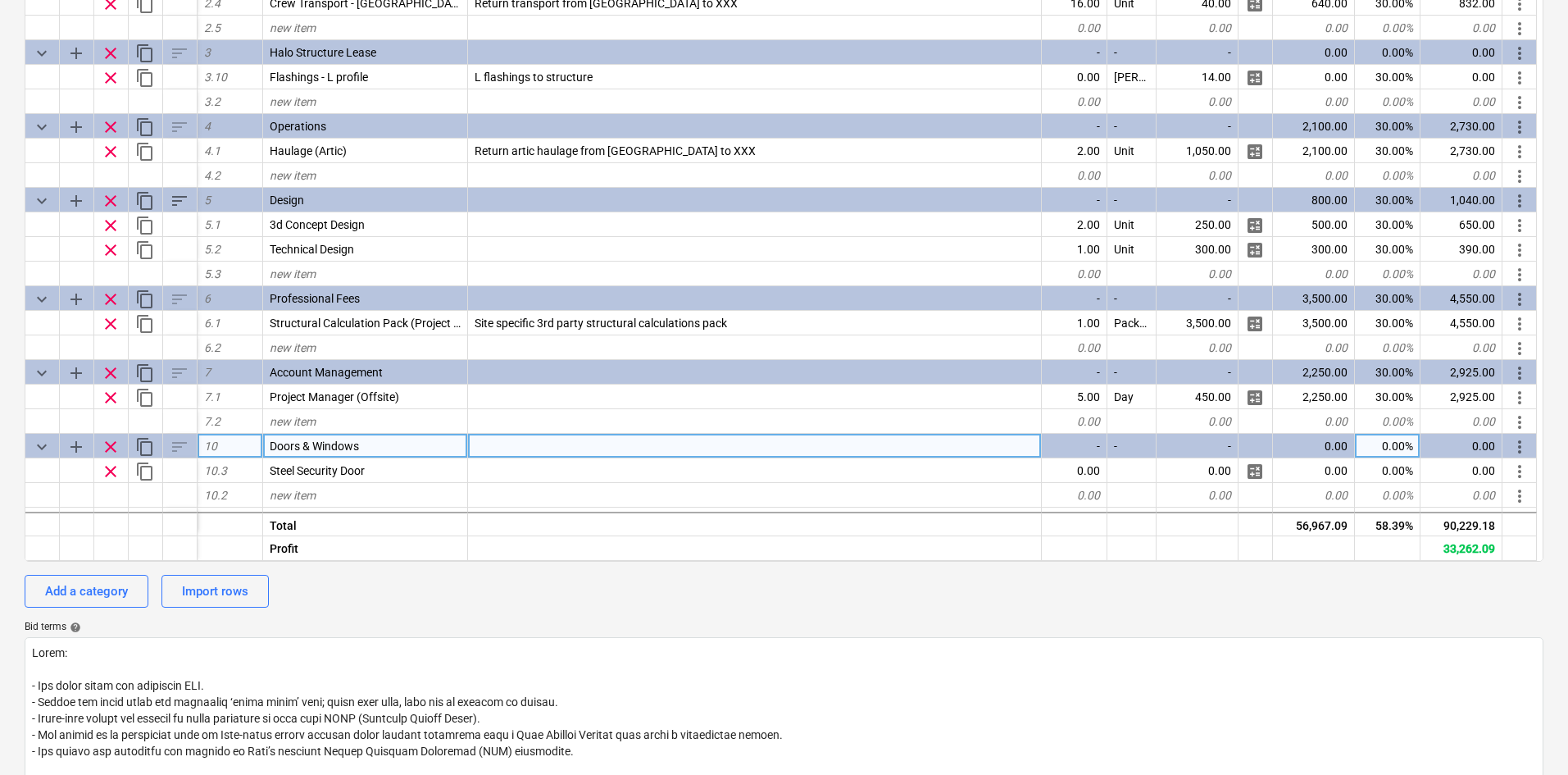
scroll to position [218, 0]
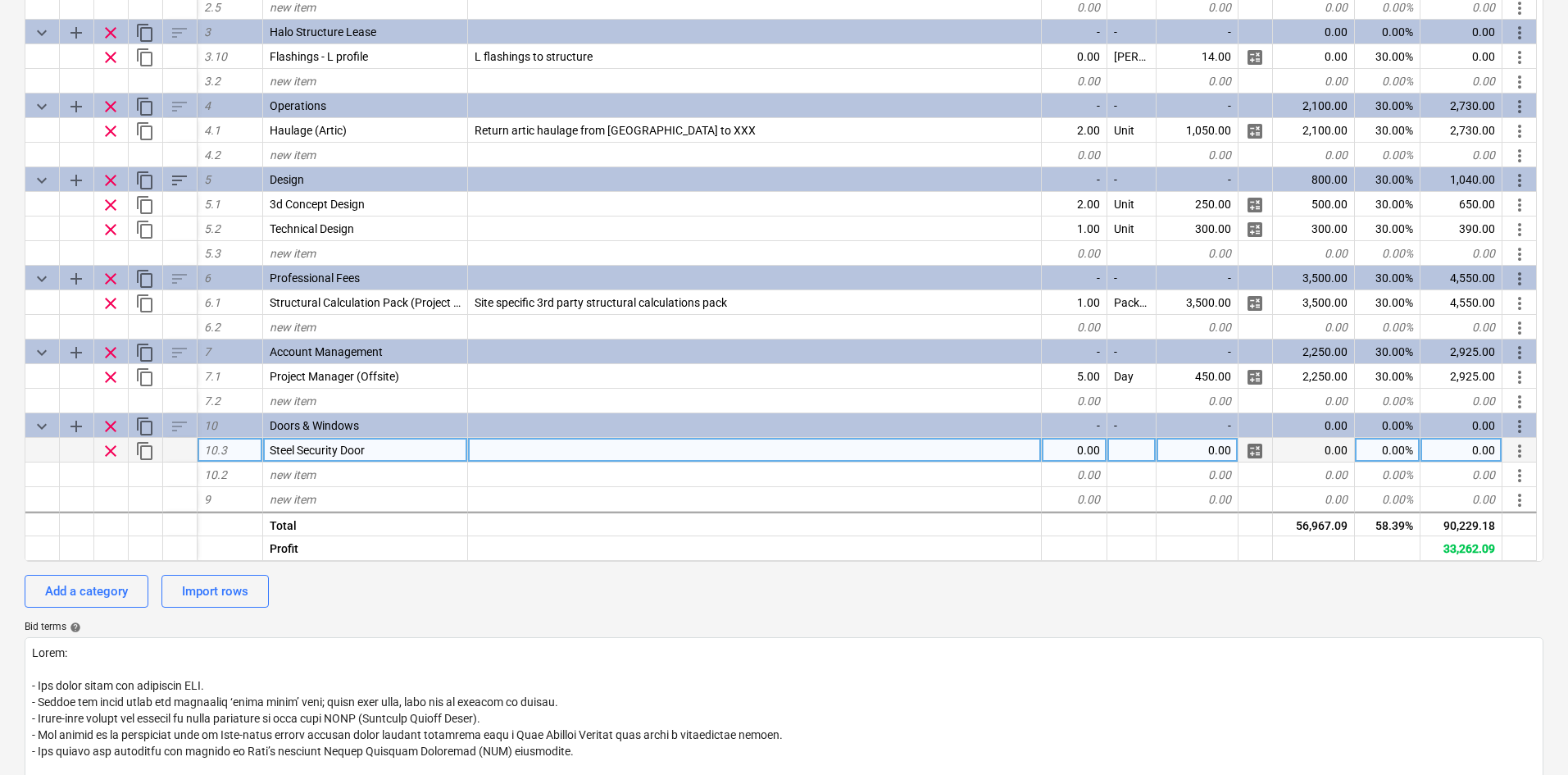
click at [339, 457] on span "Steel Security Door" at bounding box center [317, 451] width 95 height 13
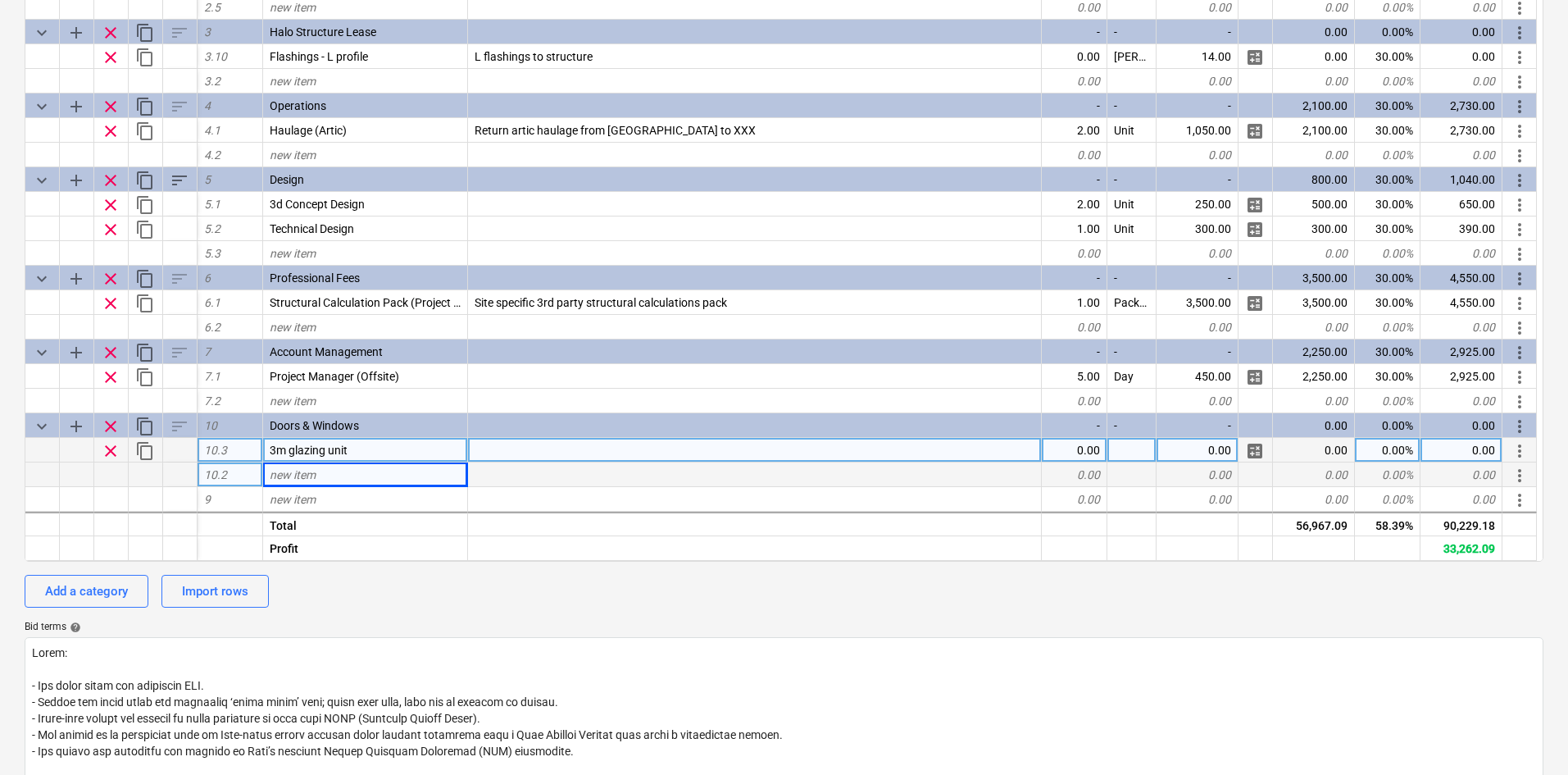
click at [379, 477] on div "new item" at bounding box center [365, 474] width 205 height 24
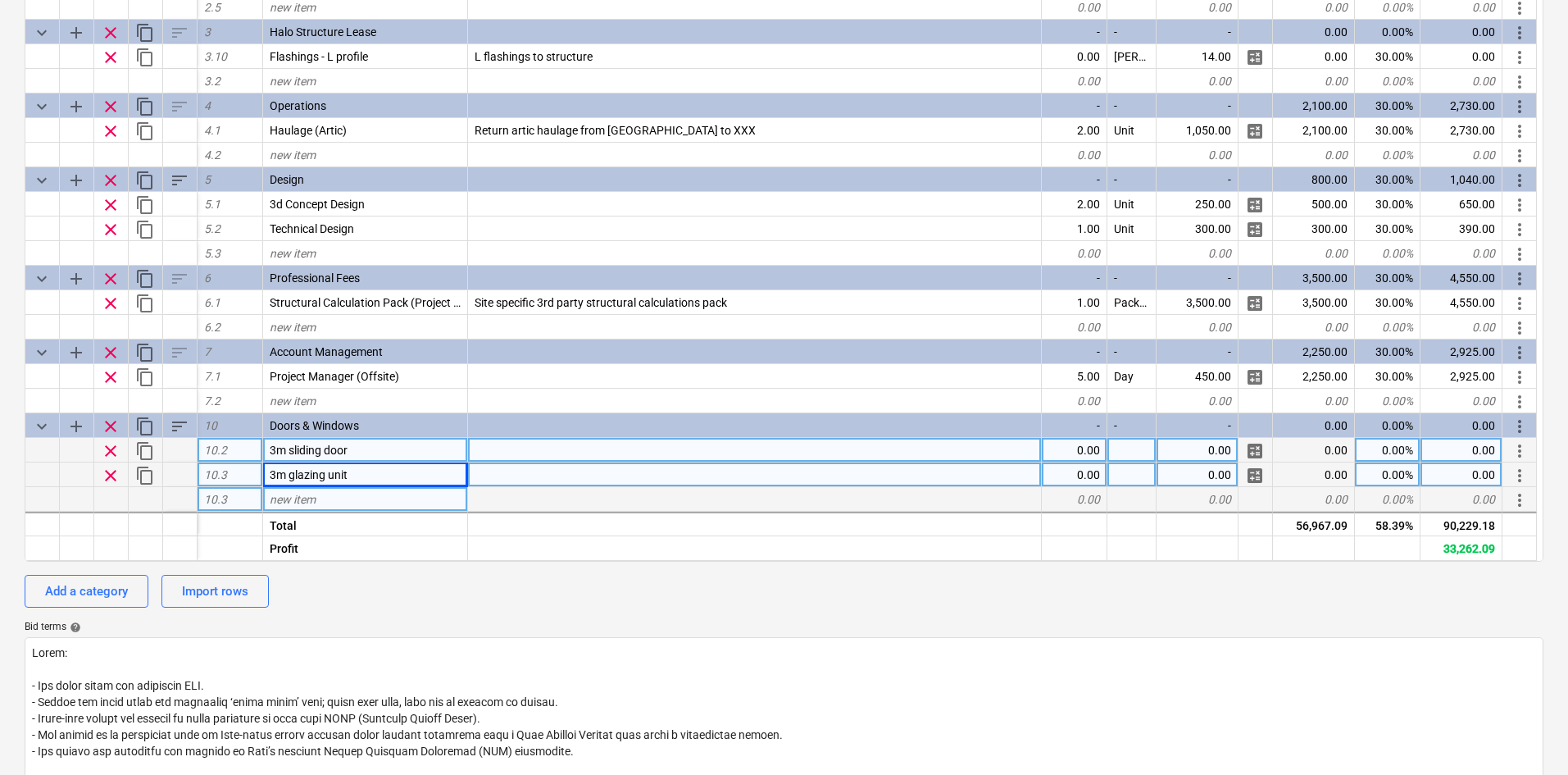
click at [333, 506] on div "new item" at bounding box center [365, 499] width 205 height 24
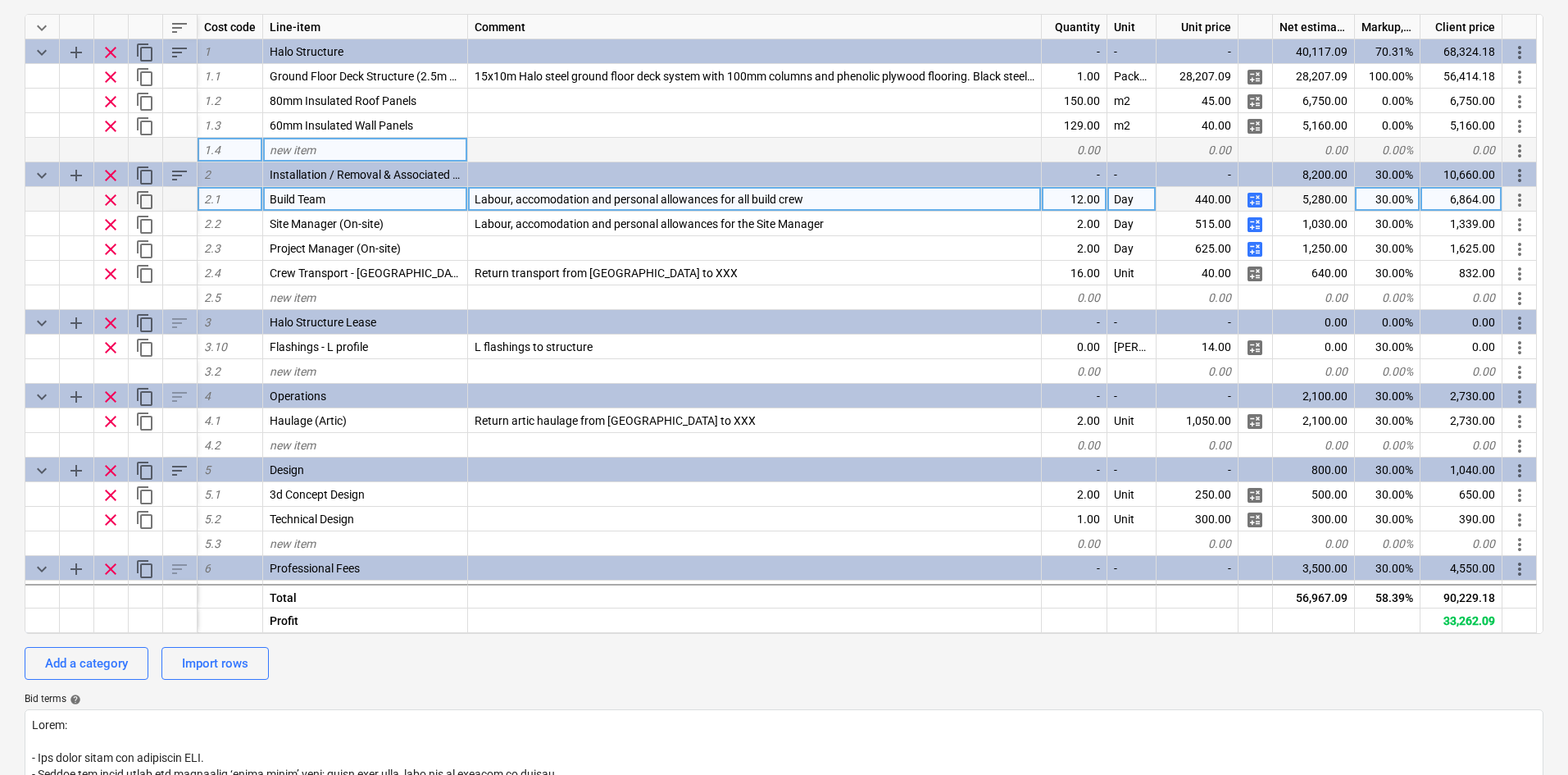
scroll to position [164, 0]
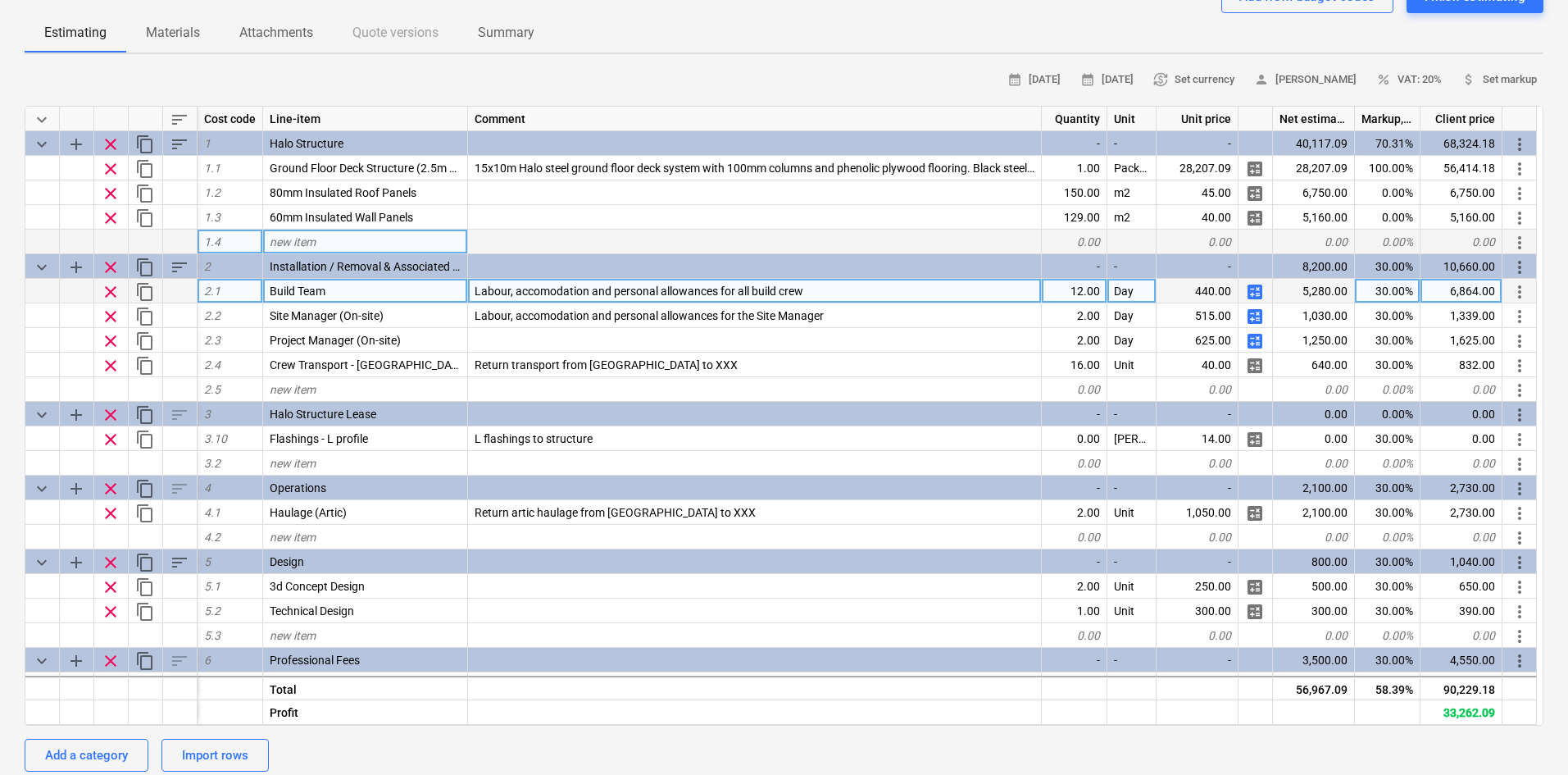
click at [388, 236] on div "new item" at bounding box center [365, 242] width 205 height 24
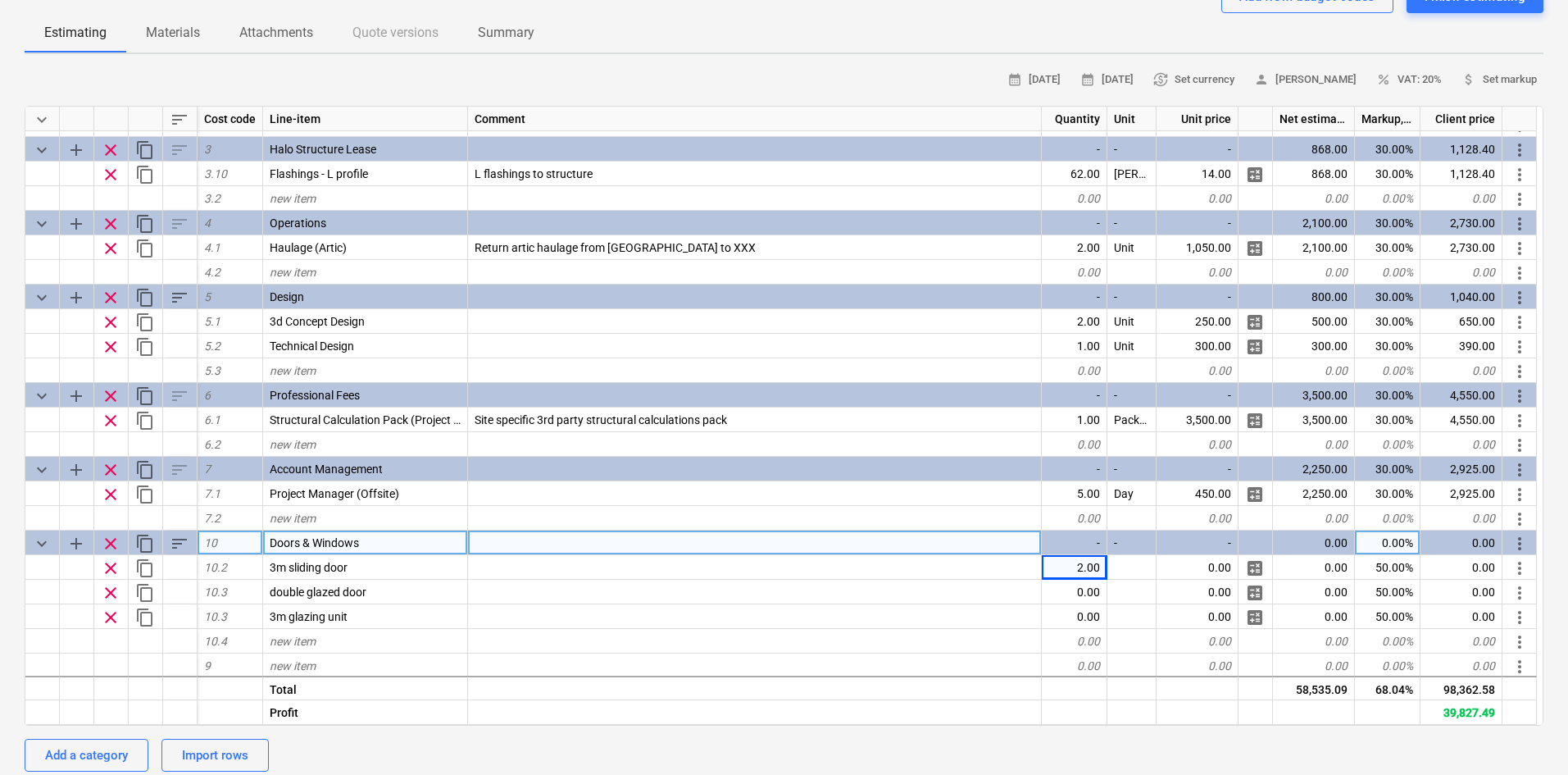
scroll to position [292, 0]
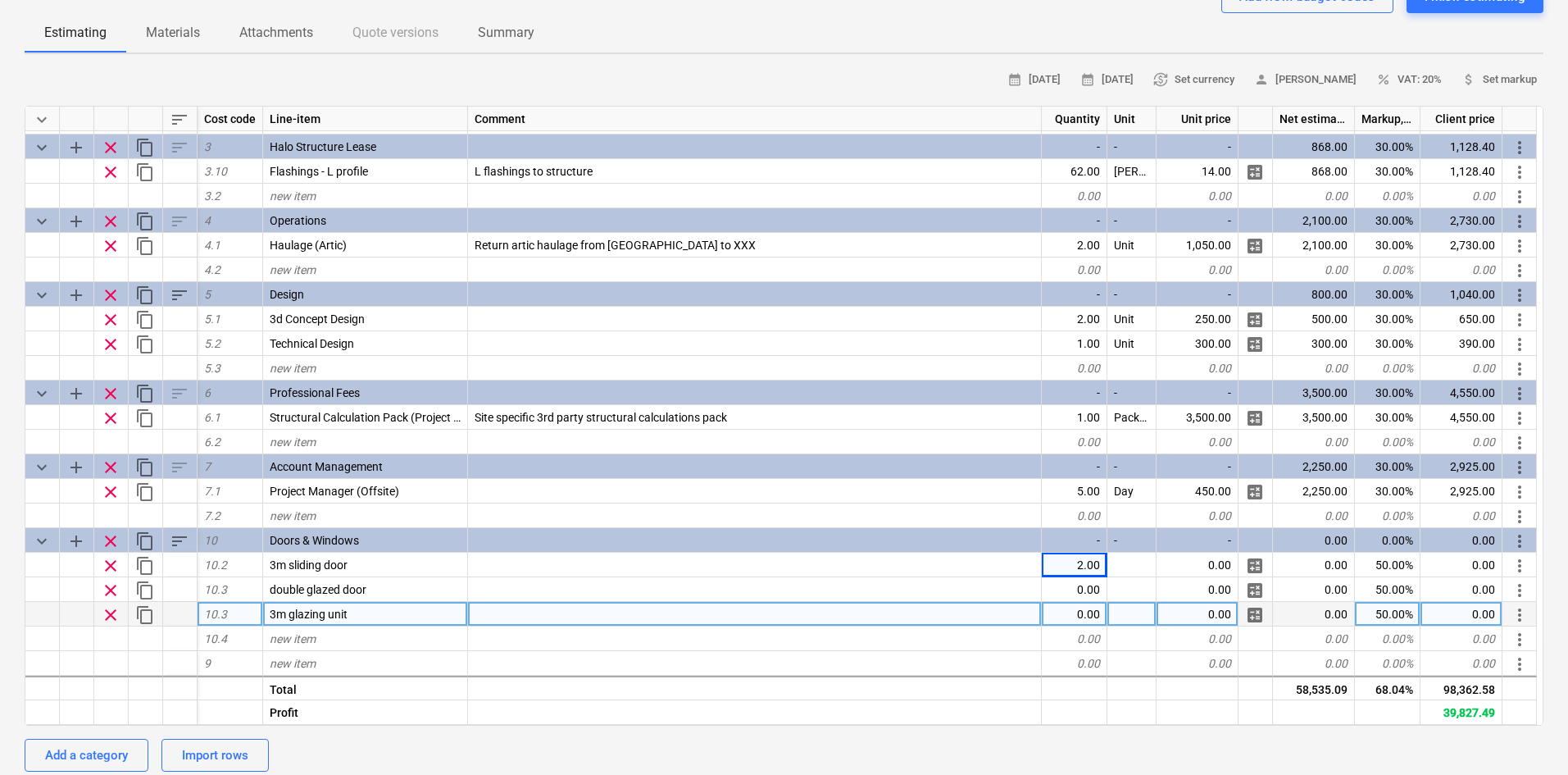
click at [825, 627] on div at bounding box center [755, 613] width 573 height 24
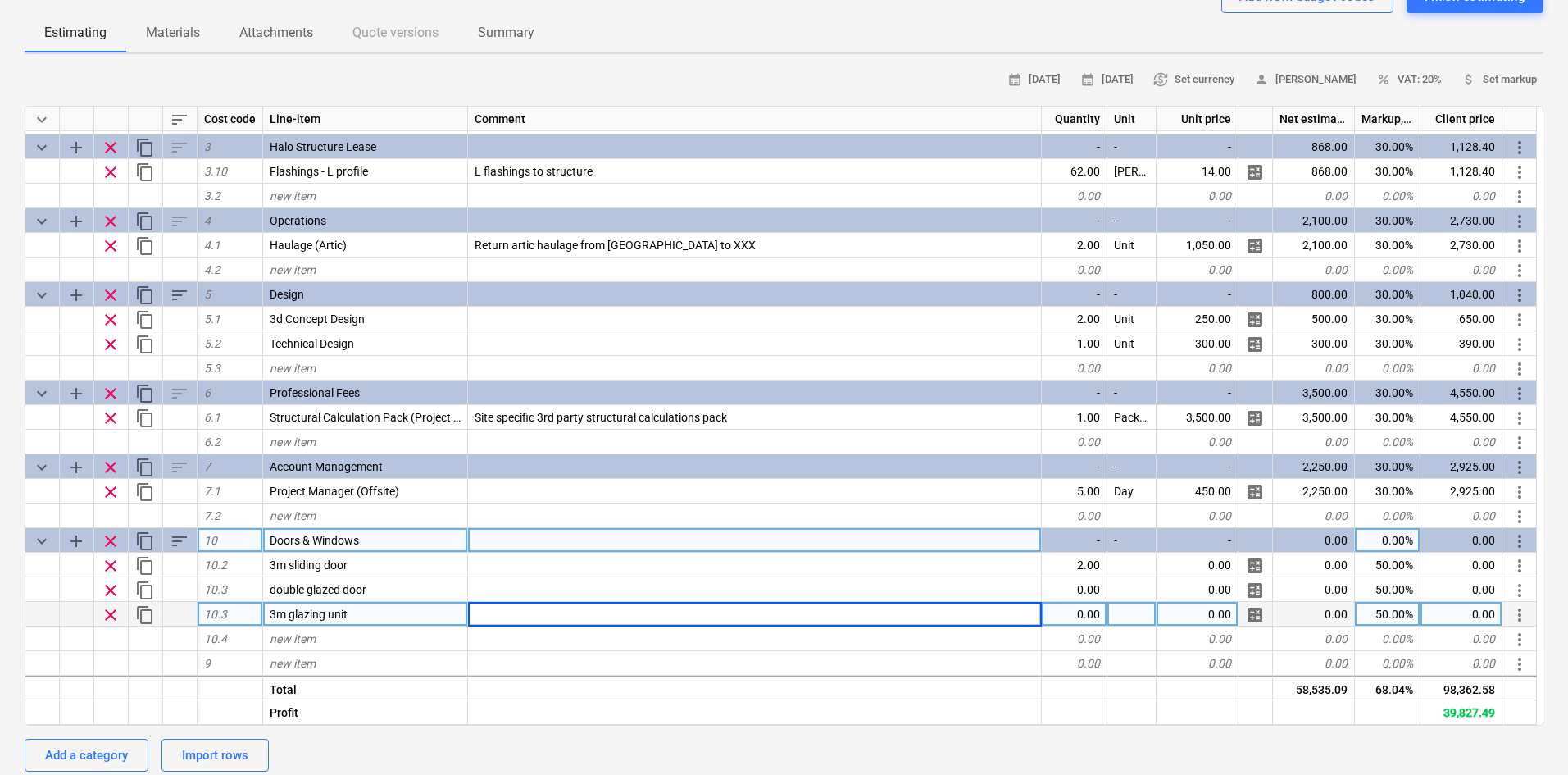
click at [40, 547] on span "keyboard_arrow_down" at bounding box center [41, 541] width 19 height 19
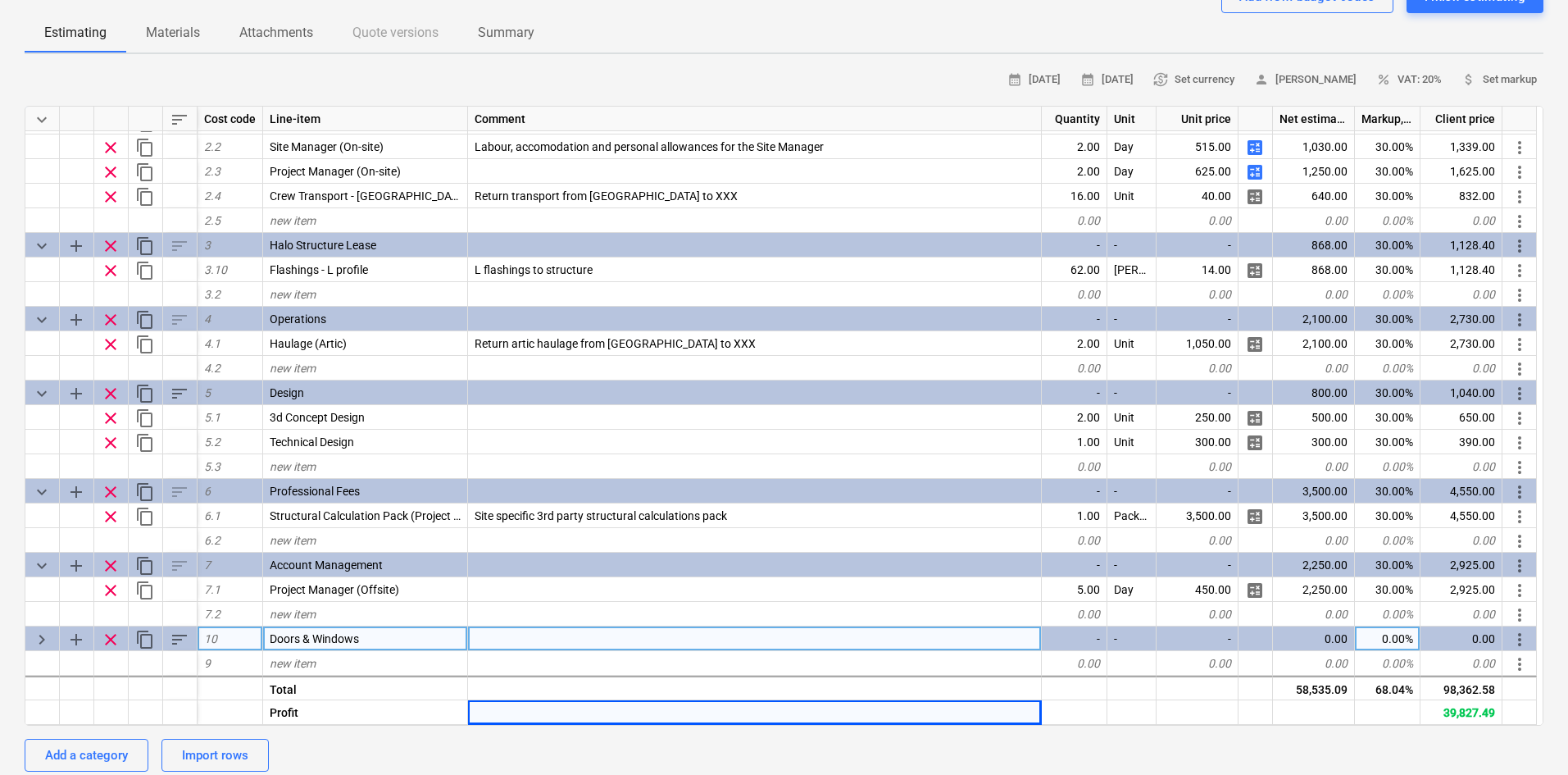
scroll to position [194, 0]
click at [42, 634] on span "keyboard_arrow_right" at bounding box center [41, 639] width 19 height 19
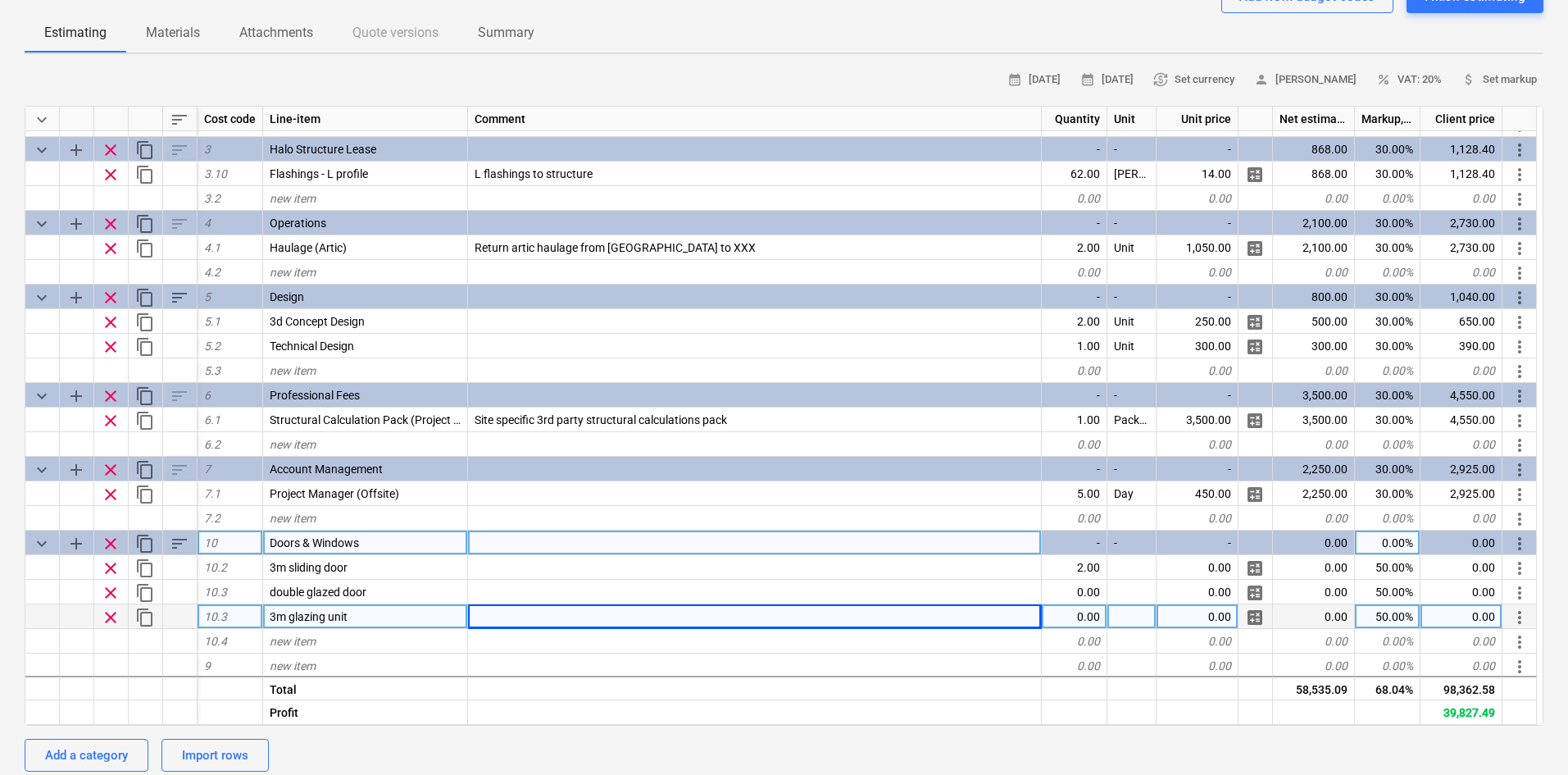
scroll to position [292, 0]
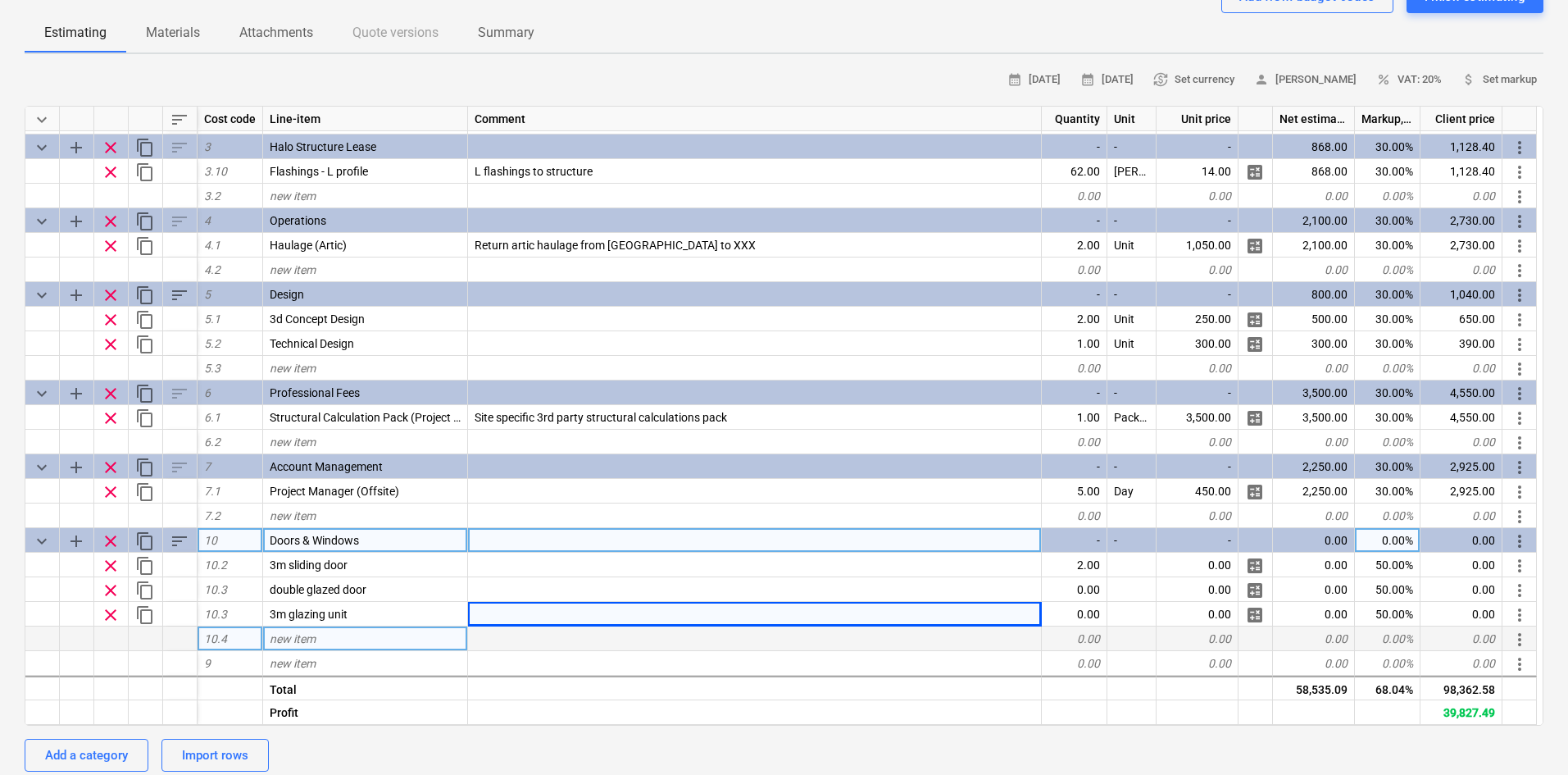
click at [356, 645] on div "new item" at bounding box center [365, 639] width 205 height 24
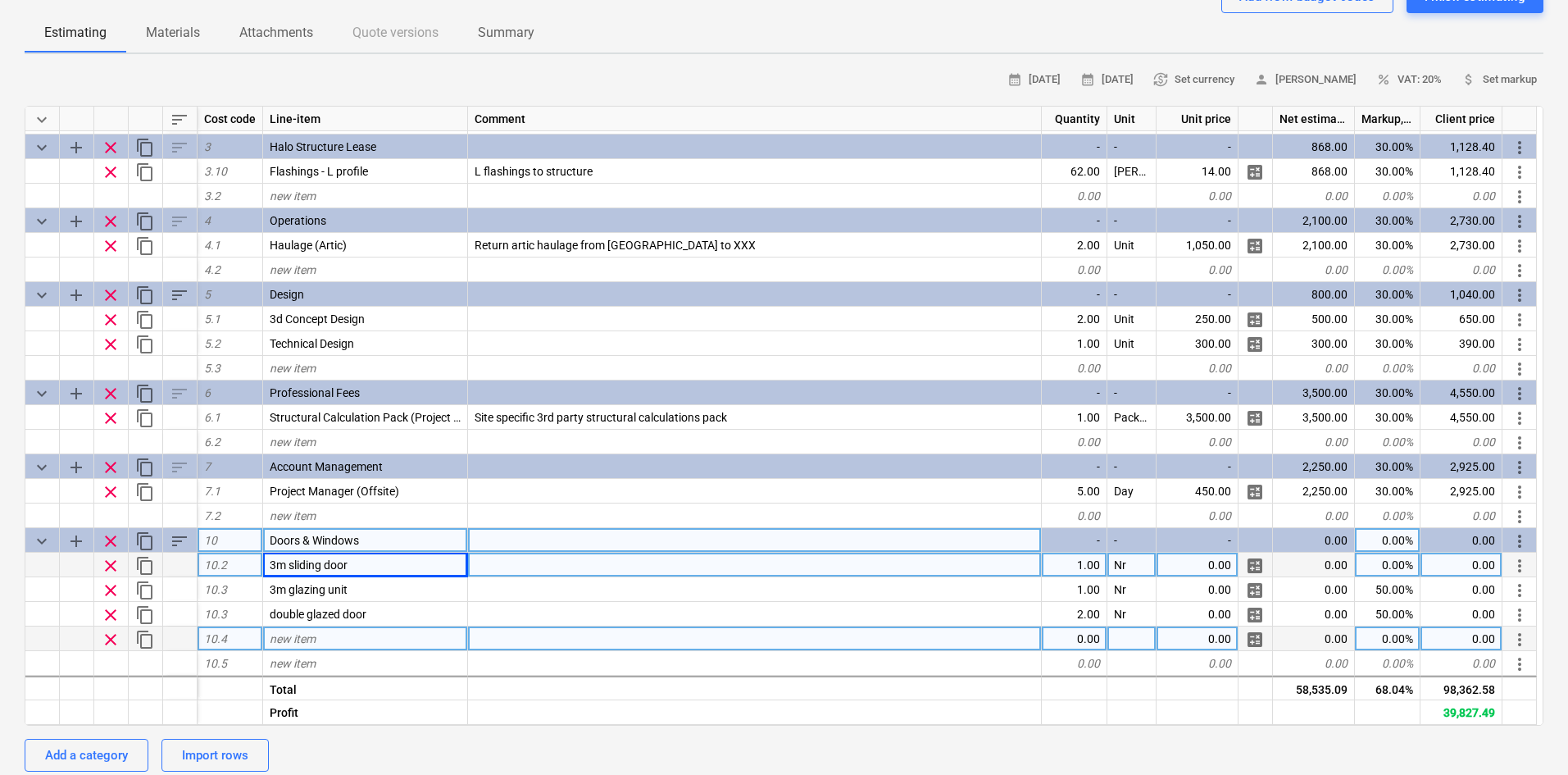
click at [1193, 564] on div "0.00" at bounding box center [1197, 564] width 82 height 24
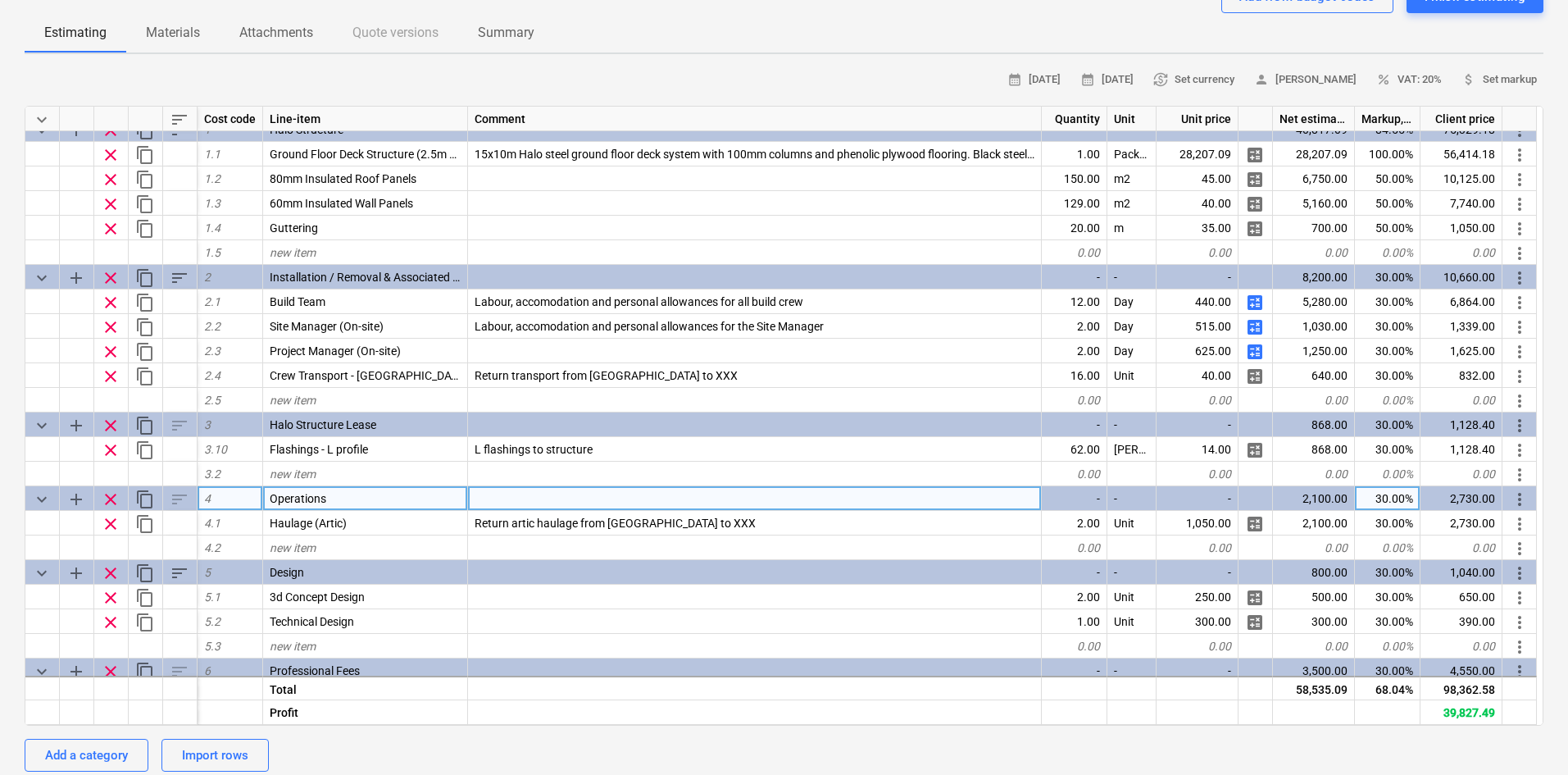
scroll to position [0, 0]
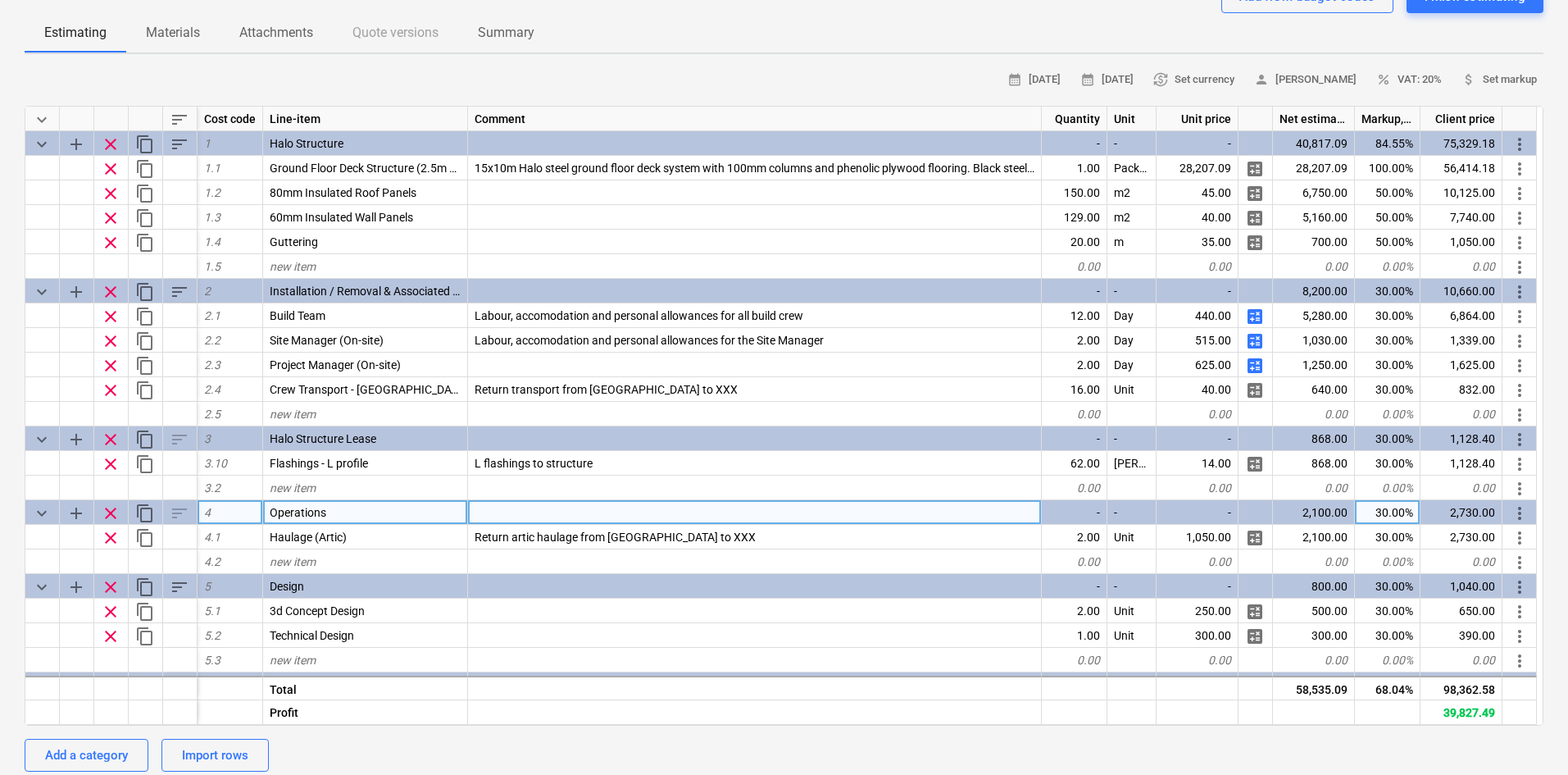
click at [1079, 520] on div "-" at bounding box center [1075, 512] width 66 height 24
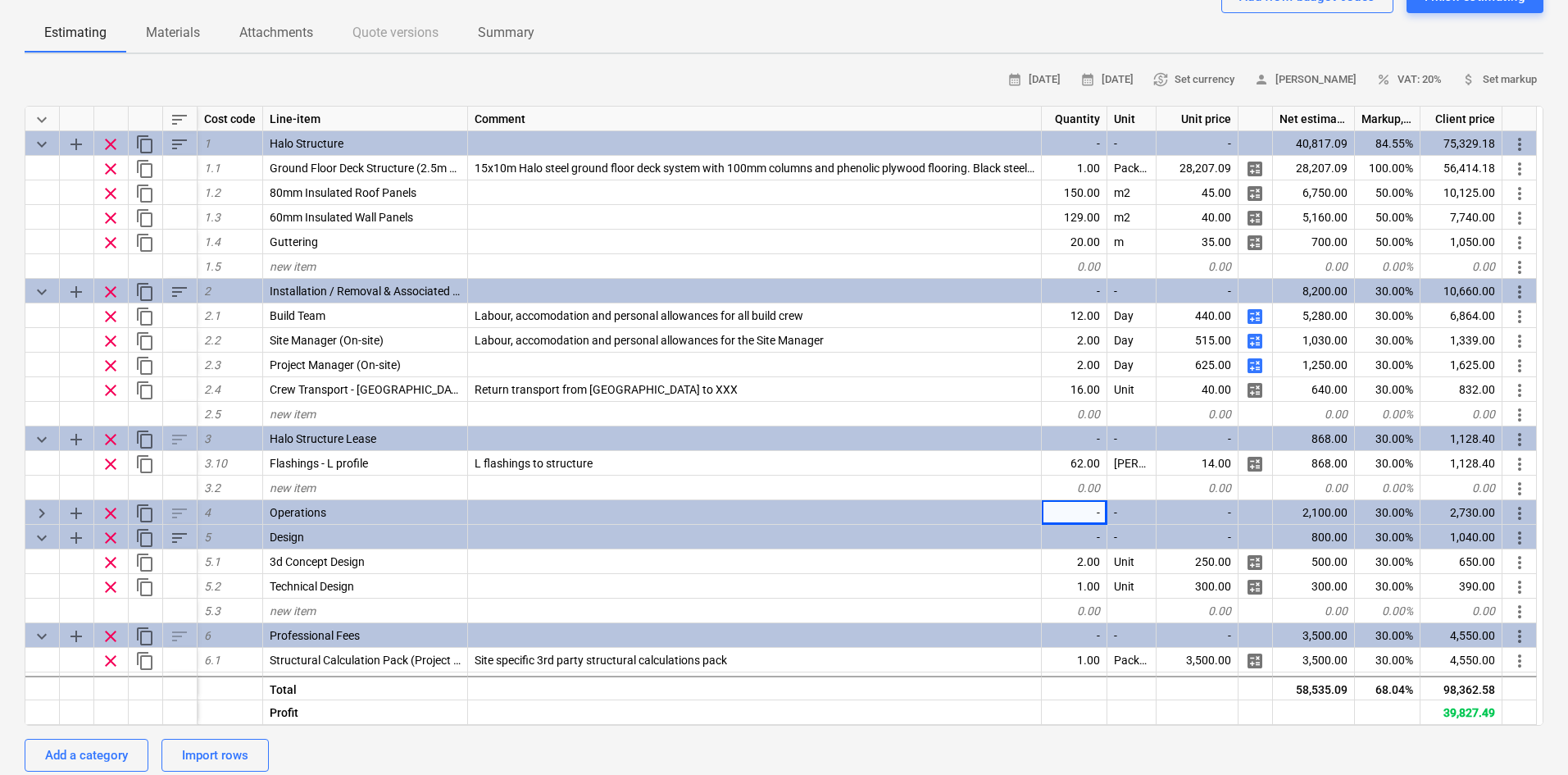
click at [39, 510] on span "keyboard_arrow_right" at bounding box center [41, 513] width 19 height 19
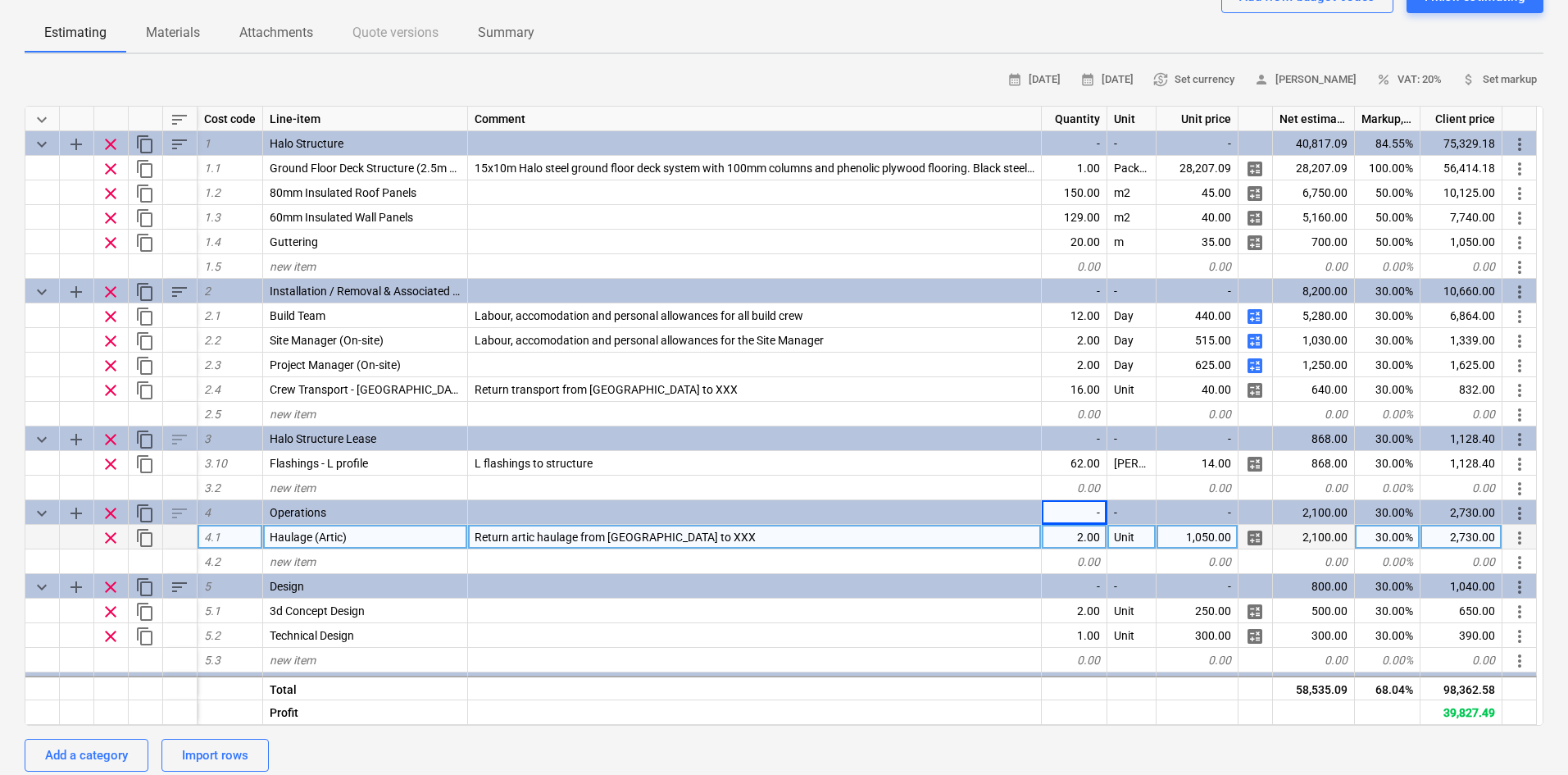
click at [1061, 536] on div "2.00" at bounding box center [1075, 537] width 66 height 24
click at [0, 416] on div "Padel Society - Phase 1 15x10m Ground floor deck & Roof QU-0214 Stage: Enquiry …" at bounding box center [784, 676] width 1568 height 1528
click at [732, 531] on div "Return artic haulage from Shrewsbury to XXX" at bounding box center [755, 537] width 573 height 24
click at [732, 531] on input "Return artic haulage from Shrewsbury to XXX" at bounding box center [755, 537] width 573 height 24
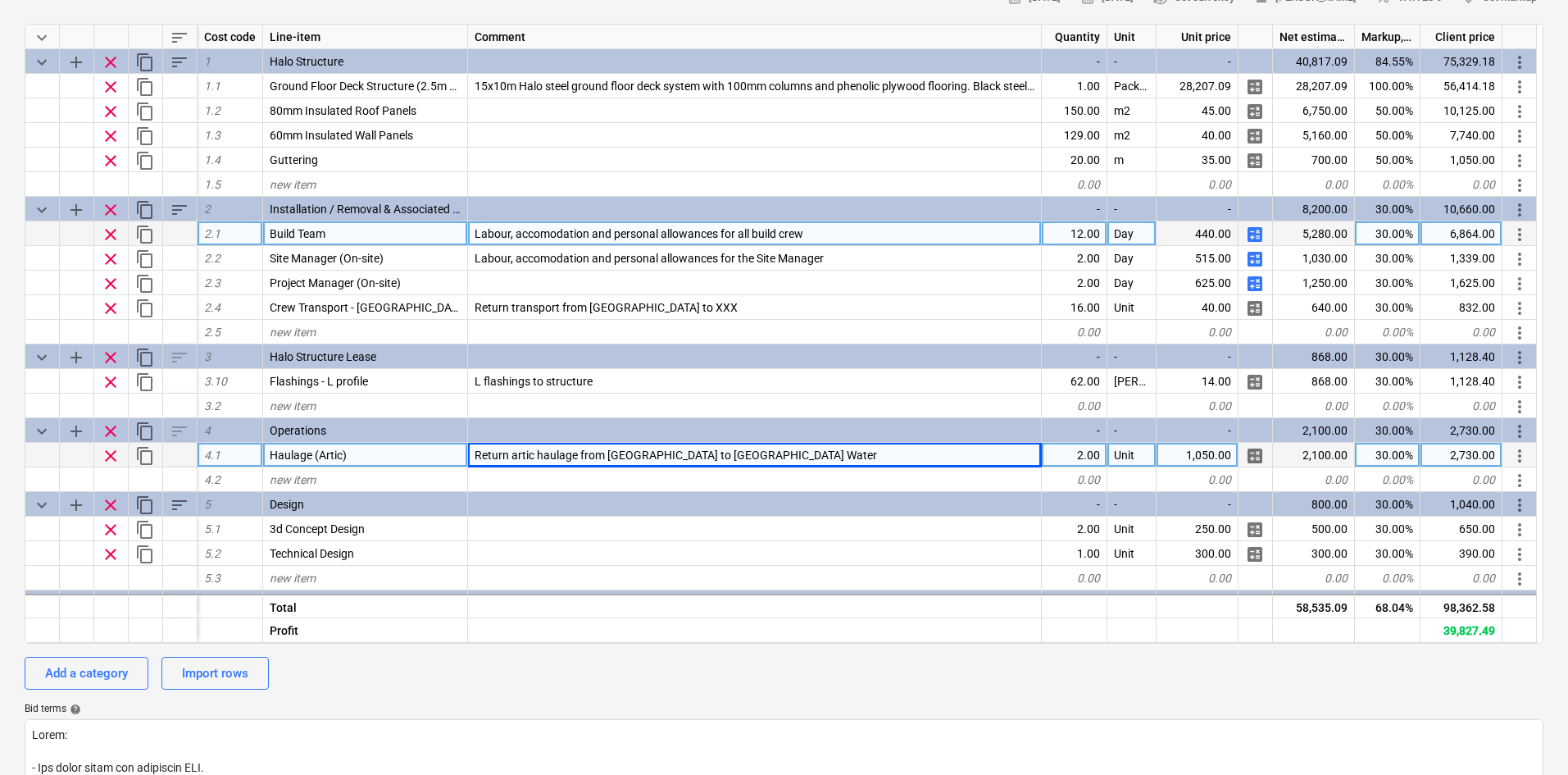
click at [1256, 231] on span "calculate" at bounding box center [1254, 234] width 19 height 19
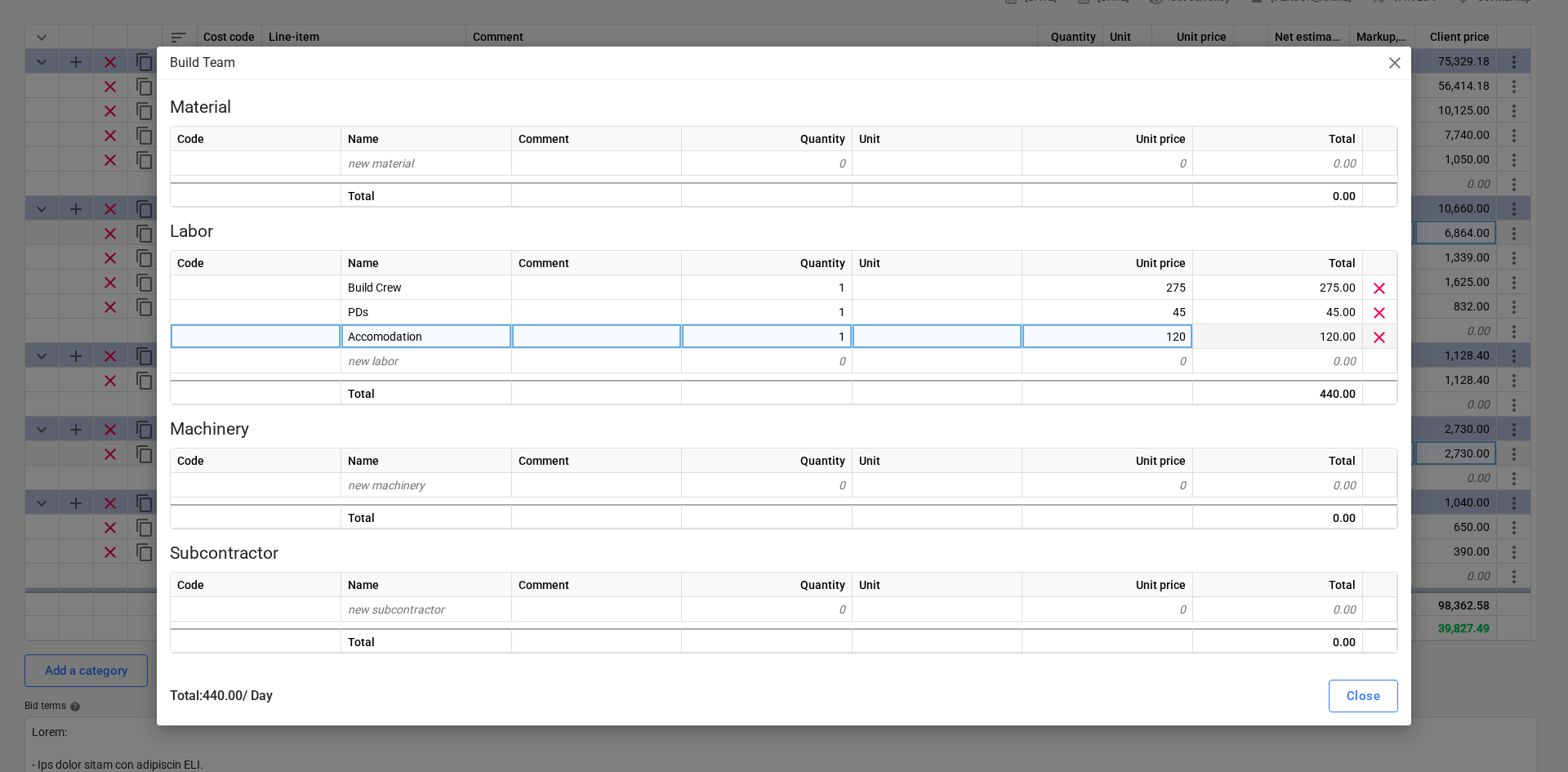
click at [1123, 342] on div "120" at bounding box center [1107, 336] width 170 height 24
click at [1373, 681] on button "Close" at bounding box center [1363, 696] width 70 height 33
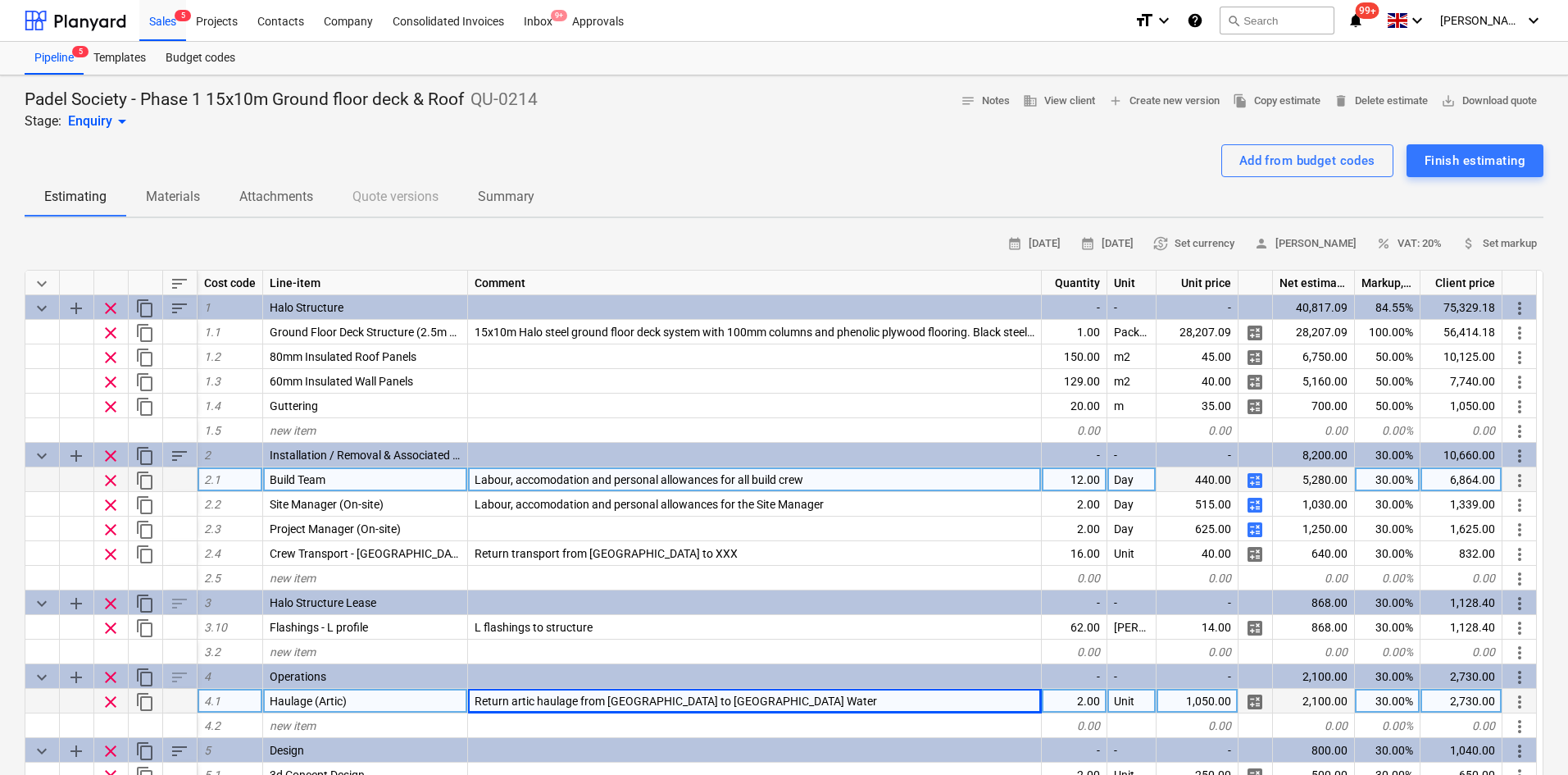
click at [1065, 484] on div "12.00" at bounding box center [1075, 479] width 66 height 24
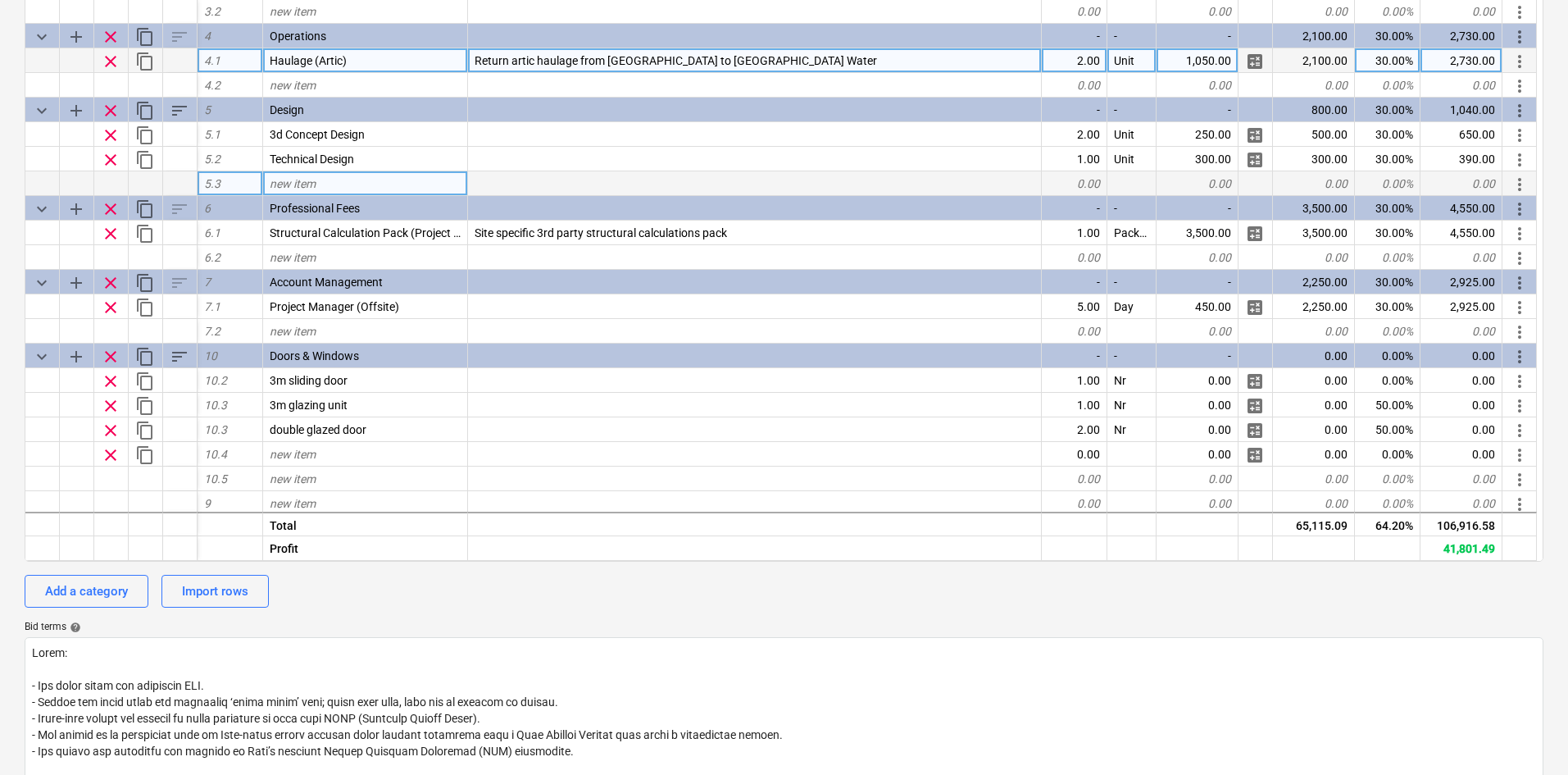
scroll to position [317, 0]
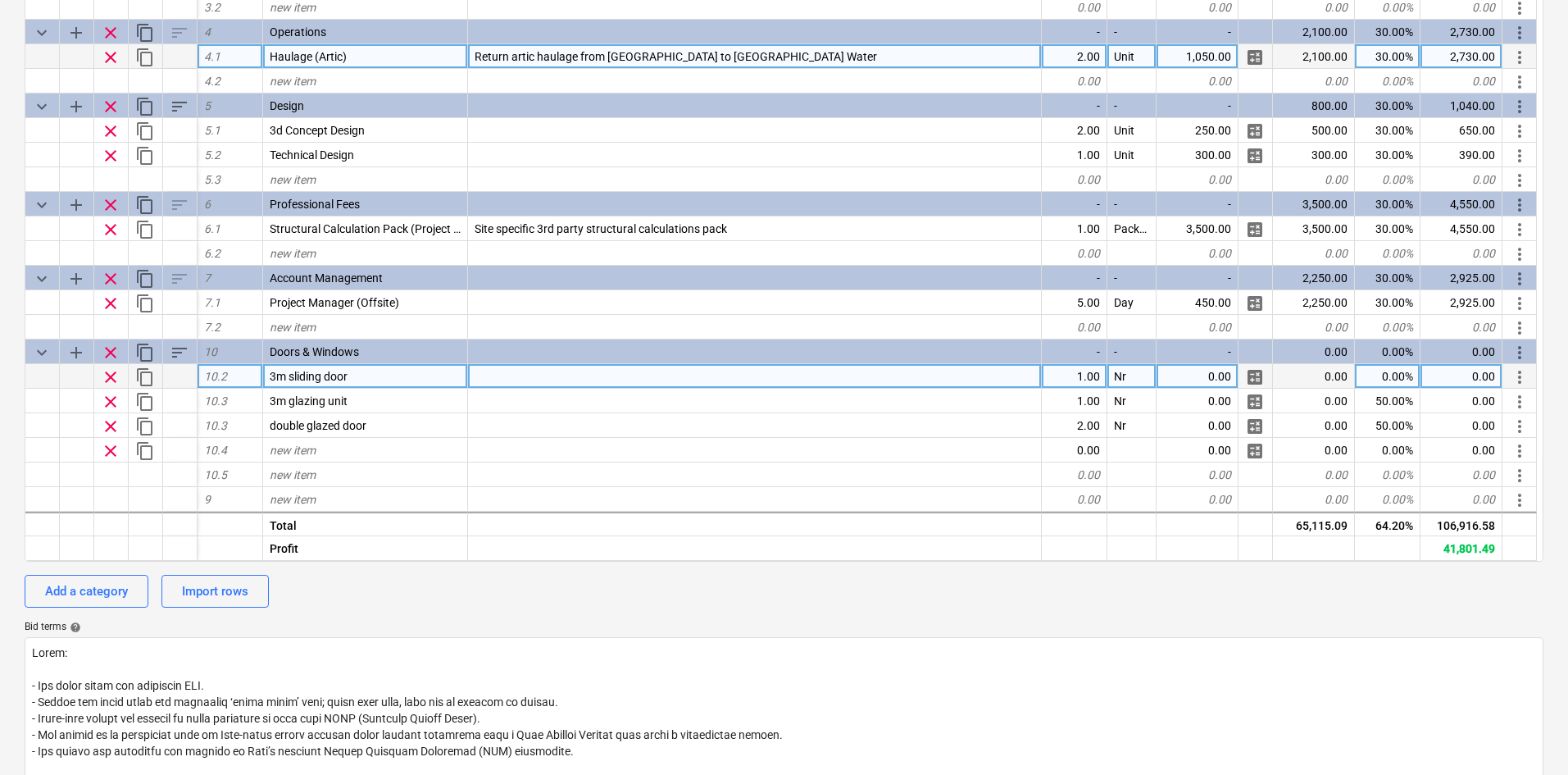
click at [1085, 377] on div "1.00" at bounding box center [1075, 376] width 66 height 24
click at [1220, 372] on div "0.00" at bounding box center [1197, 376] width 82 height 24
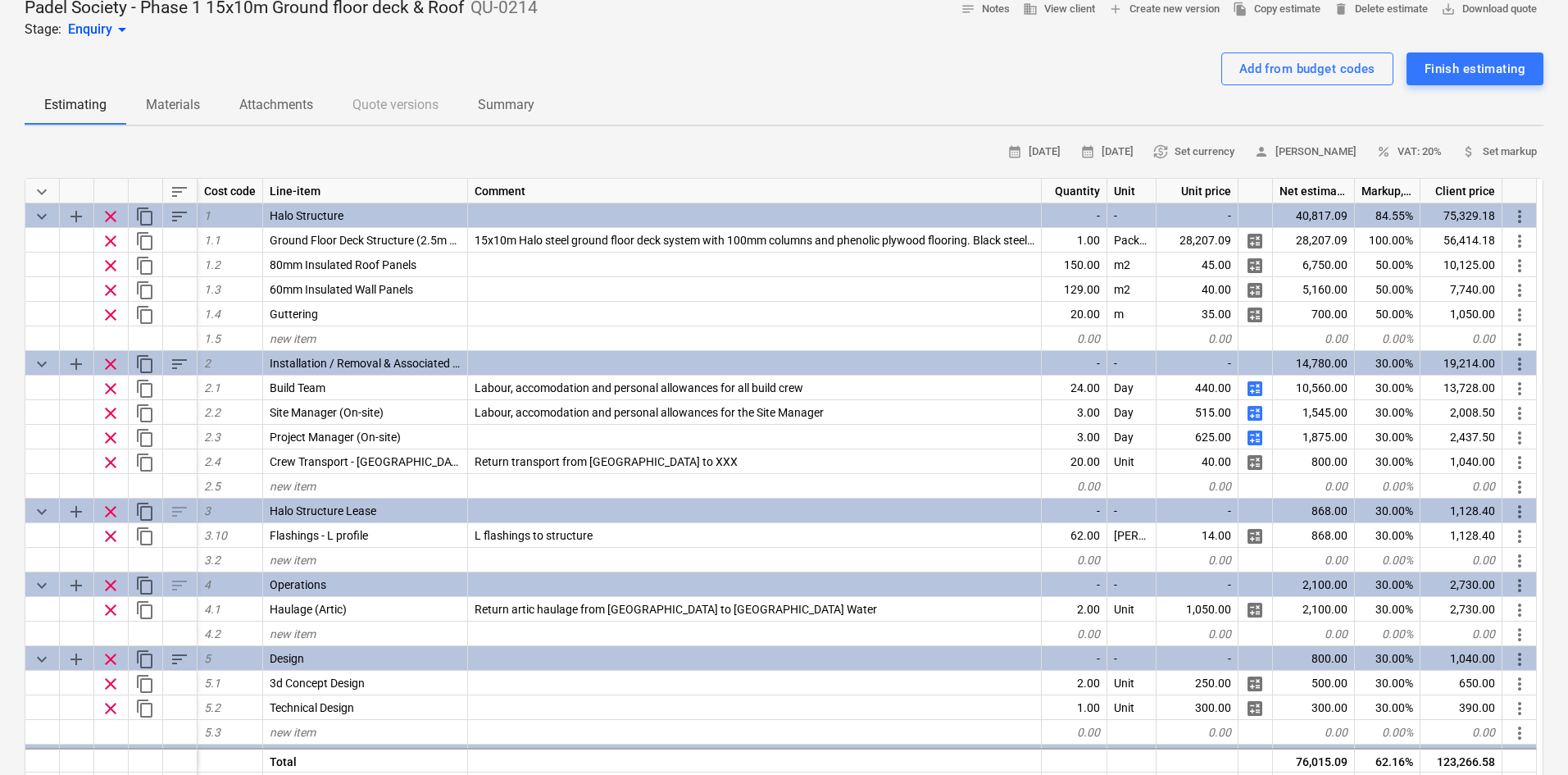
scroll to position [0, 0]
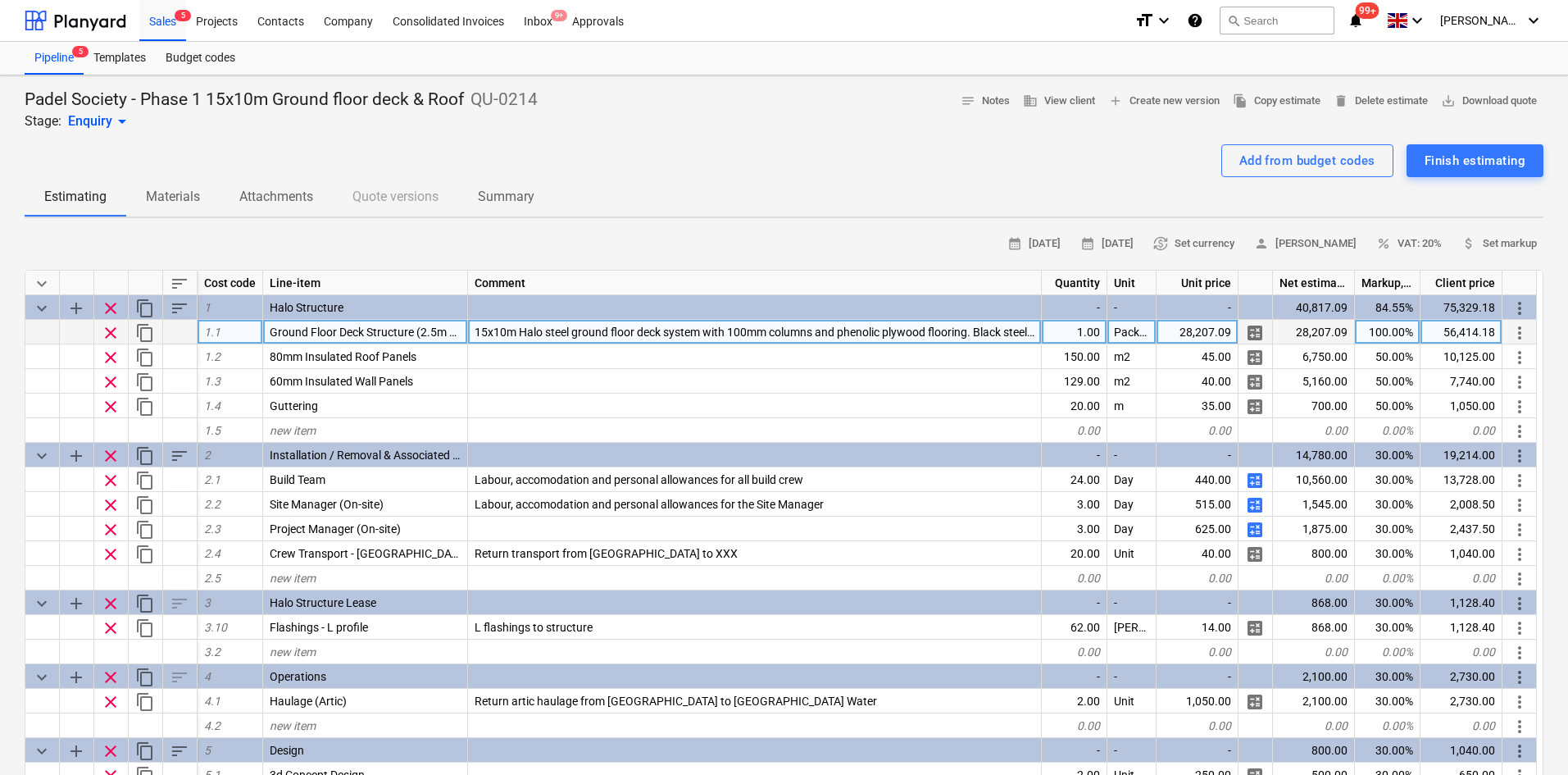
click at [1190, 334] on div "28,207.09" at bounding box center [1197, 332] width 82 height 24
click at [1182, 332] on input "£ 50,381.84" at bounding box center [1197, 332] width 81 height 24
click at [1180, 330] on input "£ 50,381.84" at bounding box center [1197, 332] width 81 height 24
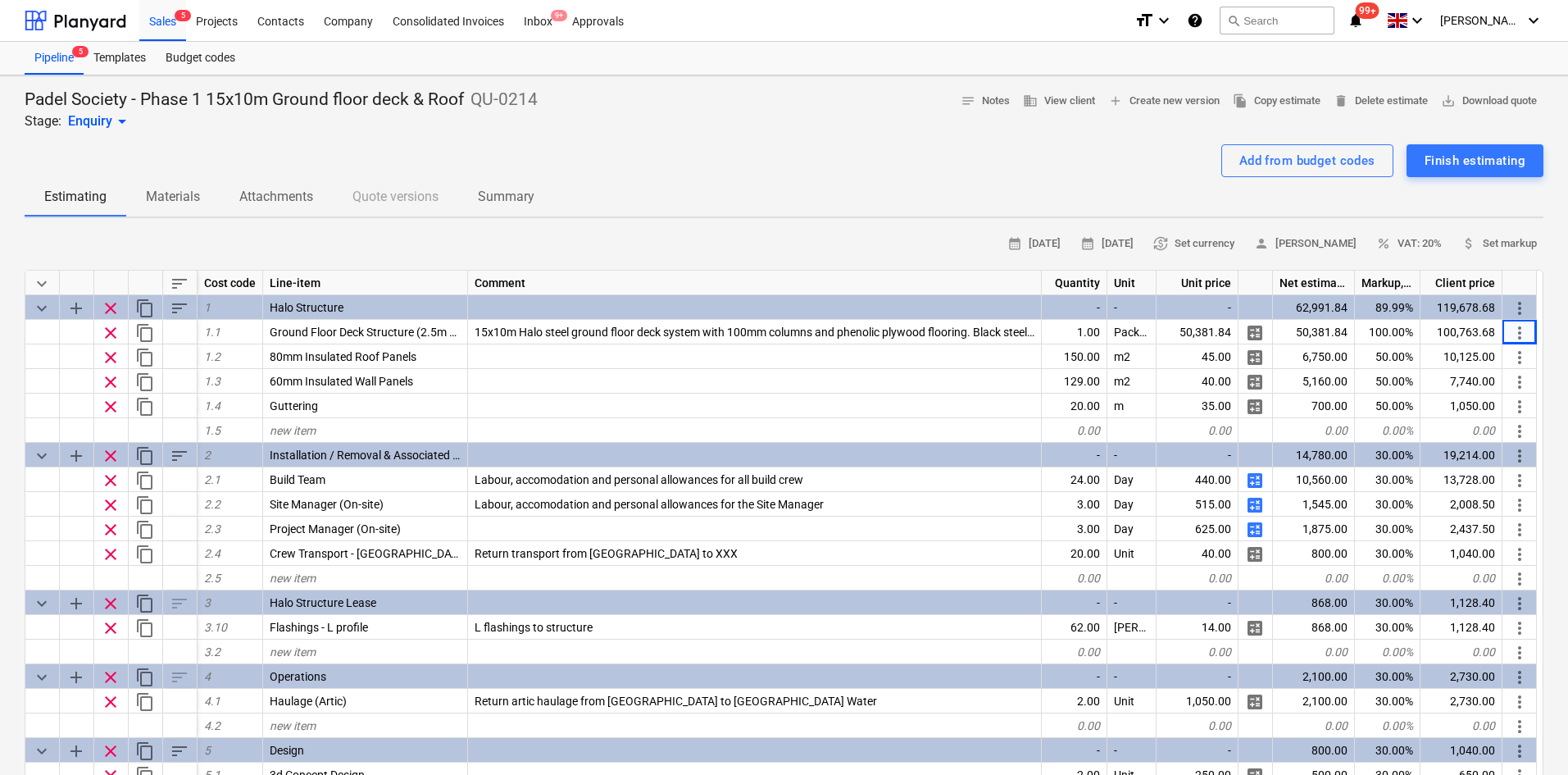
click at [478, 147] on div "Add from budget codes Finish estimating" at bounding box center [784, 160] width 1519 height 33
click at [1192, 250] on span "currency_exchange Set currency" at bounding box center [1193, 243] width 81 height 19
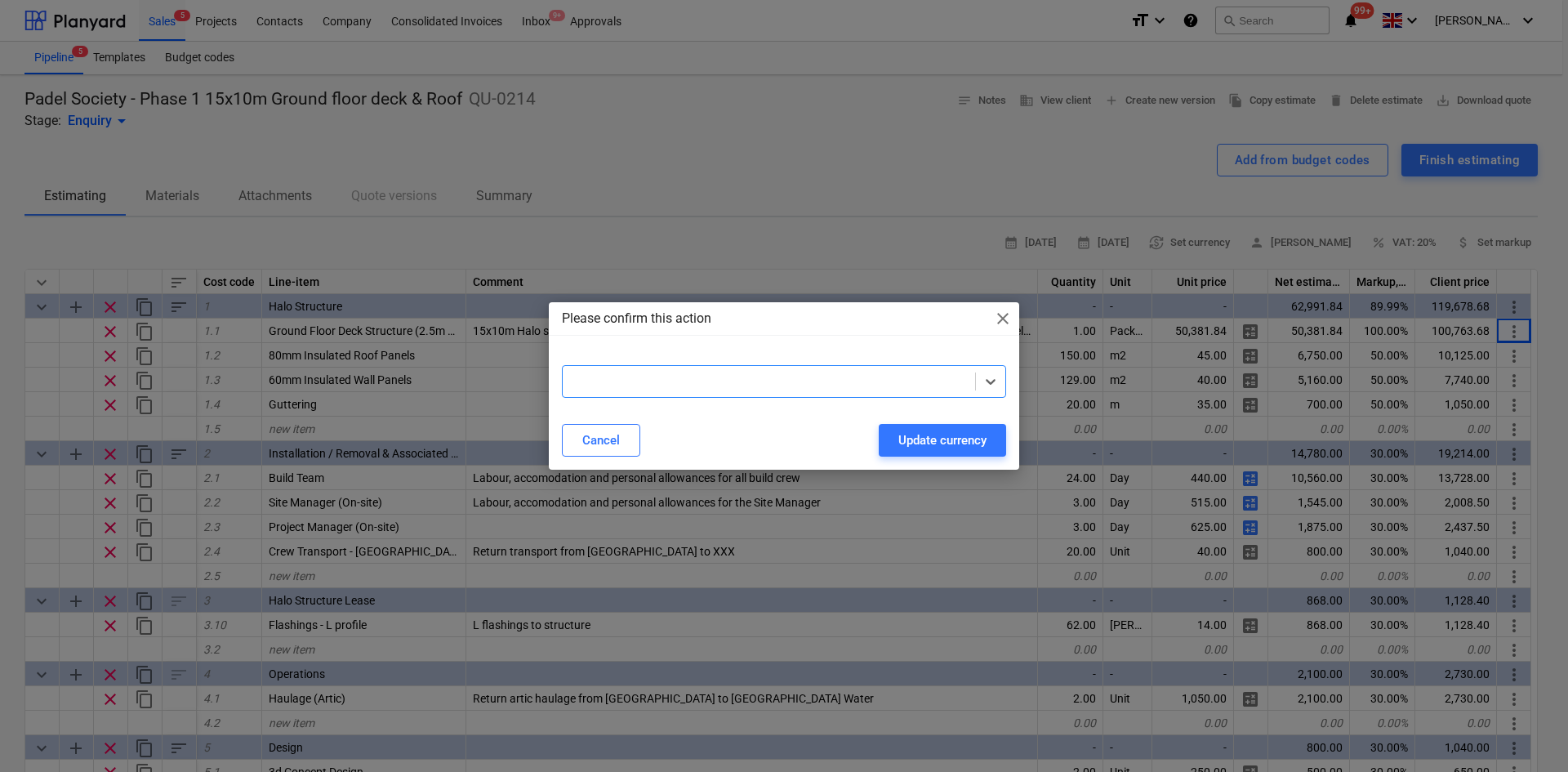
click at [775, 377] on div at bounding box center [768, 381] width 396 height 16
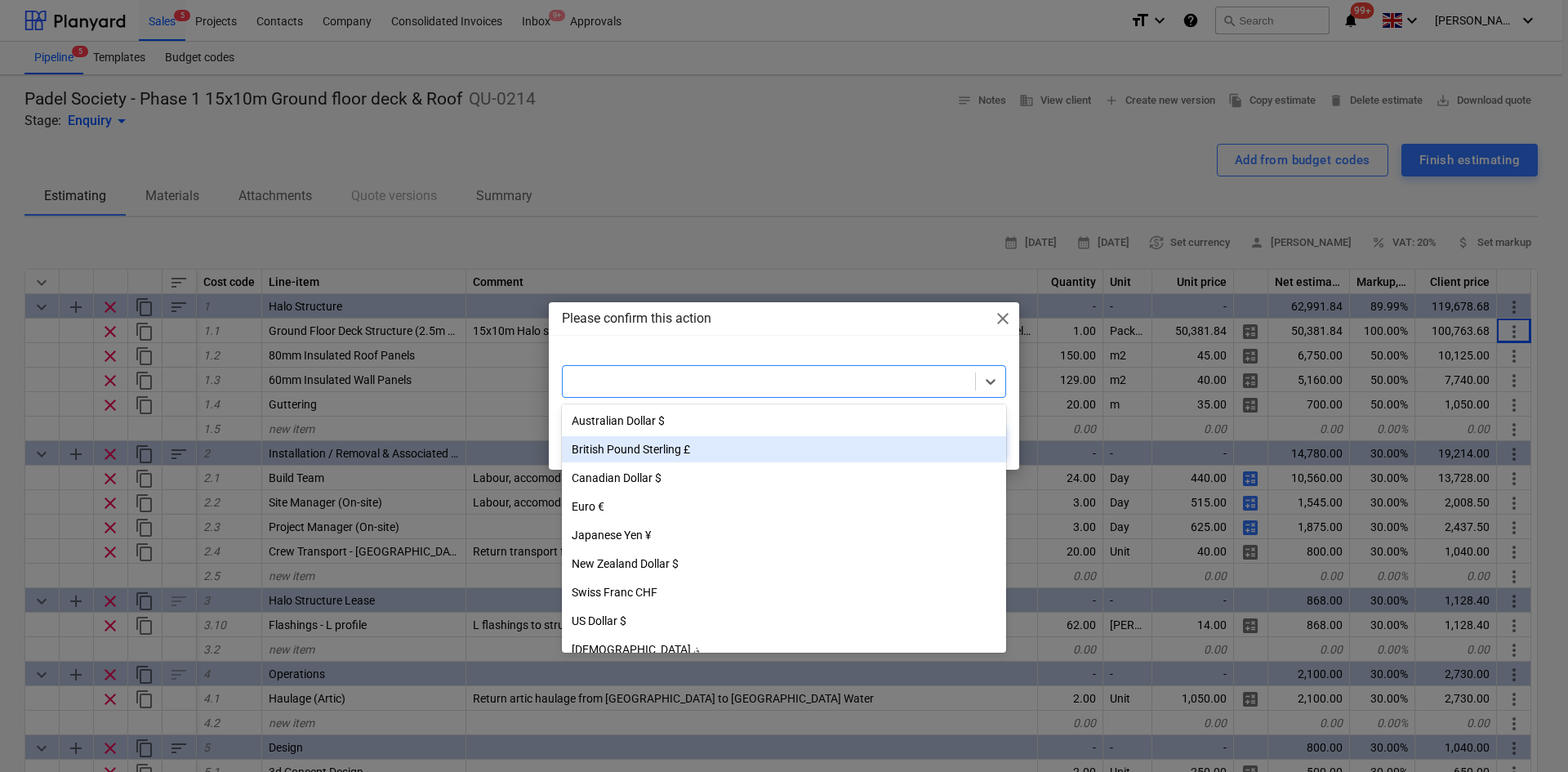
click at [659, 452] on div "British Pound Sterling £" at bounding box center [784, 449] width 444 height 26
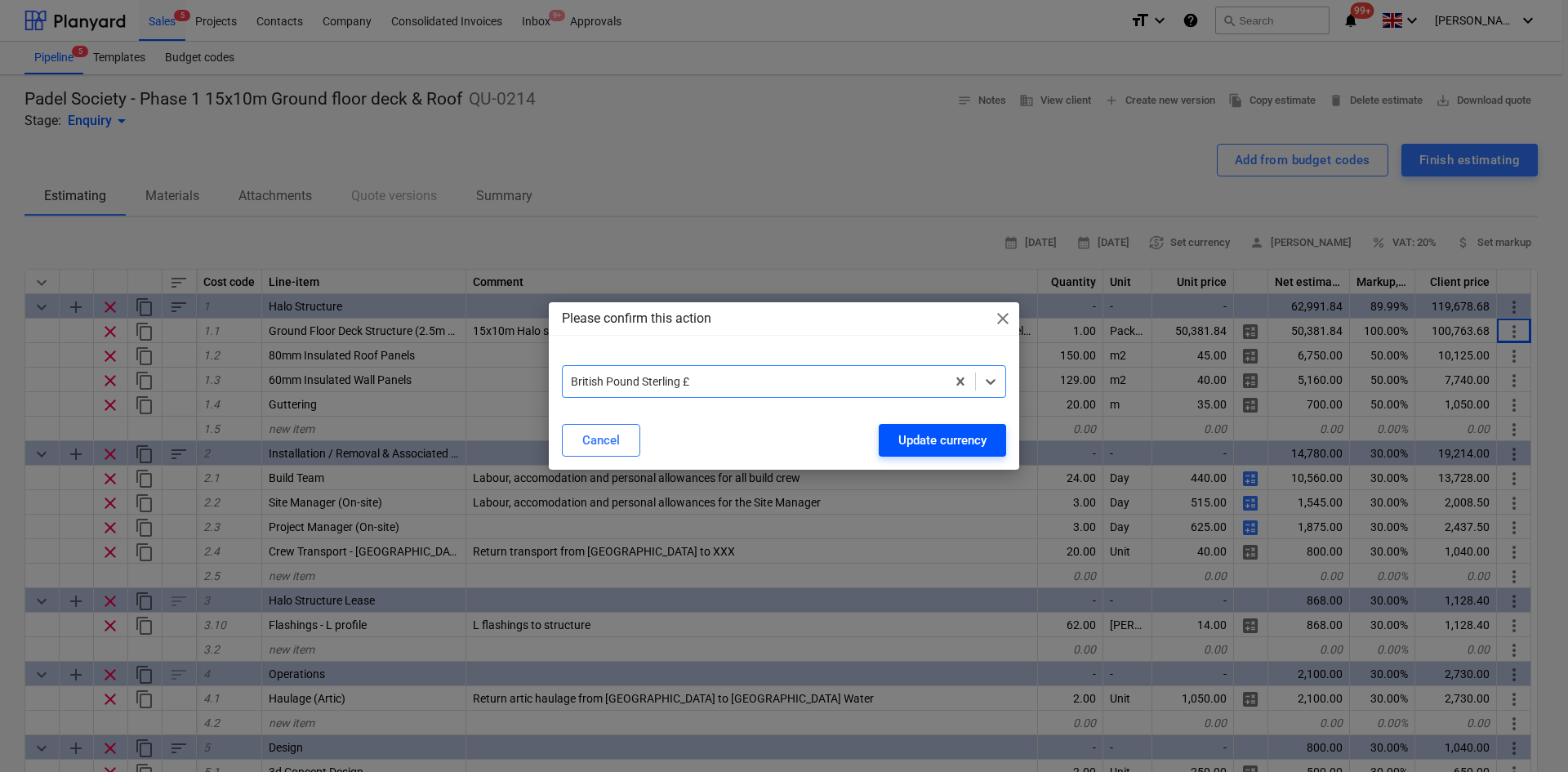
click at [914, 437] on div "Update currency" at bounding box center [942, 440] width 88 height 21
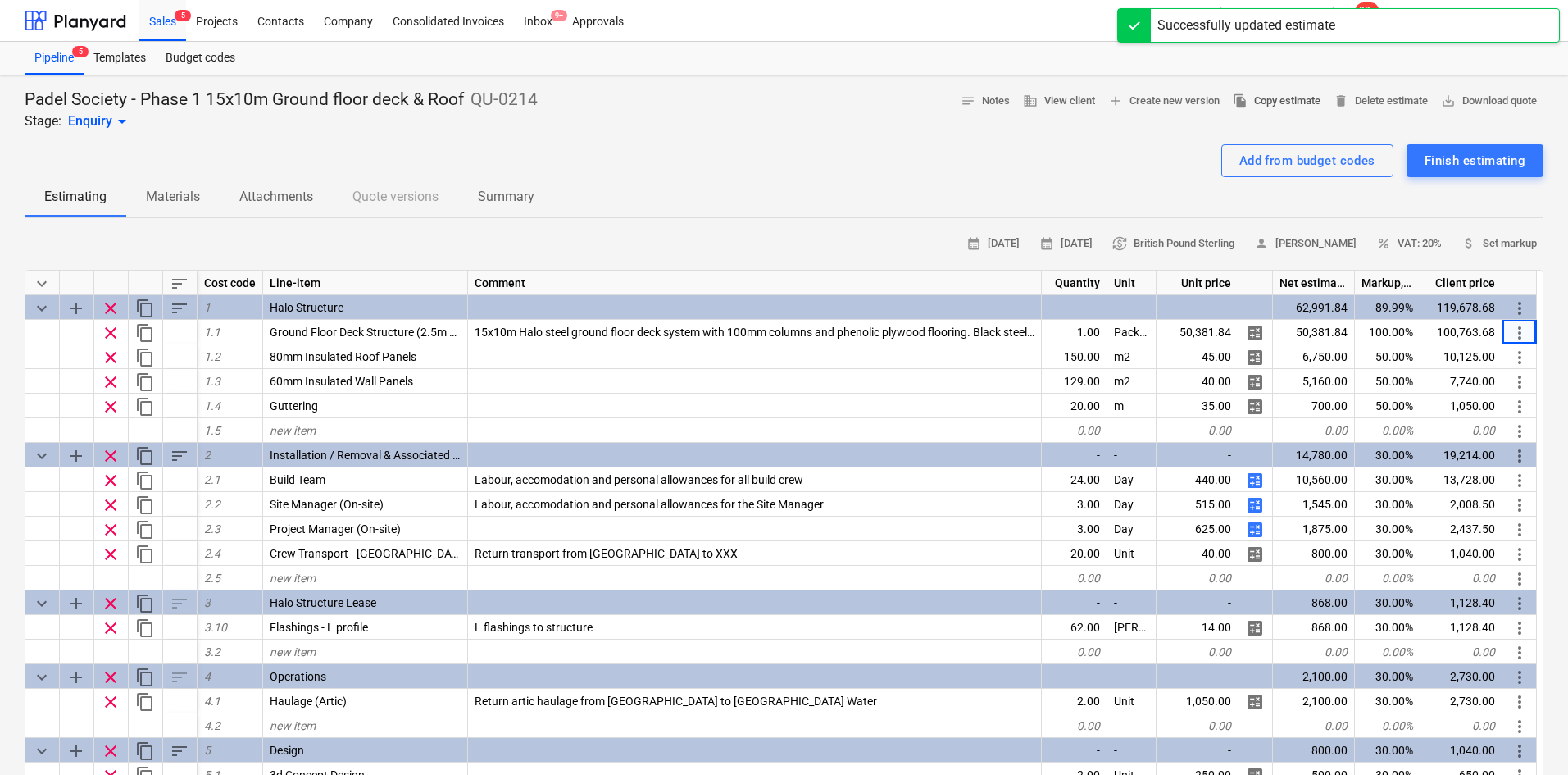
click at [1256, 100] on span "file_copy Copy estimate" at bounding box center [1277, 101] width 88 height 19
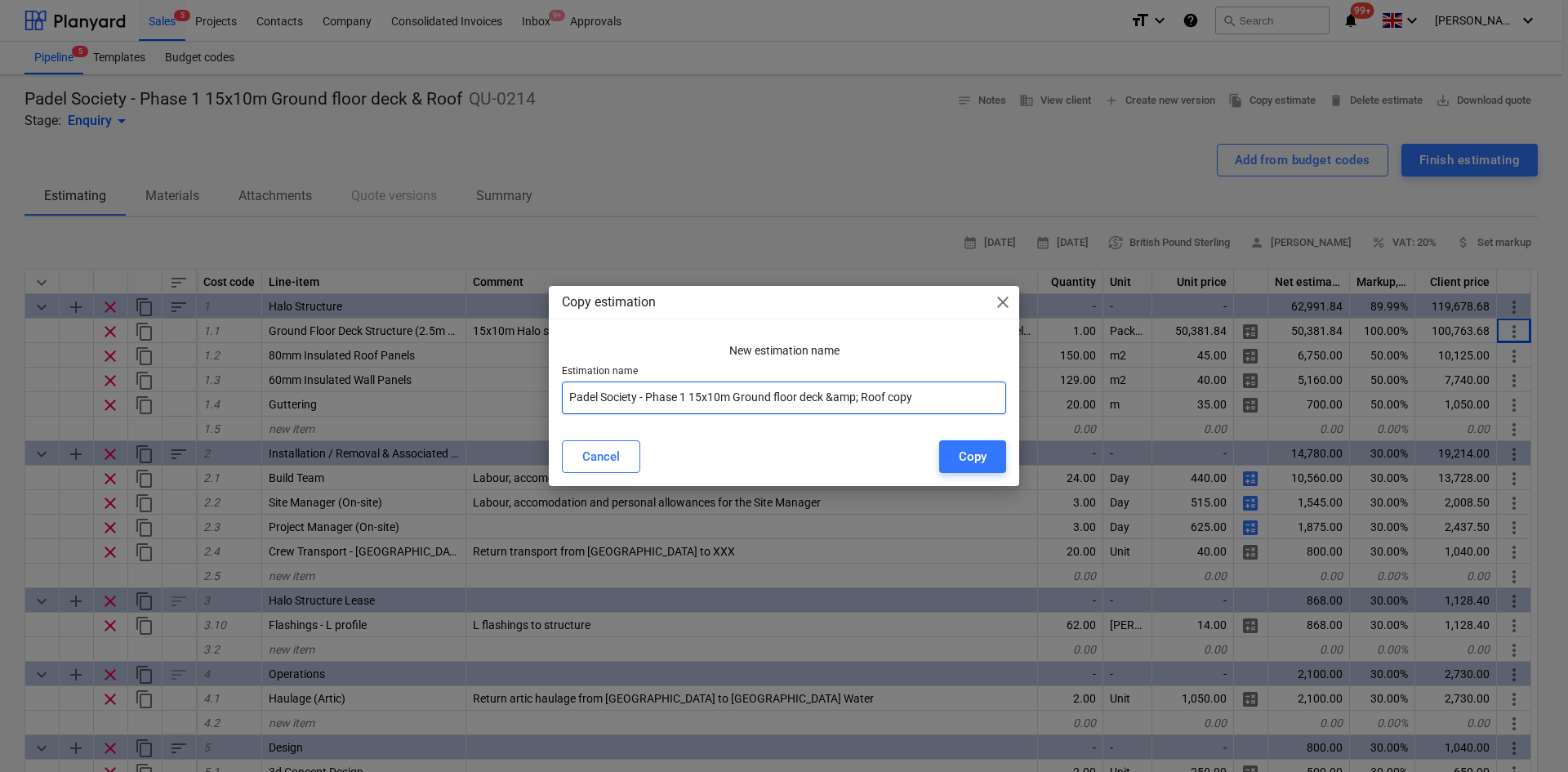
drag, startPoint x: 690, startPoint y: 397, endPoint x: 691, endPoint y: 387, distance: 10.0
click at [690, 394] on input "Padel Society - Phase 1 15x10m Ground floor deck &amp; Roof copy" at bounding box center [784, 398] width 444 height 33
click at [686, 396] on input "Padel Society - Phase 1 15x10m Ground floor deck &amp; Roof copy" at bounding box center [784, 398] width 444 height 33
drag, startPoint x: 940, startPoint y: 400, endPoint x: 846, endPoint y: 406, distance: 94.2
click at [852, 405] on input "Padel Society - Phase 2 5x10m Ground floor deck &amp; Roof copy" at bounding box center [784, 398] width 444 height 33
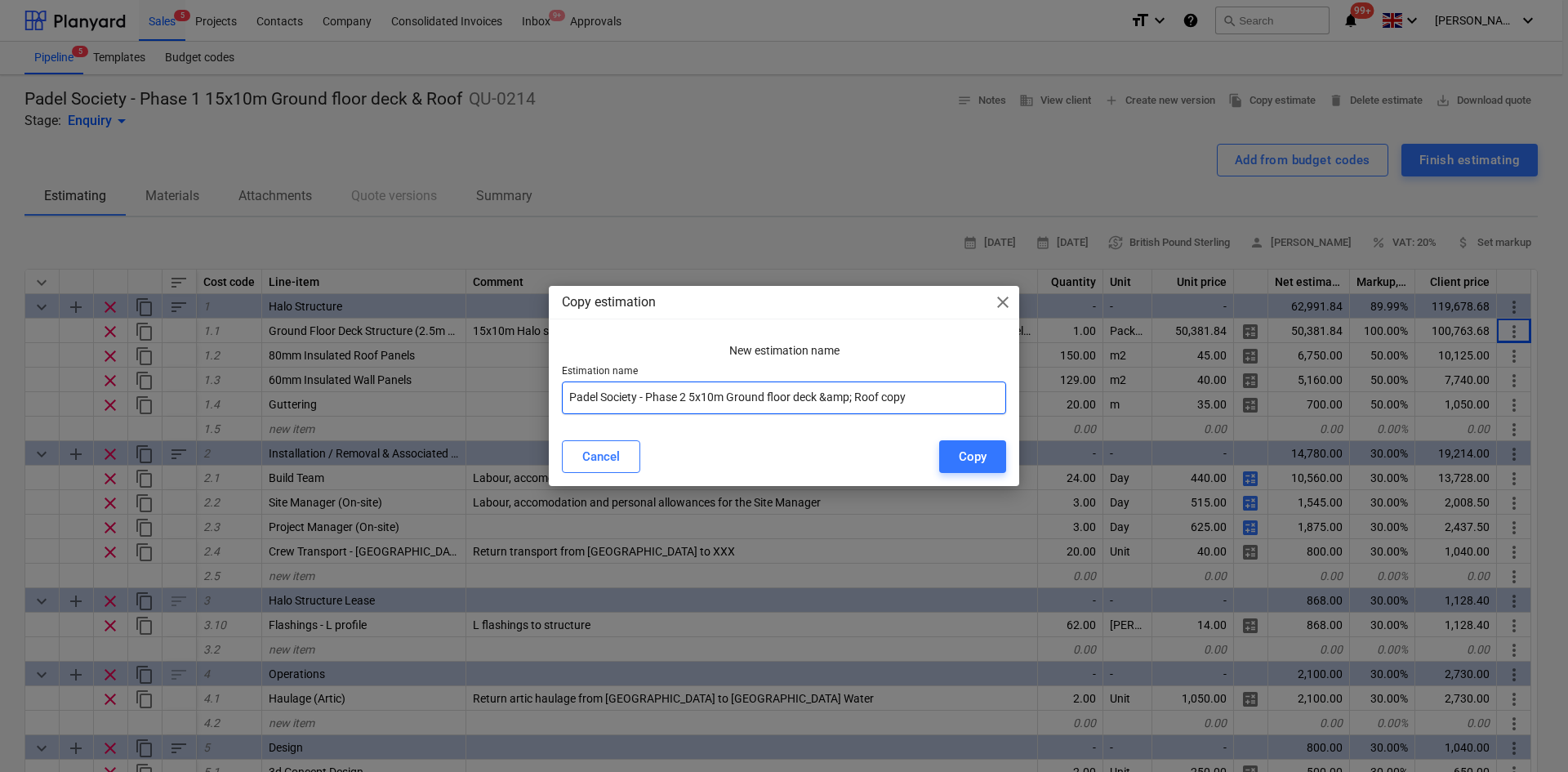
click at [834, 398] on input "Padel Society - Phase 2 5x10m Ground floor deck &amp; Roof copy" at bounding box center [784, 398] width 444 height 33
click at [851, 404] on input "Padel Society - Phase 2 5x10m Ground floor deck &amp; Roof copy" at bounding box center [784, 398] width 444 height 33
drag, startPoint x: 891, startPoint y: 401, endPoint x: 860, endPoint y: 409, distance: 32.0
click at [860, 408] on input "Padel Society - Phase 2 5x10m Ground floor deck & Roof copy" at bounding box center [784, 398] width 444 height 33
click at [965, 456] on div "Copy" at bounding box center [972, 456] width 28 height 21
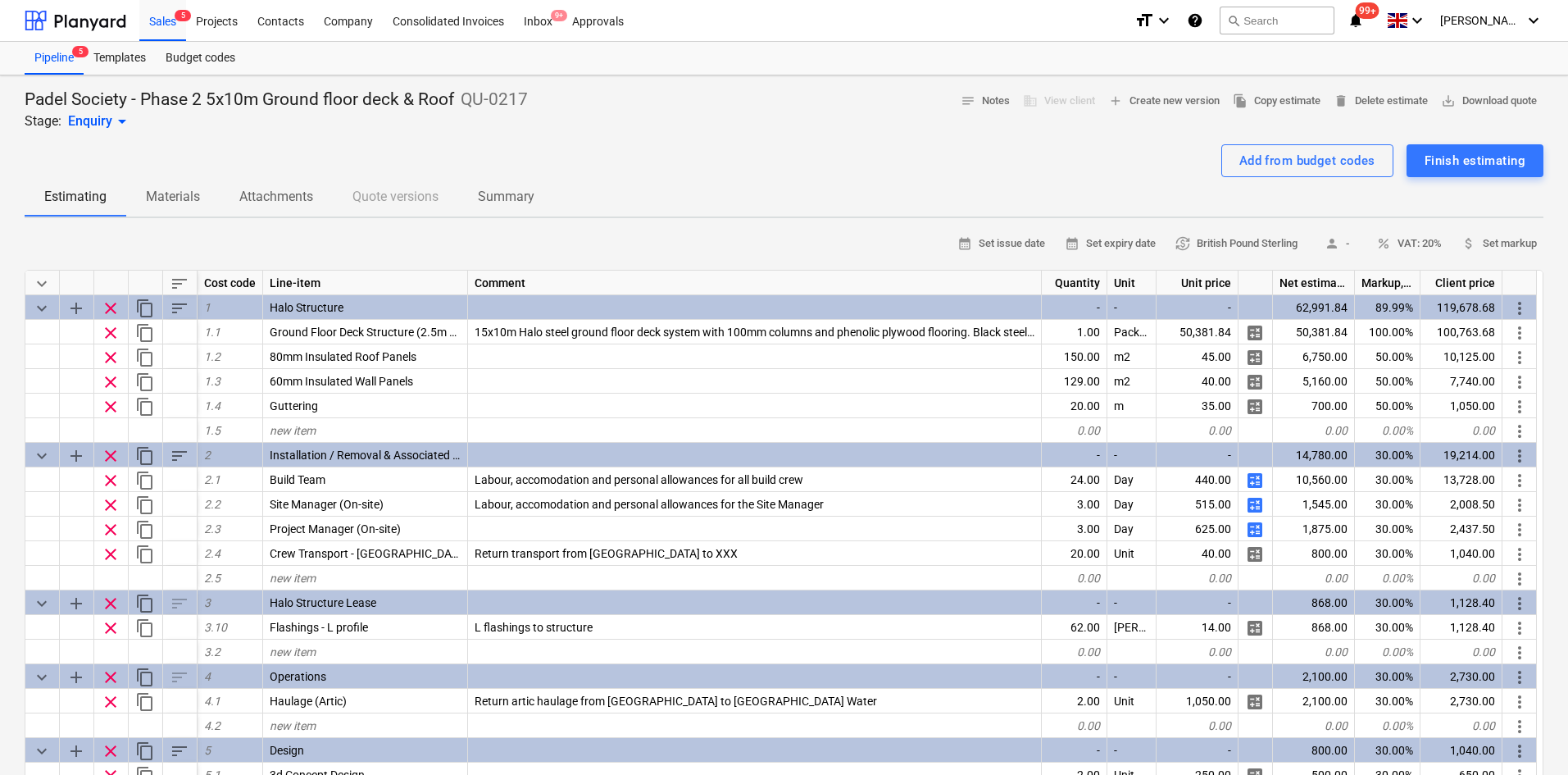
click at [646, 131] on div at bounding box center [784, 138] width 1519 height 13
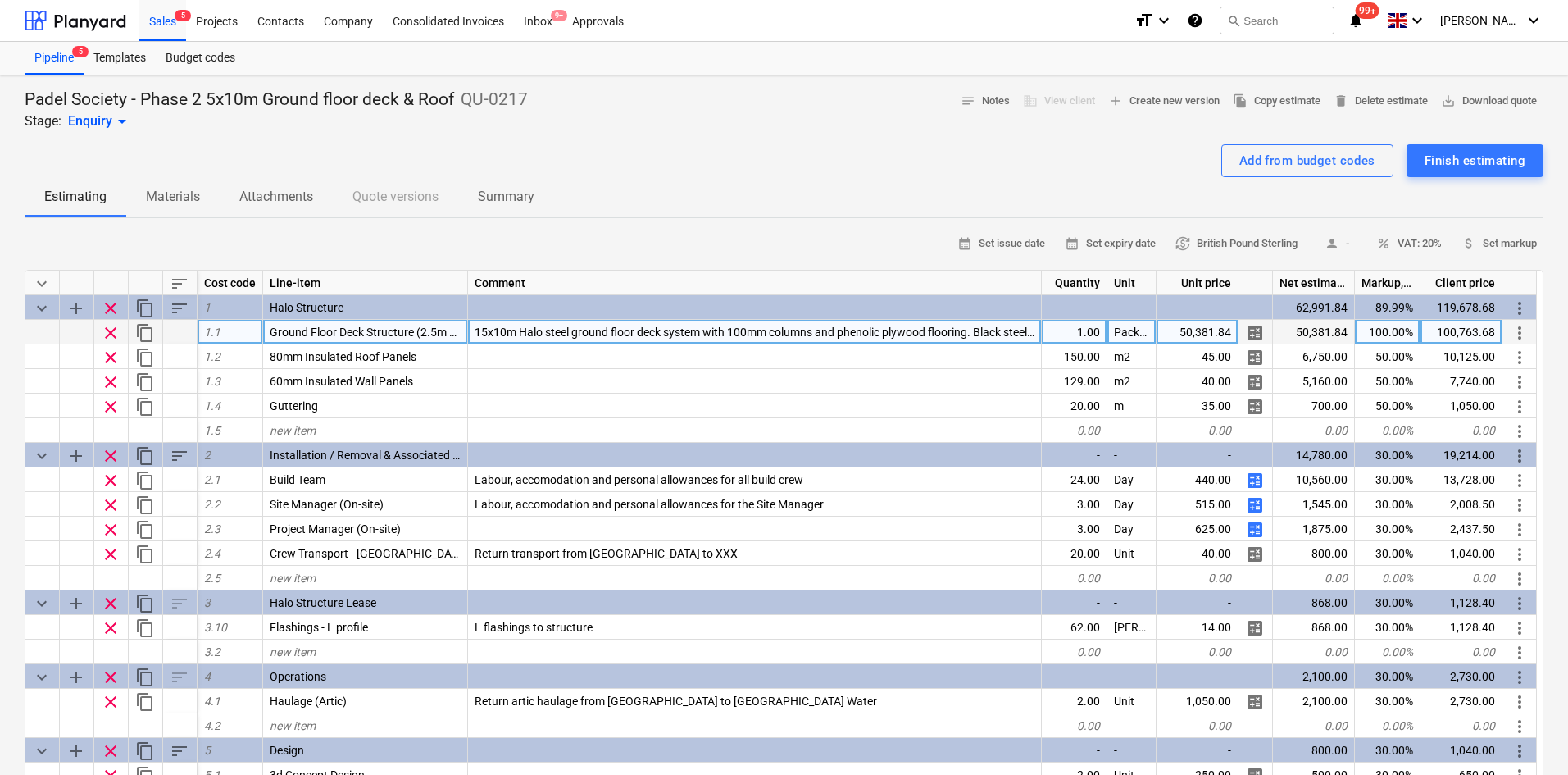
click at [1205, 323] on div "50,381.84" at bounding box center [1197, 332] width 82 height 24
click at [481, 324] on div "15x10m Halo steel ground floor deck system with 100mm columns and phenolic plyw…" at bounding box center [755, 332] width 573 height 24
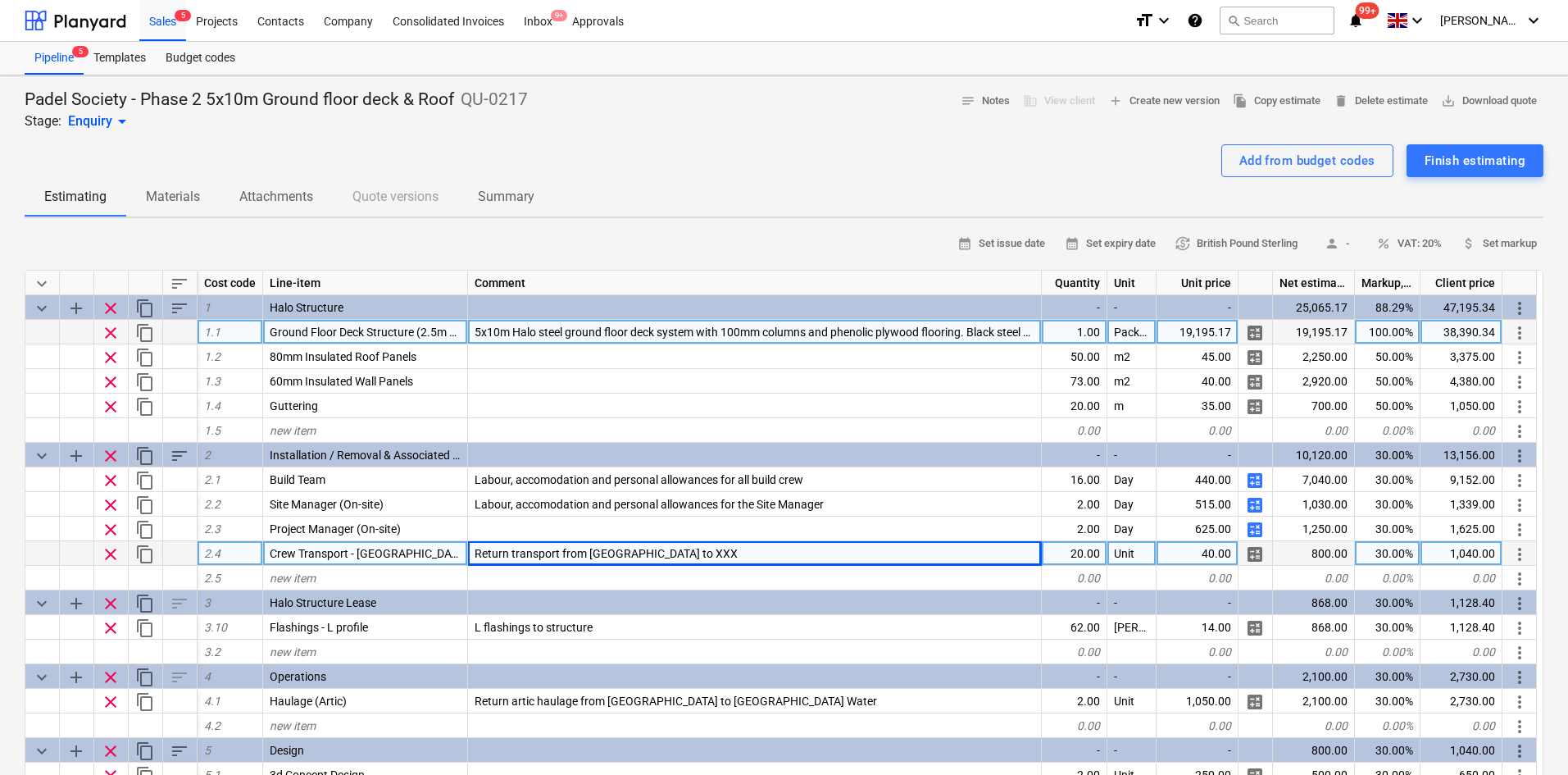
click at [701, 560] on div "Return transport from London to XXX" at bounding box center [755, 553] width 573 height 24
click at [692, 553] on input "Return transport from London to XXX" at bounding box center [755, 553] width 573 height 24
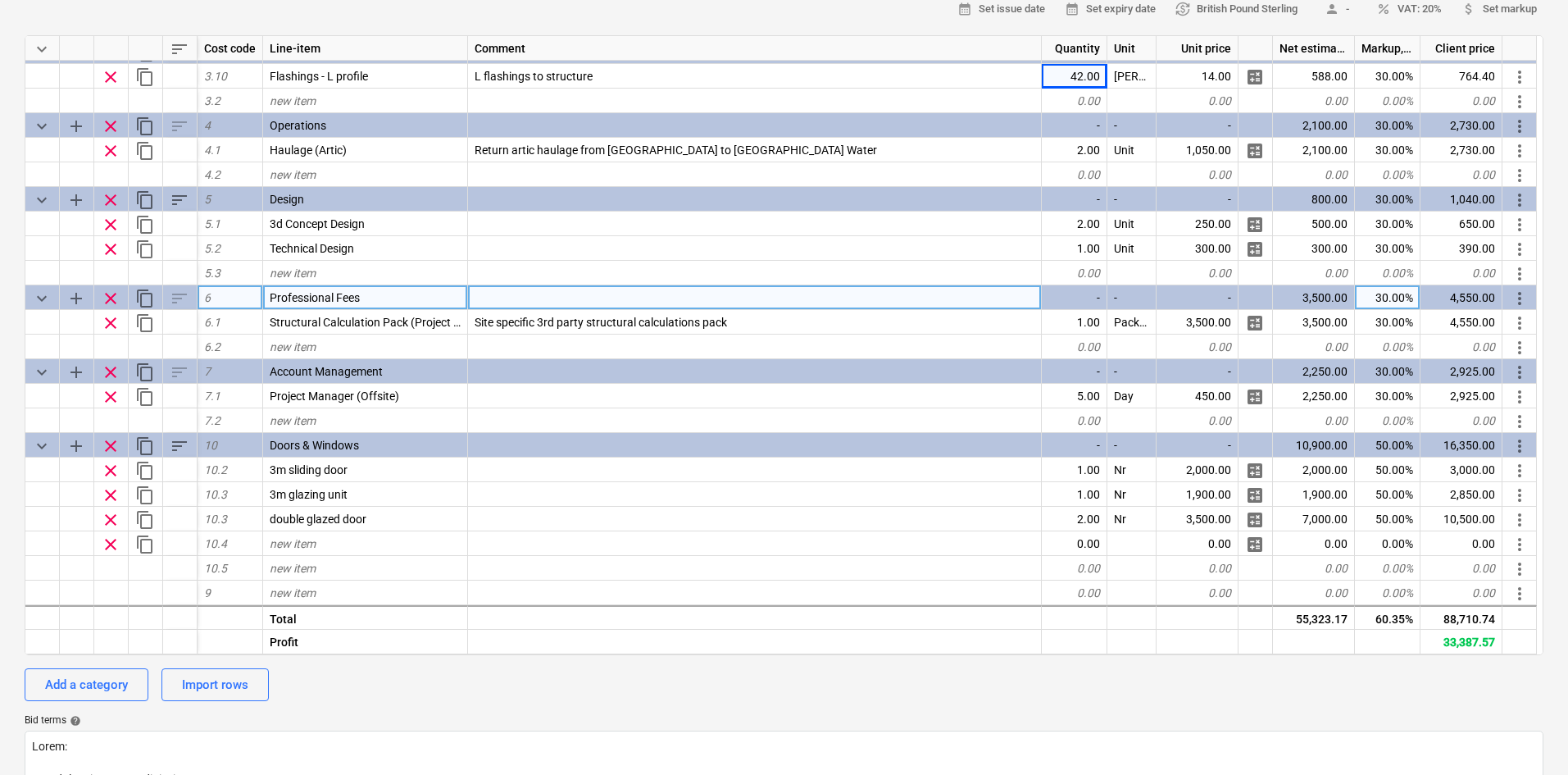
scroll to position [246, 0]
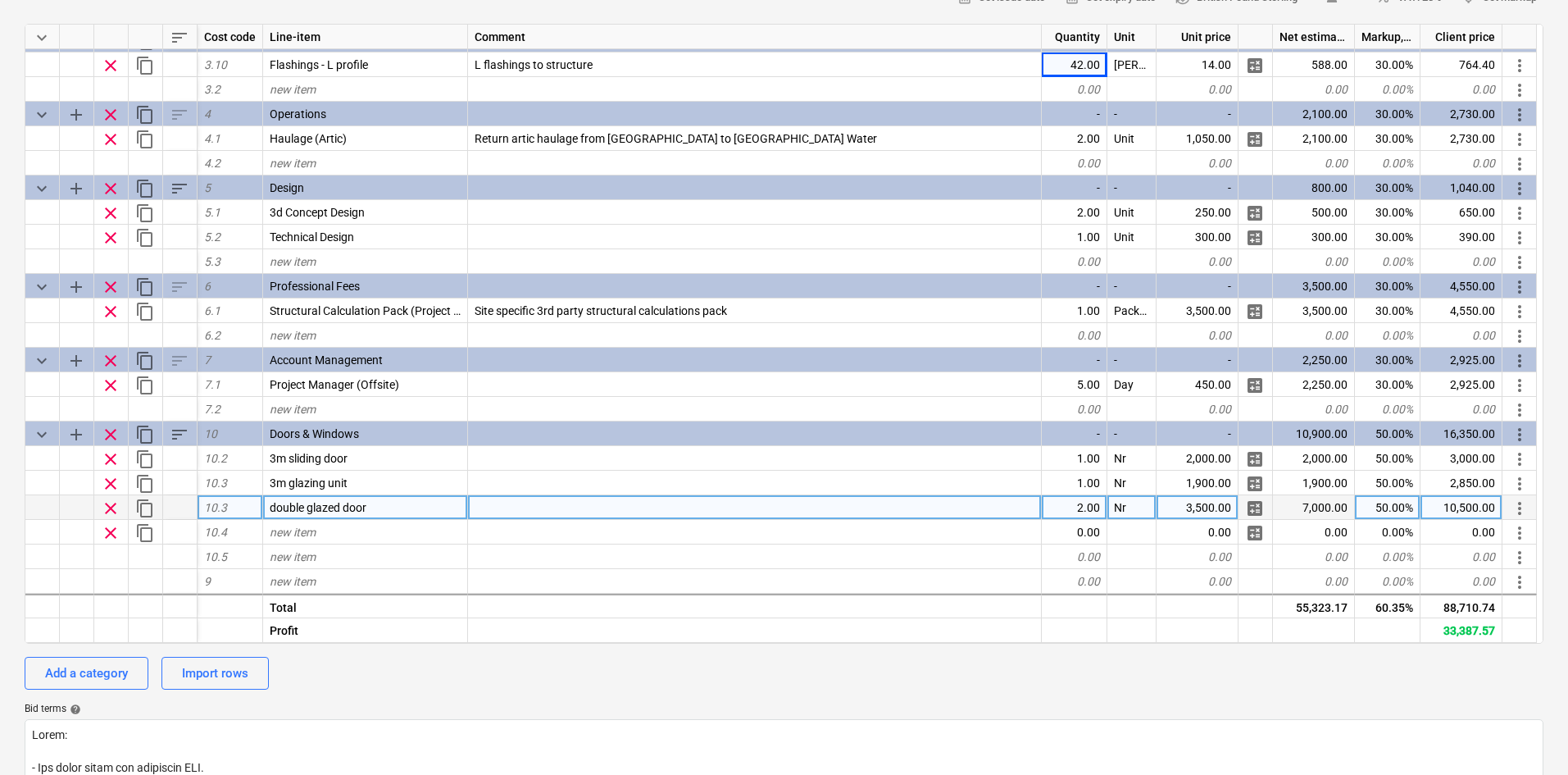
click at [301, 509] on span "double glazed door" at bounding box center [317, 508] width 97 height 13
click at [303, 509] on input "double glazed door" at bounding box center [365, 507] width 204 height 24
click at [311, 503] on input "double glazed door" at bounding box center [365, 507] width 204 height 24
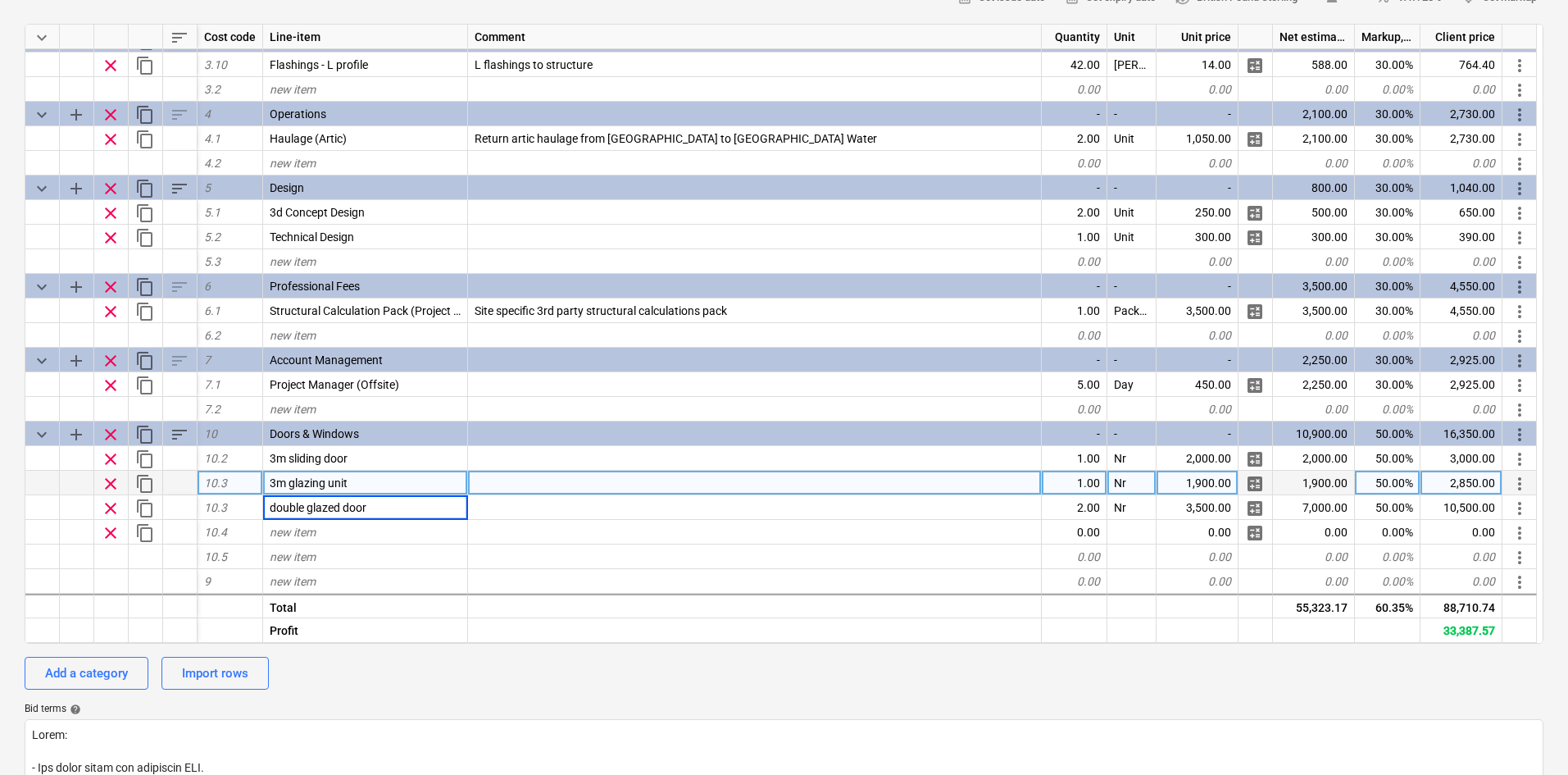
drag, startPoint x: 308, startPoint y: 505, endPoint x: 98, endPoint y: 483, distance: 211.1
click at [98, 483] on div "keyboard_arrow_down sort Cost code Line-item Comment Quantity Unit Unit price N…" at bounding box center [784, 334] width 1519 height 620
click at [284, 477] on span "3m glazing unit" at bounding box center [308, 484] width 77 height 13
click at [280, 478] on input "3m glazing unit" at bounding box center [365, 483] width 204 height 24
click at [318, 486] on span "1m glazing unit" at bounding box center [308, 484] width 77 height 13
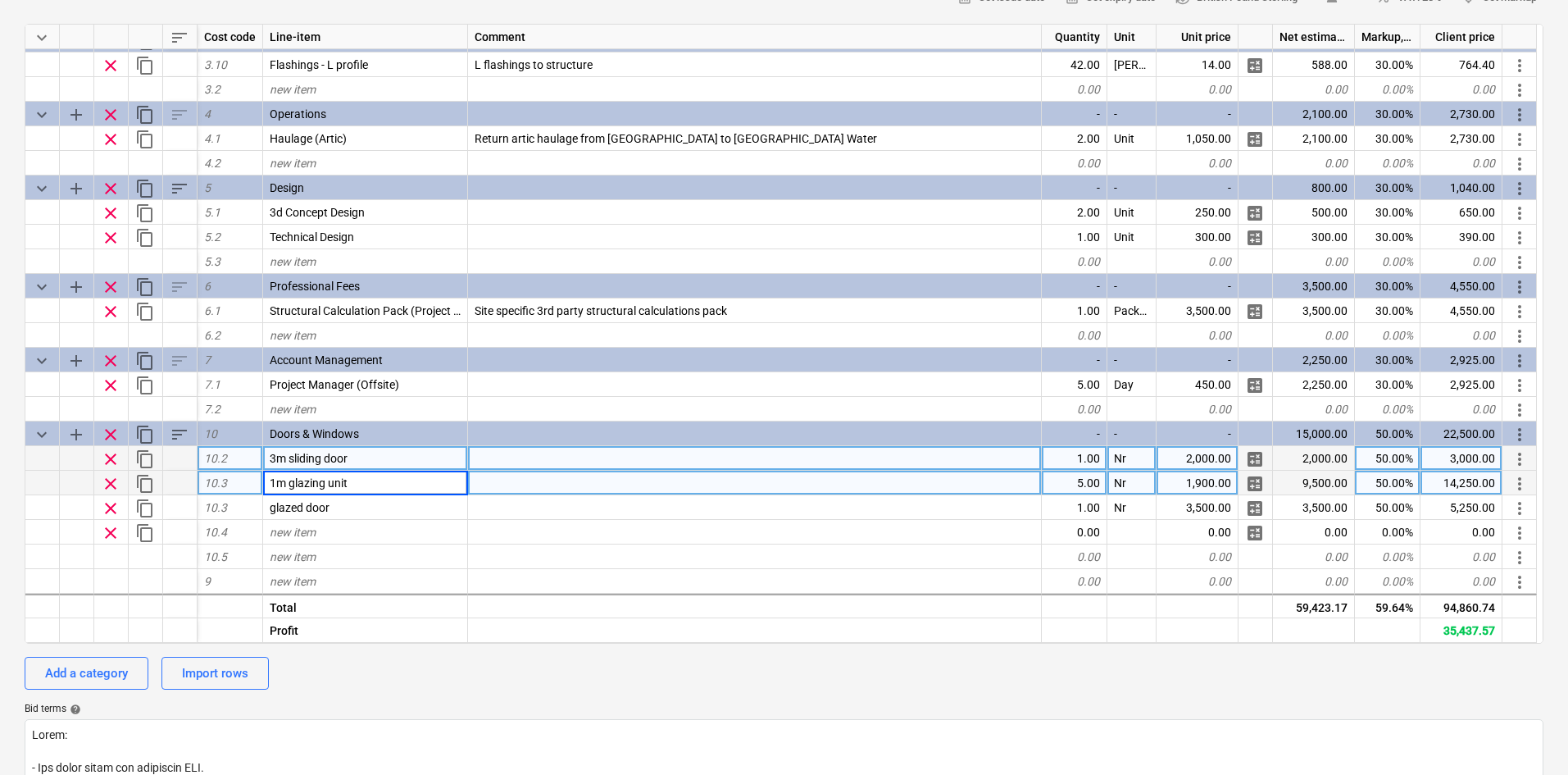
click at [343, 454] on span "3m sliding door" at bounding box center [308, 458] width 77 height 13
click at [371, 479] on div "1m glazing unit" at bounding box center [365, 483] width 205 height 24
click at [374, 459] on div "3m sliding door" at bounding box center [365, 457] width 205 height 24
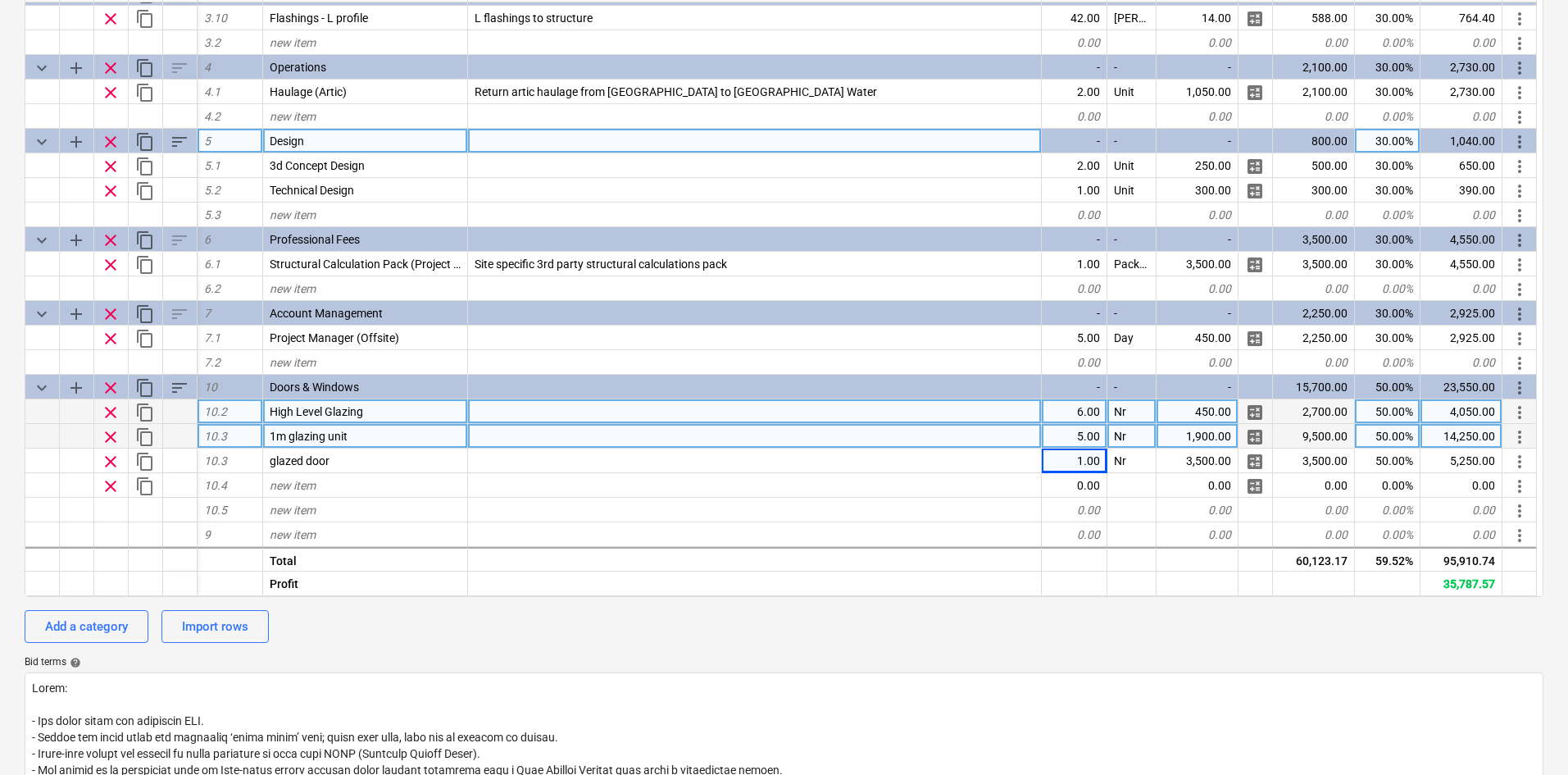
scroll to position [328, 0]
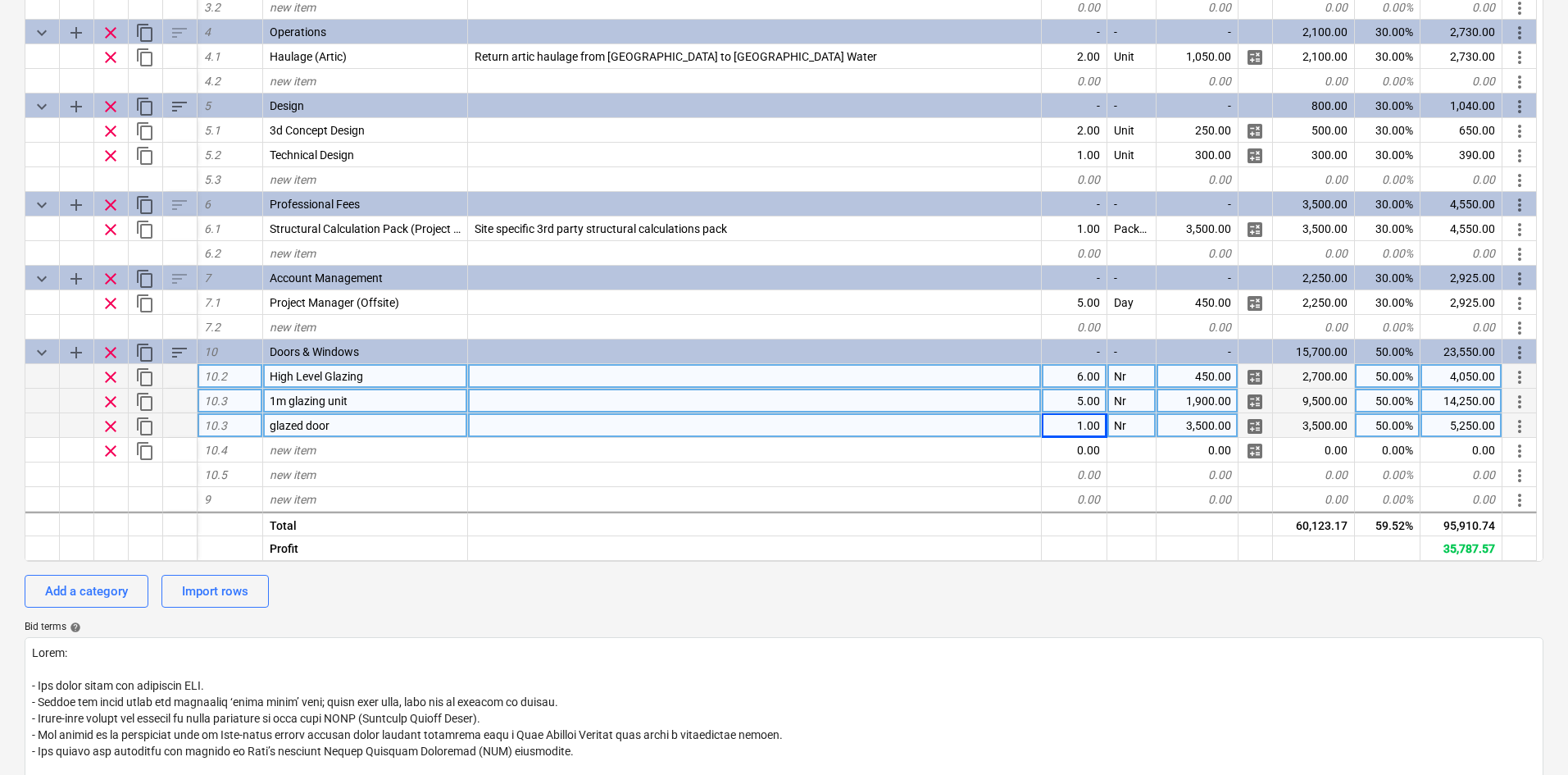
click at [1211, 428] on div "3,500.00" at bounding box center [1197, 425] width 82 height 24
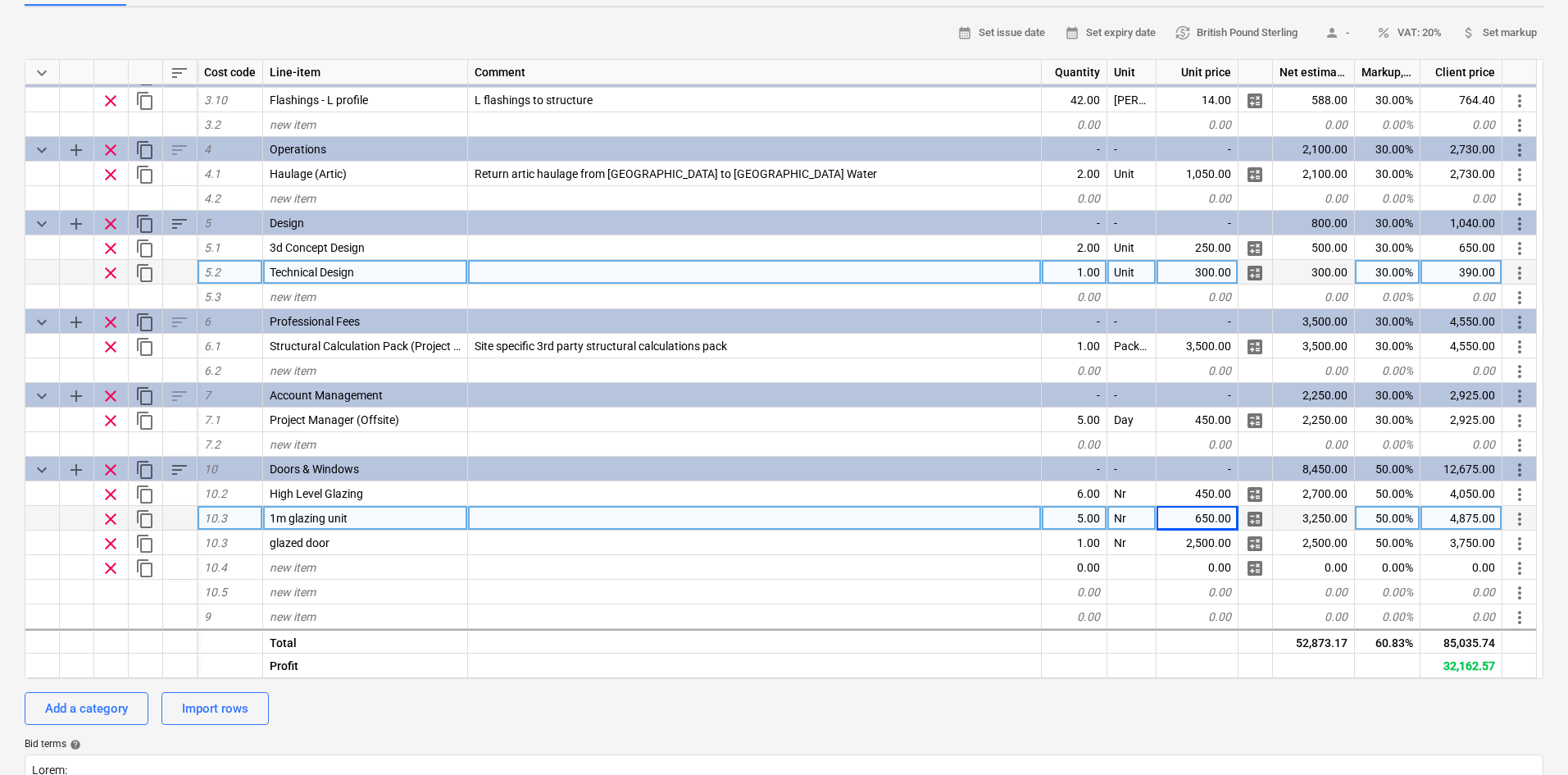
scroll to position [0, 0]
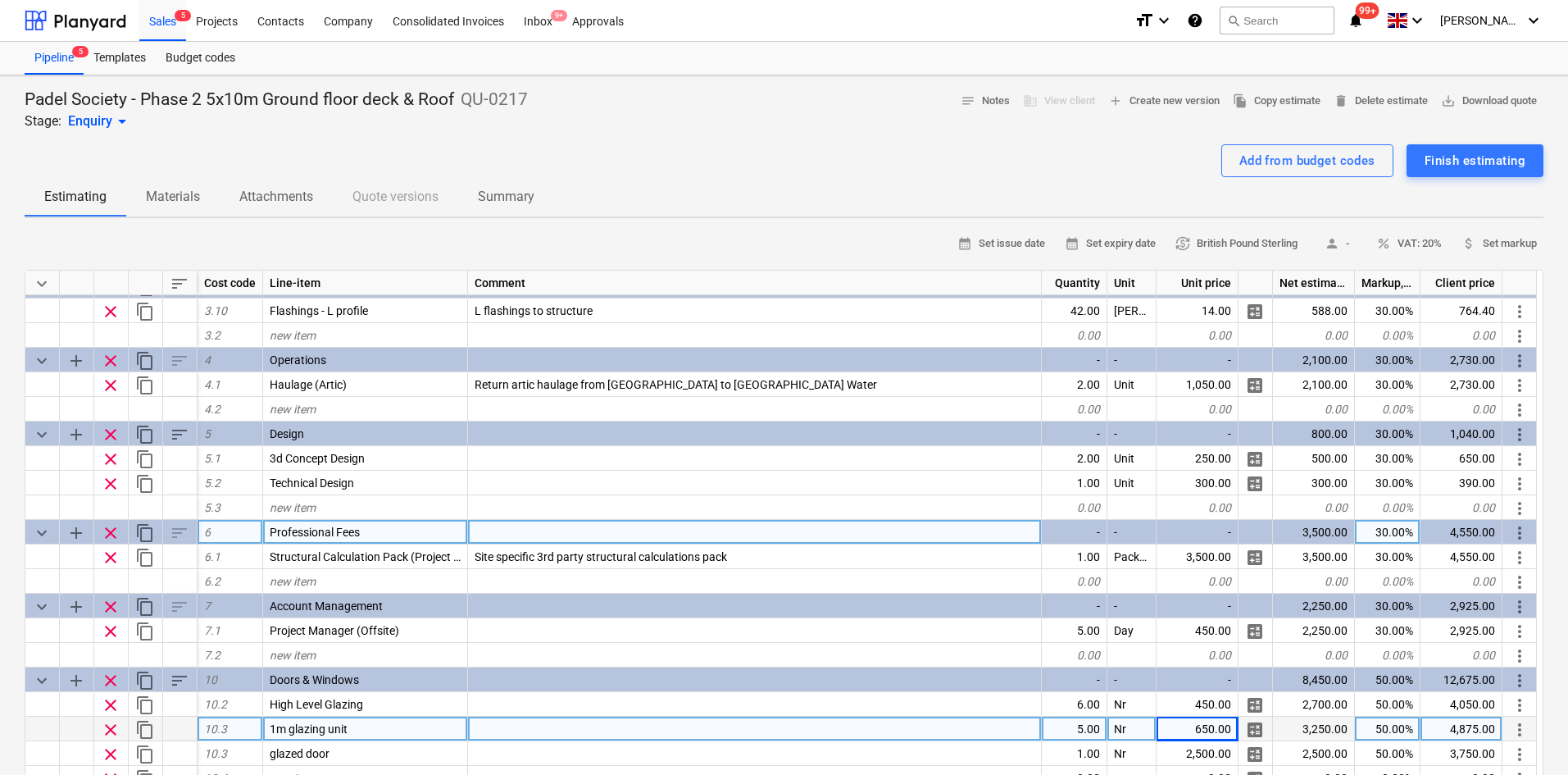
click at [108, 532] on span "clear" at bounding box center [110, 532] width 19 height 19
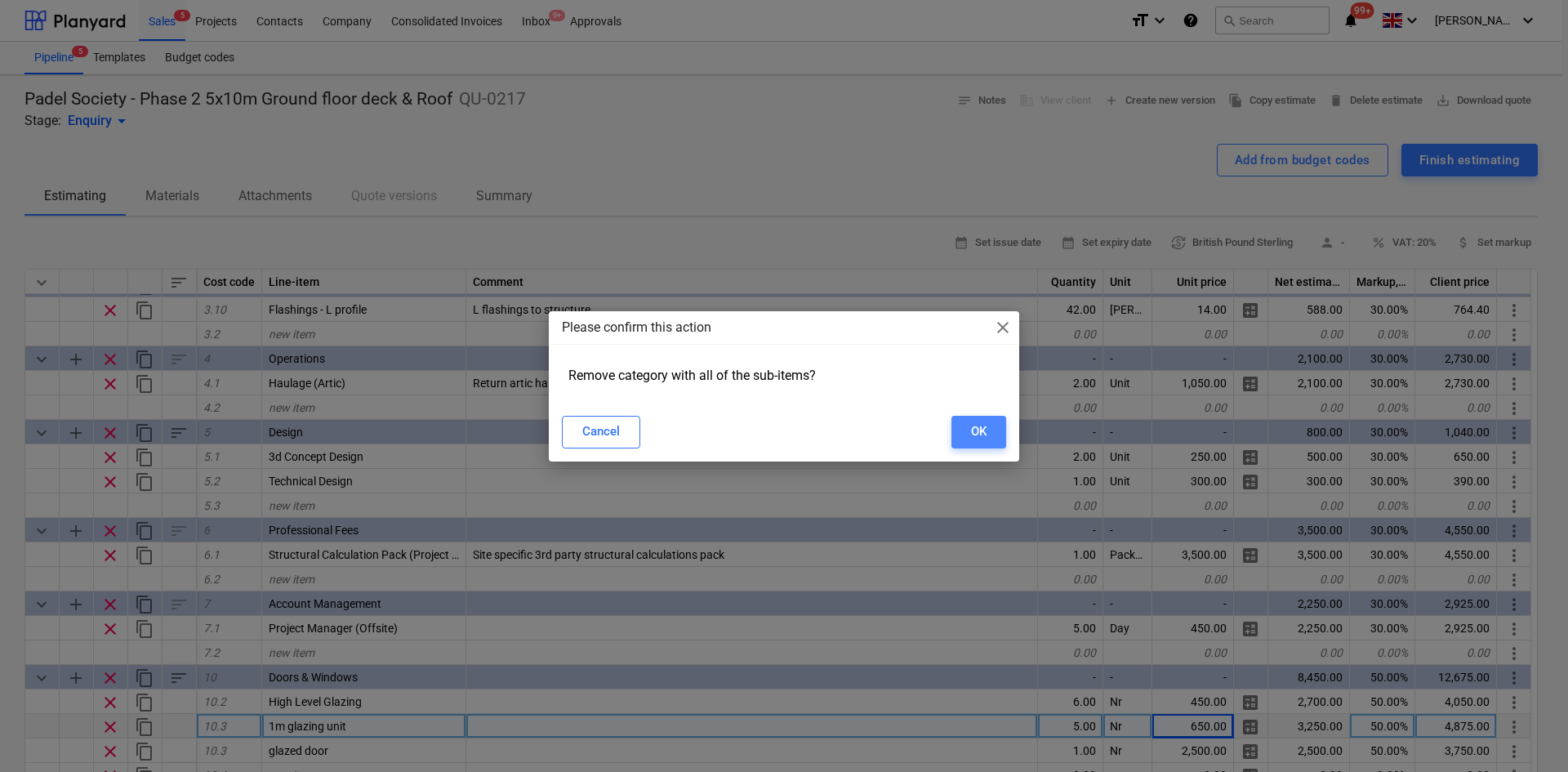
click at [974, 444] on button "OK" at bounding box center [978, 431] width 55 height 33
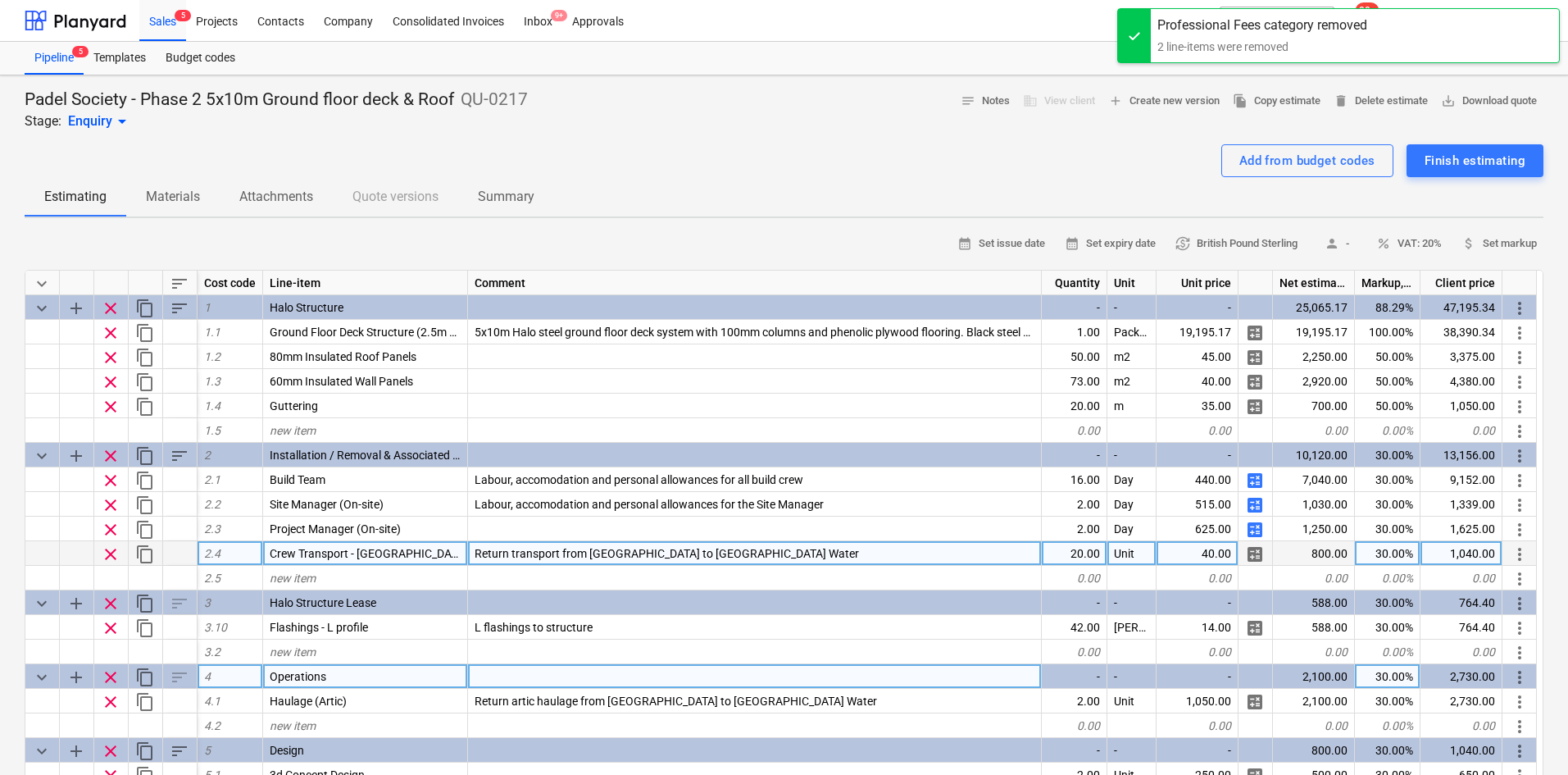
scroll to position [243, 0]
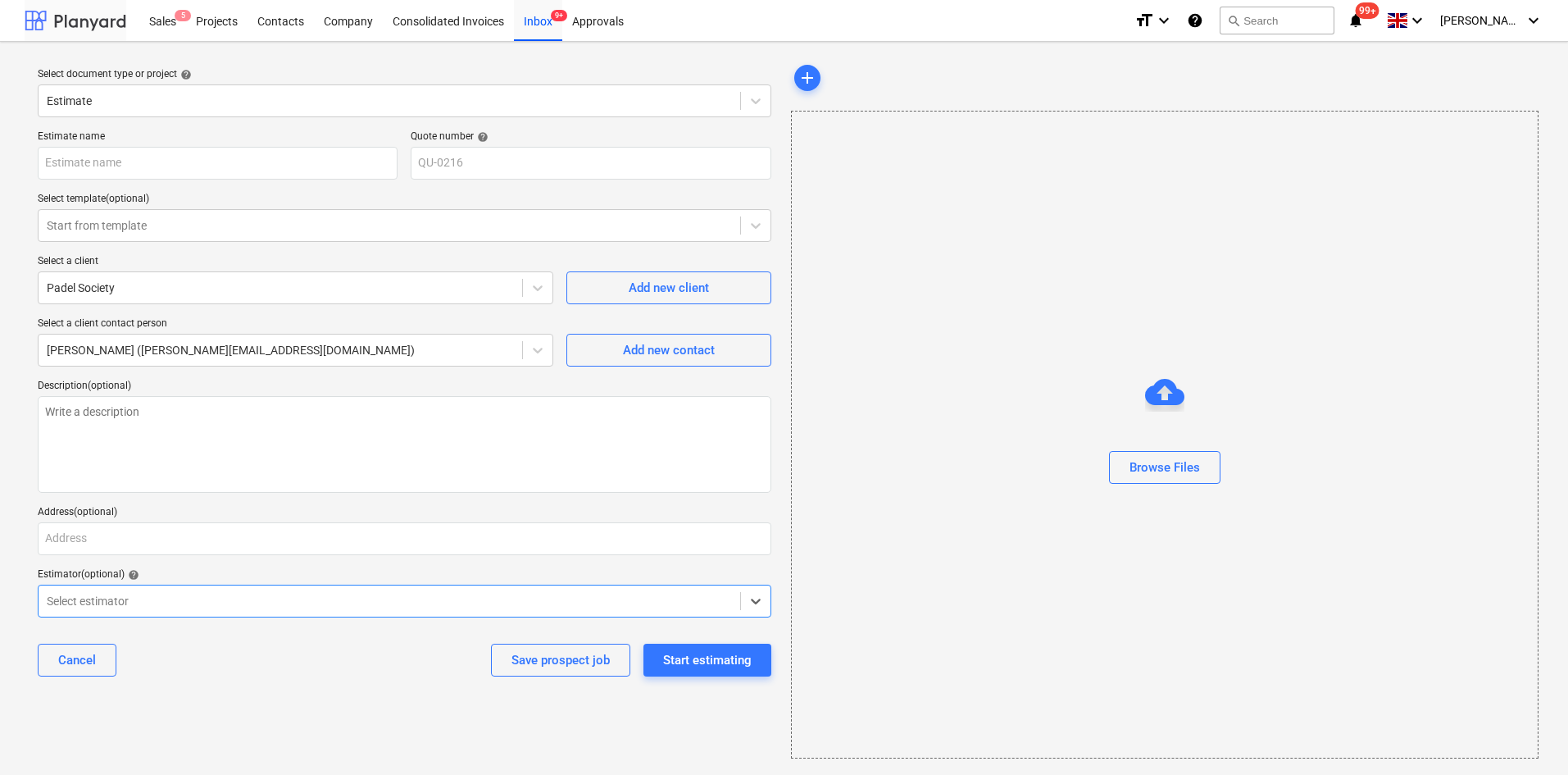
click at [50, 8] on div at bounding box center [75, 20] width 102 height 41
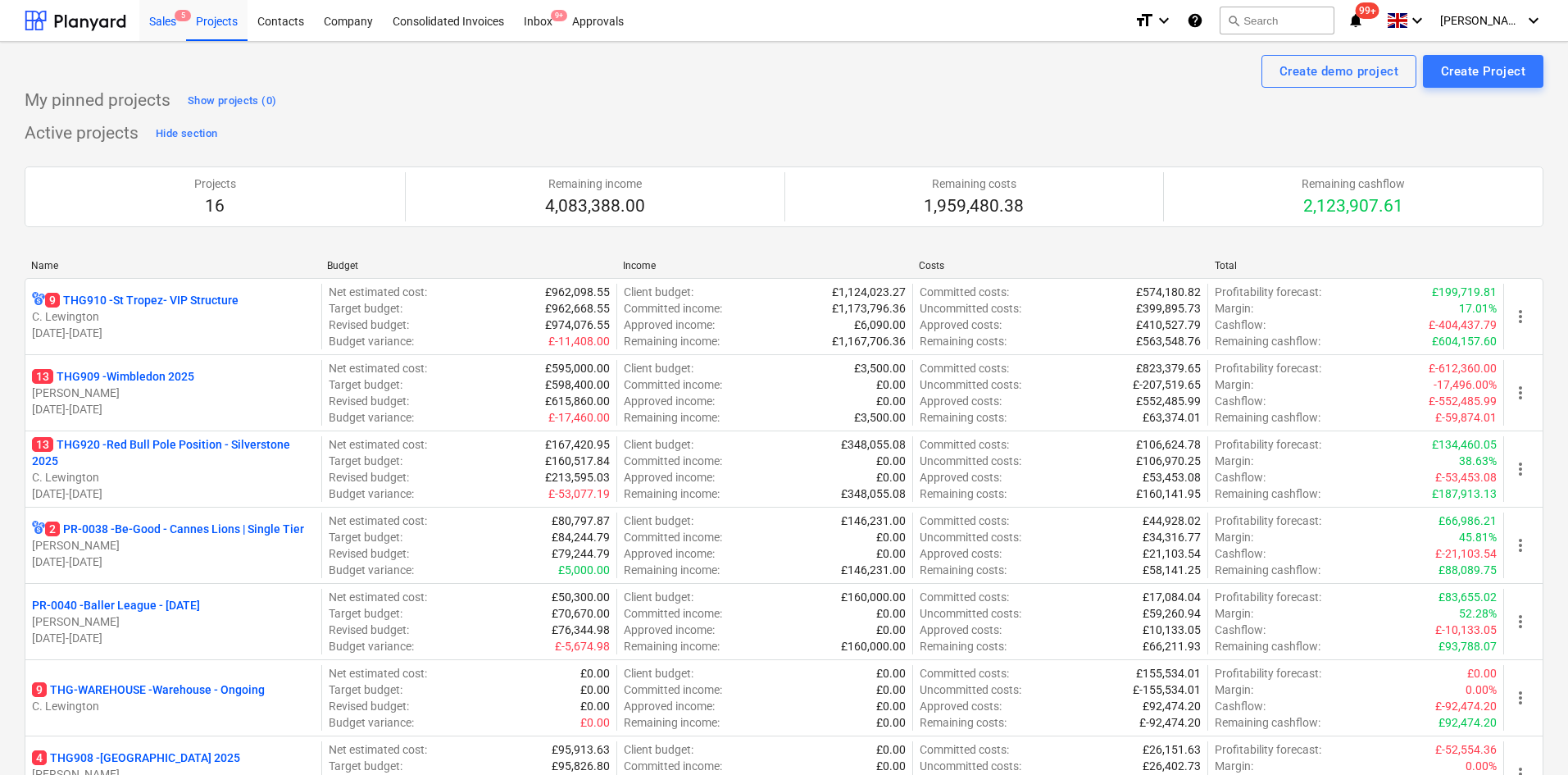
click at [168, 20] on div "Sales 5" at bounding box center [162, 20] width 46 height 42
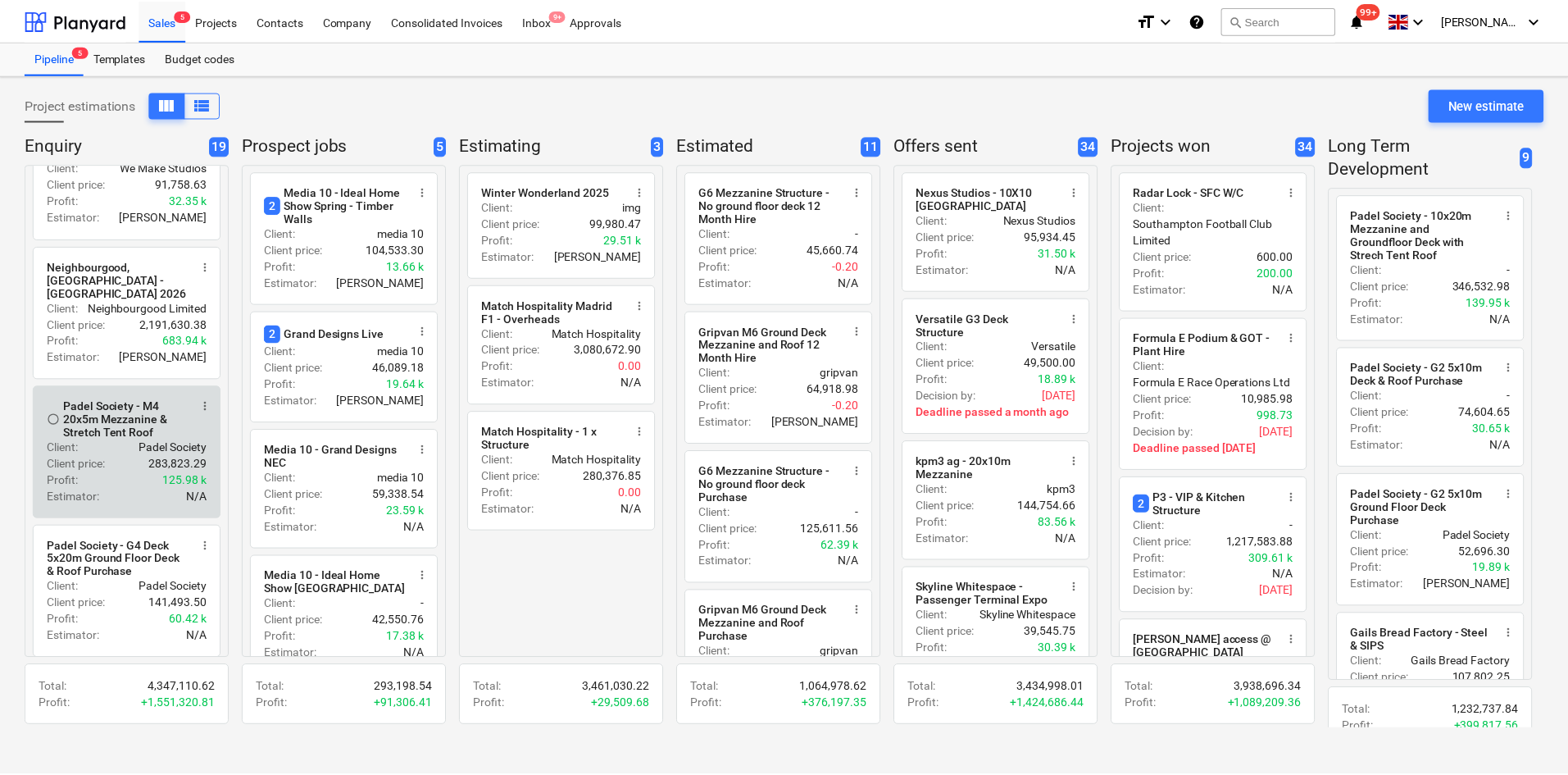
scroll to position [1148, 0]
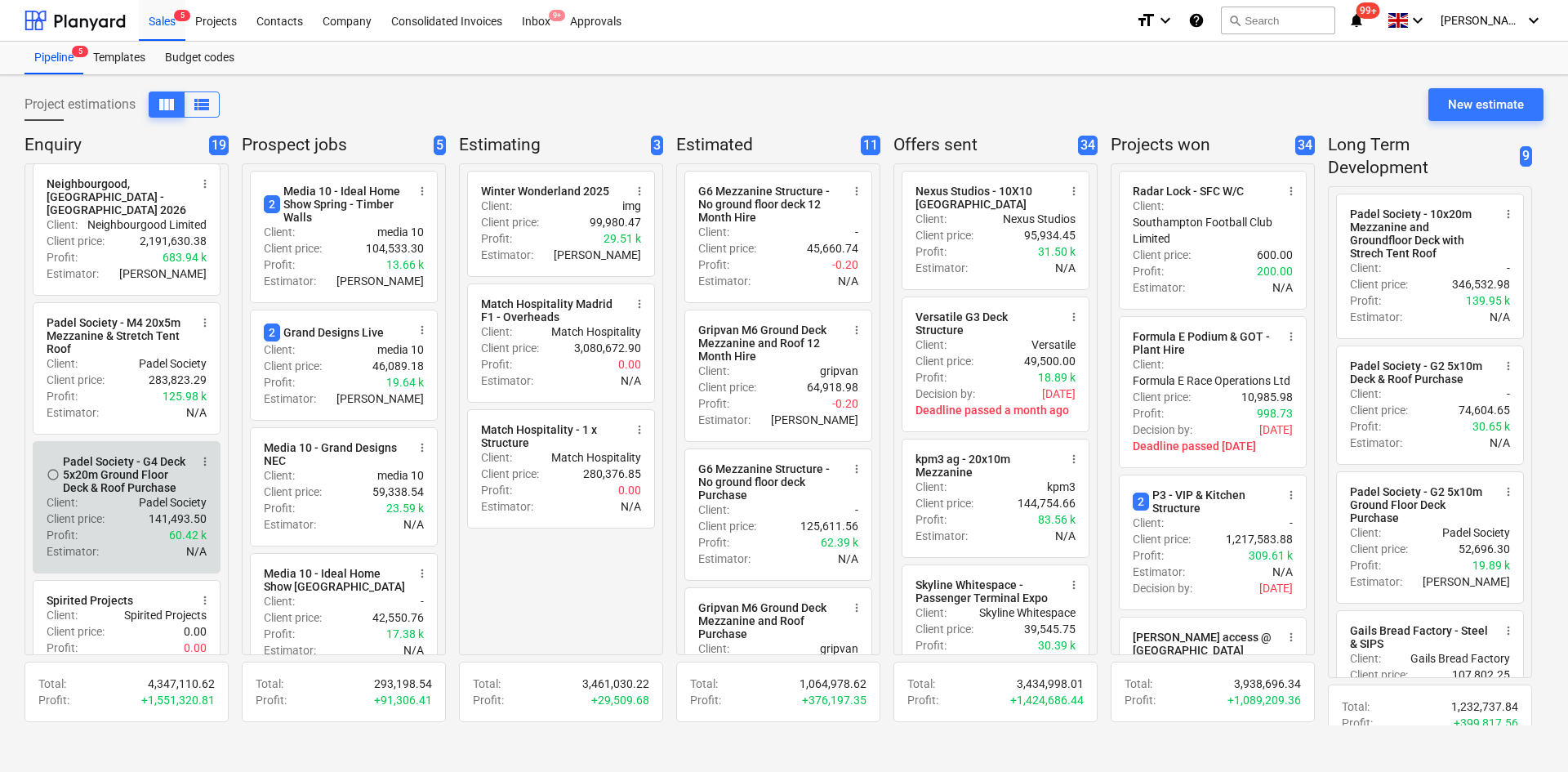
click at [166, 510] on p "Padel Society" at bounding box center [172, 502] width 68 height 16
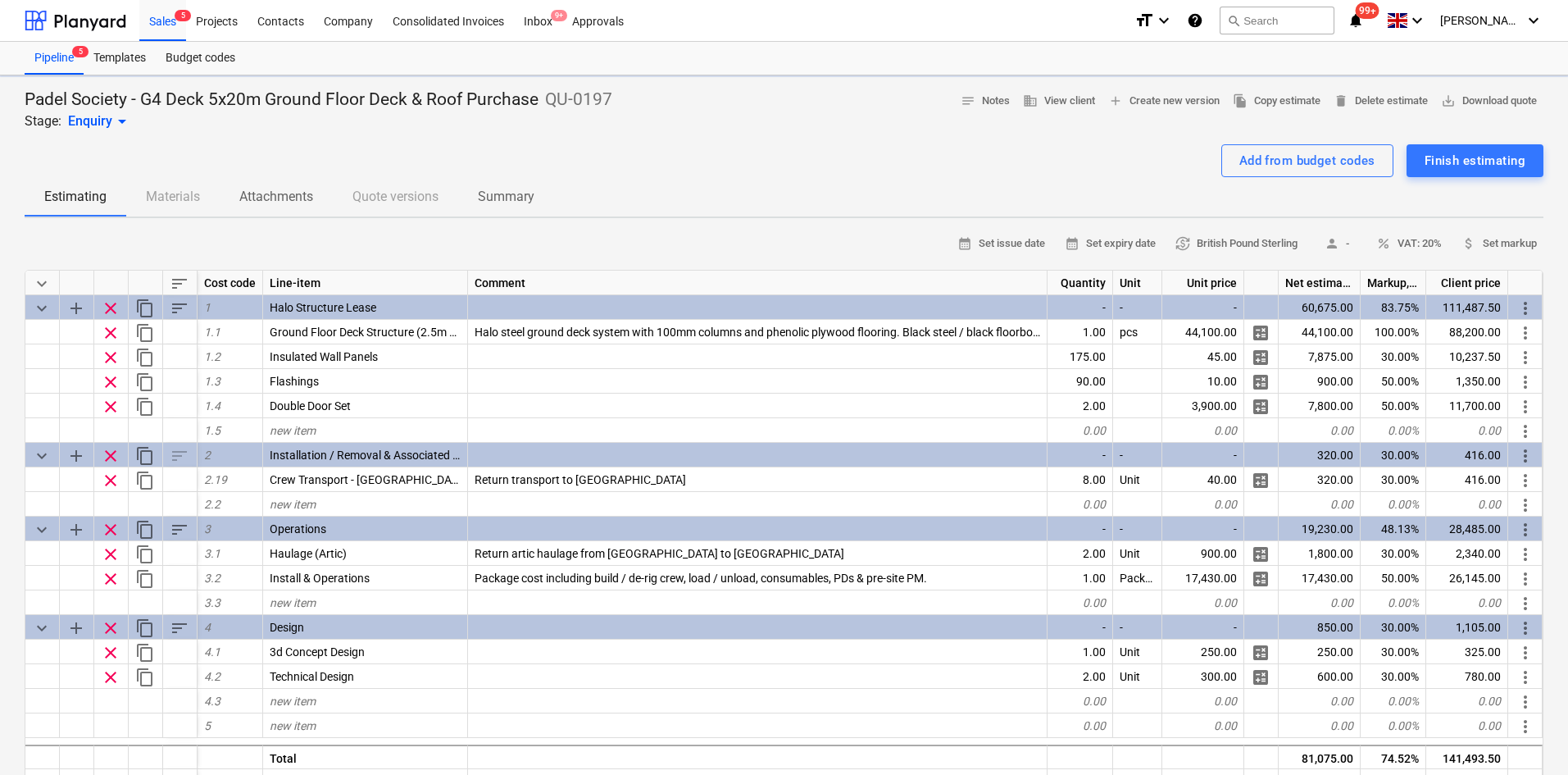
type textarea "x"
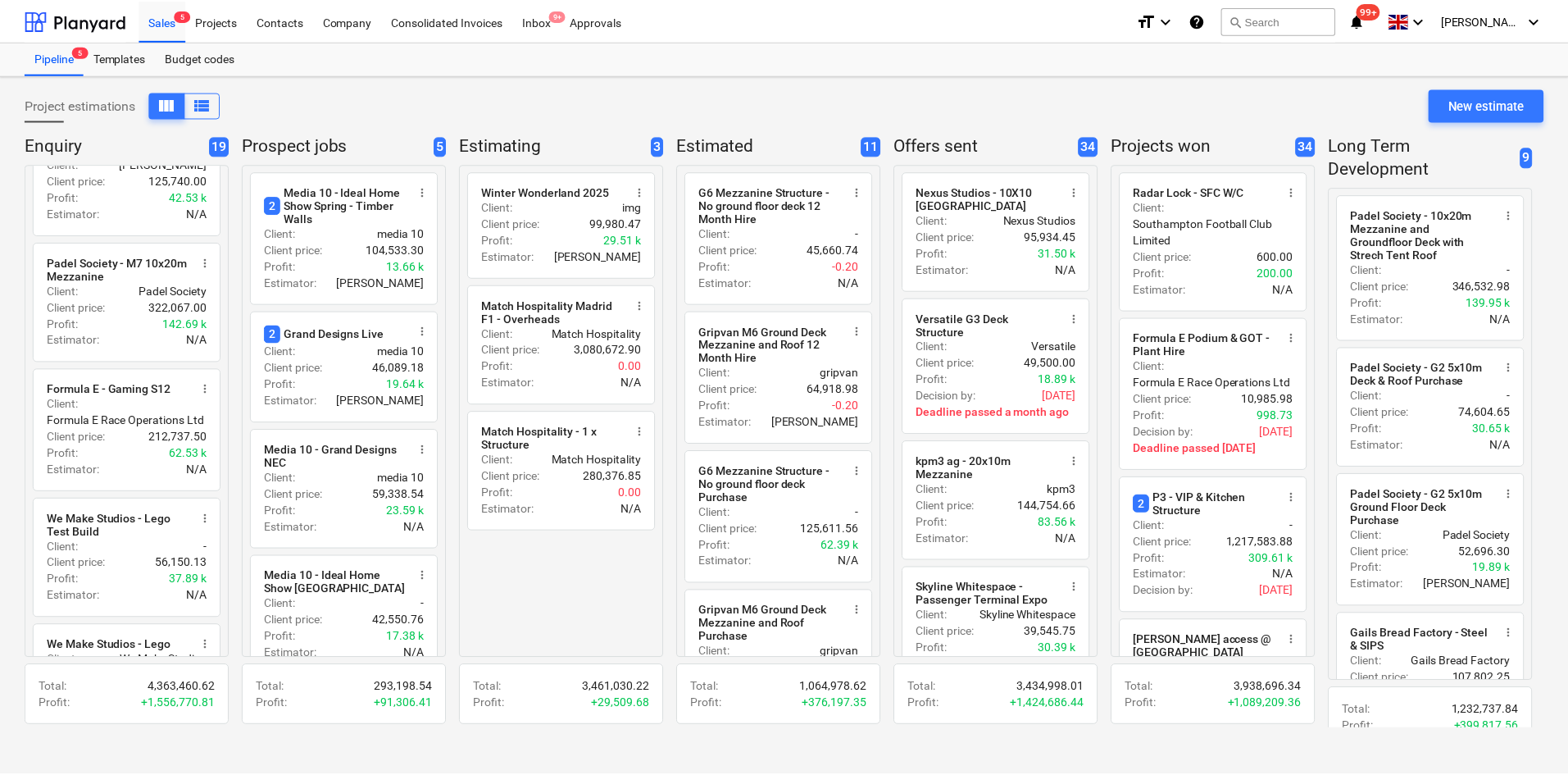
scroll to position [1216, 0]
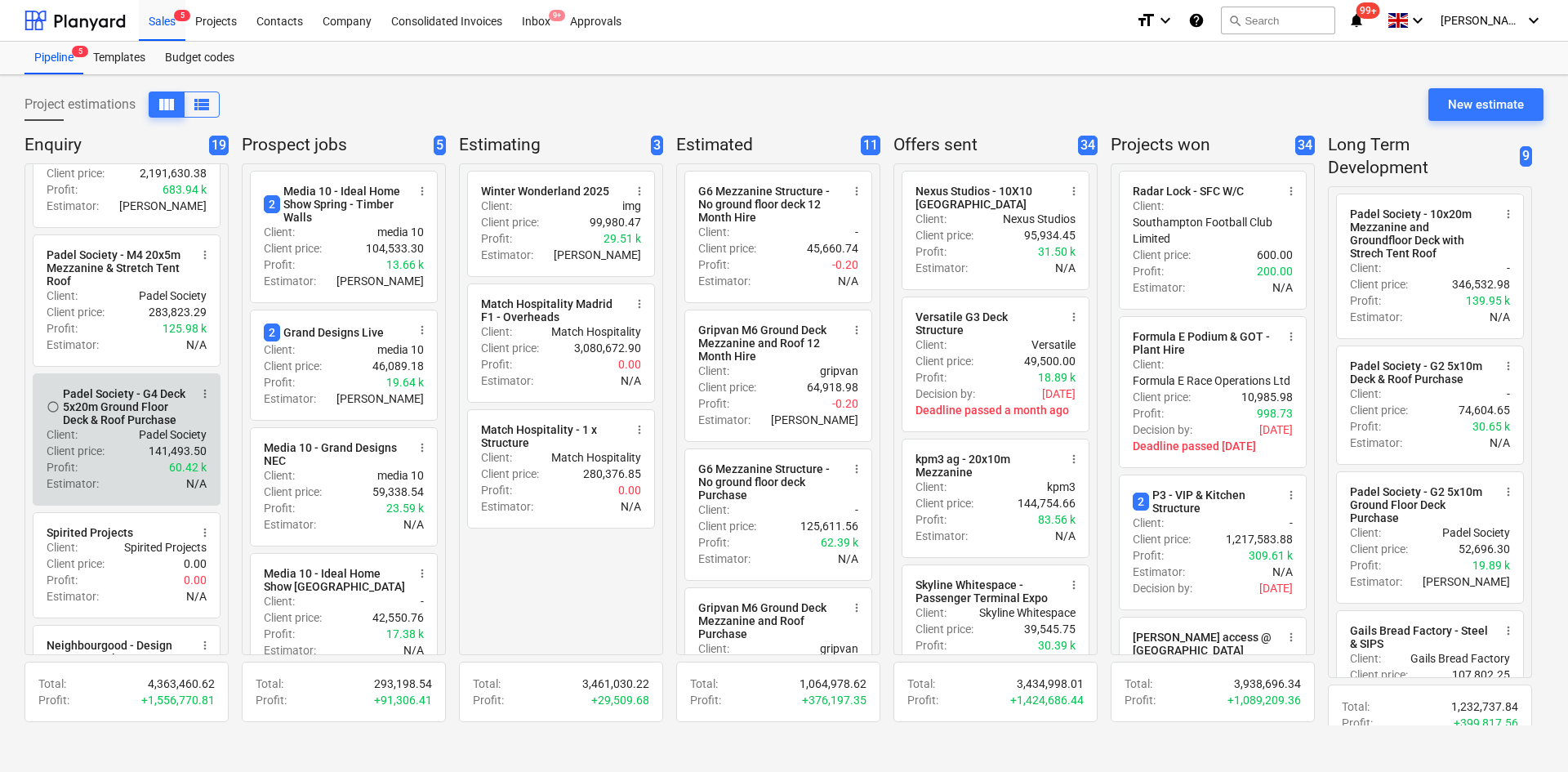
click at [113, 441] on div "Client : Padel Society" at bounding box center [126, 434] width 160 height 16
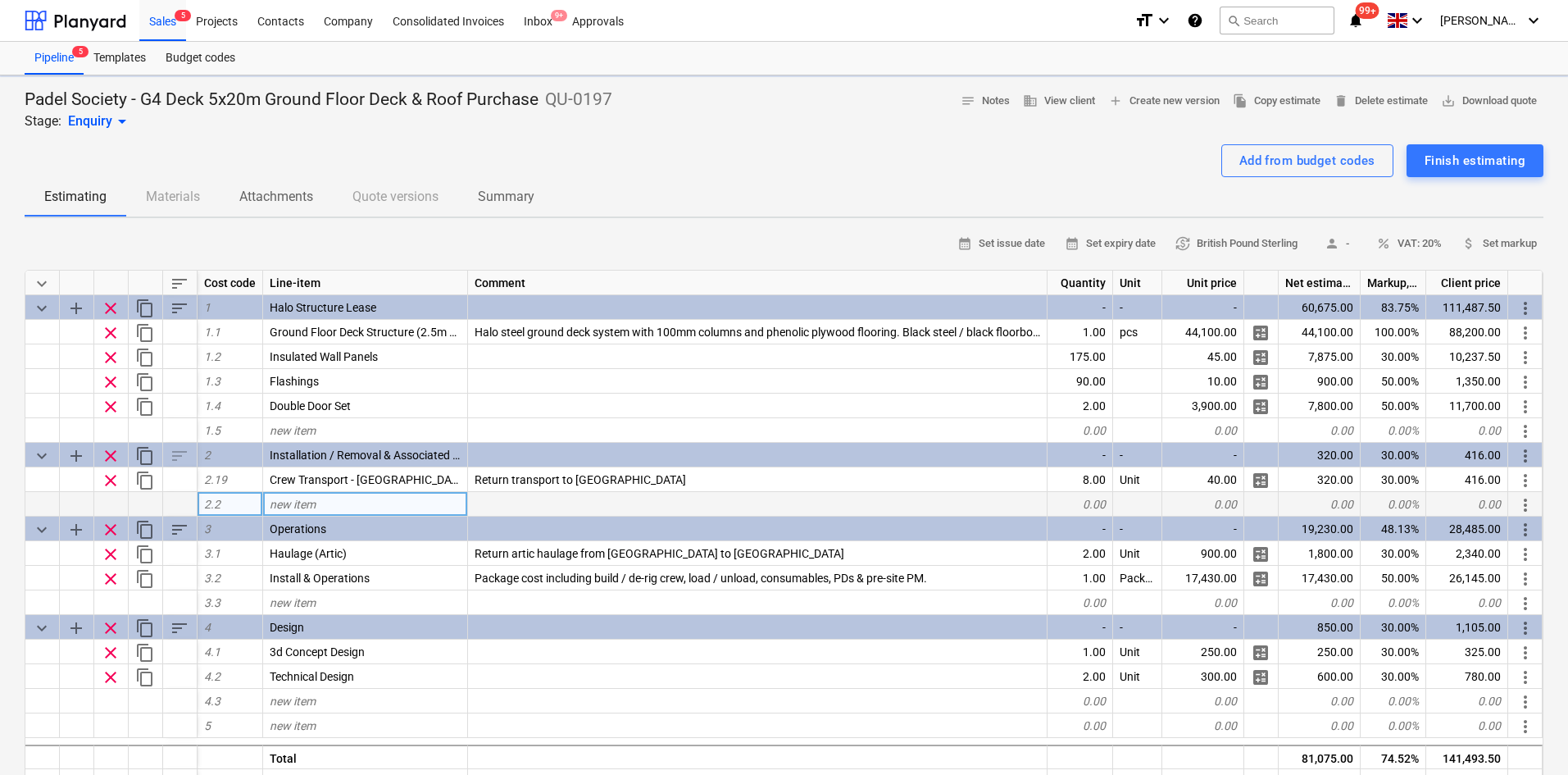
type textarea "x"
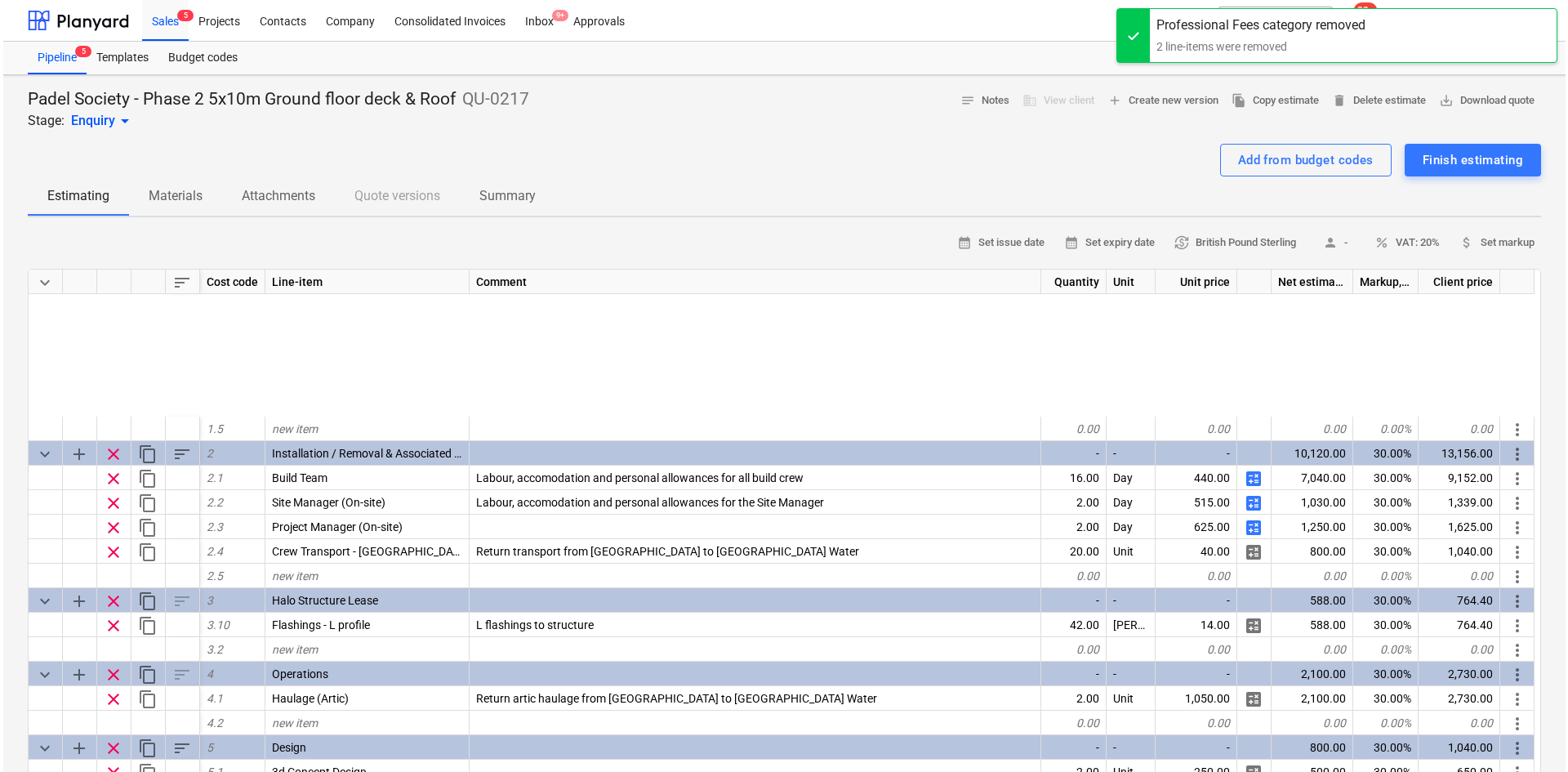
scroll to position [242, 0]
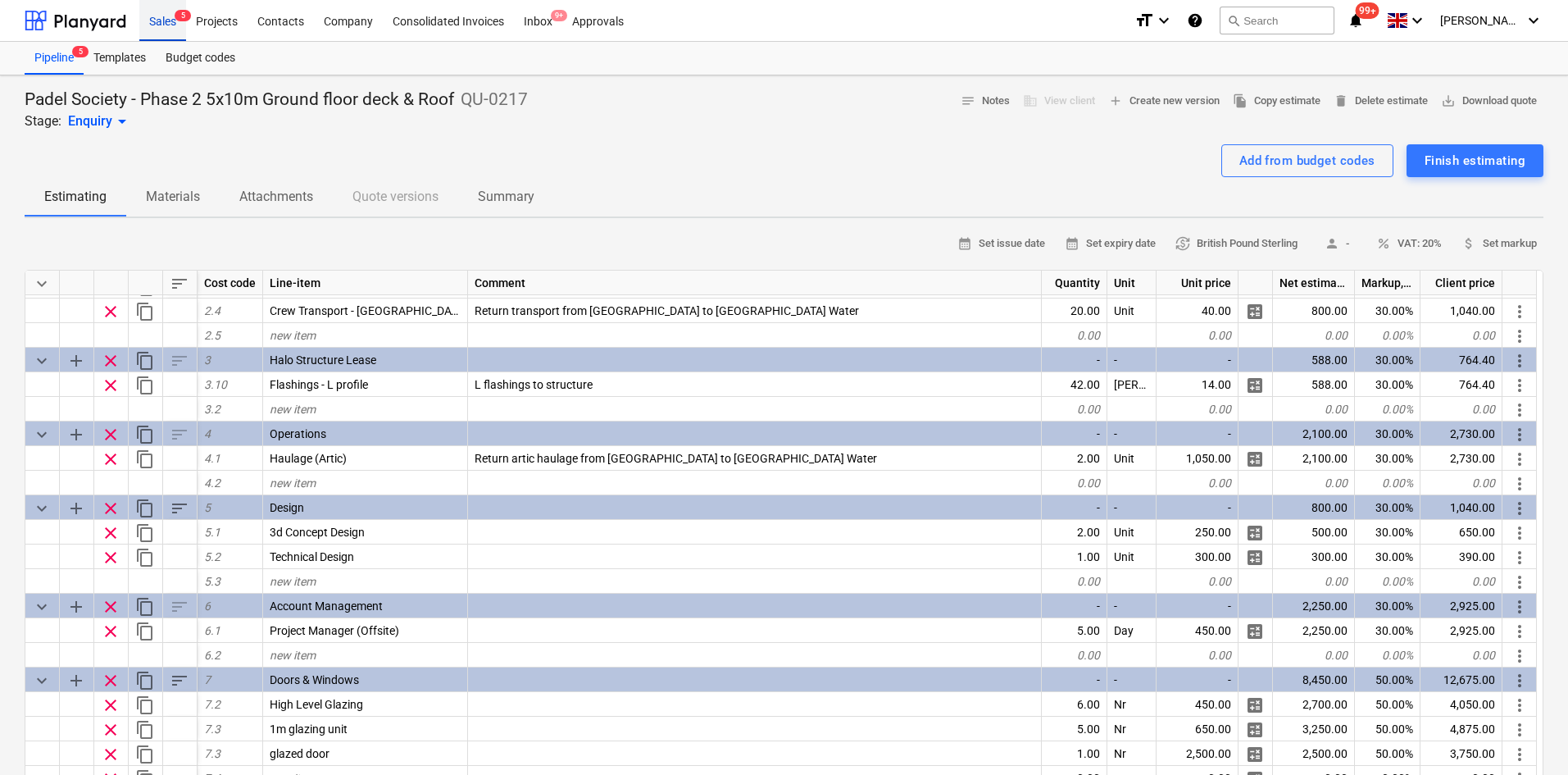
click at [167, 30] on div "Sales 5" at bounding box center [162, 20] width 46 height 42
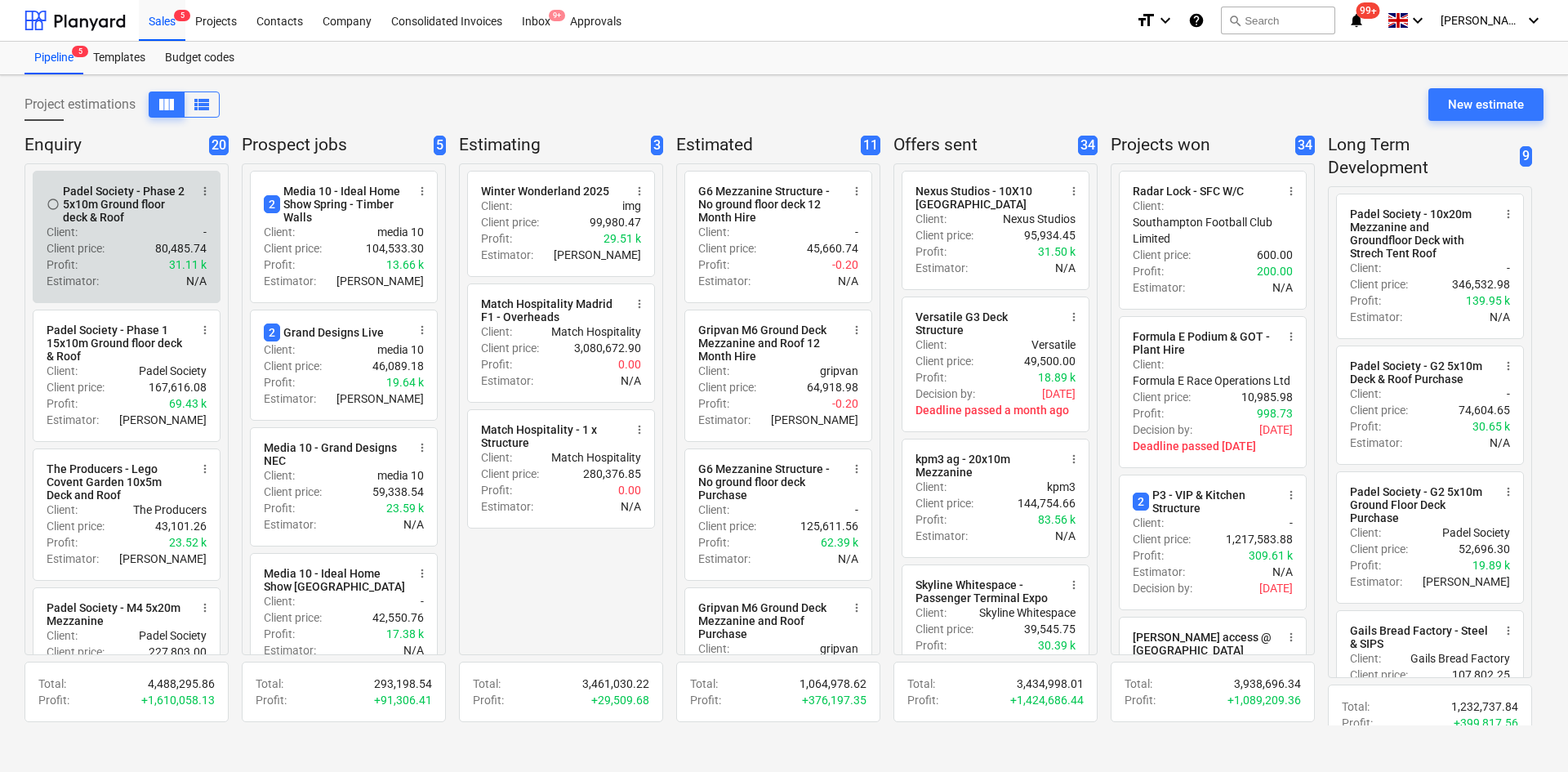
click at [102, 236] on div "Client : -" at bounding box center [126, 232] width 160 height 16
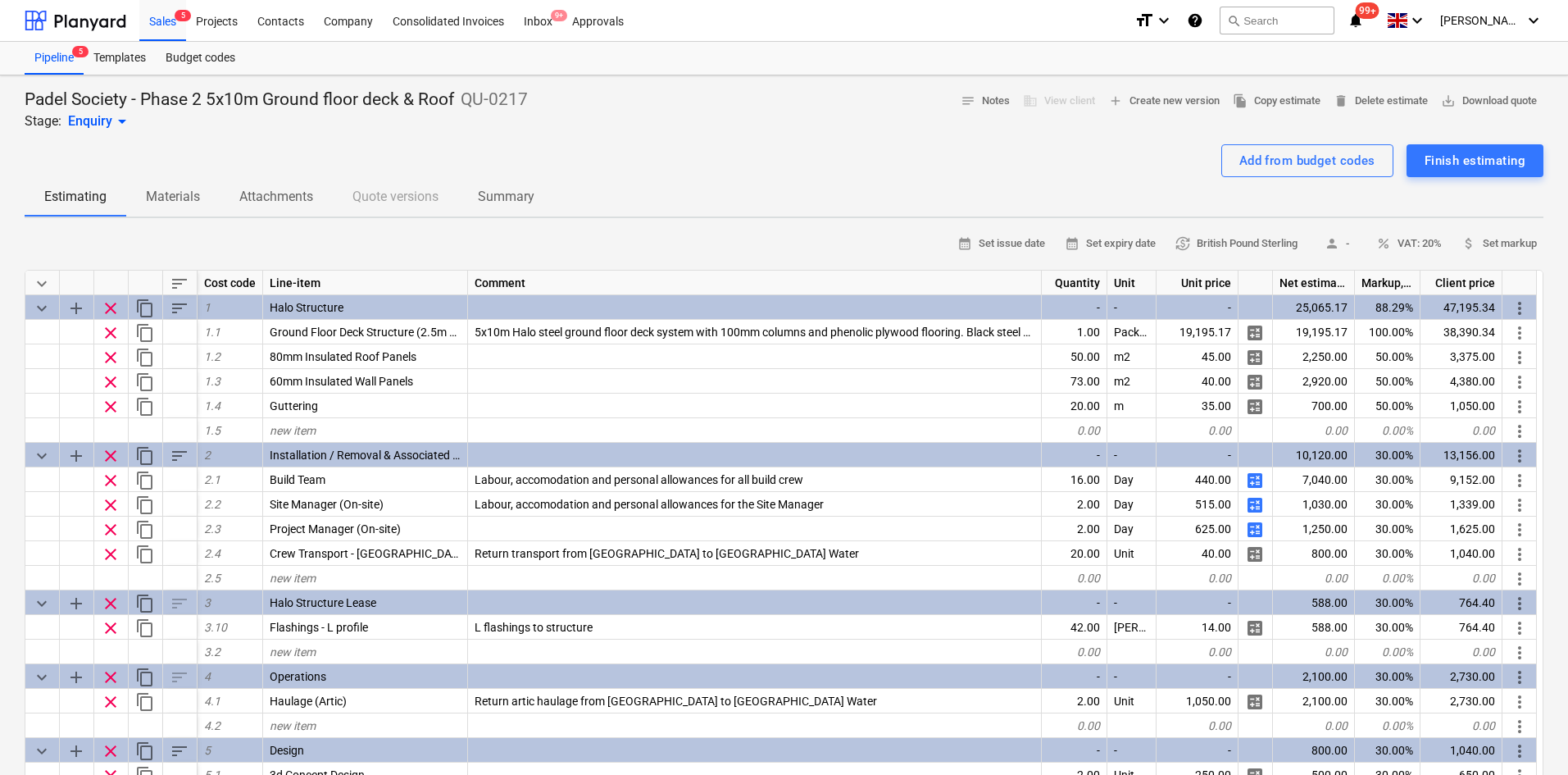
type textarea "x"
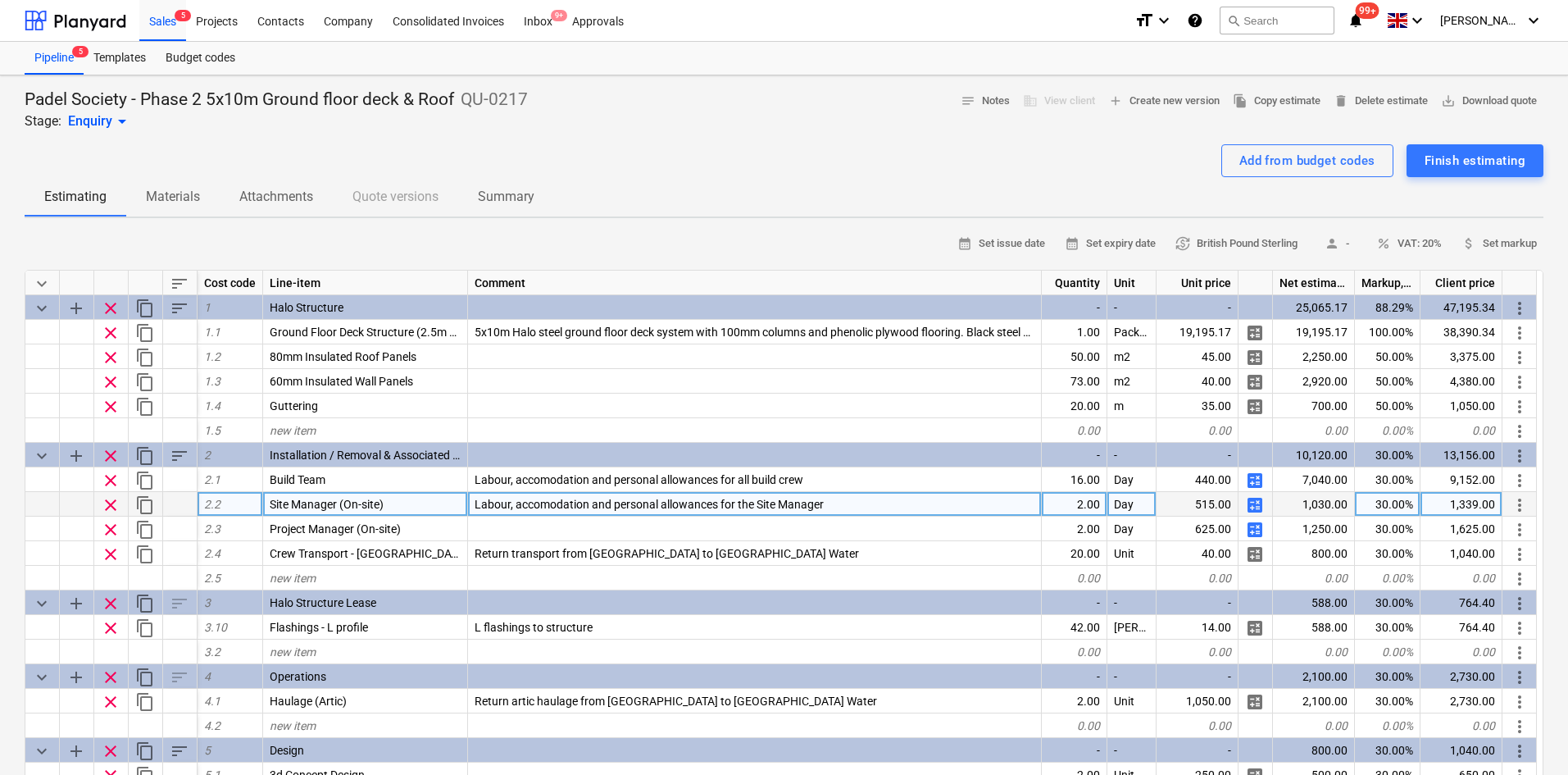
click at [577, 505] on span "Labour, accomodation and personal allowances for the Site Manager" at bounding box center [649, 505] width 349 height 13
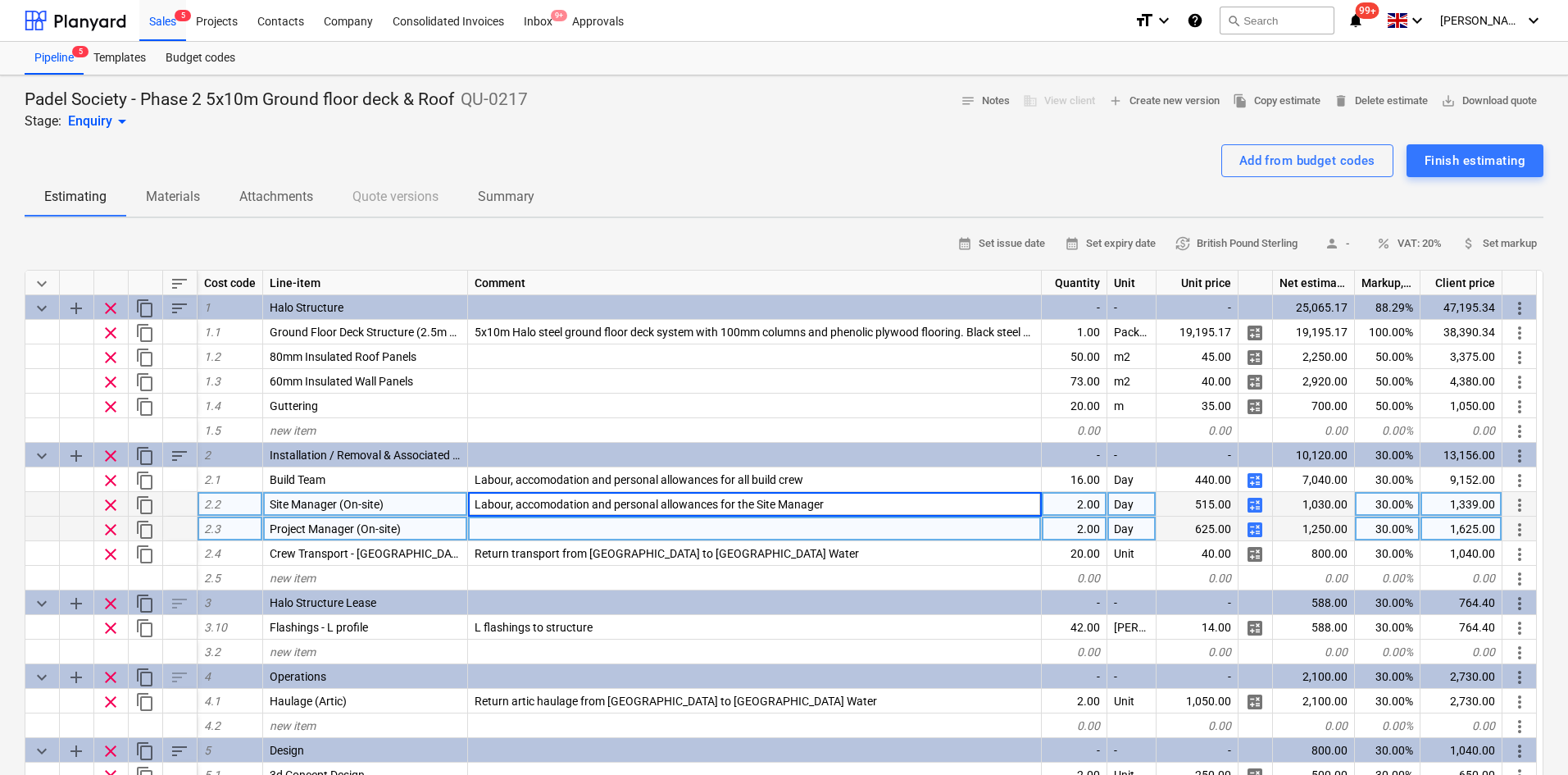
click at [577, 527] on div at bounding box center [755, 528] width 573 height 24
drag, startPoint x: 840, startPoint y: 536, endPoint x: 817, endPoint y: 532, distance: 23.3
click at [817, 532] on input "Labour, accomodation and personal allowances for the Site Manager" at bounding box center [755, 528] width 573 height 24
click at [774, 527] on input "Labour, accomodation and personal allowances for the Site Manager" at bounding box center [755, 528] width 573 height 24
click at [779, 527] on input "Labour, accomodation and personal allowances for the Site Manager" at bounding box center [755, 528] width 573 height 24
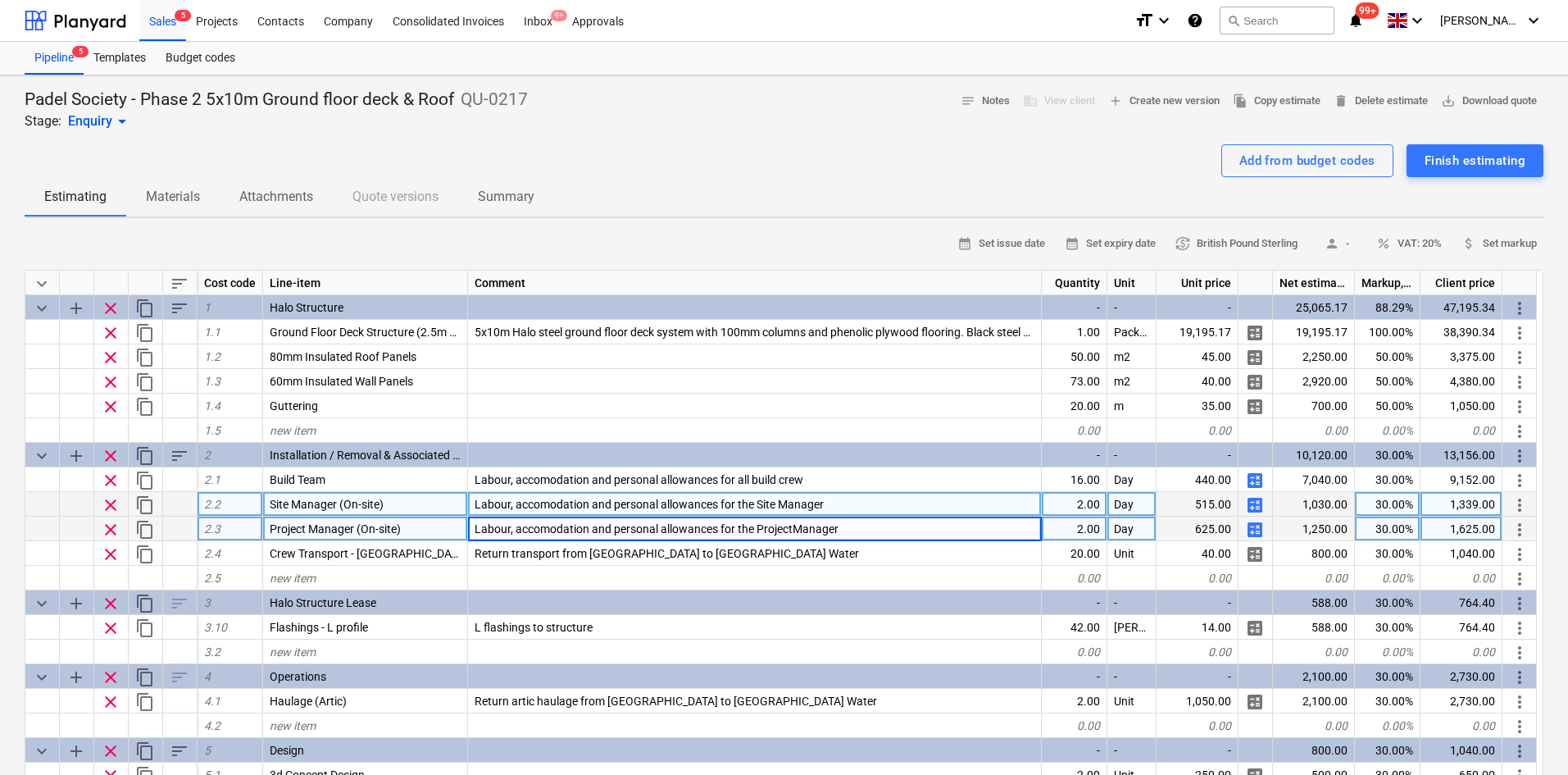
type input "Labour, accomodation and personal allowances for the Project Manager"
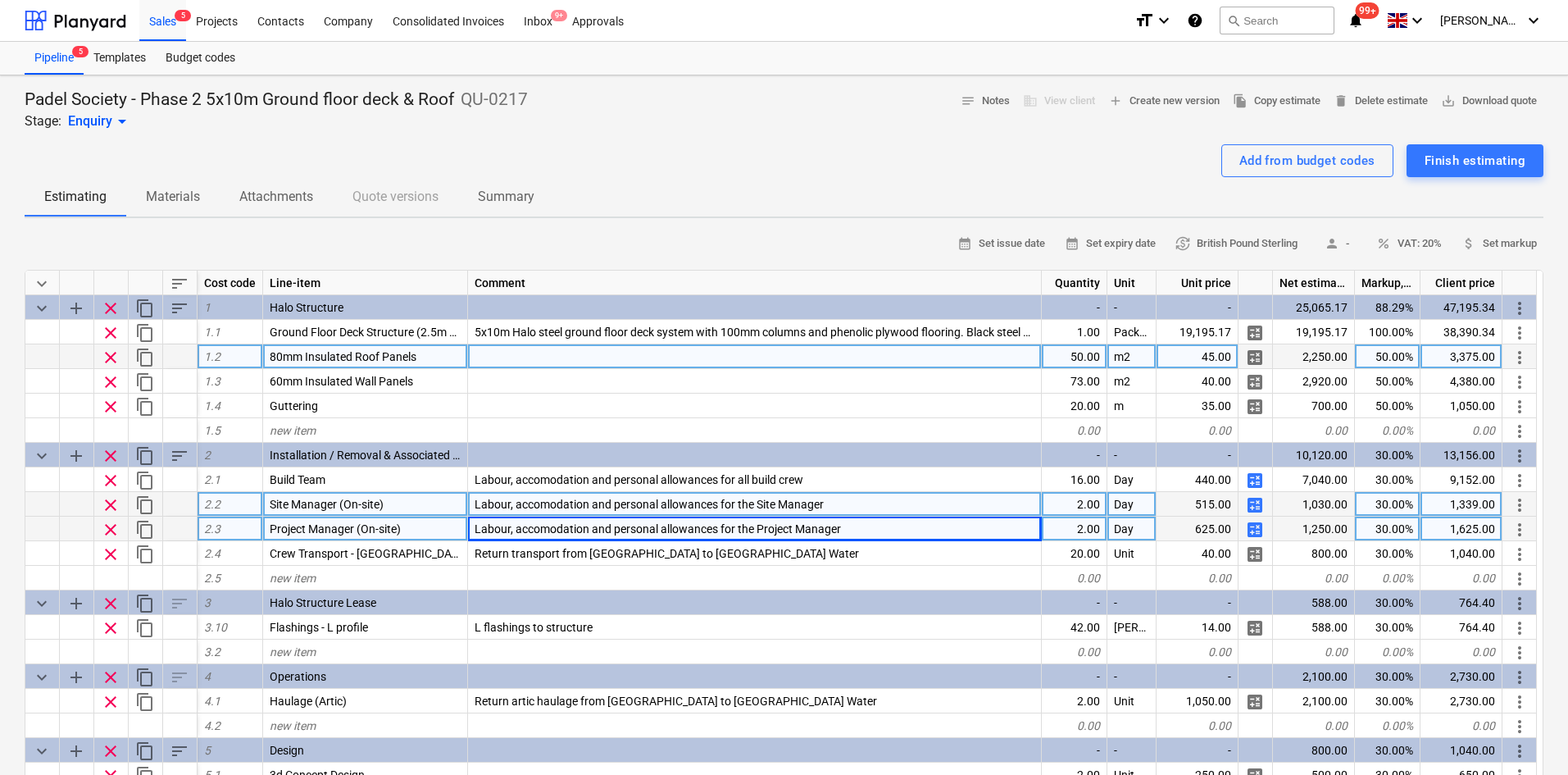
click at [494, 364] on div at bounding box center [755, 356] width 573 height 24
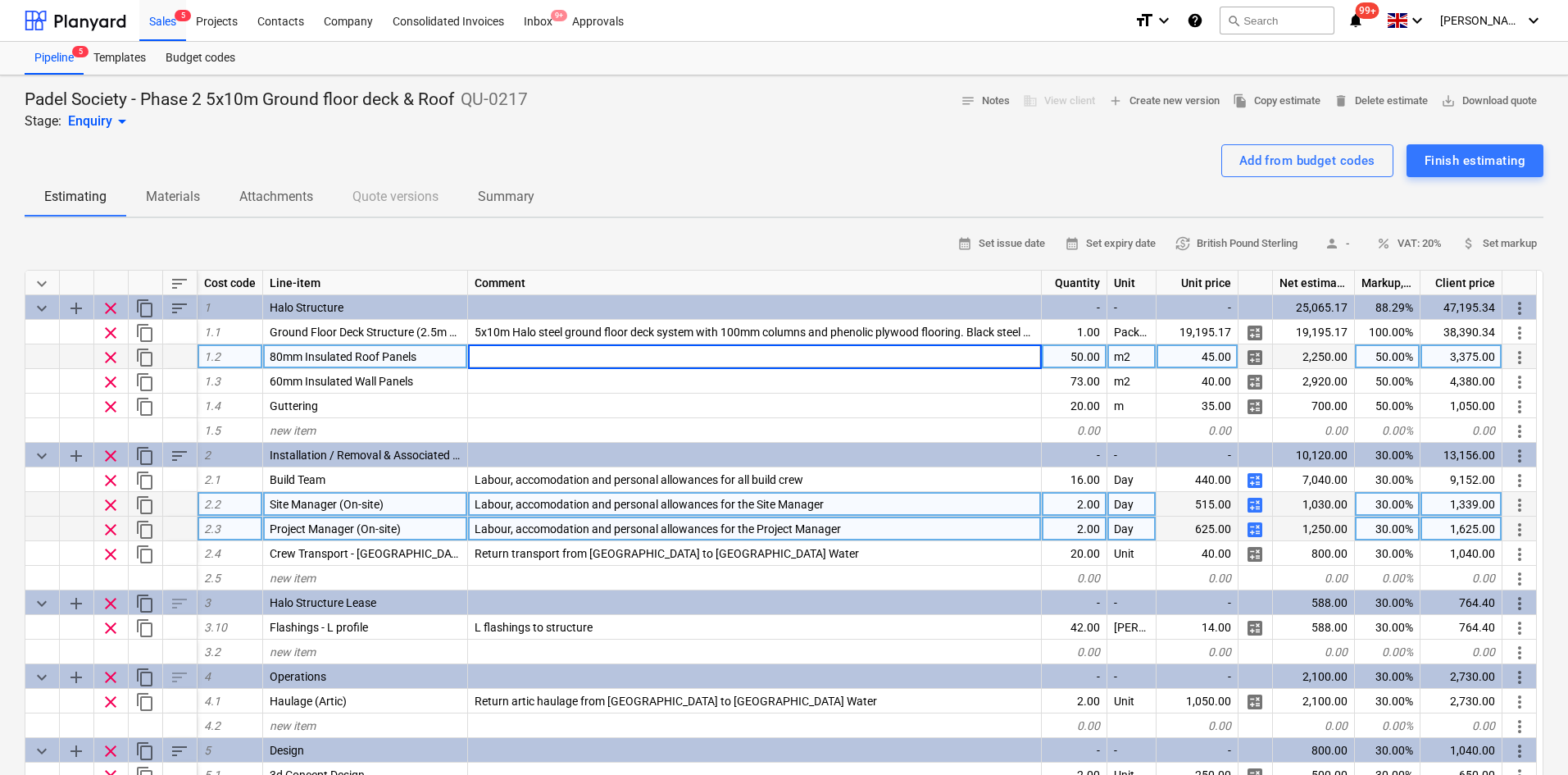
click at [364, 357] on span "80mm Insulated Roof Panels" at bounding box center [343, 357] width 147 height 13
click at [672, 144] on div "Add from budget codes Finish estimating" at bounding box center [784, 160] width 1519 height 33
click at [157, 24] on div "Sales 5" at bounding box center [162, 20] width 46 height 42
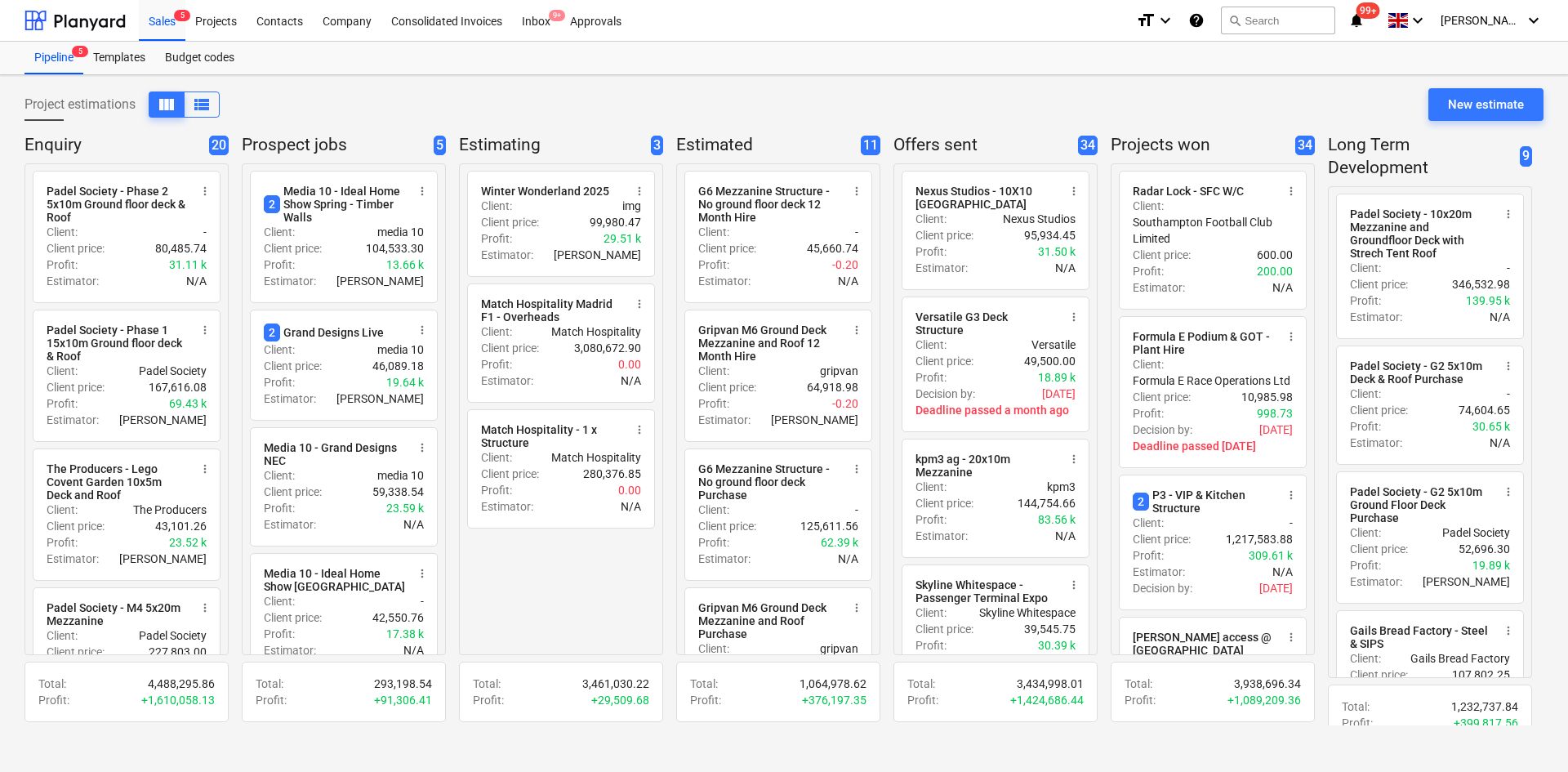
click at [78, 95] on div "Project estimations view_column view_list" at bounding box center [122, 104] width 195 height 26
click at [89, 108] on div "Project estimations view_column view_list" at bounding box center [122, 104] width 195 height 26
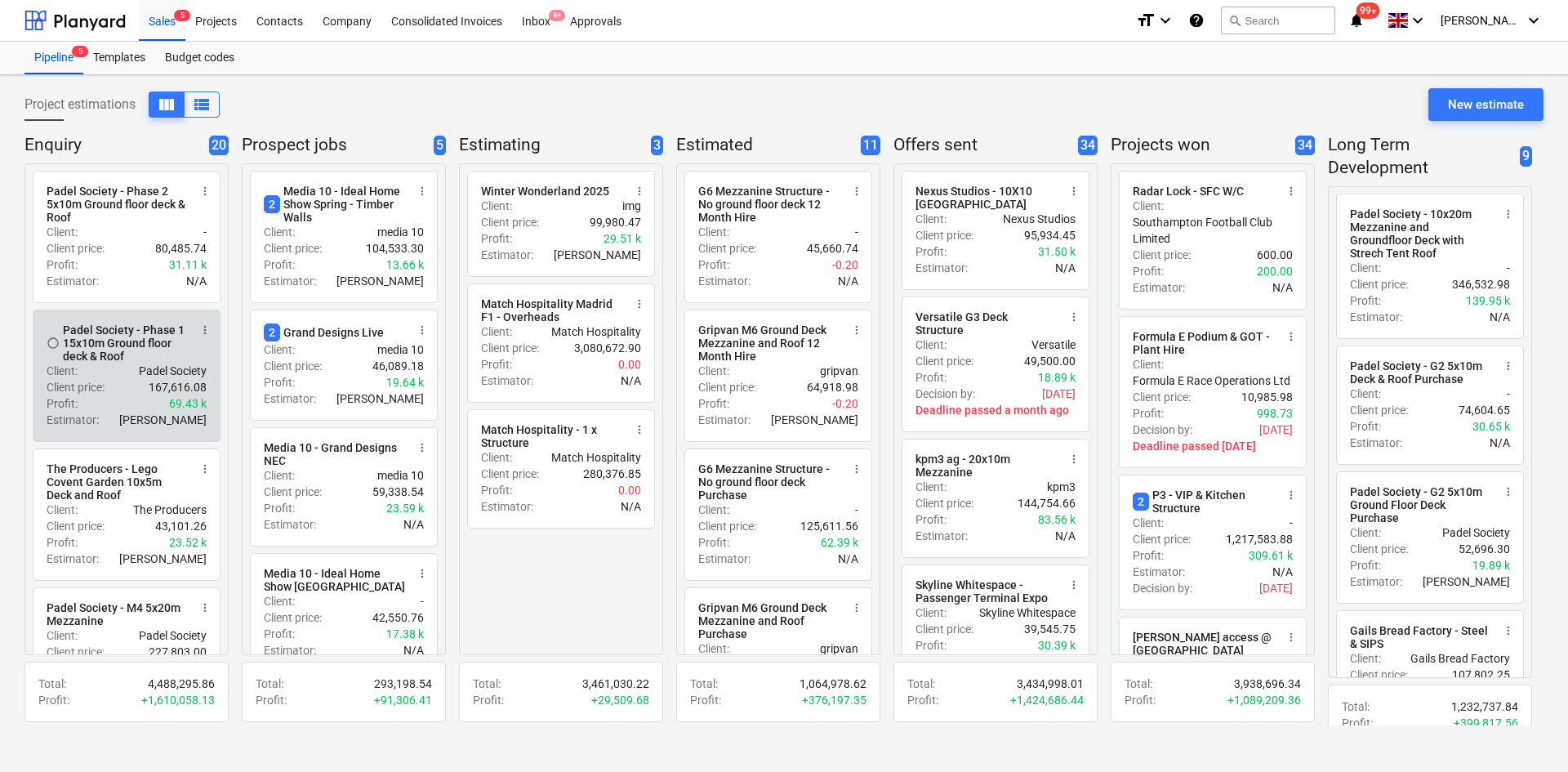
click at [95, 352] on div "Padel Society - Phase 1 15x10m Ground floor deck & Roof" at bounding box center [126, 342] width 126 height 39
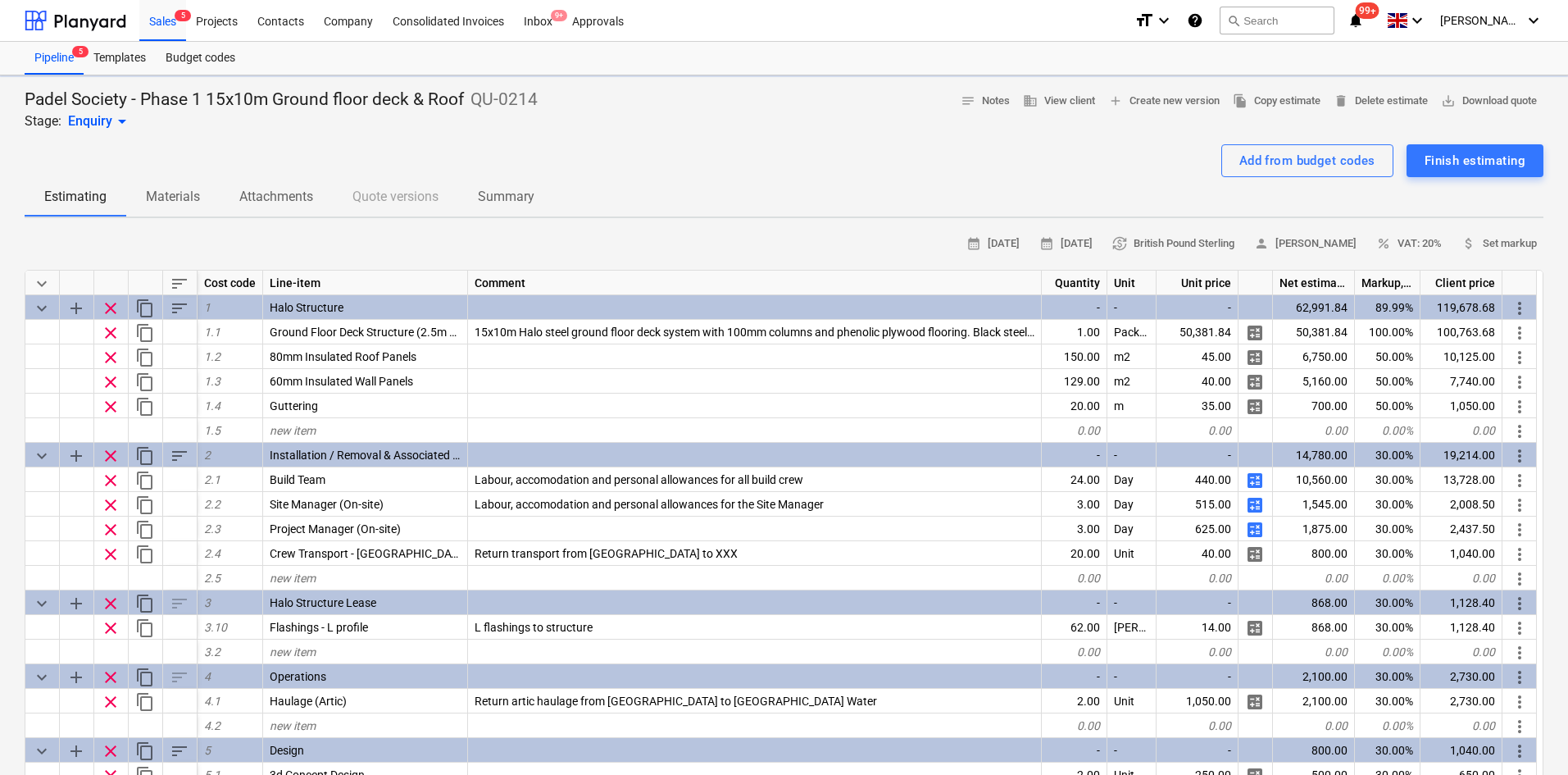
type textarea "x"
click at [1263, 109] on span "file_copy Copy estimate" at bounding box center [1277, 101] width 88 height 19
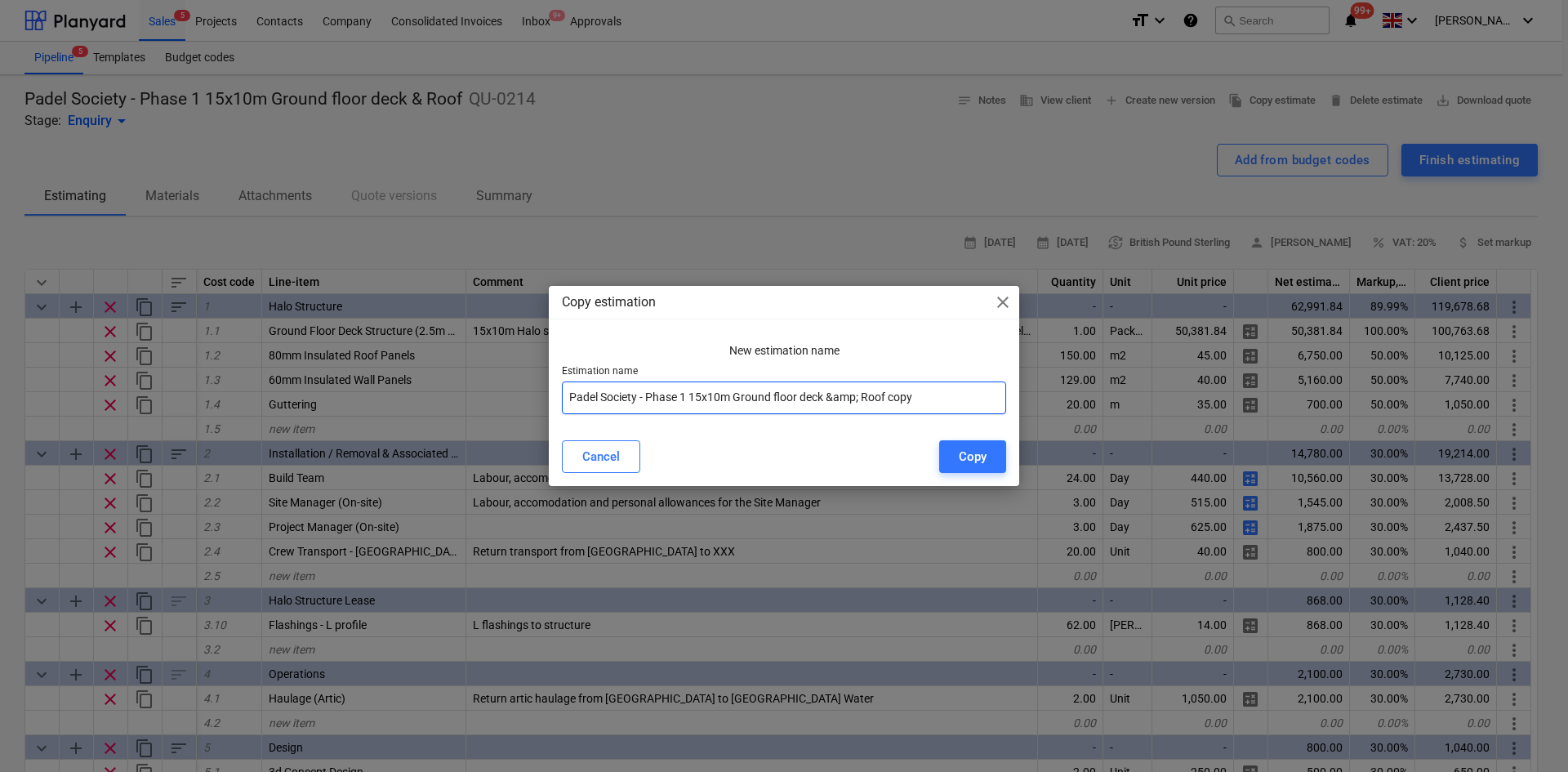
drag, startPoint x: 692, startPoint y: 398, endPoint x: 965, endPoint y: 395, distance: 273.0
click at [965, 395] on input "Padel Society - Phase 1 15x10m Ground floor deck &amp; Roof copy" at bounding box center [784, 398] width 444 height 33
type input "Padel Society - Phase 1&2 Combined"
click at [951, 447] on button "Copy" at bounding box center [972, 456] width 67 height 33
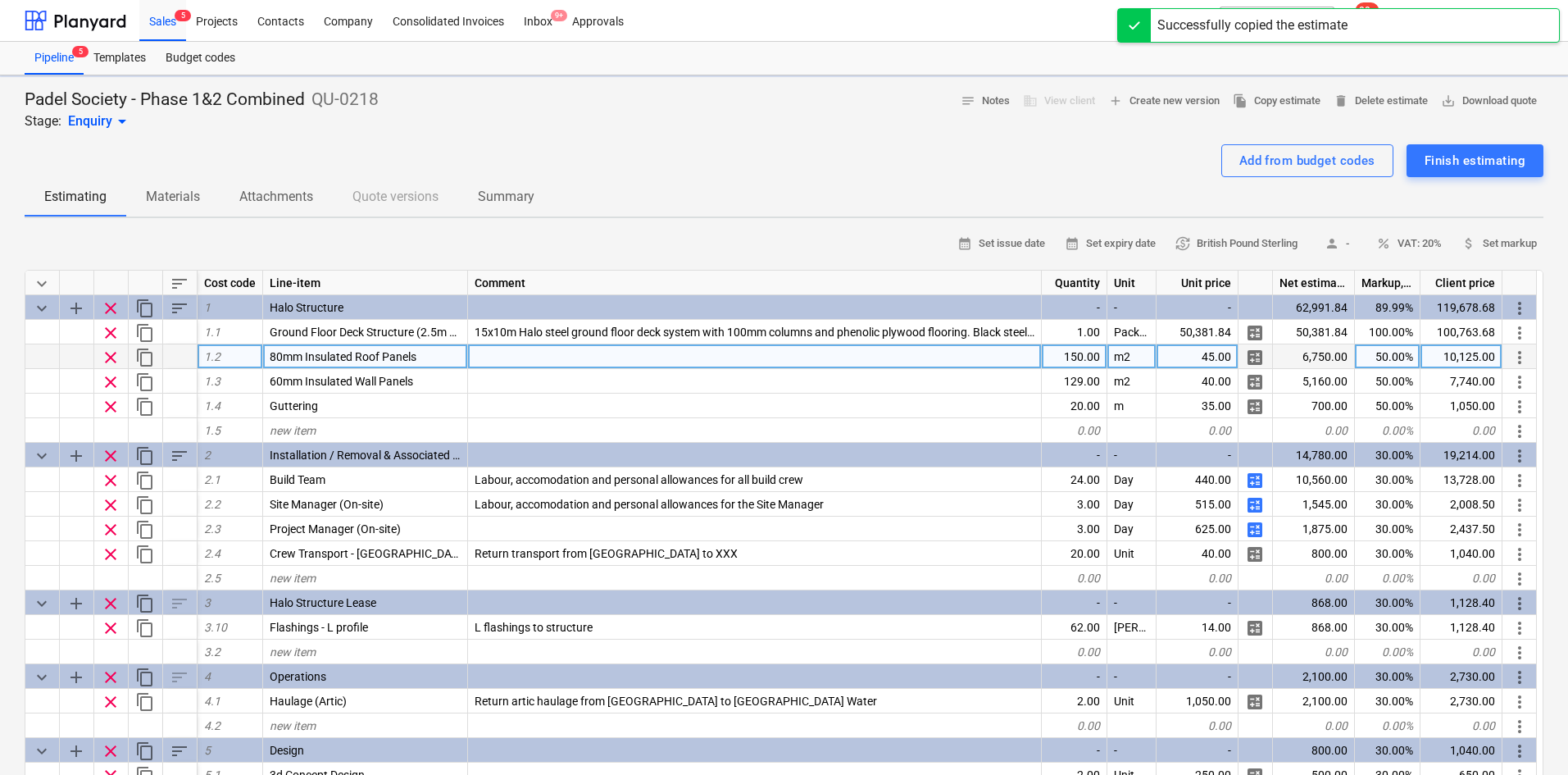
type textarea "x"
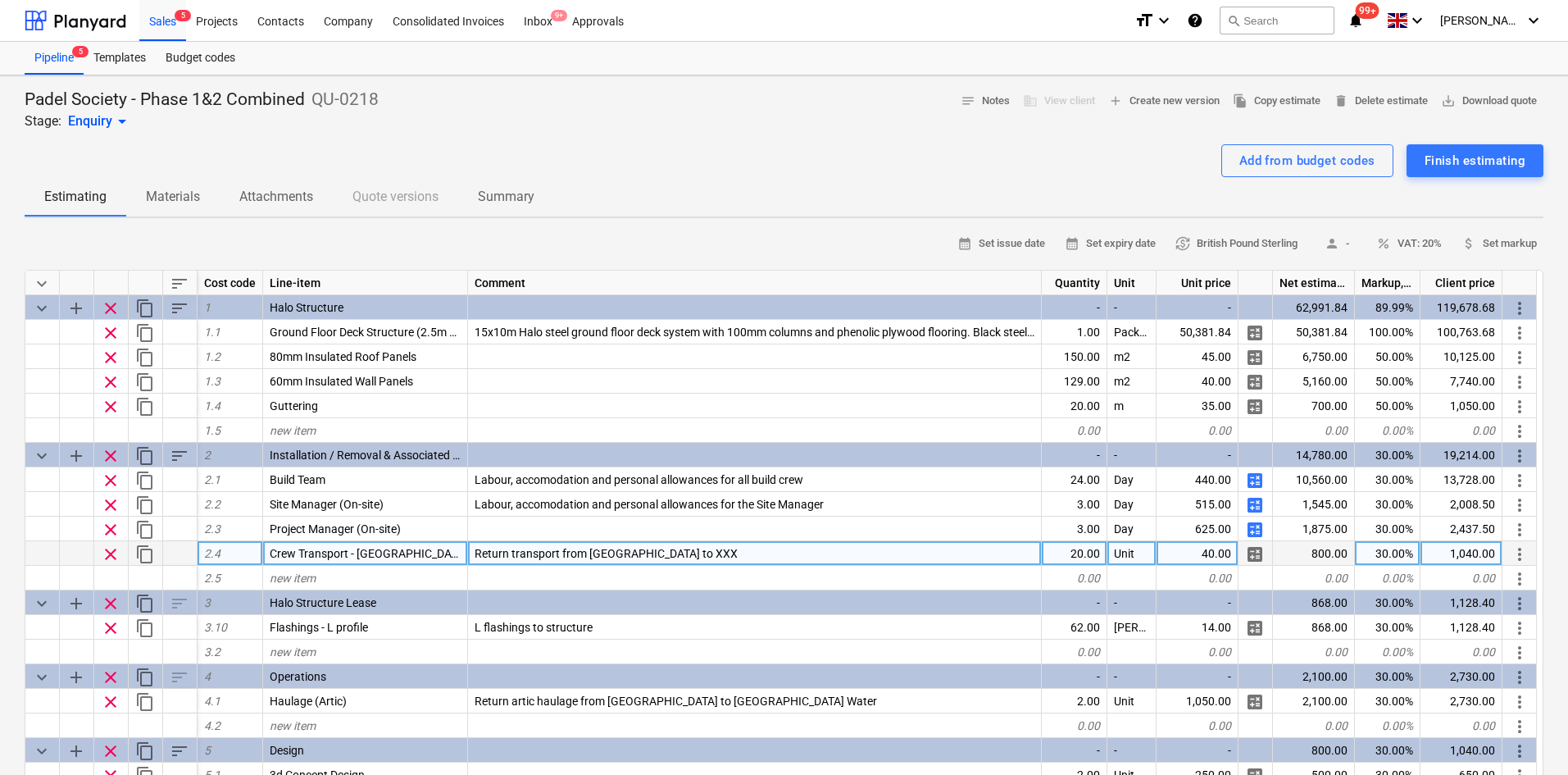
click at [688, 546] on div "Return transport from London to XXX" at bounding box center [755, 553] width 573 height 24
click at [688, 546] on input "Return transport from London to XXX" at bounding box center [755, 553] width 573 height 24
click at [680, 557] on input "Return transport from London to XXX" at bounding box center [755, 553] width 573 height 24
drag, startPoint x: 680, startPoint y: 557, endPoint x: 646, endPoint y: 560, distance: 34.1
click at [646, 560] on input "Return transport from London to XXX" at bounding box center [755, 553] width 573 height 24
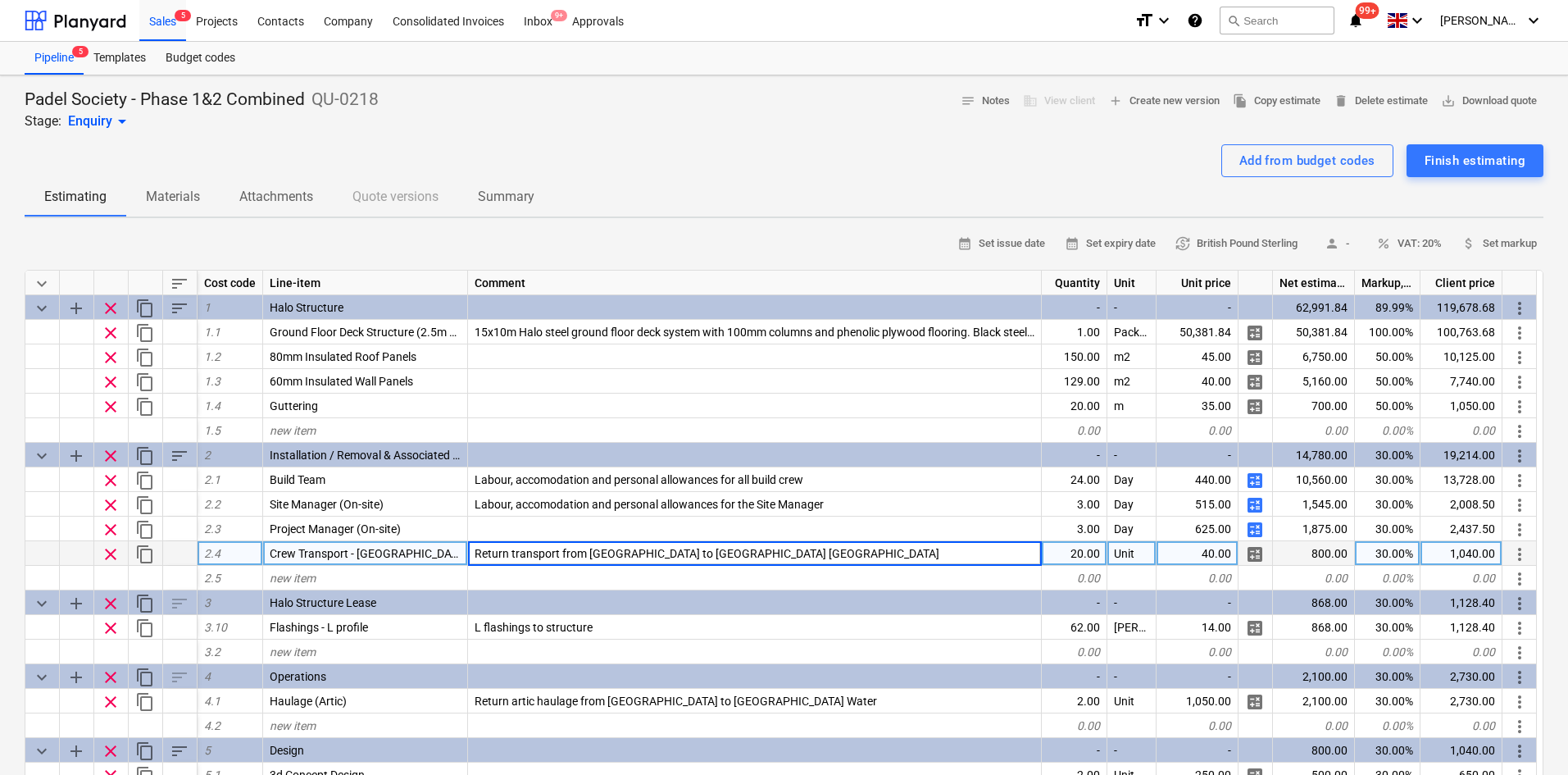
type input "Return transport from [GEOGRAPHIC_DATA] to [GEOGRAPHIC_DATA] Water"
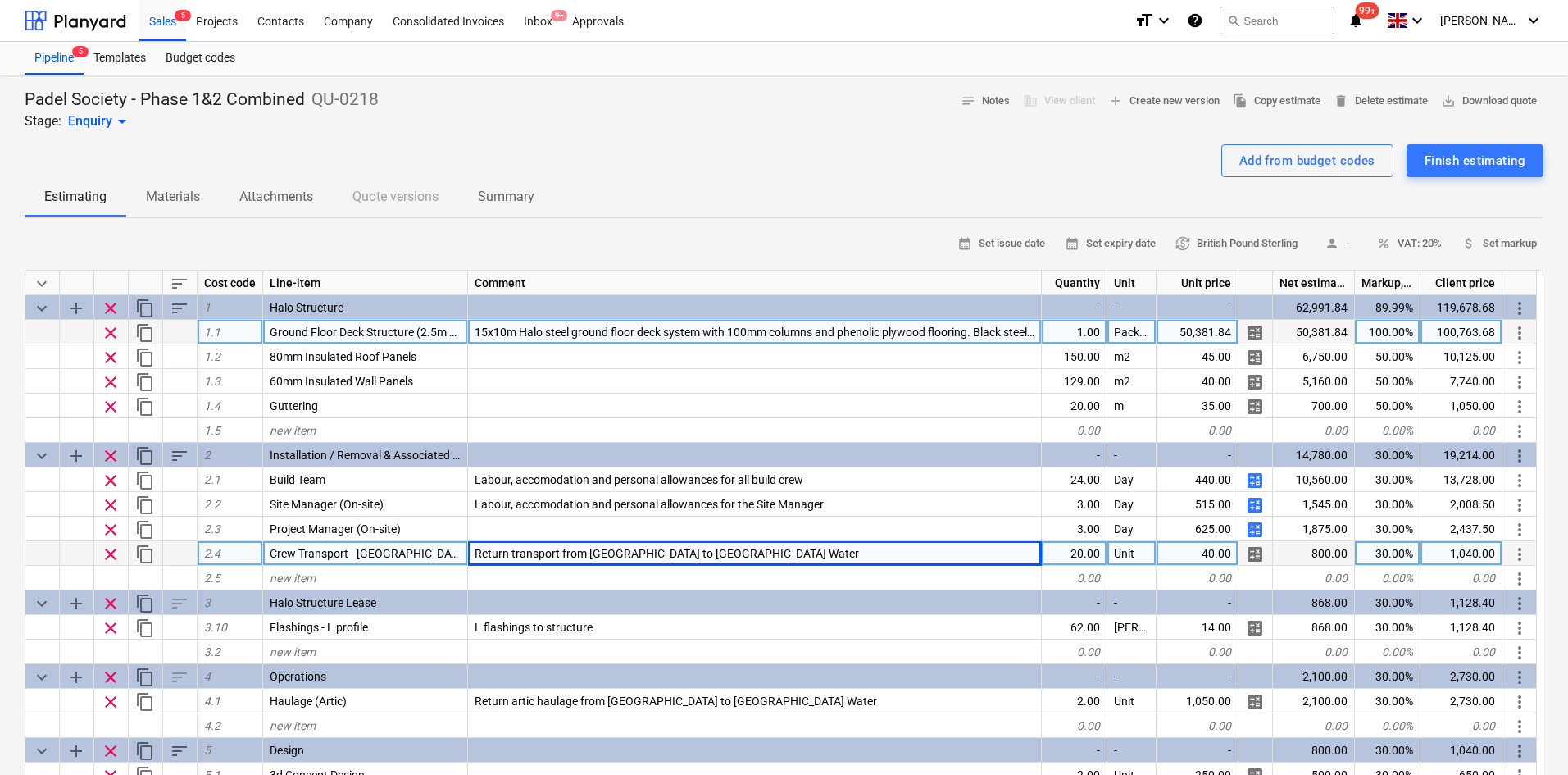
click at [388, 333] on span "Ground Floor Deck Structure (2.5m Grid) - Includes 21mm Phenolic Plywood floori…" at bounding box center [482, 332] width 425 height 13
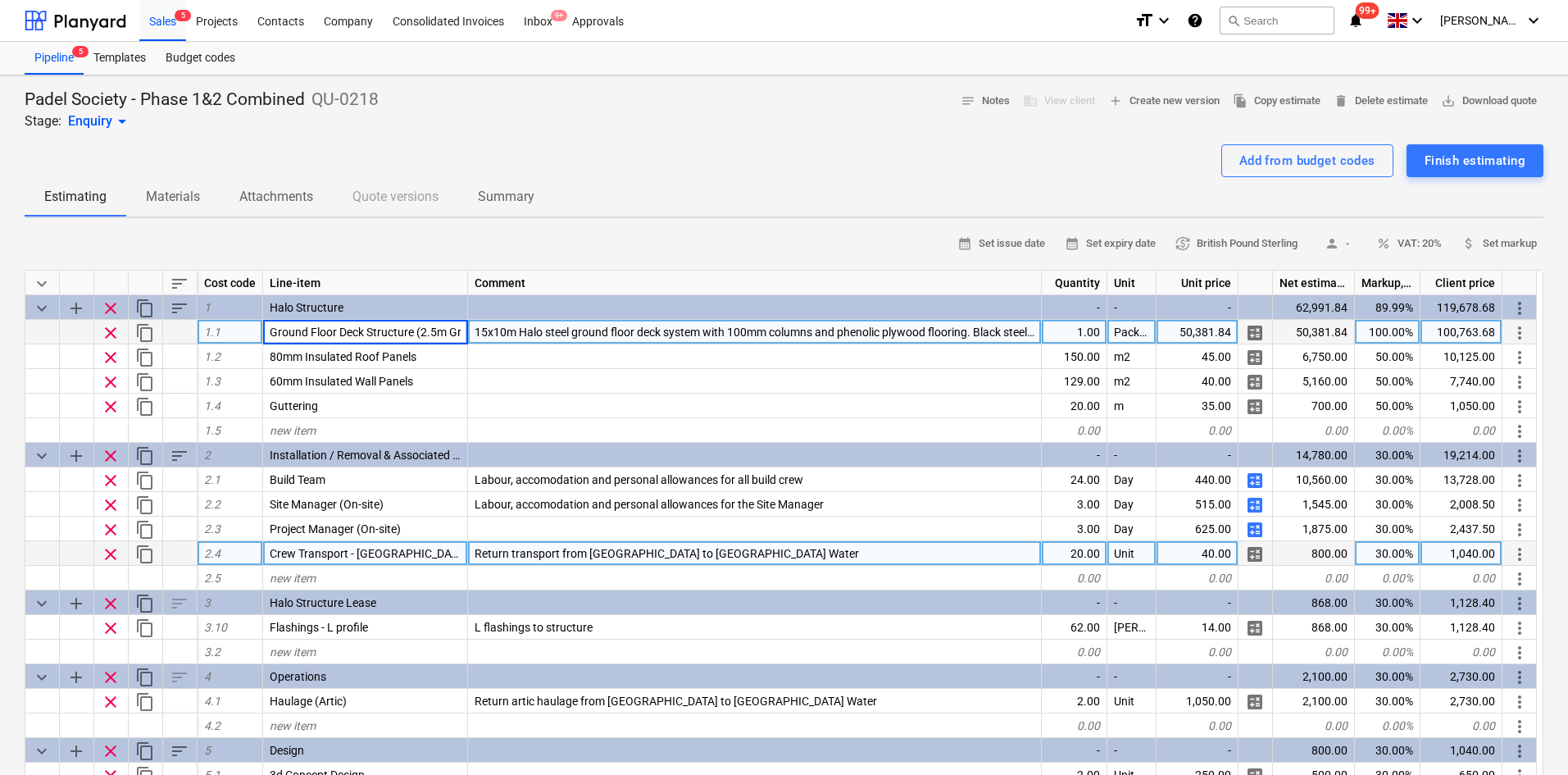
scroll to position [0, 237]
click at [450, 327] on input "Ground Floor Deck Structure (2.5m Grid) - Includes 21mm Phenolic Plywood floori…" at bounding box center [365, 332] width 204 height 24
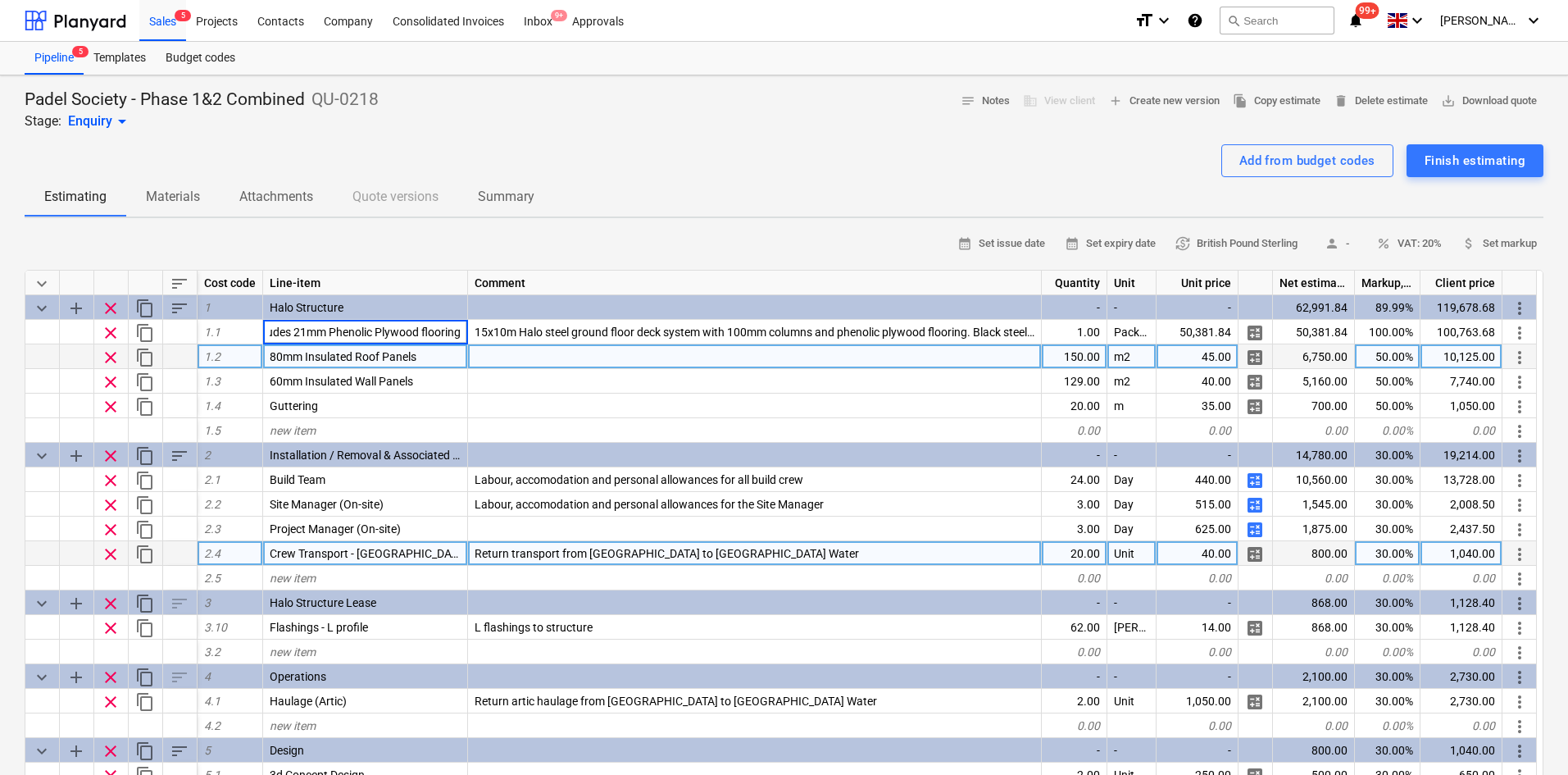
click at [415, 350] on div "80mm Insulated Roof Panels" at bounding box center [365, 356] width 205 height 24
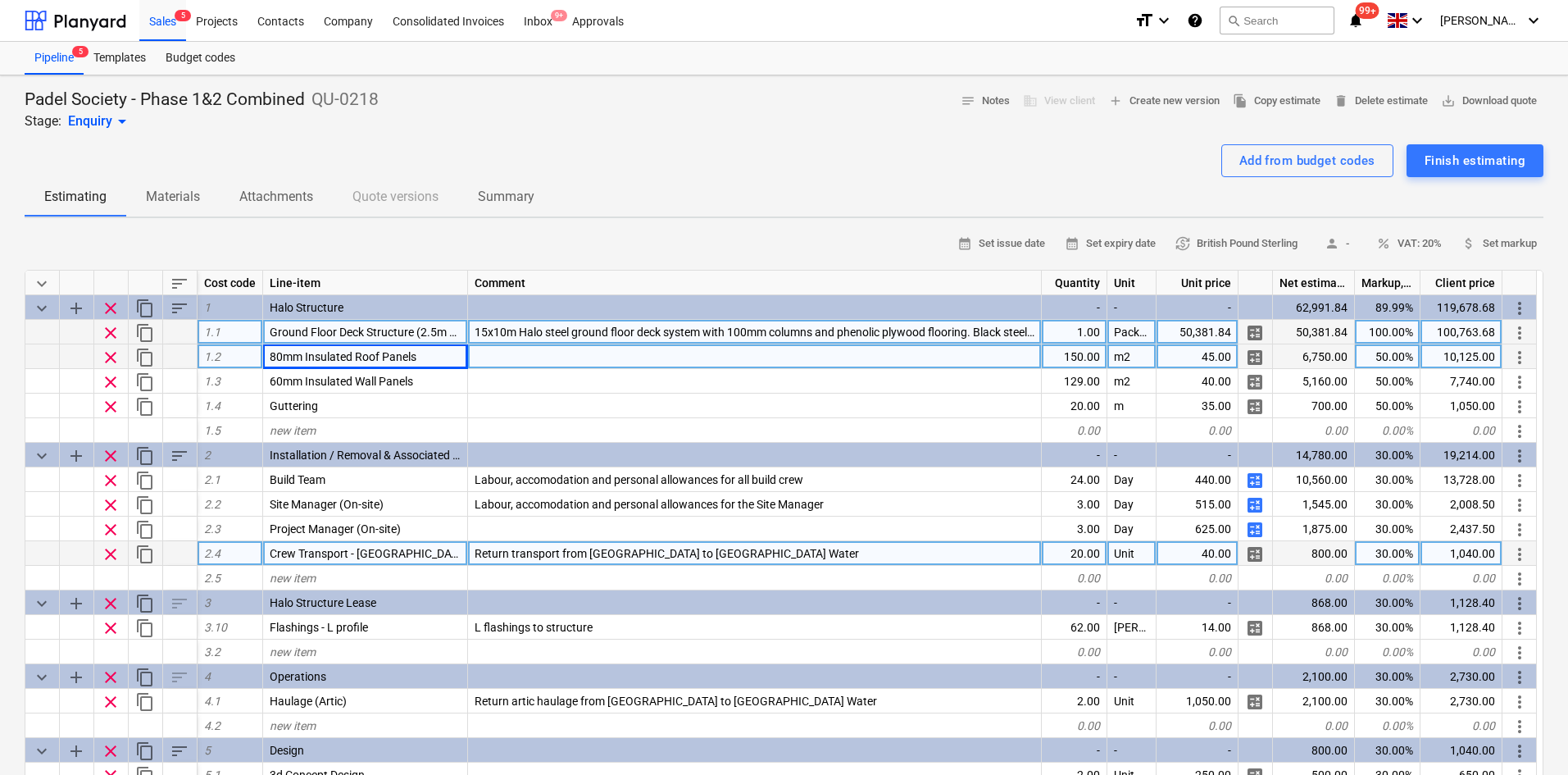
click at [141, 332] on span "content_copy" at bounding box center [145, 332] width 19 height 19
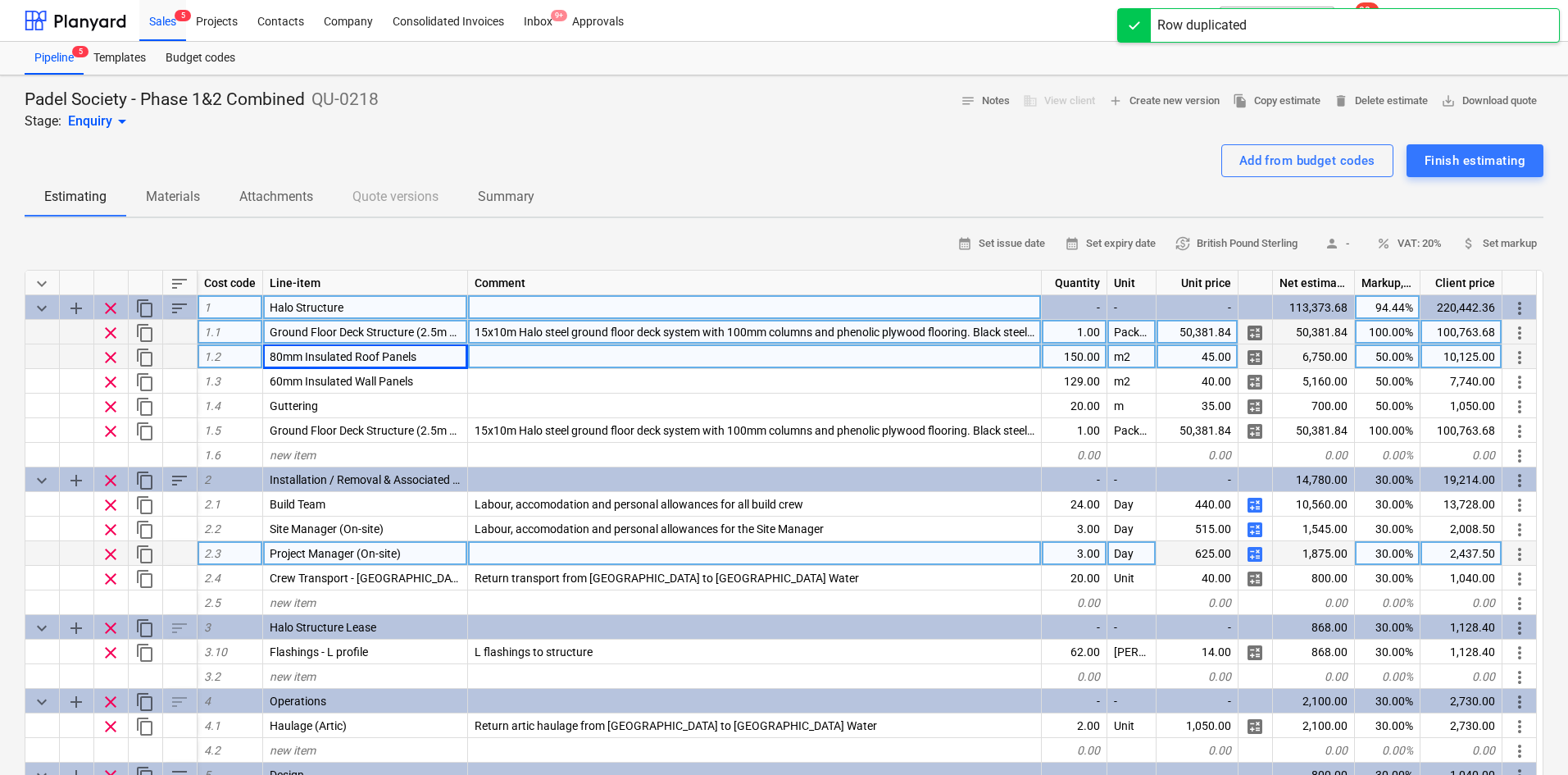
click at [187, 306] on span "sort" at bounding box center [179, 307] width 19 height 19
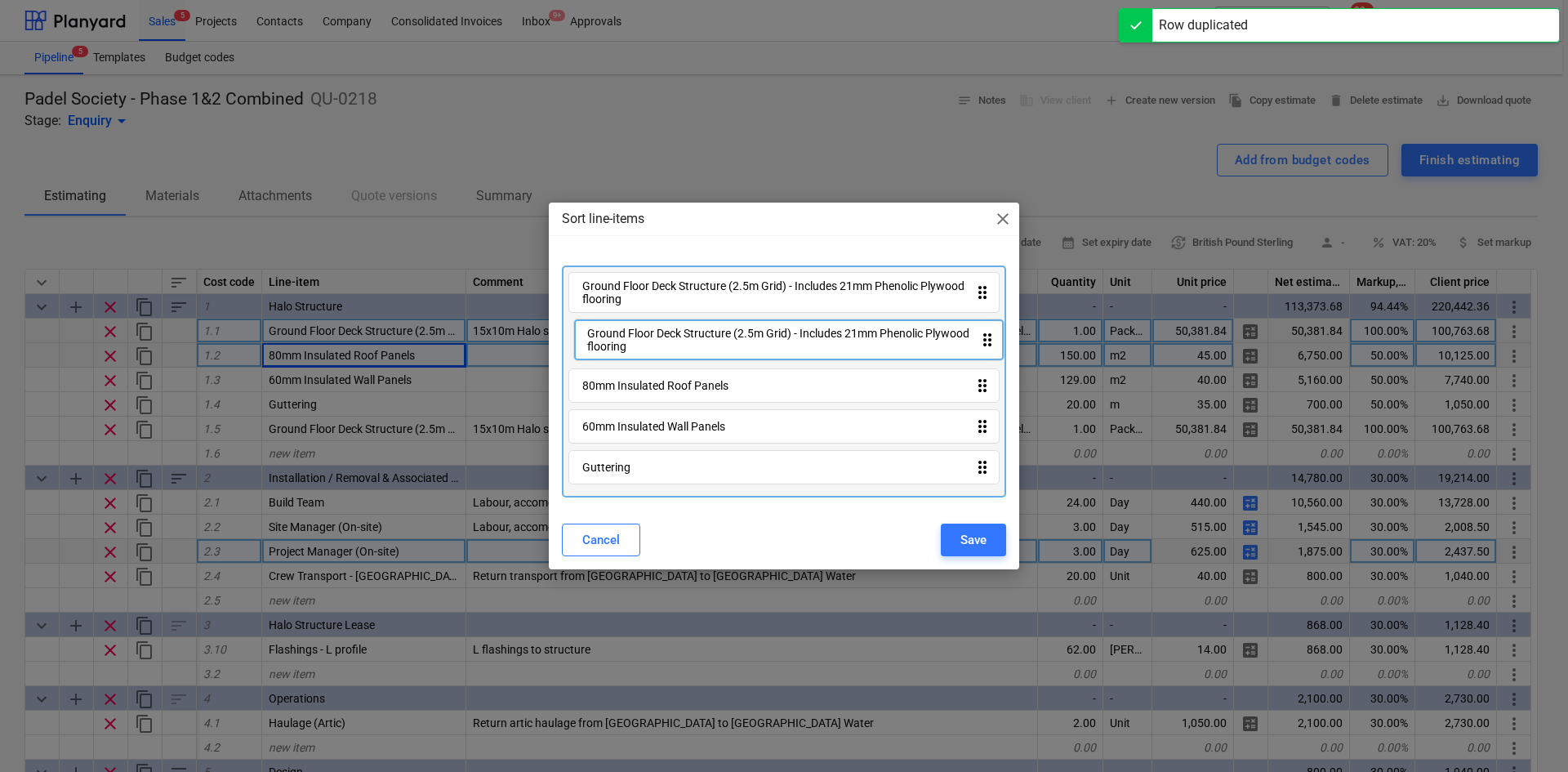
drag, startPoint x: 671, startPoint y: 416, endPoint x: 680, endPoint y: 344, distance: 72.6
click at [680, 344] on div "Ground Floor Deck Structure (2.5m Grid) - Includes 21mm Phenolic Plywood floori…" at bounding box center [784, 381] width 444 height 232
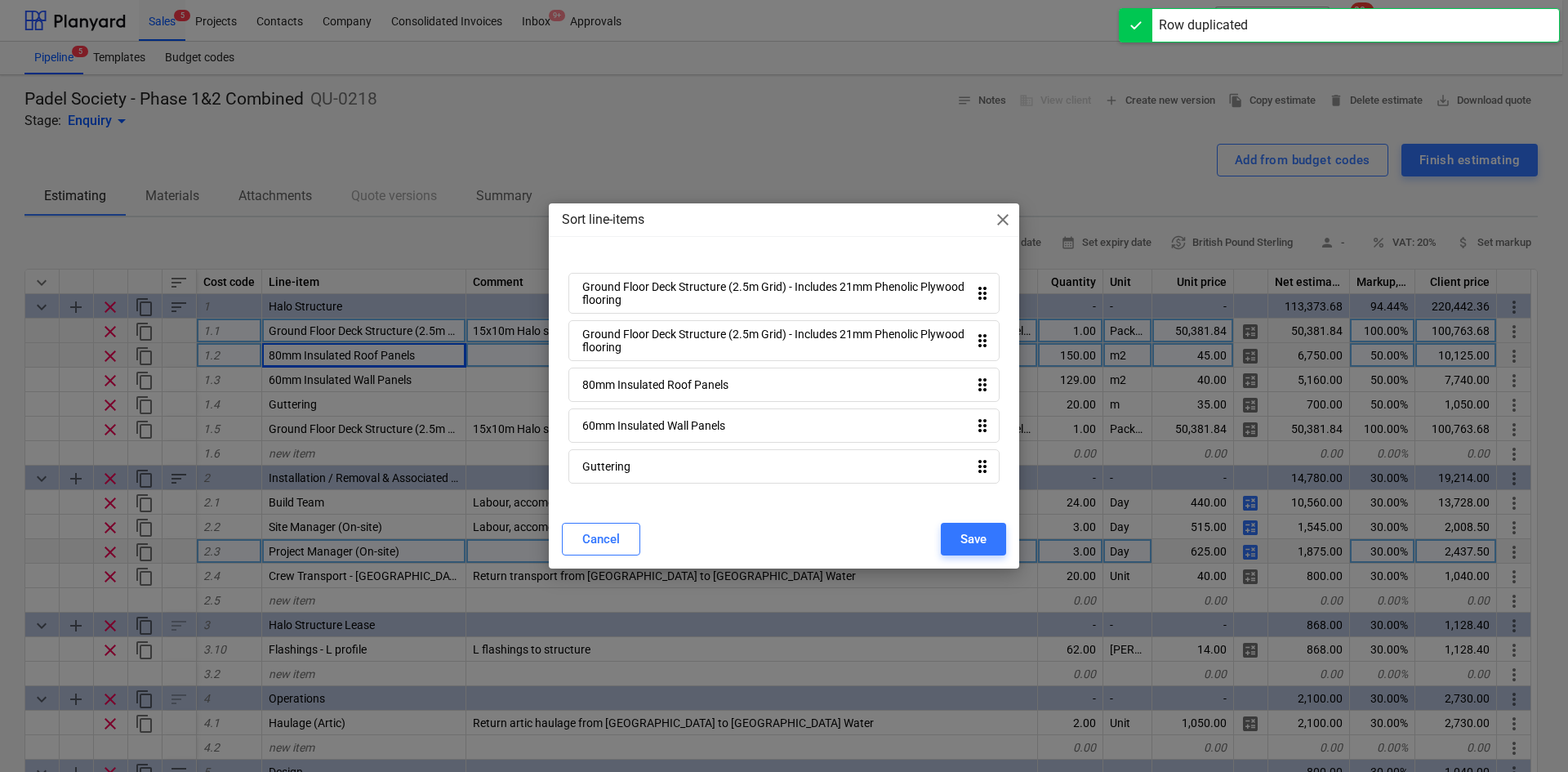
click at [957, 524] on div "Cancel Save" at bounding box center [784, 539] width 464 height 46
click at [967, 545] on div "Save" at bounding box center [973, 539] width 26 height 21
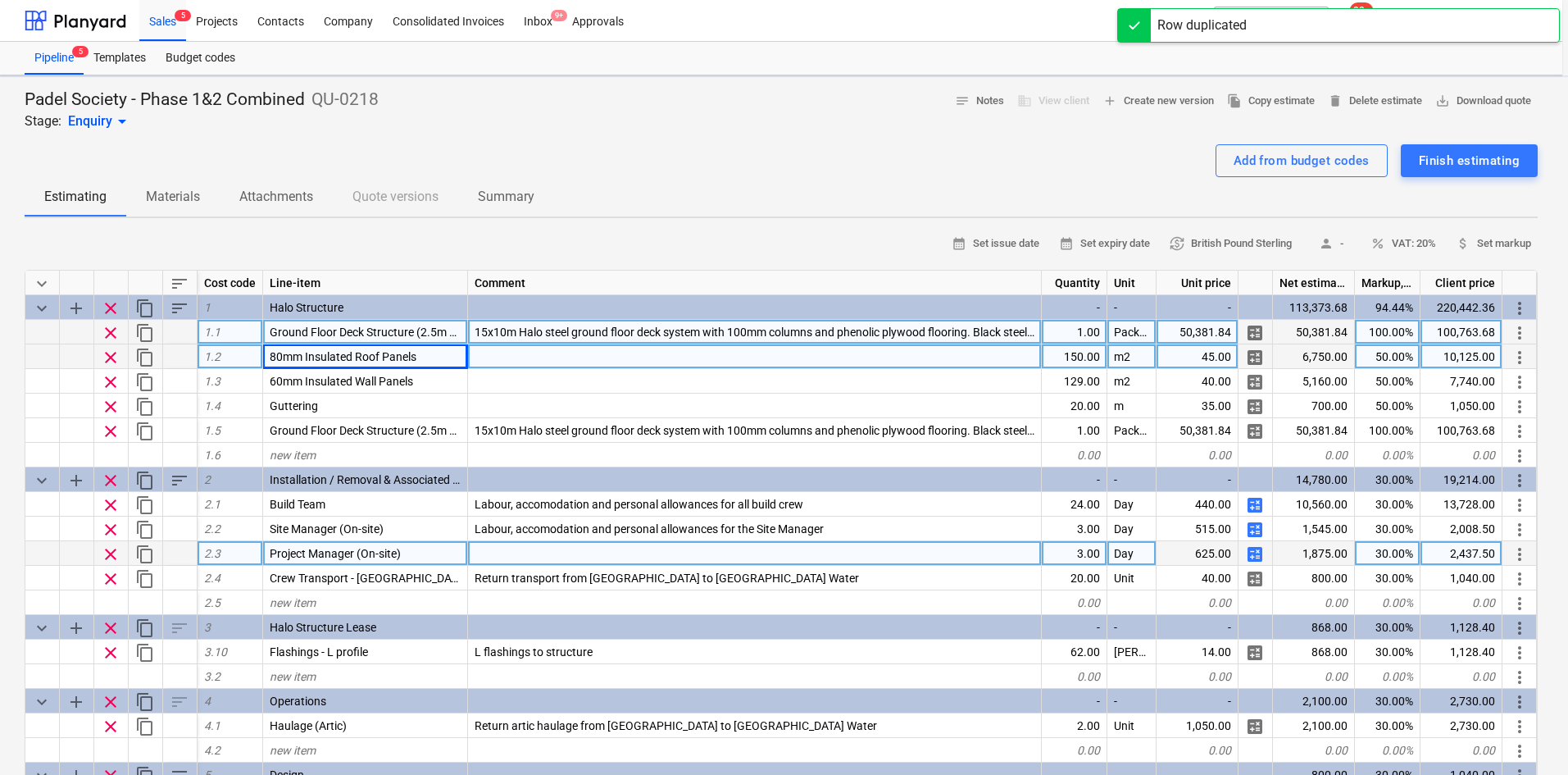
type textarea "x"
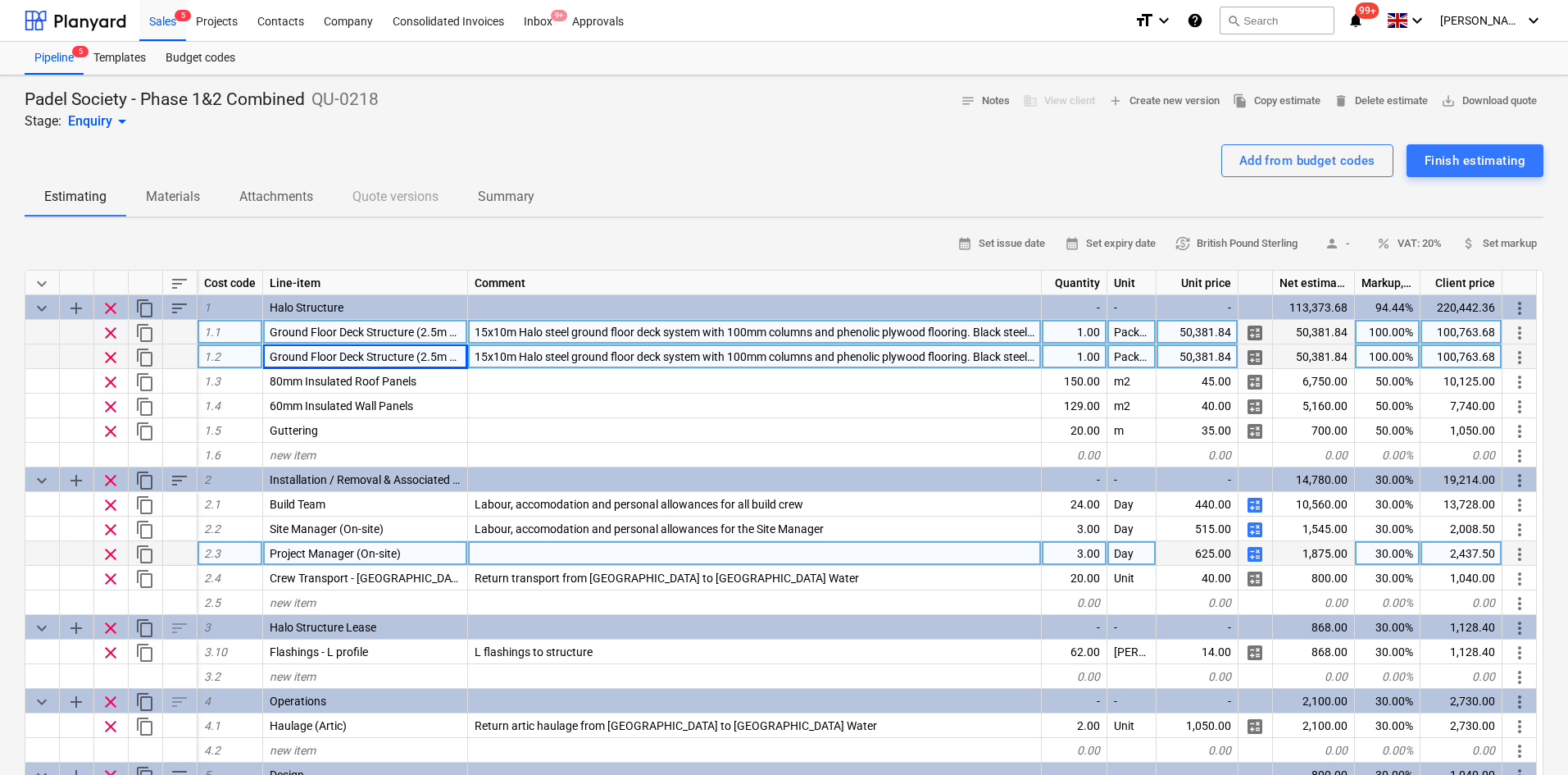
click at [1187, 356] on div "50,381.84" at bounding box center [1197, 356] width 82 height 24
type input "19195.17"
type textarea "x"
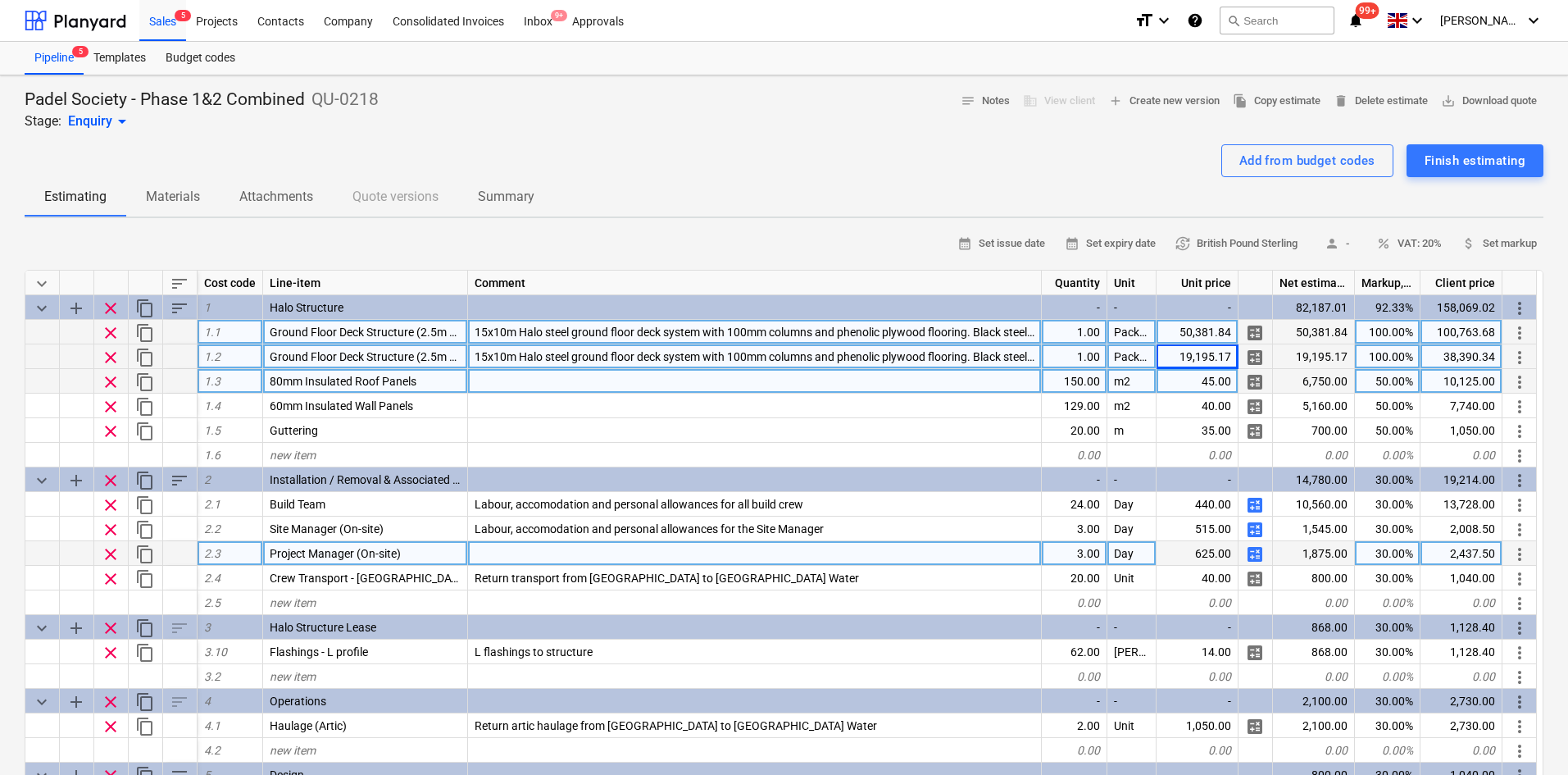
click at [1079, 381] on div "150.00" at bounding box center [1075, 381] width 66 height 24
type input "200"
type textarea "x"
type input "202"
type textarea "x"
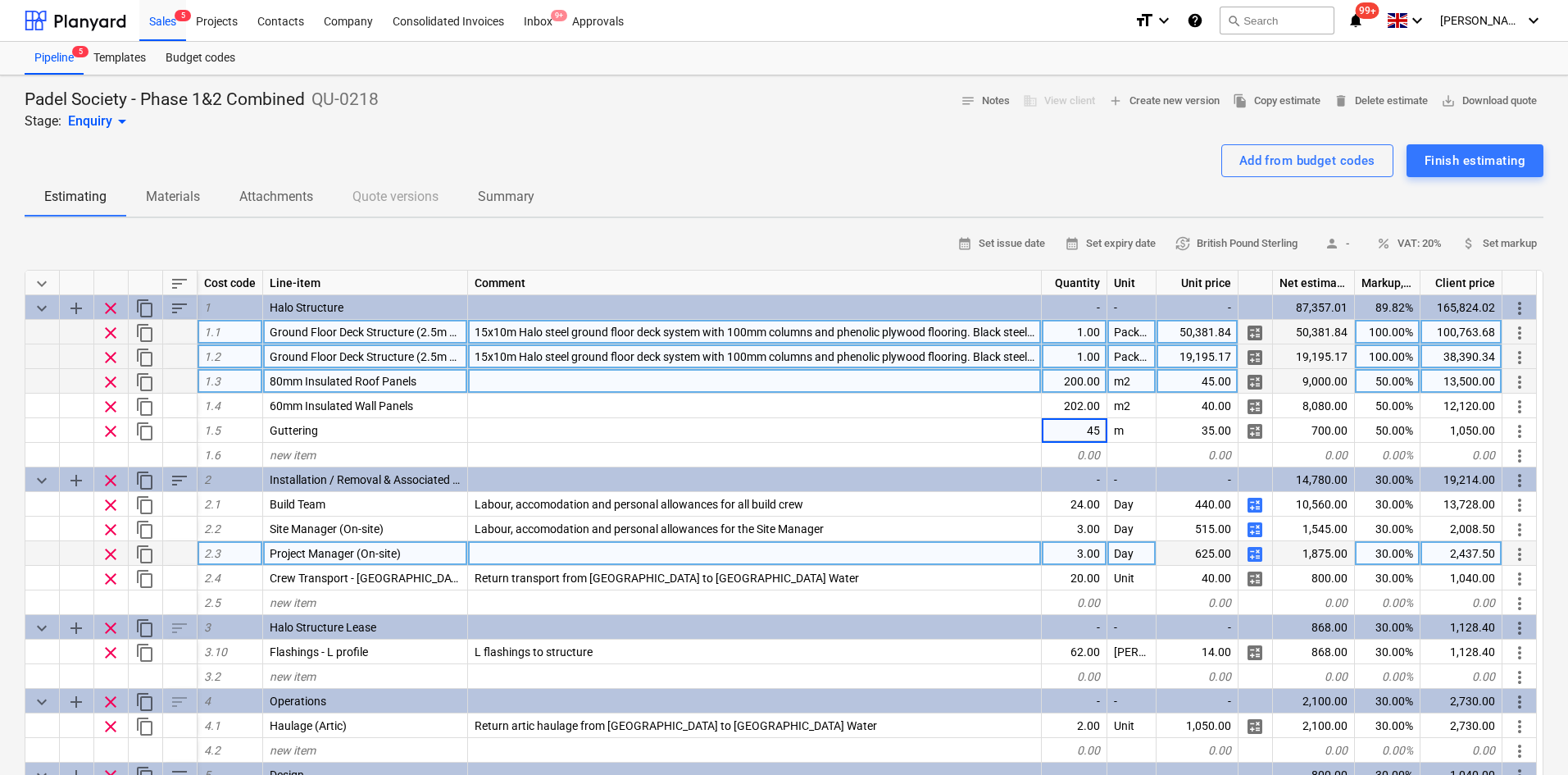
type input "4"
type input "35"
type textarea "x"
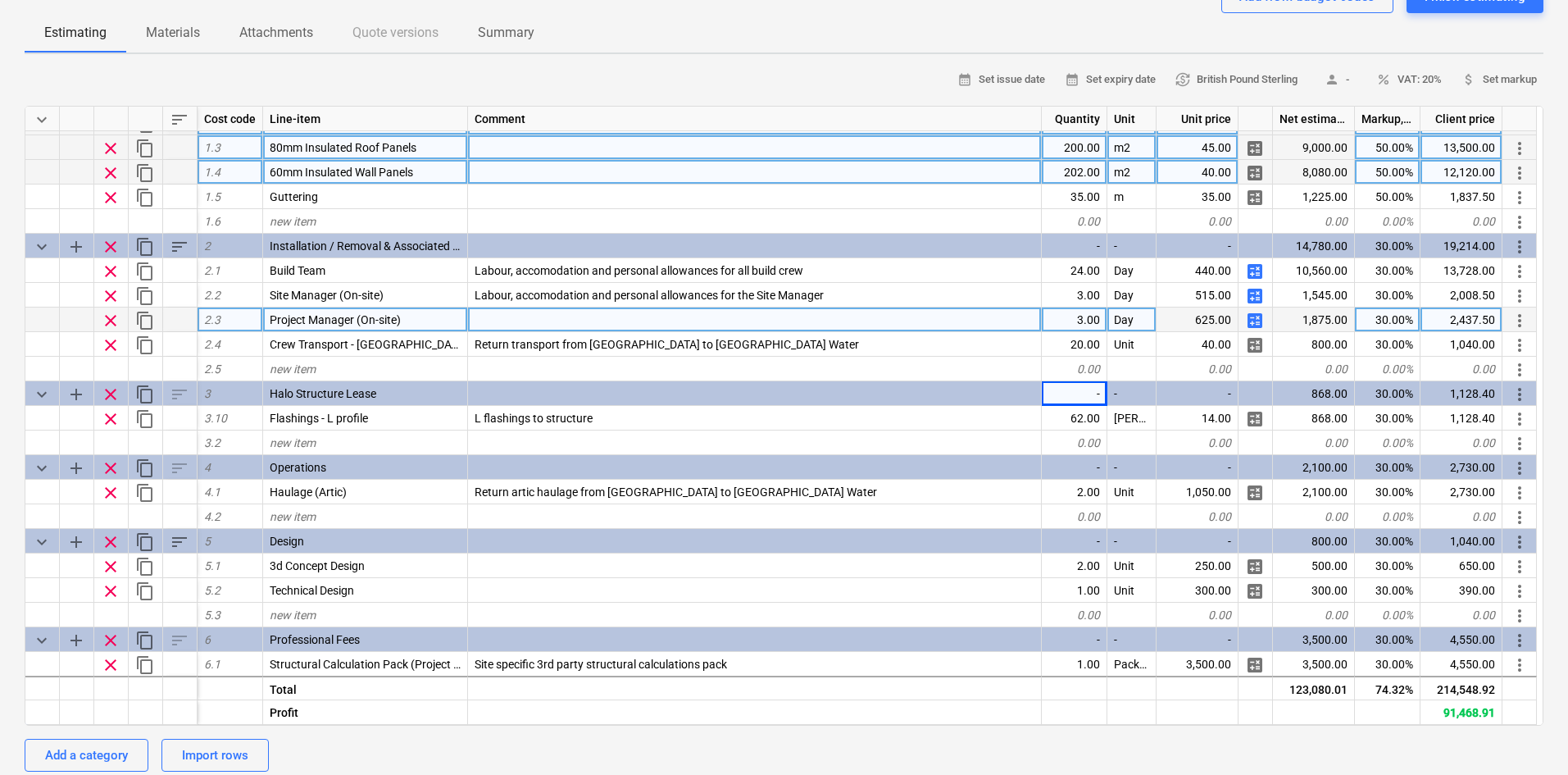
scroll to position [164, 0]
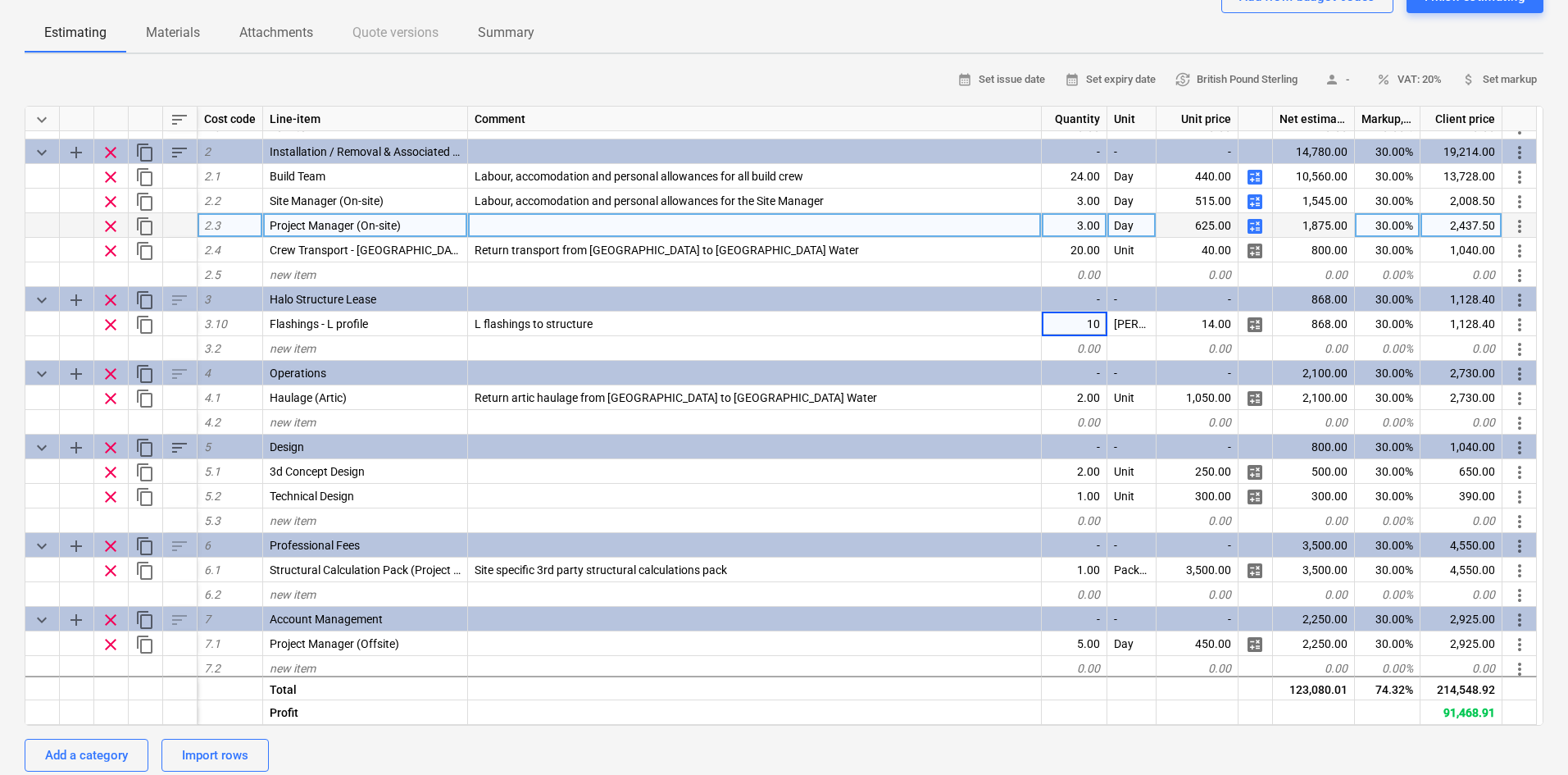
type input "104"
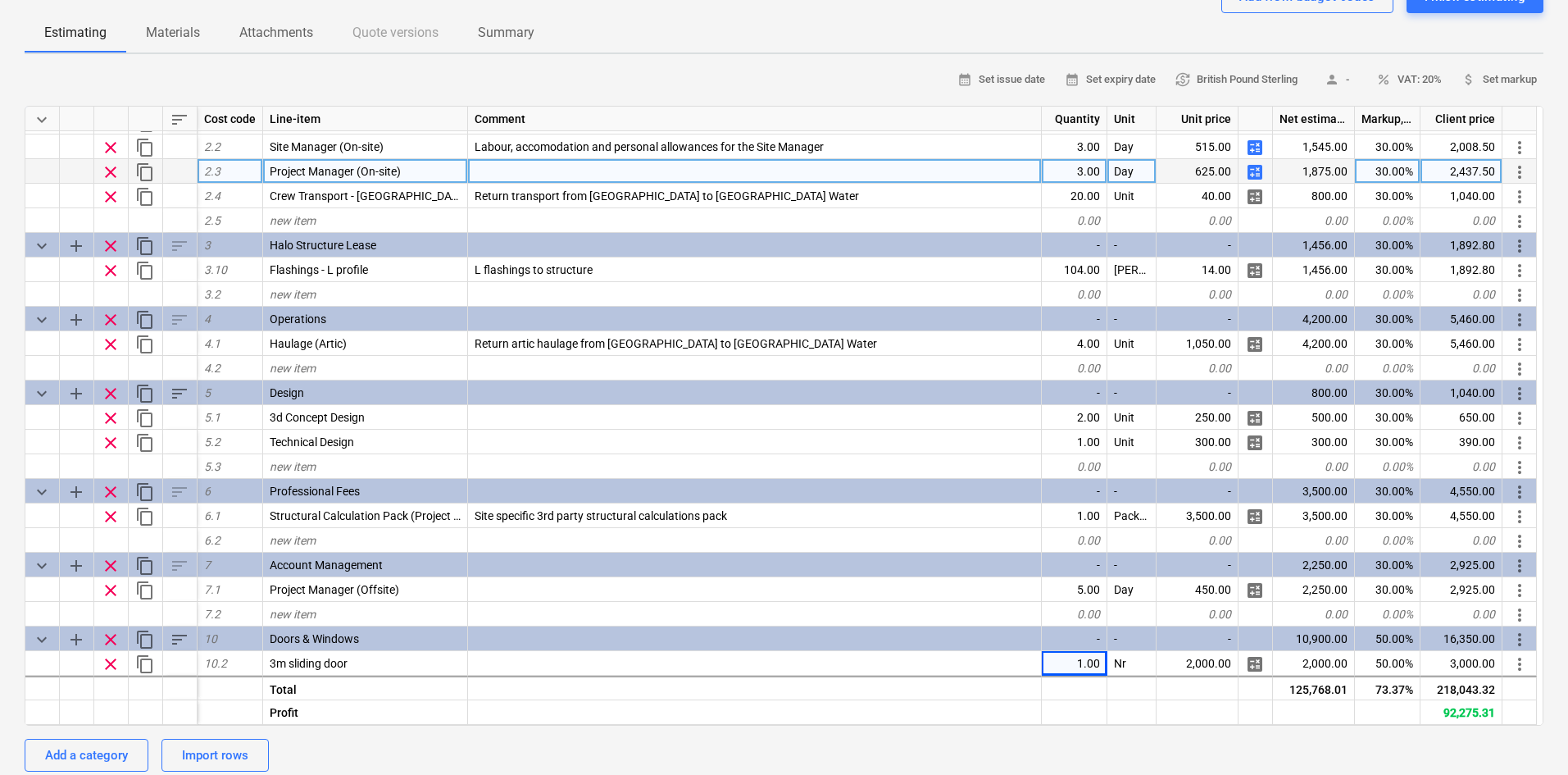
scroll to position [341, 0]
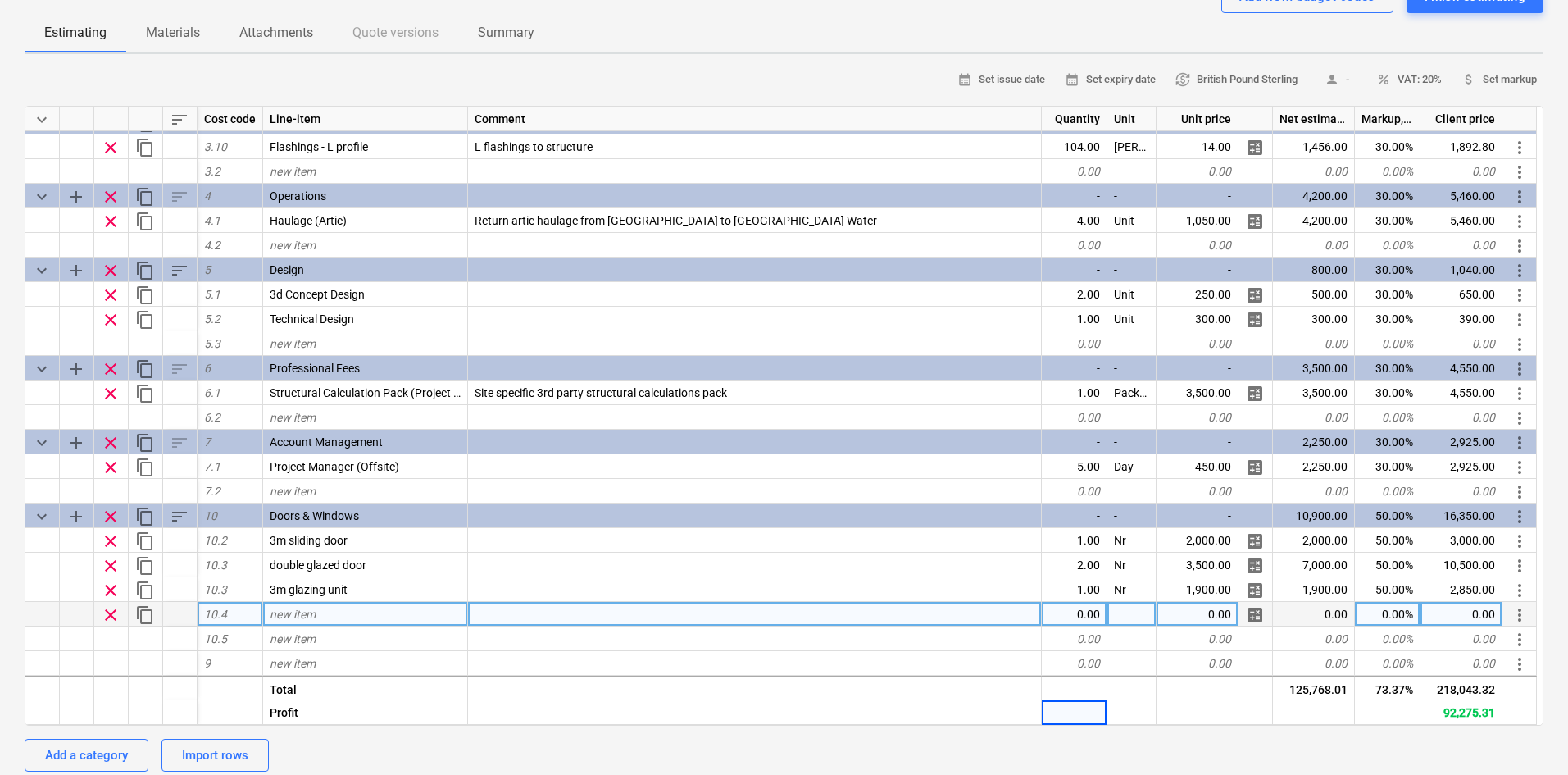
click at [312, 617] on span "new item" at bounding box center [292, 614] width 46 height 13
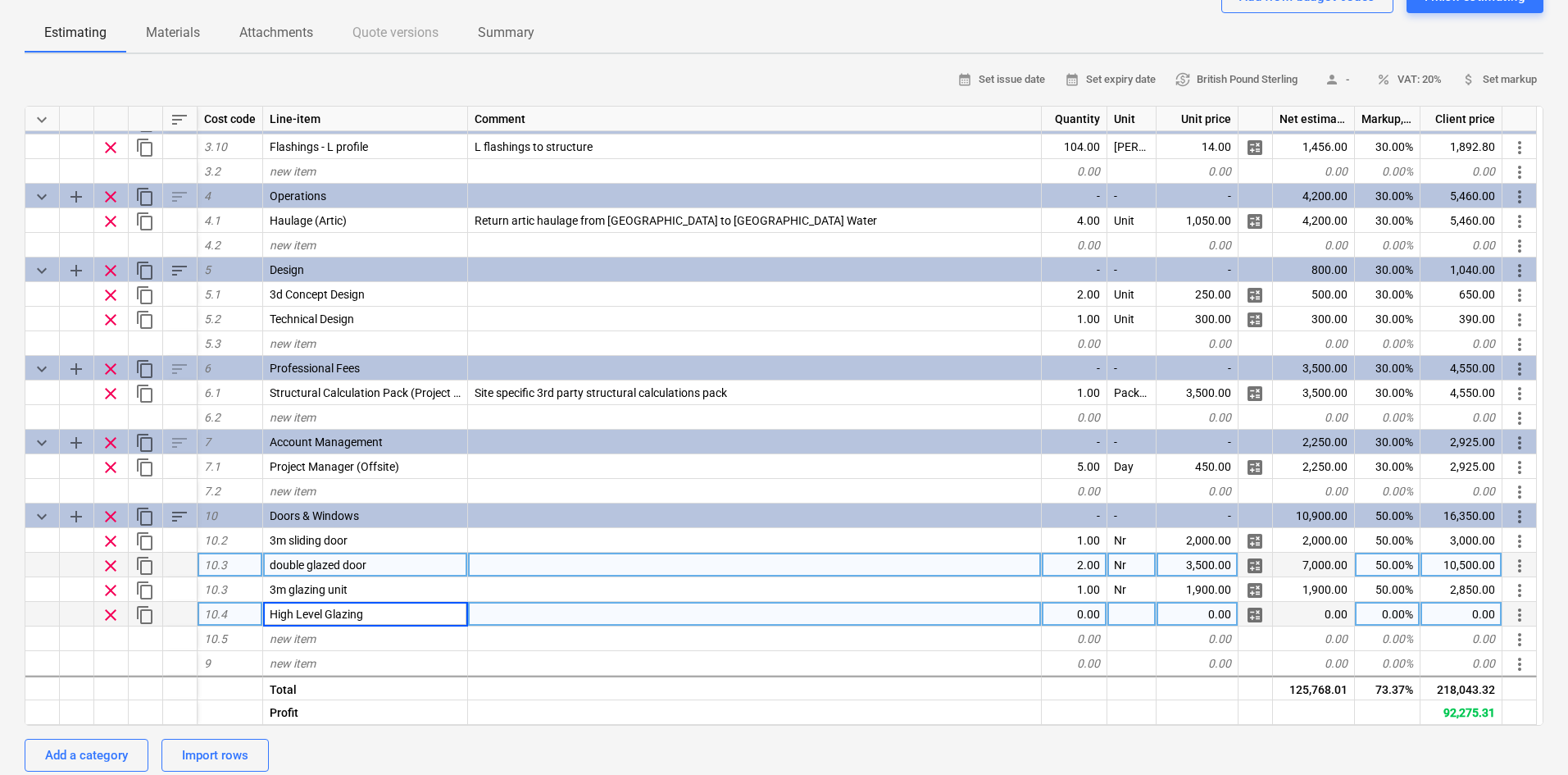
type textarea "x"
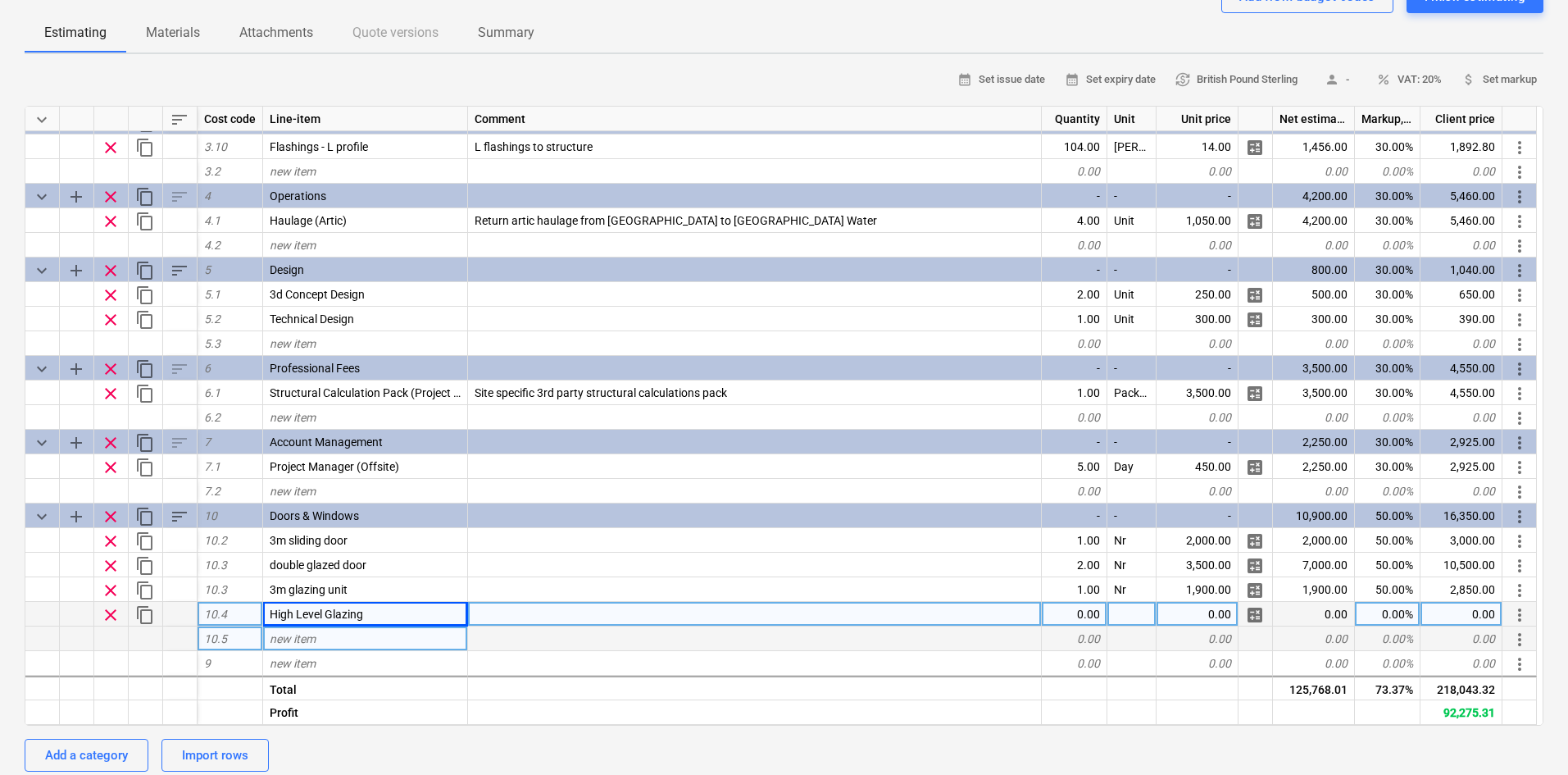
click at [327, 637] on div "new item" at bounding box center [365, 639] width 205 height 24
type input "1m glazing unit"
type textarea "x"
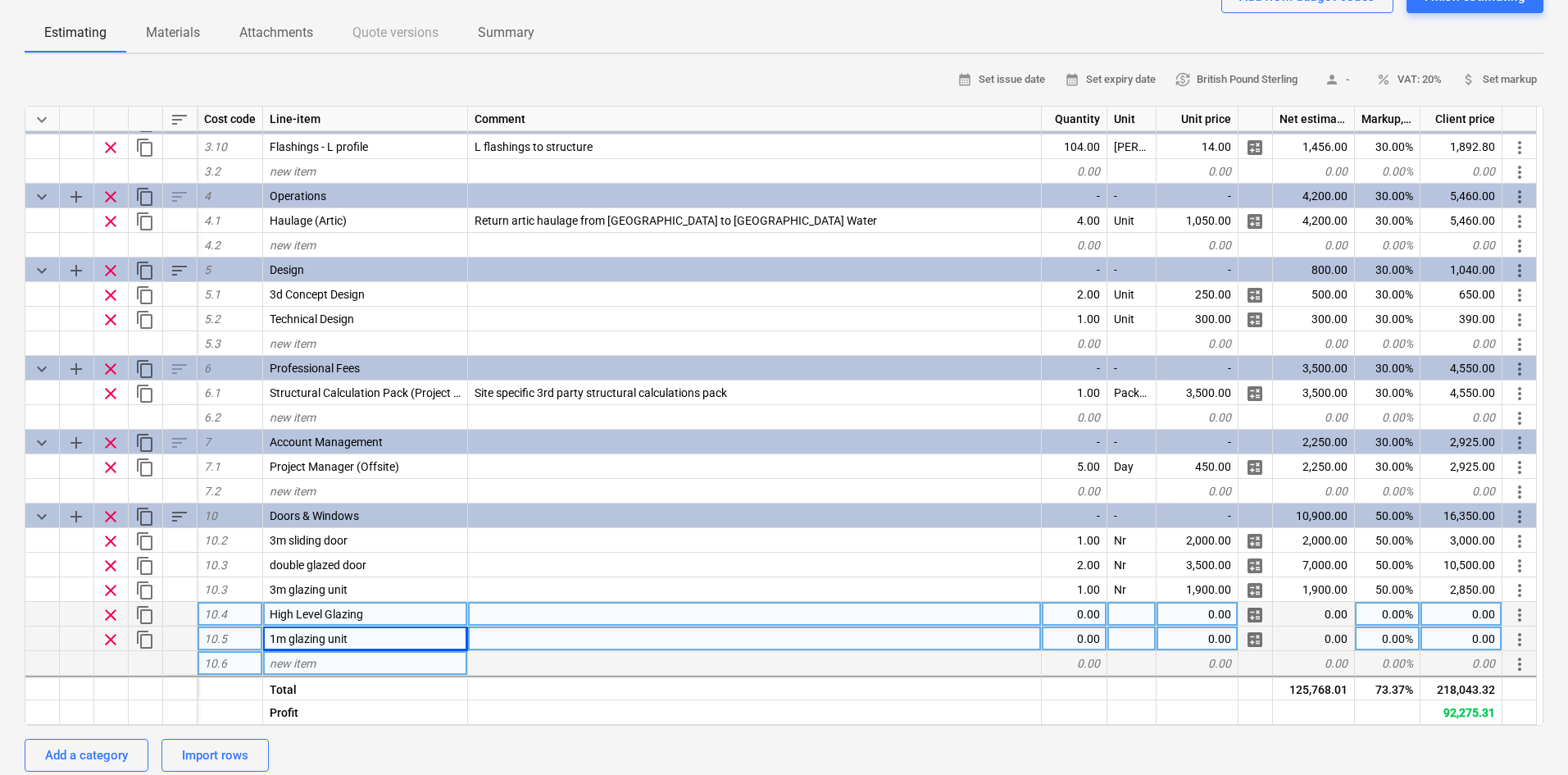
click at [312, 660] on span "new item" at bounding box center [292, 664] width 46 height 13
type input "glazed door"
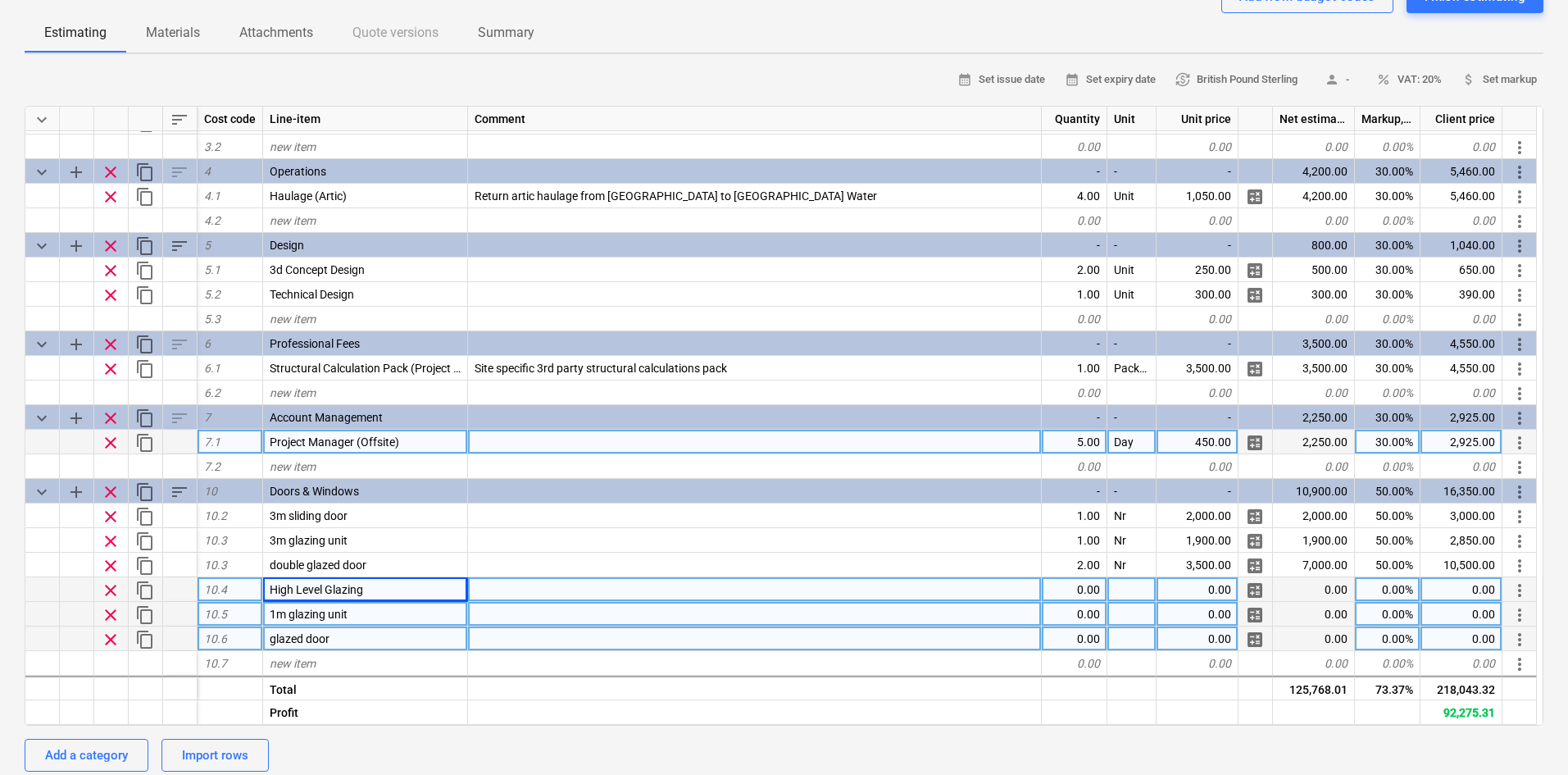
scroll to position [390, 0]
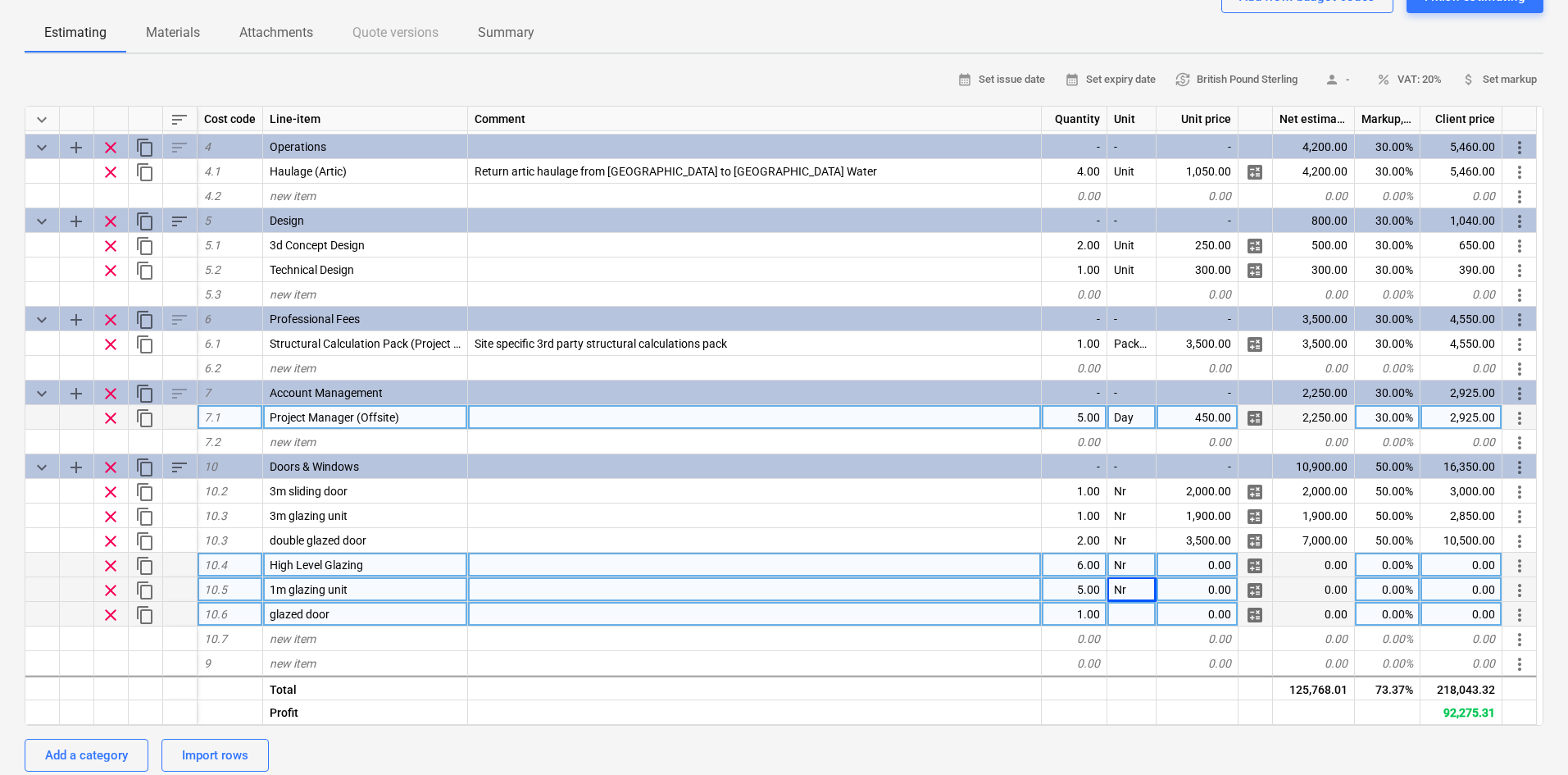
type textarea "x"
type input "450"
type textarea "x"
type input "650"
type textarea "x"
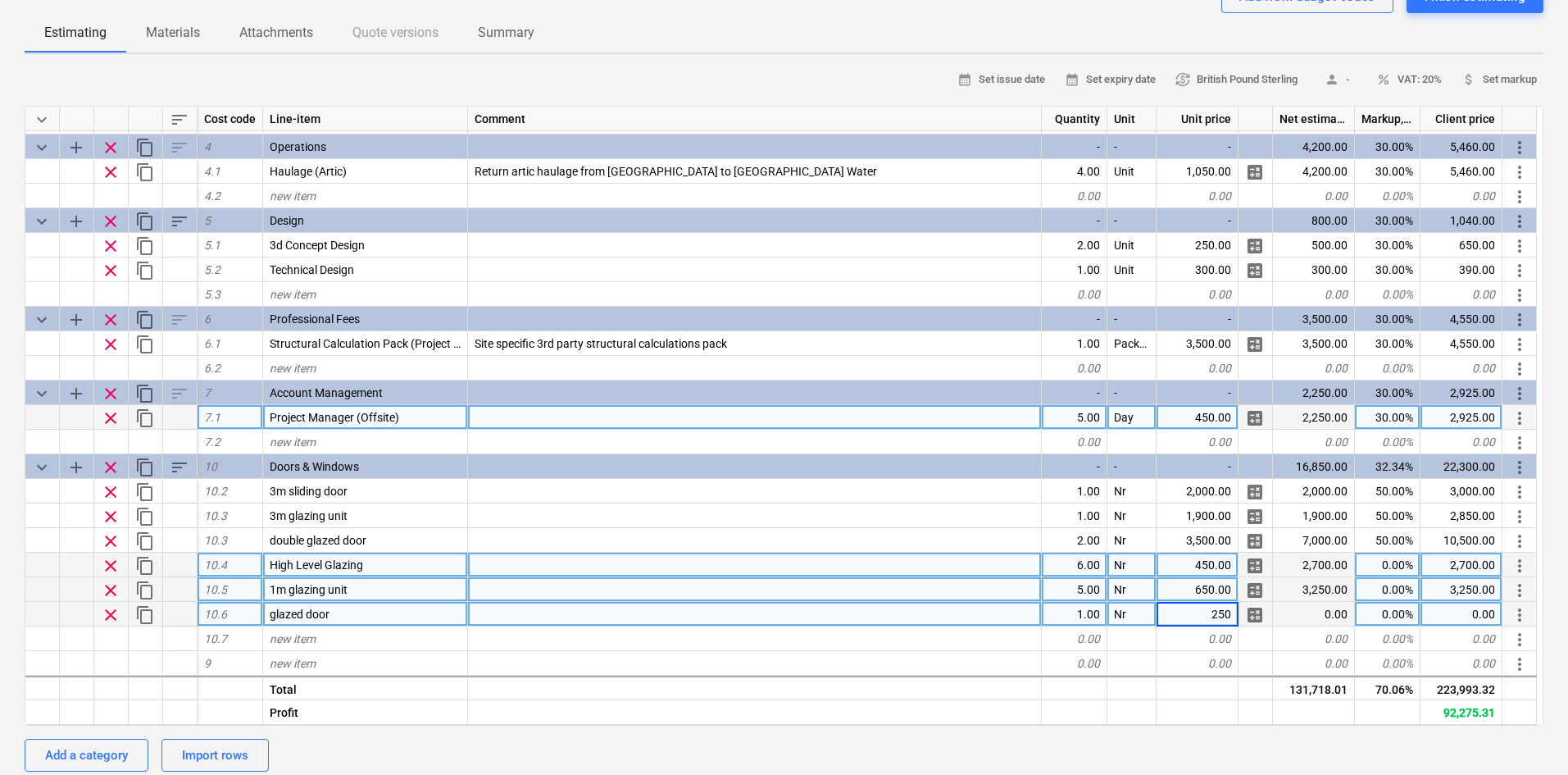
type input "2500"
type textarea "x"
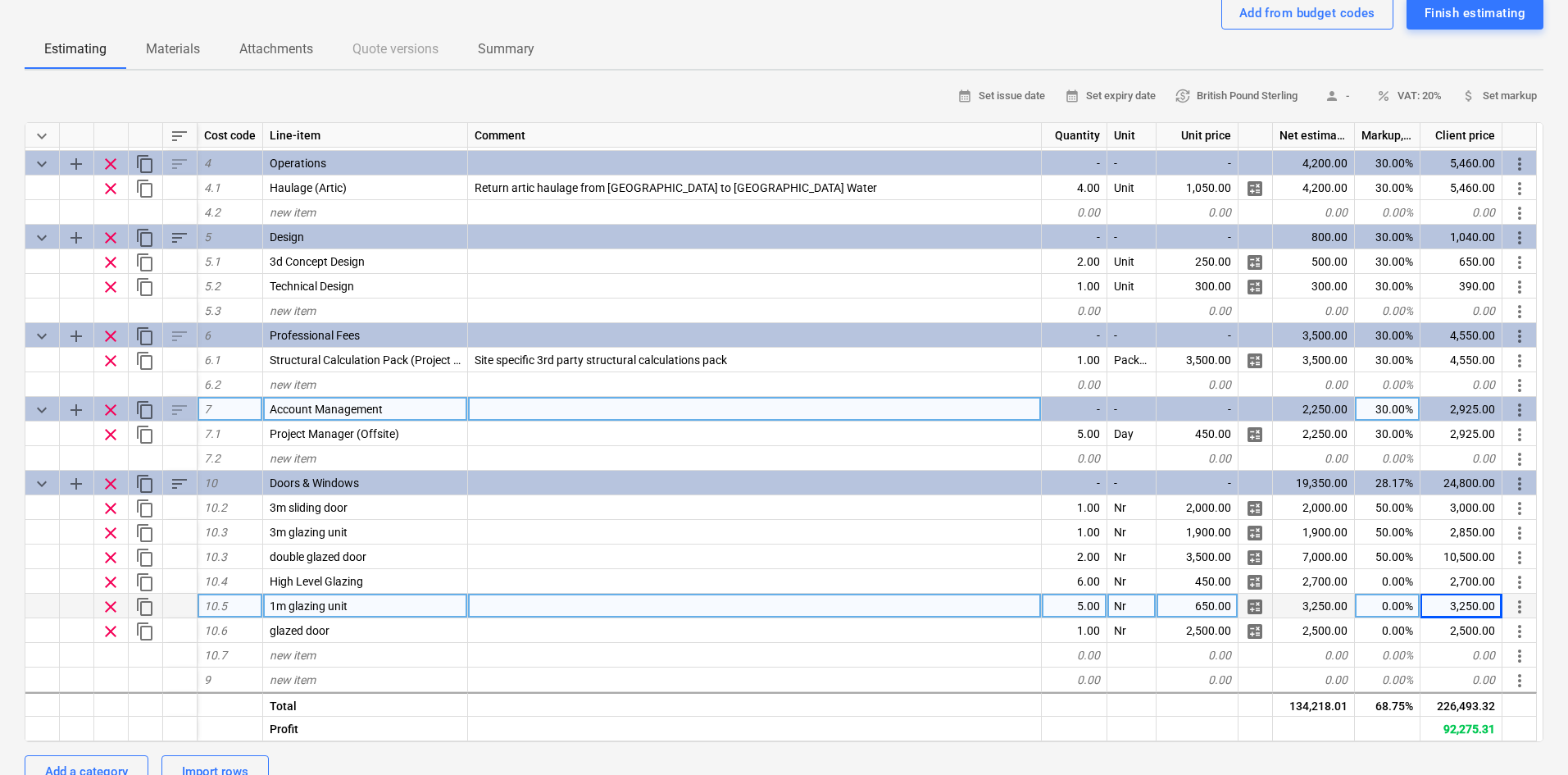
scroll to position [164, 0]
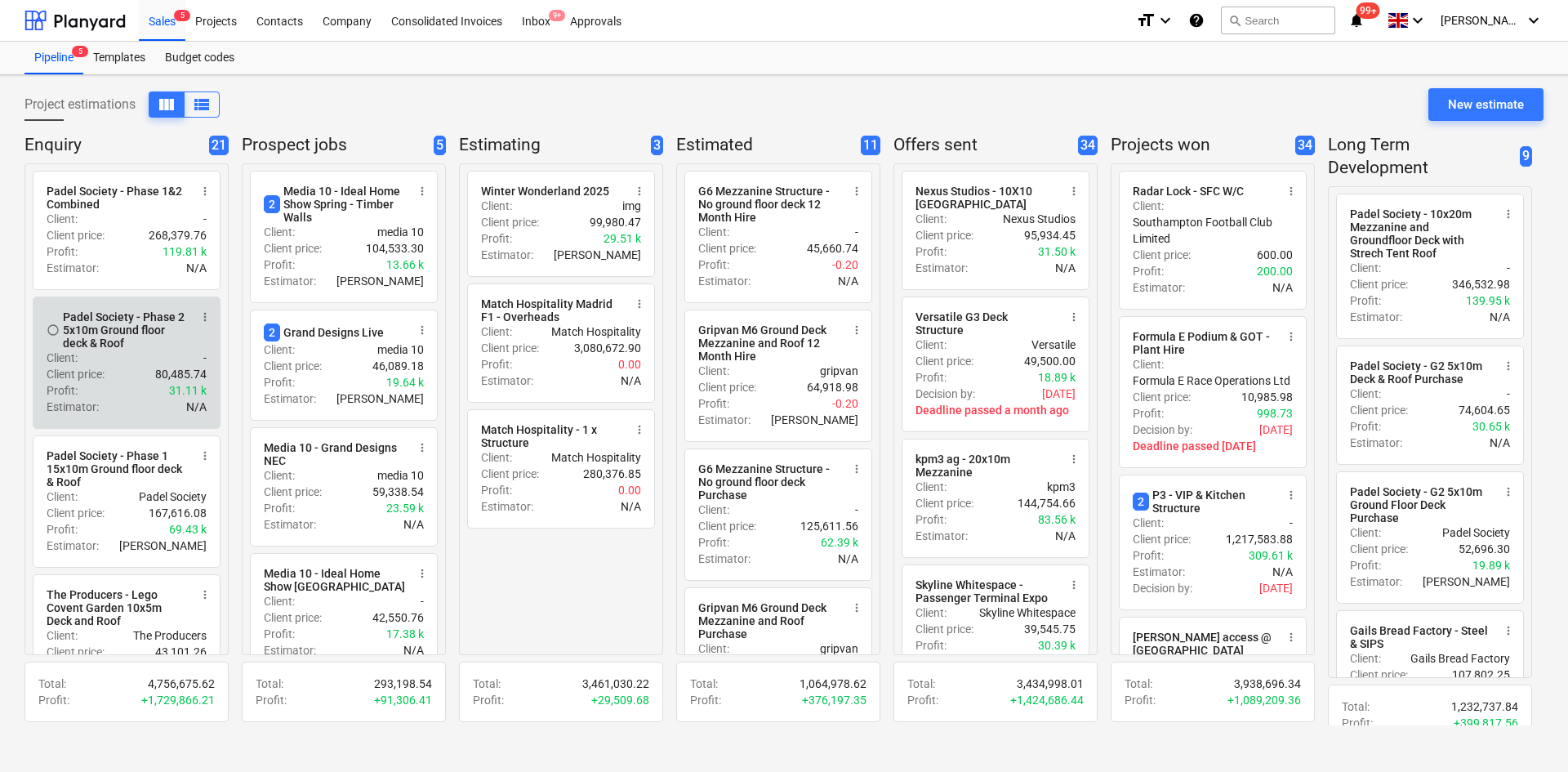
click at [155, 350] on div "Padel Society - Phase 2 5x10m Ground floor deck & Roof" at bounding box center [126, 330] width 126 height 39
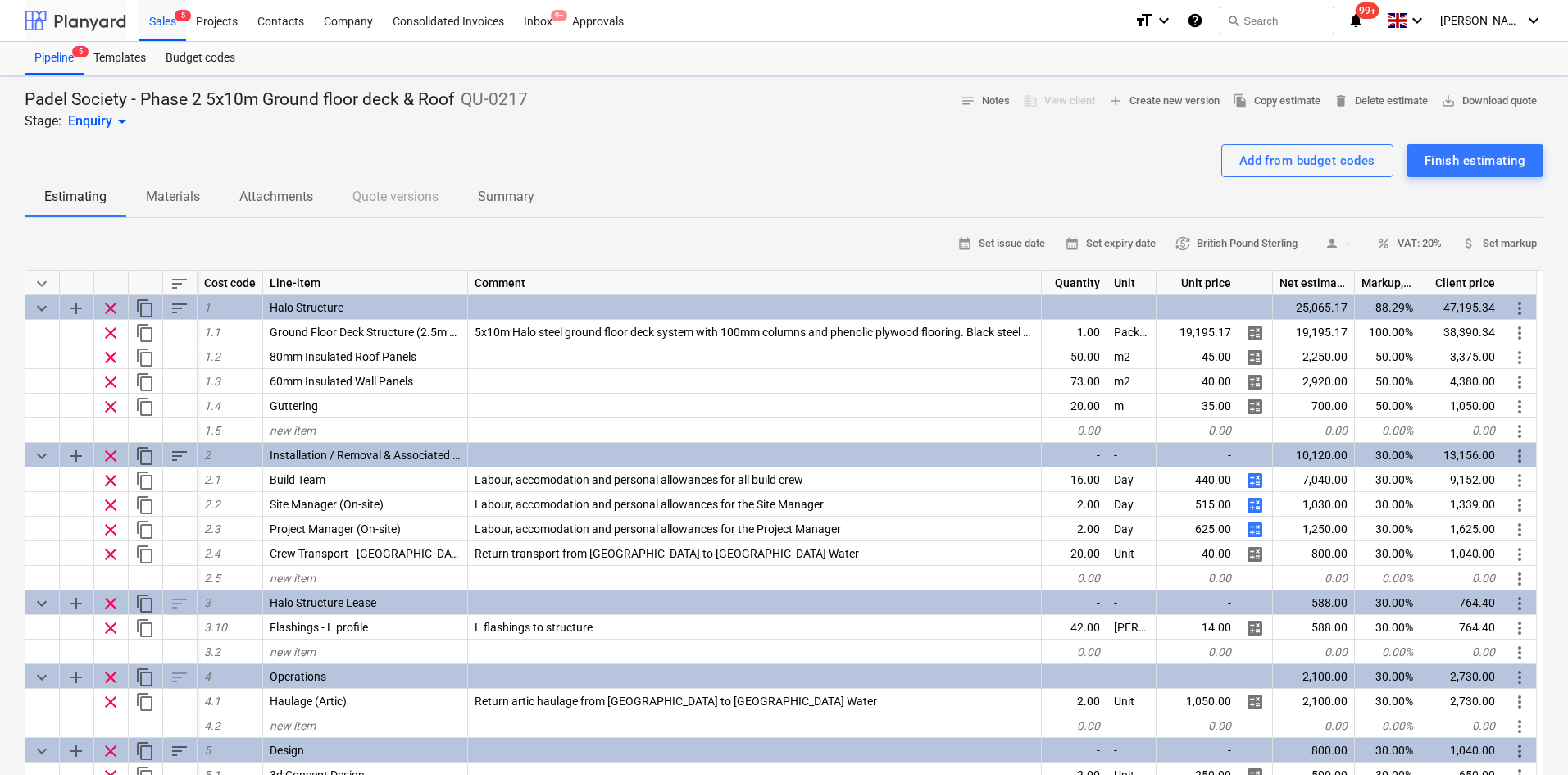
type textarea "x"
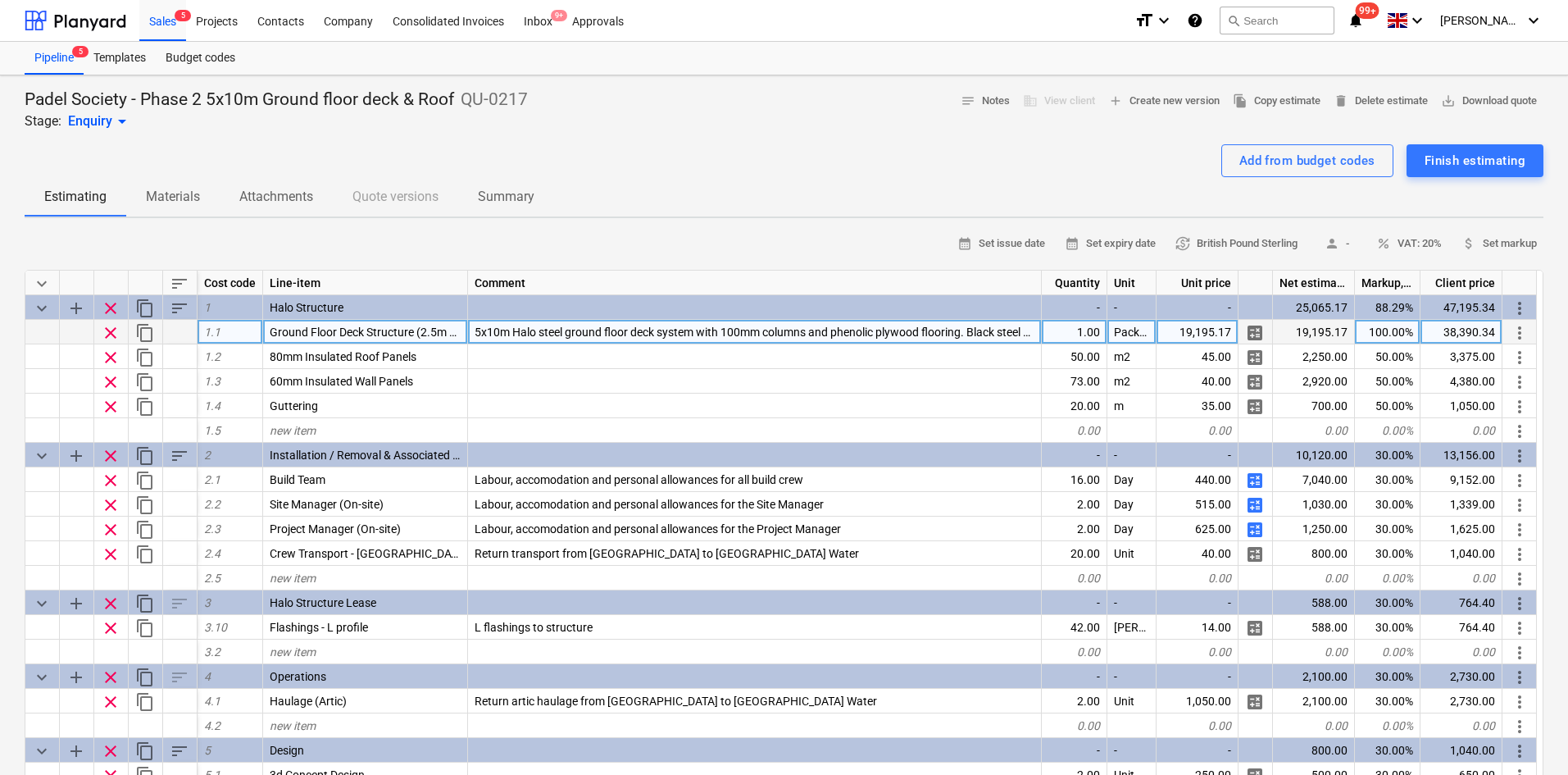
click at [1176, 336] on div "19,195.17" at bounding box center [1197, 332] width 82 height 24
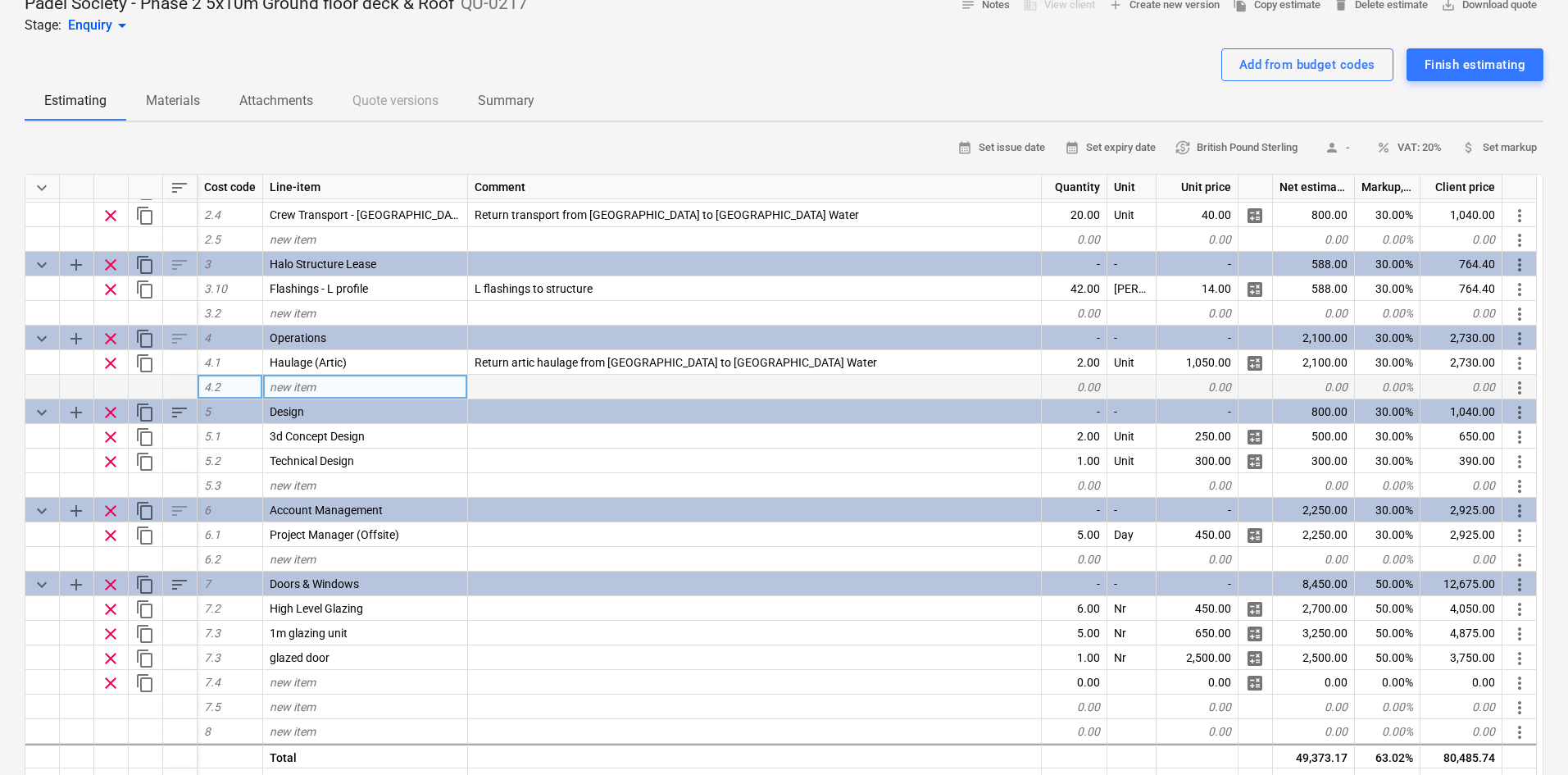
scroll to position [246, 0]
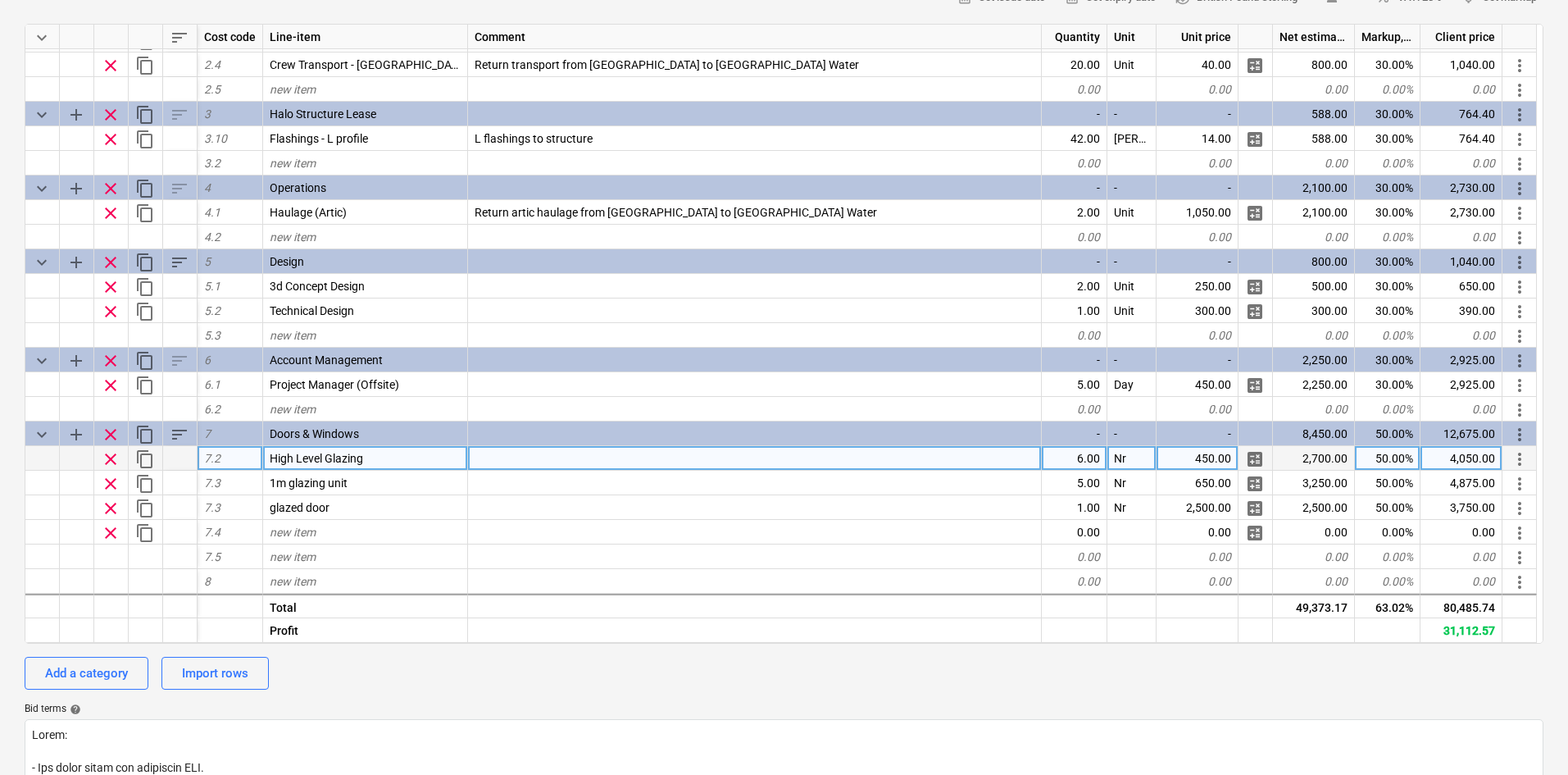
click at [312, 465] on span "High Level Glazing" at bounding box center [316, 458] width 93 height 13
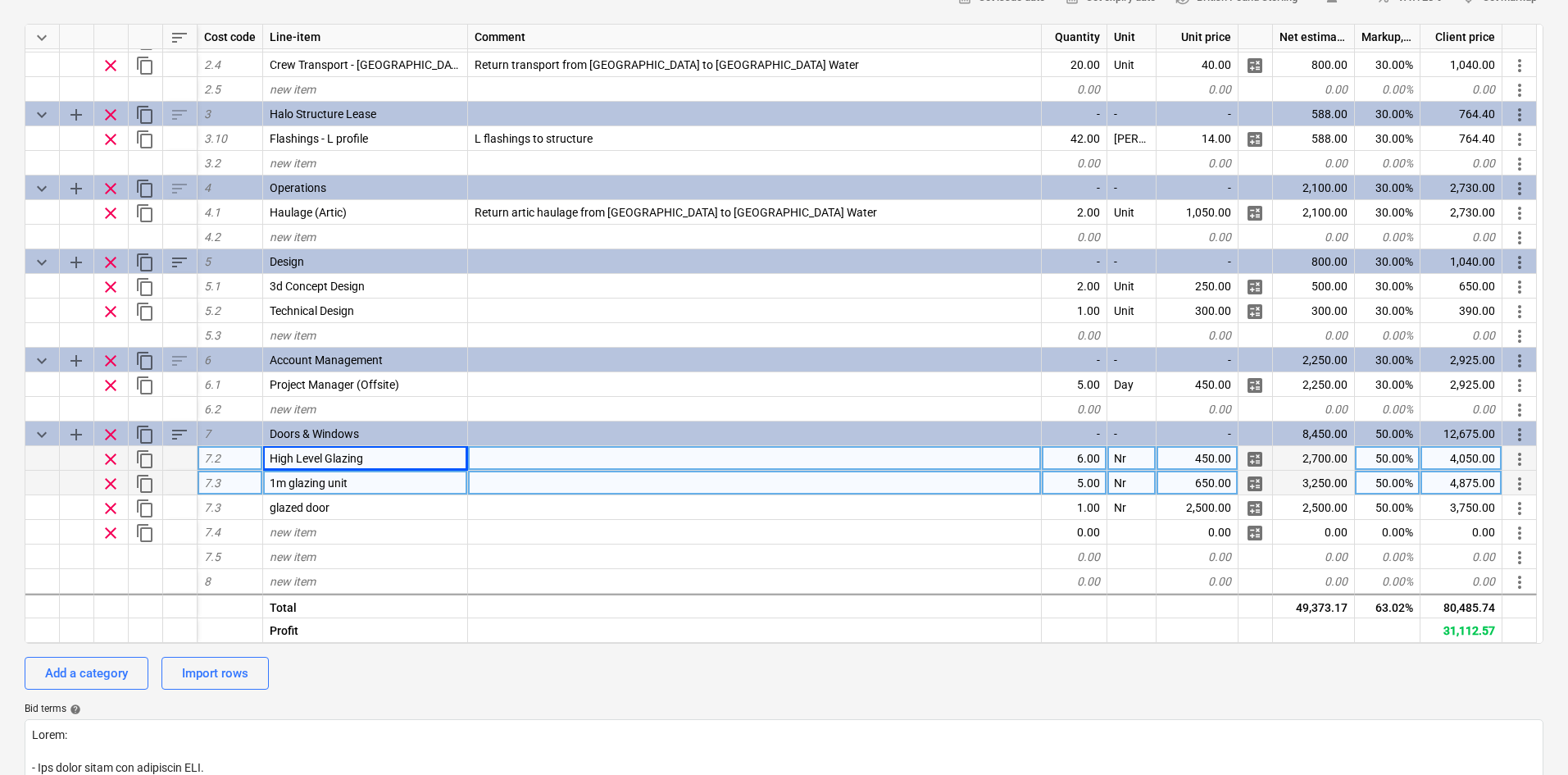
click at [313, 484] on span "1m glazing unit" at bounding box center [308, 484] width 77 height 13
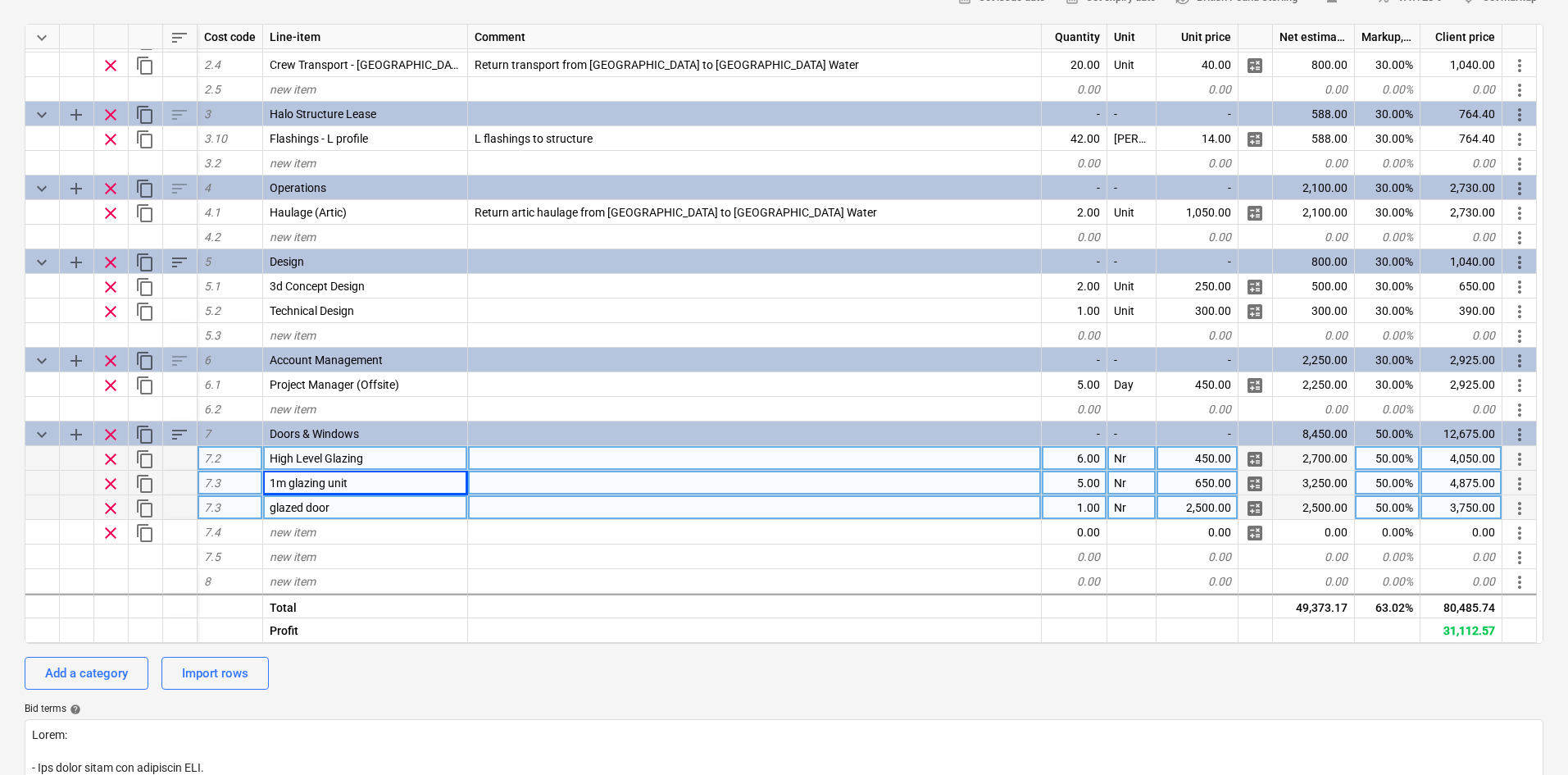
click at [305, 516] on div "glazed door" at bounding box center [365, 507] width 205 height 24
